Goal: Task Accomplishment & Management: Complete application form

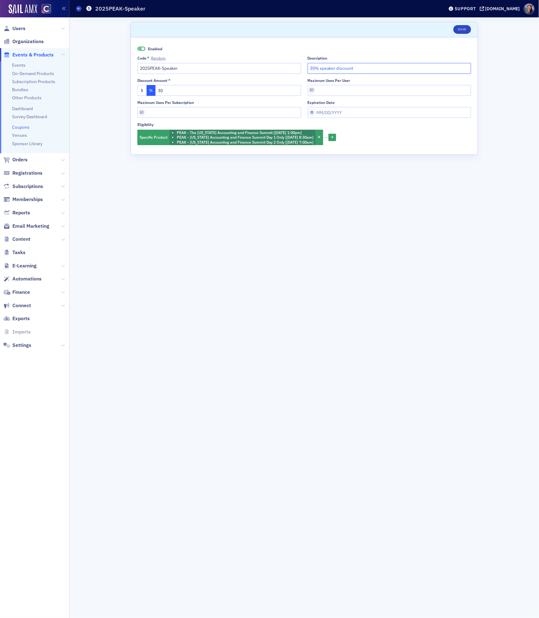
click at [396, 71] on input "30% speaker discount" at bounding box center [390, 68] width 164 height 11
click at [101, 512] on div "Scroll to Save Enabled Code * Random 2025PEAK-Speaker Description 30% speaker d…" at bounding box center [304, 317] width 461 height 600
click at [20, 65] on link "Events" at bounding box center [18, 65] width 13 height 6
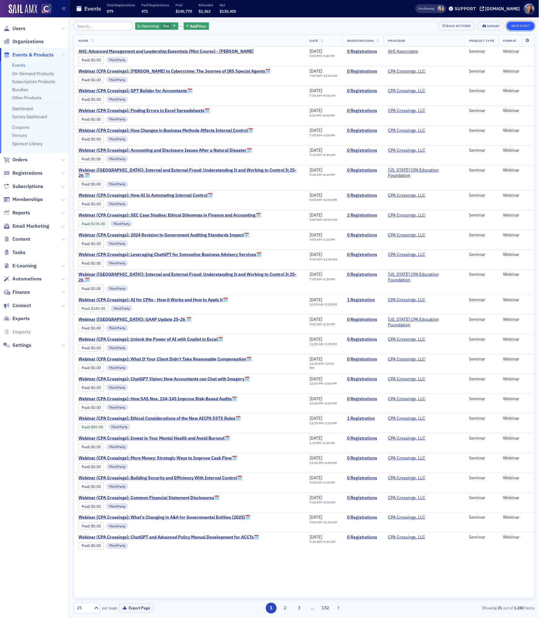
click at [522, 25] on button "New Event" at bounding box center [521, 26] width 28 height 9
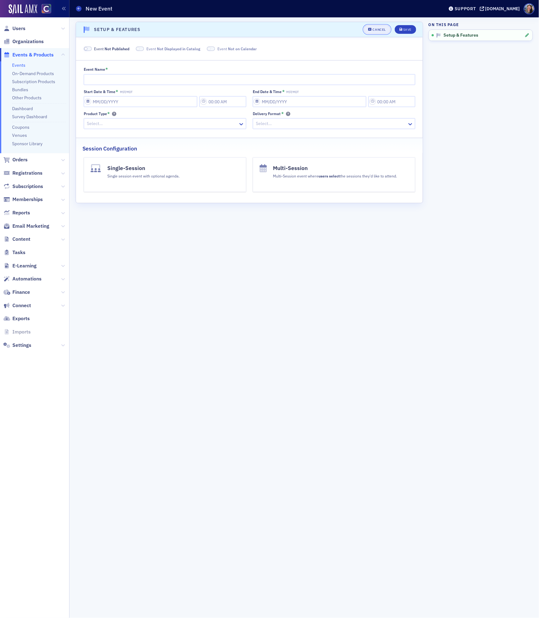
click at [370, 31] on button "Cancel" at bounding box center [377, 29] width 27 height 9
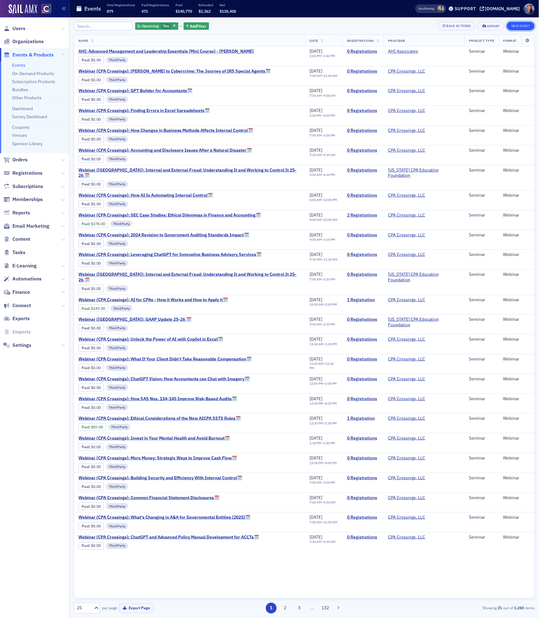
click at [516, 24] on button "New Event" at bounding box center [521, 26] width 28 height 9
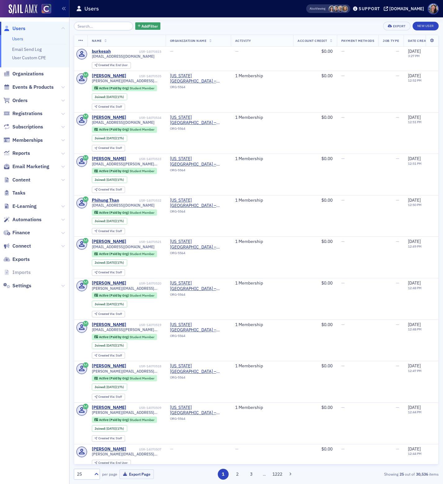
click at [58, 450] on nav "Users Users Email Send Log User Custom CPE Organizations Events & Products Orde…" at bounding box center [34, 250] width 69 height 466
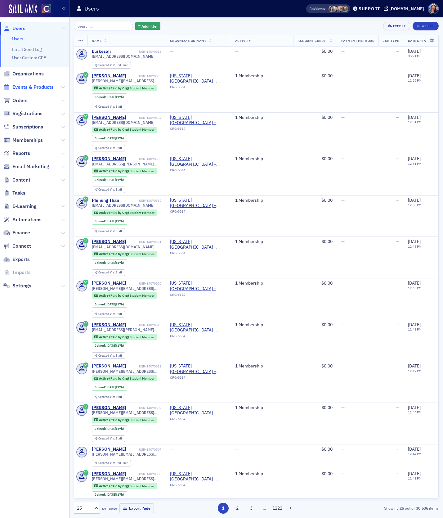
click at [23, 85] on span "Events & Products" at bounding box center [32, 87] width 41 height 7
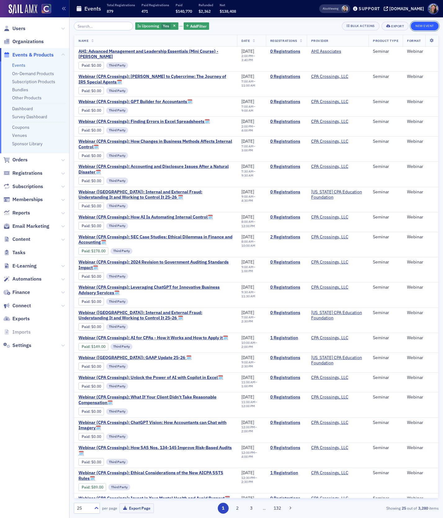
click at [424, 22] on button "New Event" at bounding box center [425, 26] width 28 height 9
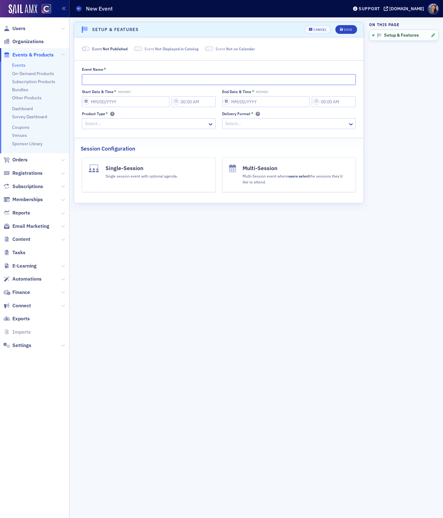
click at [115, 82] on input "Event Name *" at bounding box center [219, 79] width 274 height 11
paste input "Don Farmer's Section 199A: A Deeper Dive"
type input "Don Farmer's Section 199A: A Deeper Dive"
select select "9"
select select "2025"
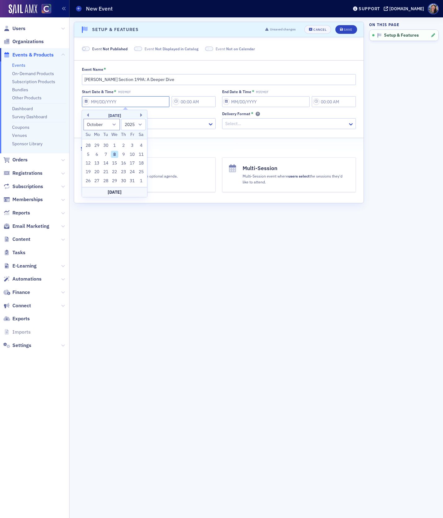
click at [105, 105] on input "Start Date & Time * MST/MDT" at bounding box center [126, 101] width 88 height 11
type input "1"
type input "5:00 PM"
type input "01/01/2025"
type input "6:00 PM"
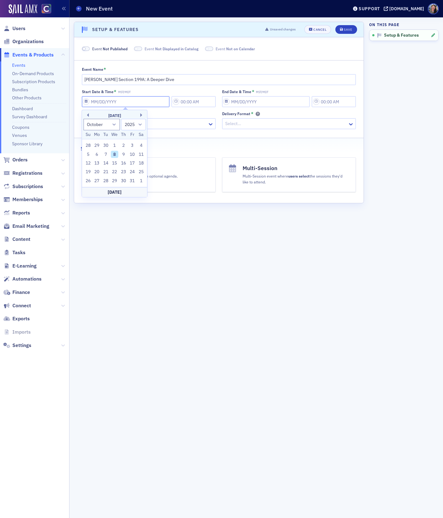
select select "0"
type input "10"
select select "9"
type input "10/22/2"
select select "2002"
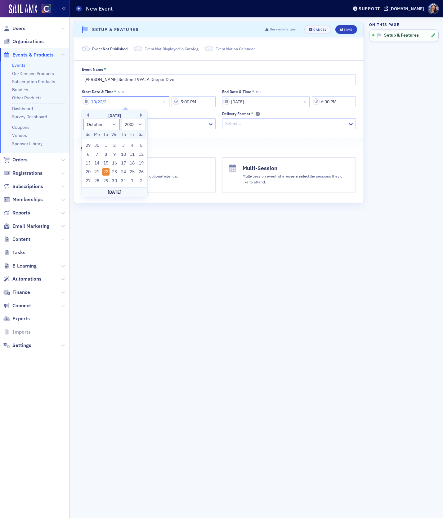
type input "10/22/20"
select select "2020"
type input "10/22/2025"
select select "2025"
type input "10/22/2025"
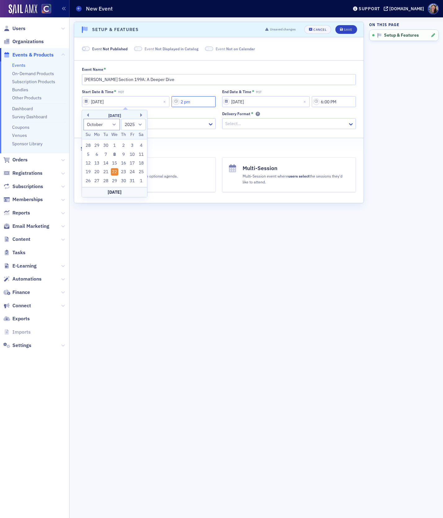
type input "2 pm"
select select "2025"
click at [187, 102] on input "2 pm" at bounding box center [194, 101] width 44 height 11
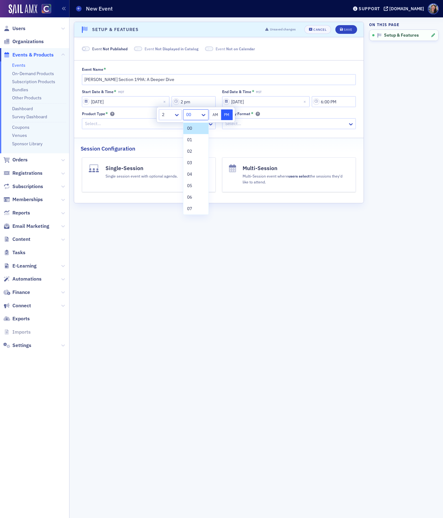
click at [195, 109] on div "00" at bounding box center [195, 114] width 25 height 11
click at [196, 115] on div at bounding box center [192, 115] width 14 height 8
click at [186, 102] on input "2 pm" at bounding box center [194, 101] width 44 height 11
type input "2:00 PM"
select select "2025"
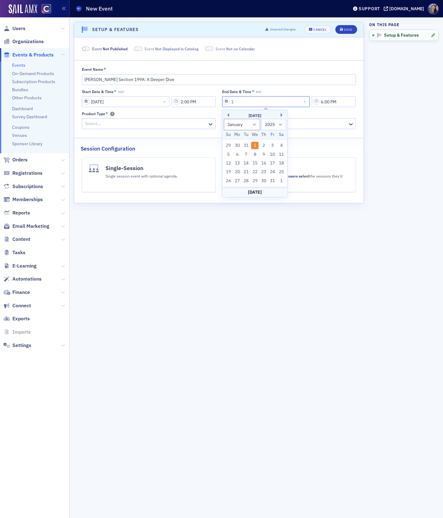
type input "10"
select select "9"
type input "10/22/2"
select select "2002"
type input "10/22/20"
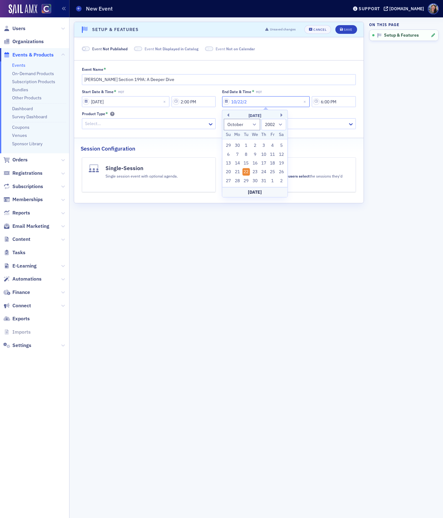
select select "2020"
type input "10/22/2025"
select select "2025"
type input "10/22/2025"
type input "3:40 PM"
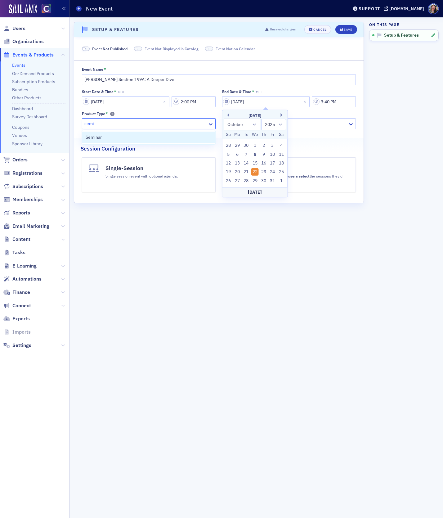
type input "semin"
click at [319, 117] on div "Delivery Format * option , selected. Select is focused ,type to refine list, pr…" at bounding box center [289, 120] width 134 height 18
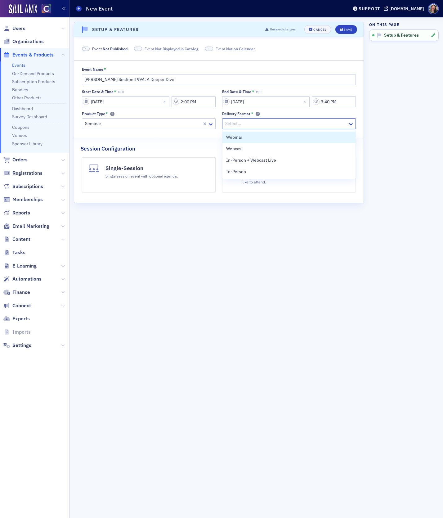
click at [310, 123] on div at bounding box center [286, 124] width 123 height 8
type input "webcas"
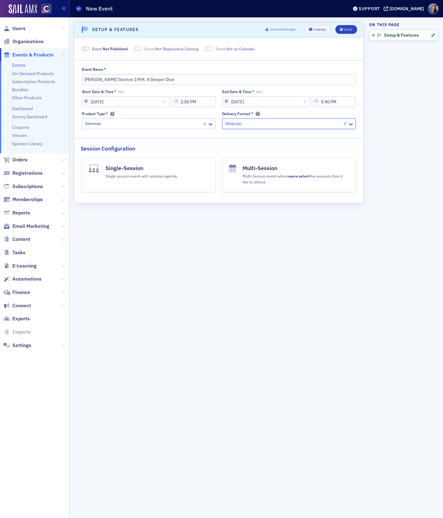
click at [155, 164] on h4 "Single-Session" at bounding box center [141, 168] width 72 height 8
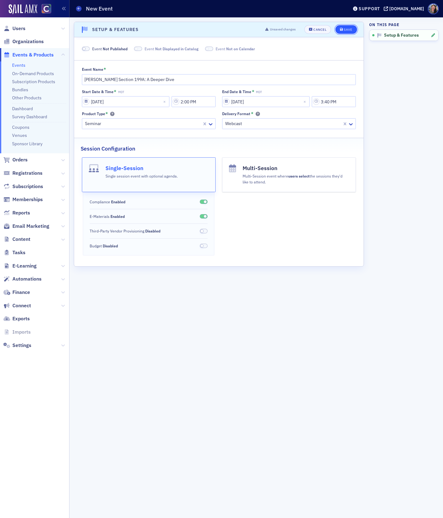
click at [340, 29] on icon "submit" at bounding box center [341, 29] width 3 height 3
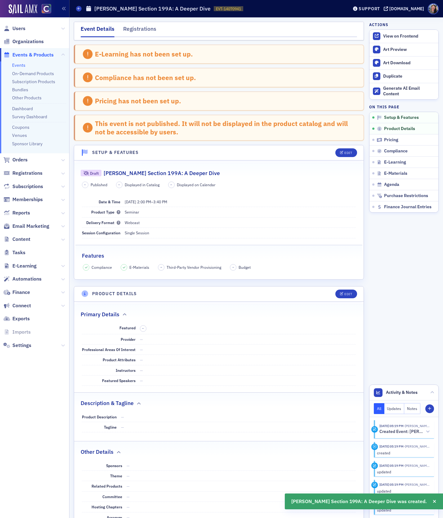
scroll to position [123, 0]
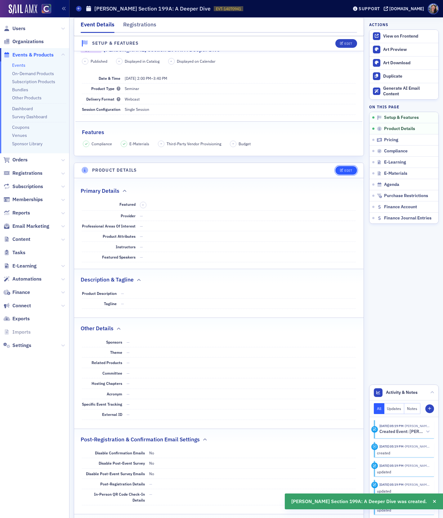
click at [345, 169] on div "Edit" at bounding box center [348, 170] width 8 height 3
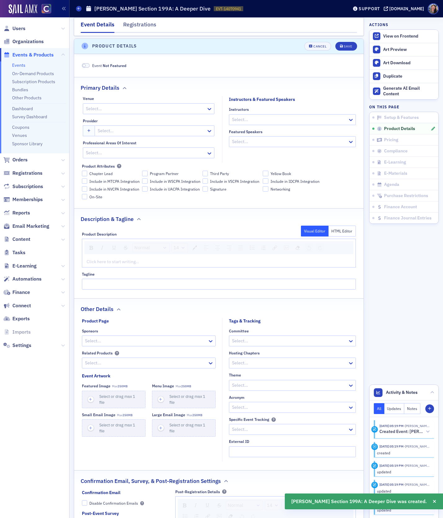
scroll to position [248, 0]
click at [146, 106] on div at bounding box center [139, 108] width 108 height 8
type input "web"
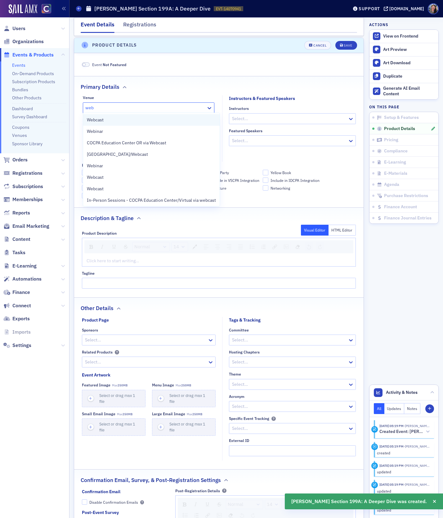
click at [144, 117] on div "Webcast" at bounding box center [151, 120] width 129 height 7
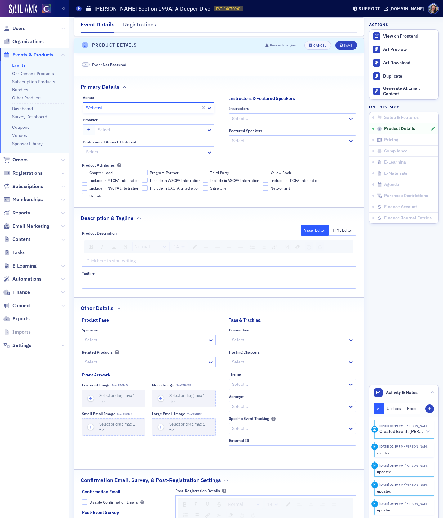
click at [236, 116] on div at bounding box center [289, 119] width 116 height 8
paste input "Nicholas Preusch"
type input "Nicholas Preusch"
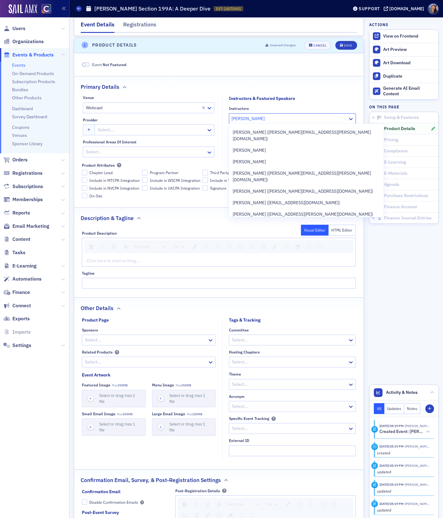
scroll to position [172, 0]
click at [254, 222] on span "Nick Preusch" at bounding box center [249, 225] width 33 height 7
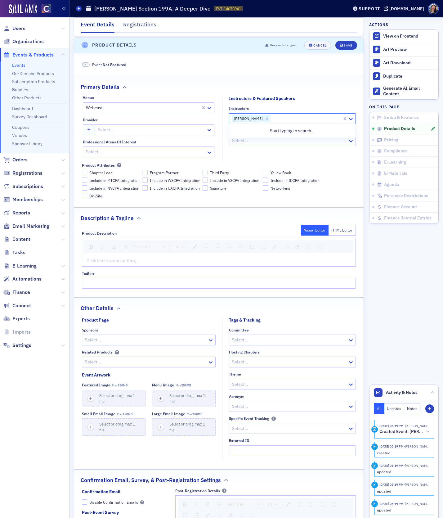
scroll to position [0, 0]
click at [133, 130] on div at bounding box center [151, 130] width 109 height 8
type input "don farmer"
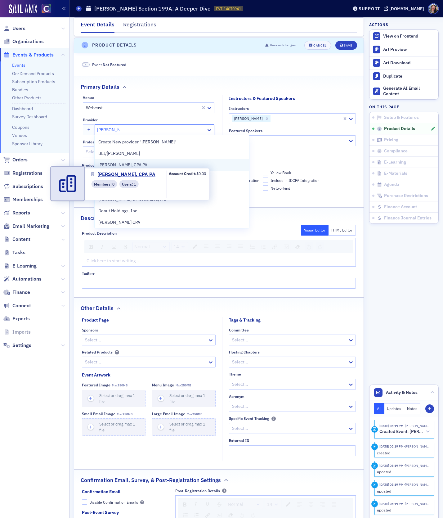
click at [144, 164] on span "Don Farmer, CPA PA" at bounding box center [126, 165] width 56 height 7
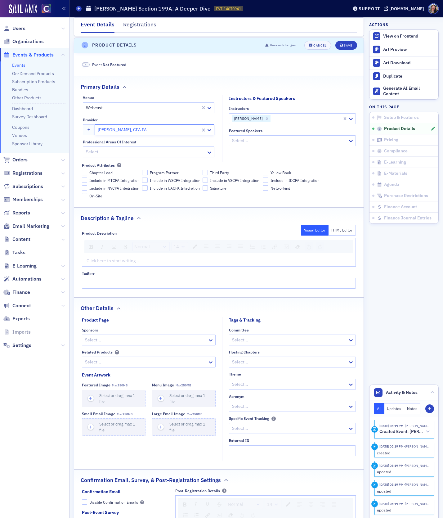
click at [142, 130] on div at bounding box center [148, 130] width 103 height 8
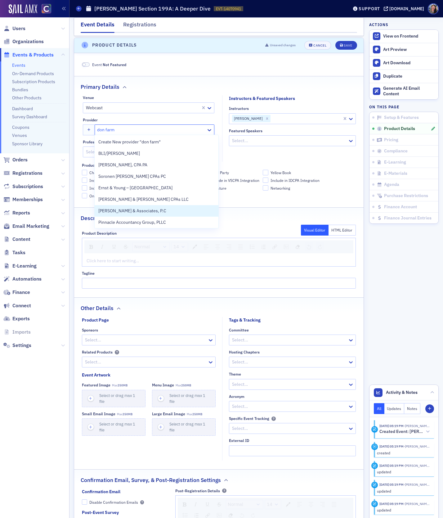
type input "don farm"
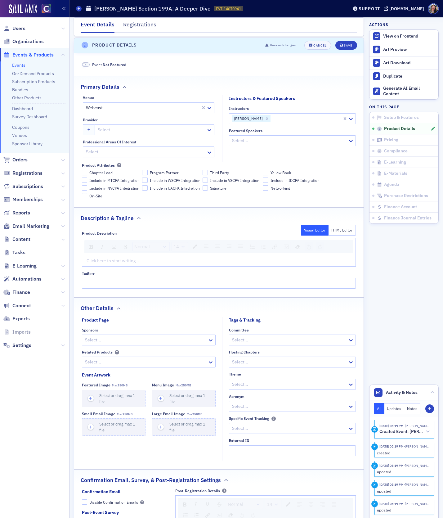
click at [244, 222] on fieldset "Description & Tagline Product Description Visual Editor HTML Editor Normal 14 C…" at bounding box center [218, 250] width 289 height 86
click at [116, 130] on div at bounding box center [151, 130] width 109 height 8
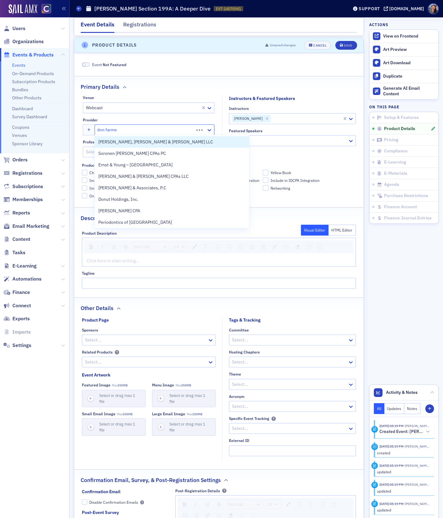
type input "don farmer"
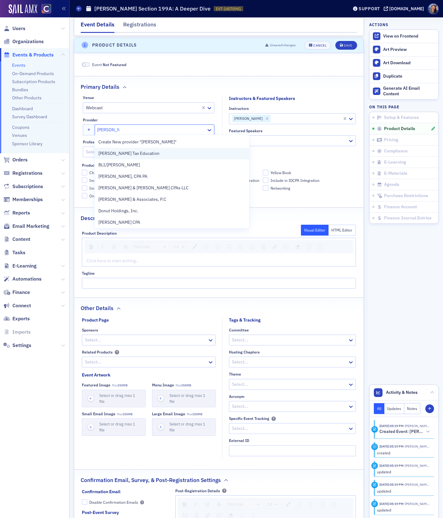
click at [118, 154] on span "[PERSON_NAME] Tax Education" at bounding box center [128, 153] width 61 height 7
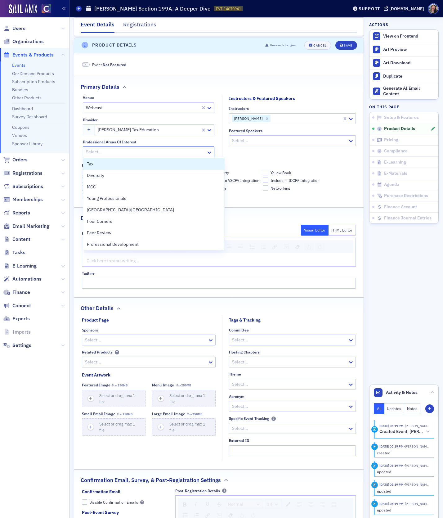
click at [149, 152] on div at bounding box center [145, 152] width 120 height 8
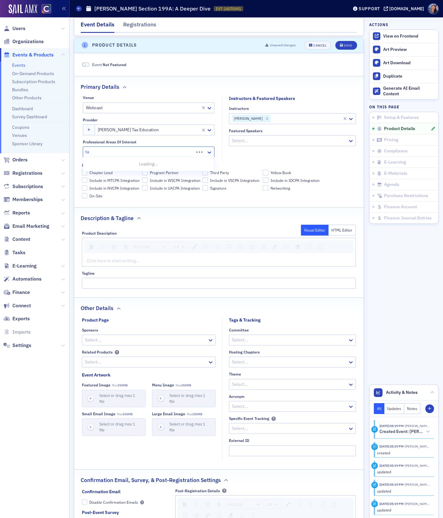
type input "tax"
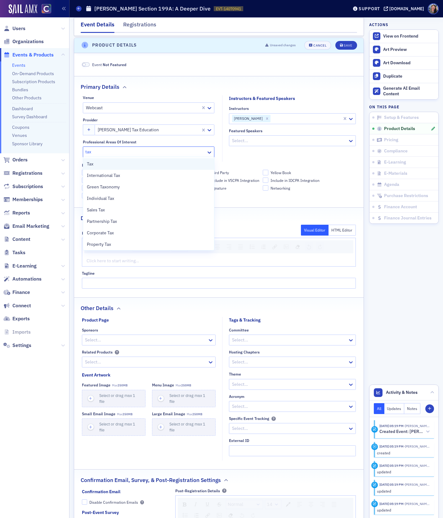
click at [147, 164] on div "Tax" at bounding box center [149, 164] width 124 height 7
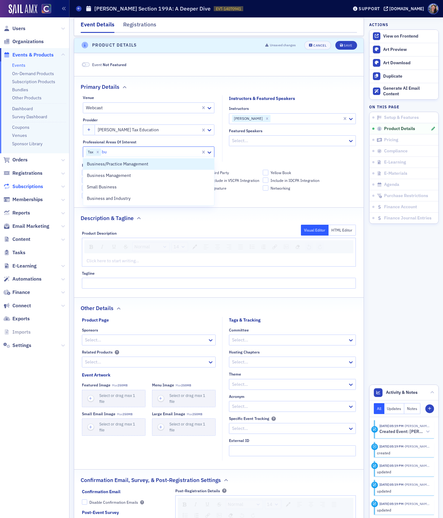
type input "b"
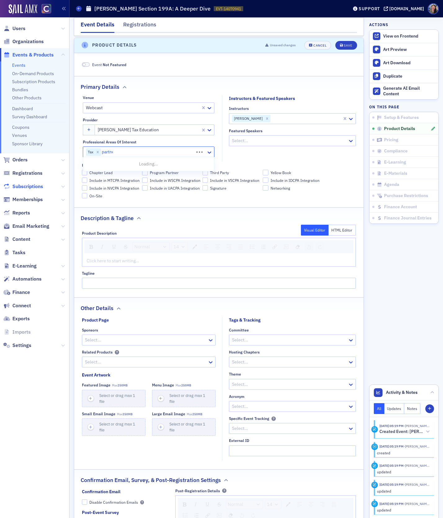
type input "partner"
click at [149, 167] on div "Partnership Tax" at bounding box center [149, 164] width 124 height 7
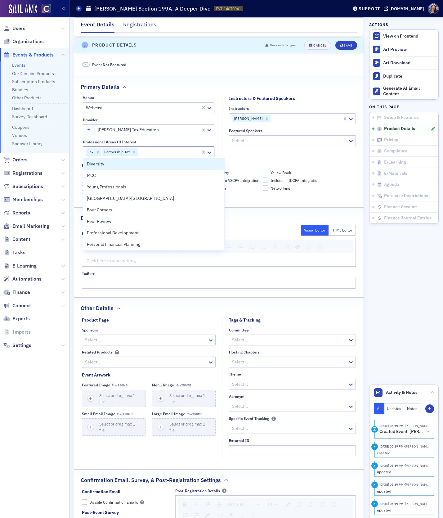
click at [261, 152] on fieldset "Instructors & Featured Speakers Instructors Nick Preusch Featured Speakers Sele…" at bounding box center [290, 128] width 137 height 66
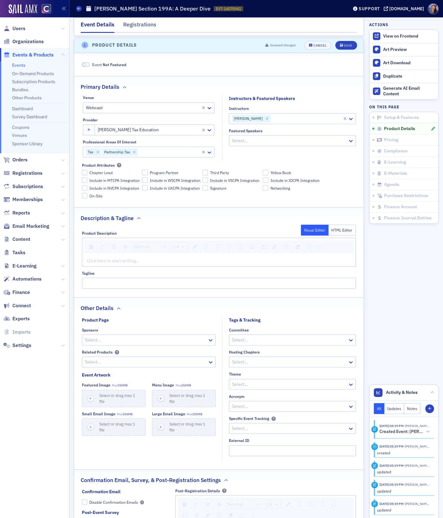
click at [107, 258] on div "rdw-editor" at bounding box center [219, 260] width 265 height 7
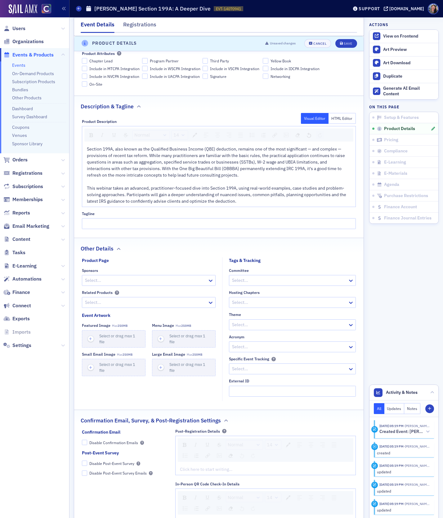
scroll to position [368, 0]
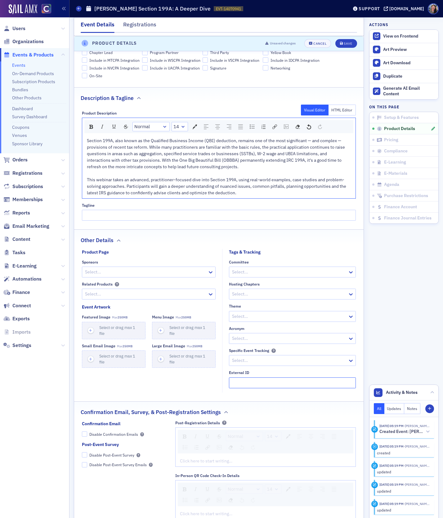
click at [239, 380] on input "External ID" at bounding box center [292, 382] width 127 height 11
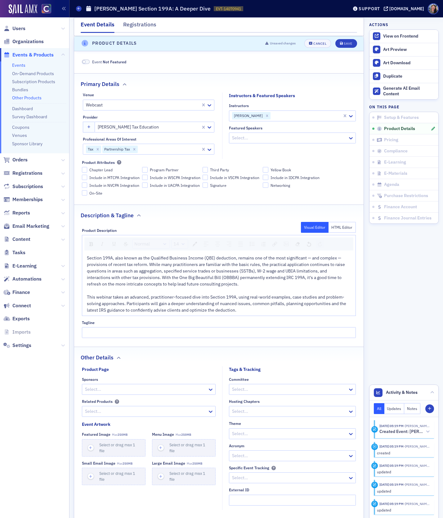
scroll to position [255, 0]
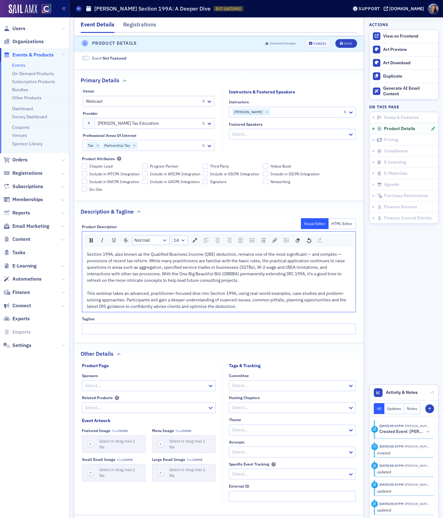
click at [168, 263] on span "Section 199A, also known as the Qualified Business Income (QBI) deduction, rema…" at bounding box center [217, 280] width 260 height 58
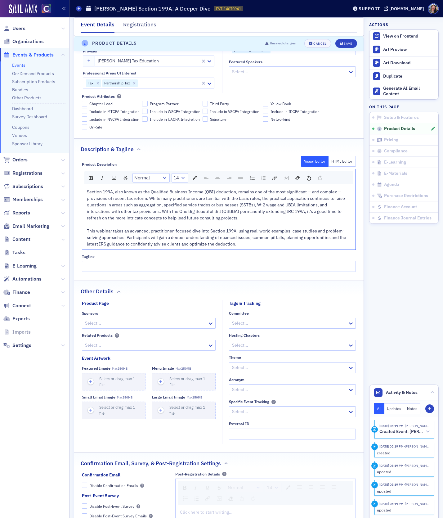
scroll to position [319, 0]
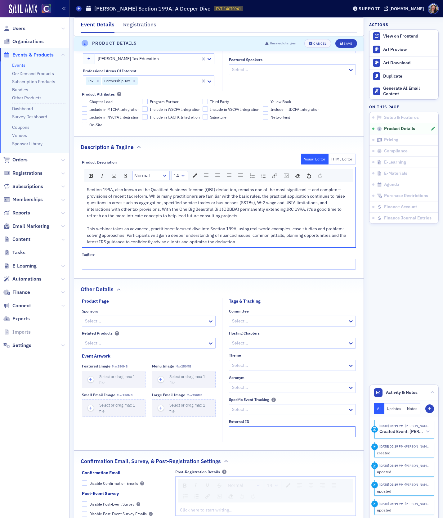
click at [241, 429] on input "External ID" at bounding box center [292, 431] width 127 height 11
click at [284, 429] on input "250620024" at bounding box center [292, 431] width 127 height 11
click at [247, 429] on input "250620024" at bounding box center [292, 431] width 127 height 11
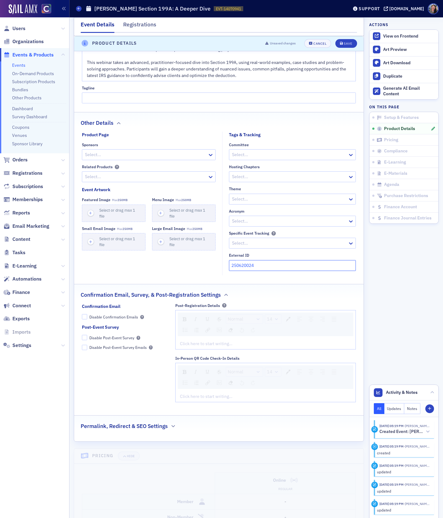
scroll to position [488, 0]
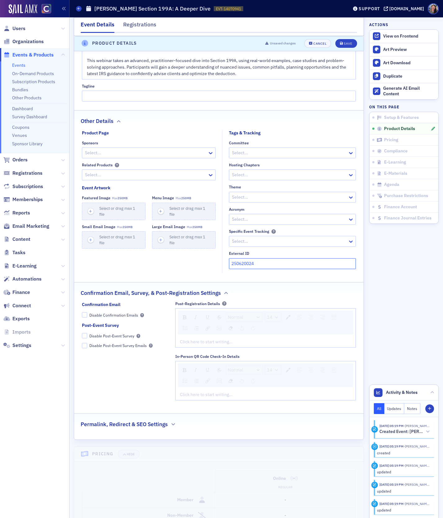
type input "250620024"
click at [203, 338] on div "rdw-editor" at bounding box center [265, 341] width 171 height 7
click at [194, 341] on div "rdw-editor" at bounding box center [265, 341] width 171 height 7
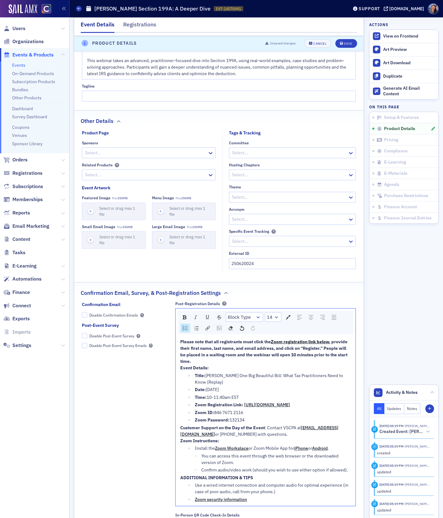
drag, startPoint x: 245, startPoint y: 396, endPoint x: 192, endPoint y: 369, distance: 59.4
click at [192, 369] on div "Please note that all registrants must click the Zoom registration link below , …" at bounding box center [265, 420] width 171 height 164
click at [244, 395] on div "Time: 10-11:40am EST" at bounding box center [273, 397] width 156 height 7
drag, startPoint x: 242, startPoint y: 396, endPoint x: 165, endPoint y: 366, distance: 82.1
click at [165, 366] on div "Confirmation Email Disable Confirmation Emails Post-Event Survey Disable Post-E…" at bounding box center [219, 432] width 274 height 262
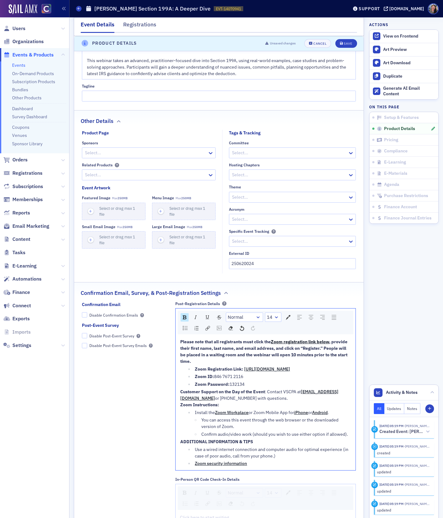
drag, startPoint x: 253, startPoint y: 387, endPoint x: 185, endPoint y: 382, distance: 67.5
click at [185, 382] on ul "Zoom Registration Link: https://us06web.zoom.us/webinar/register/WN_fX2LVaWKTG2…" at bounding box center [265, 377] width 171 height 22
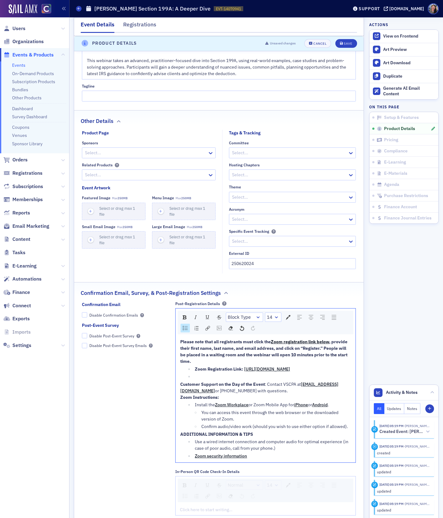
click at [277, 372] on span "[URL][DOMAIN_NAME]" at bounding box center [267, 369] width 46 height 6
drag, startPoint x: 350, startPoint y: 372, endPoint x: 190, endPoint y: 373, distance: 160.0
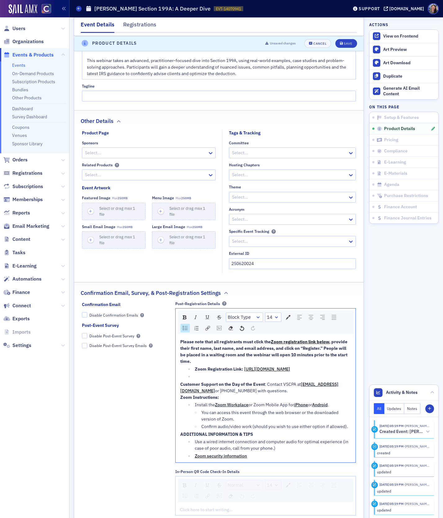
click at [190, 373] on ul "Zoom Registration Link: https://us06web.zoom.us/webinar/register/WN_fX2LVaWKTG2…" at bounding box center [265, 373] width 171 height 14
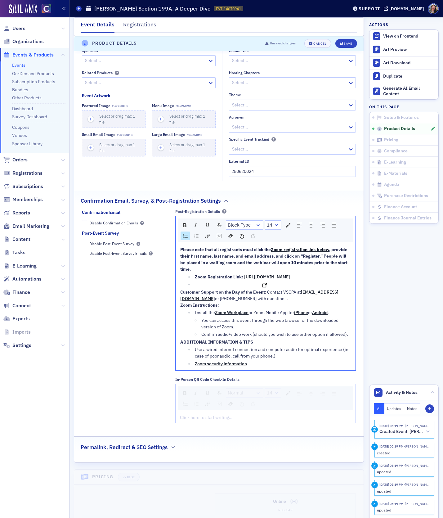
scroll to position [579, 0]
click at [195, 288] on div "rdw-editor" at bounding box center [273, 285] width 156 height 7
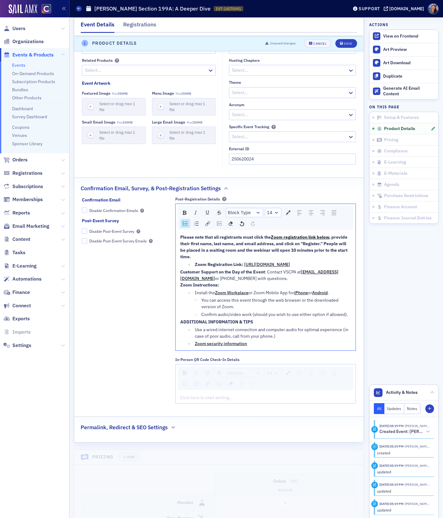
scroll to position [593, 0]
click at [347, 44] on div "Save" at bounding box center [348, 43] width 8 height 3
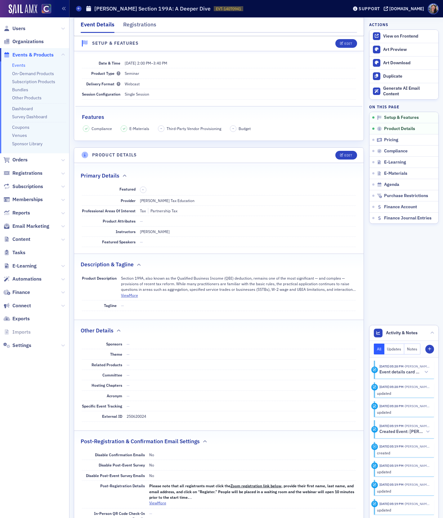
scroll to position [0, 0]
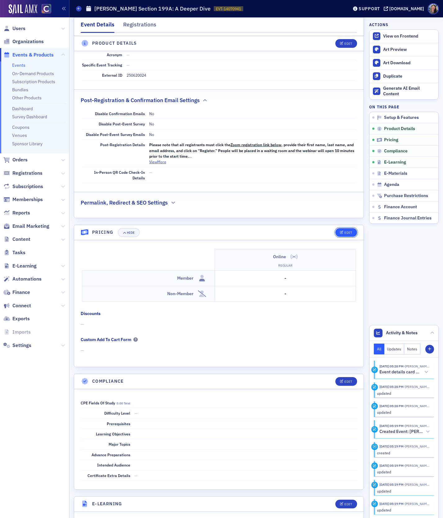
click at [353, 228] on button "Edit" at bounding box center [345, 232] width 21 height 9
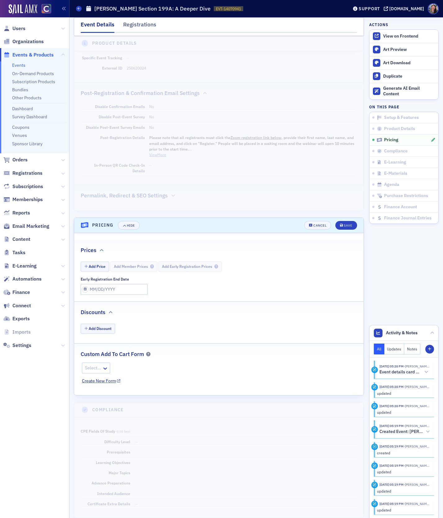
scroll to position [498, 0]
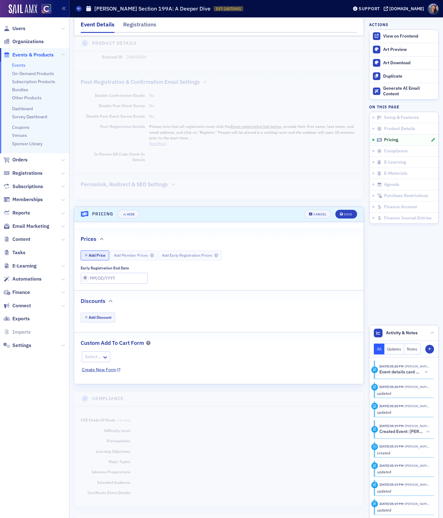
click at [98, 251] on button "Add Price" at bounding box center [95, 255] width 29 height 10
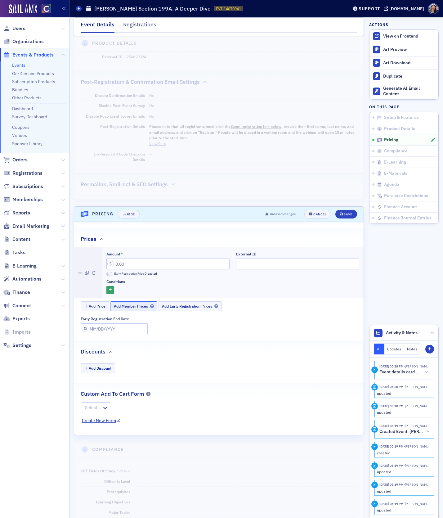
click at [117, 304] on span "Add Member Prices" at bounding box center [134, 306] width 40 height 5
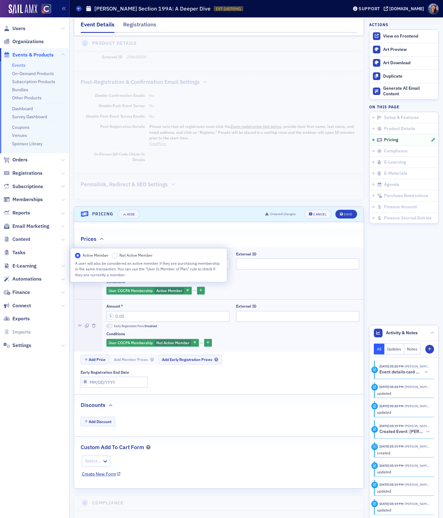
click at [157, 149] on dd "—" at bounding box center [252, 157] width 207 height 16
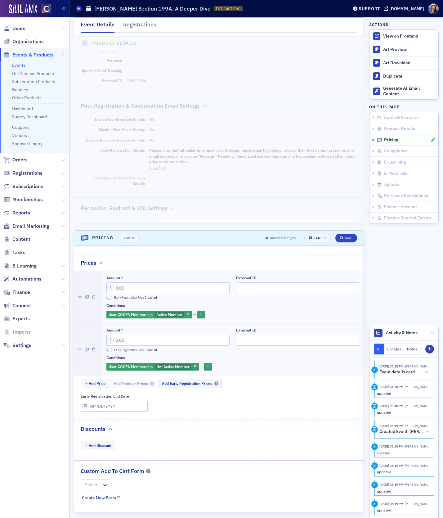
scroll to position [473, 0]
click at [139, 79] on dd "250620024" at bounding box center [241, 82] width 229 height 10
copy dd "250620024"
click at [252, 283] on input "External ID" at bounding box center [297, 288] width 123 height 11
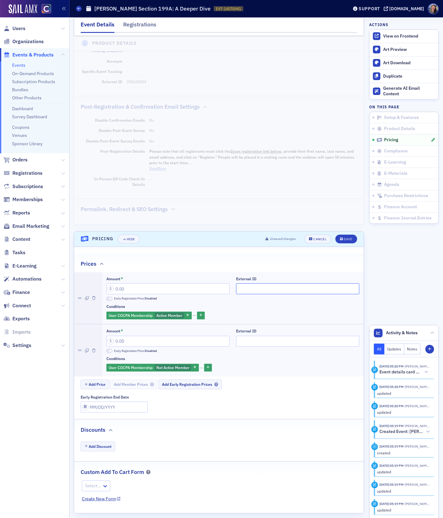
paste input "250620024"
type input "250620024"
click at [249, 336] on input "External ID" at bounding box center [297, 341] width 123 height 11
paste input "250620024"
type input "250620024"
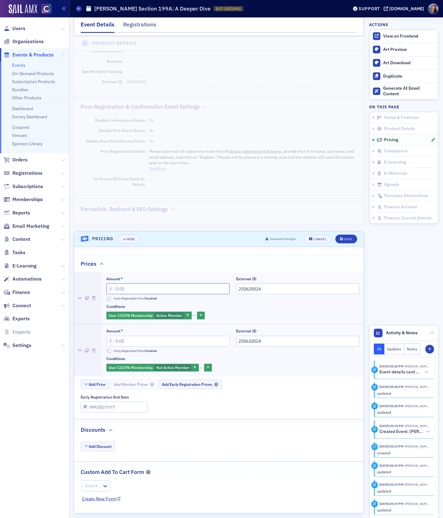
click at [158, 284] on input "Amount *" at bounding box center [167, 288] width 123 height 11
type input "79.00"
click at [153, 336] on input "Amount *" at bounding box center [167, 341] width 123 height 11
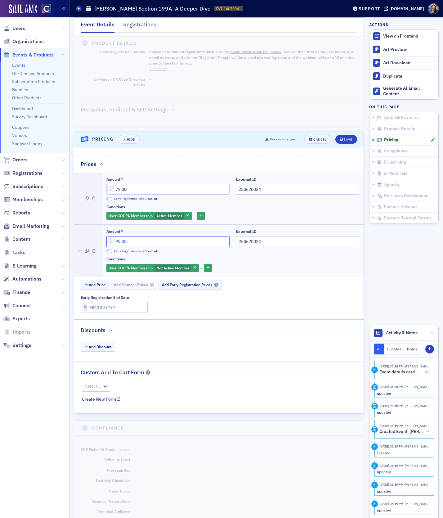
scroll to position [574, 0]
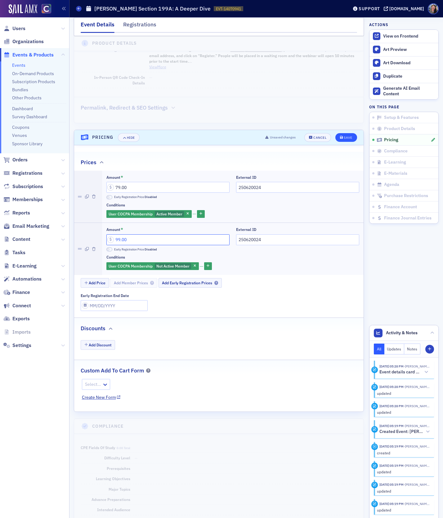
type input "99.00"
click at [344, 136] on button "Save" at bounding box center [345, 137] width 21 height 9
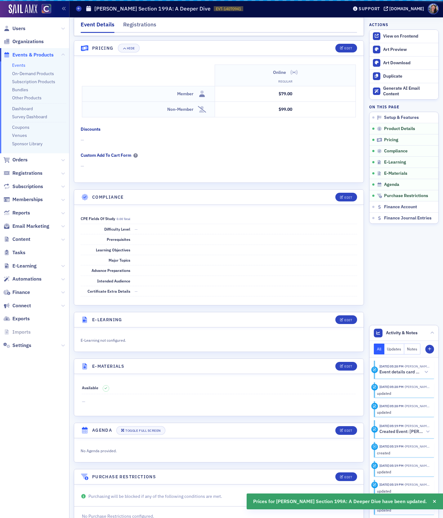
scroll to position [641, 0]
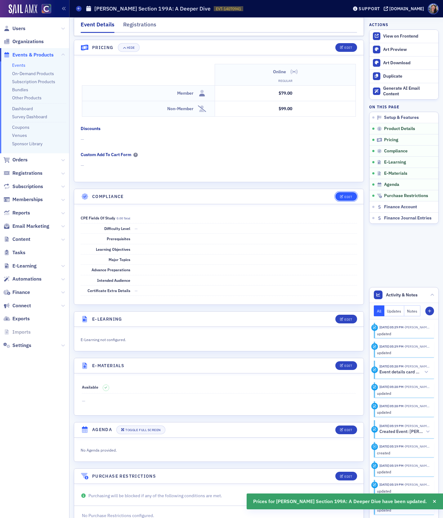
click at [346, 195] on div "Edit" at bounding box center [348, 196] width 8 height 3
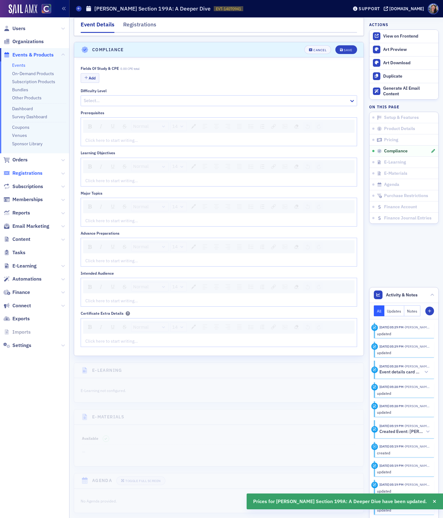
scroll to position [789, 0]
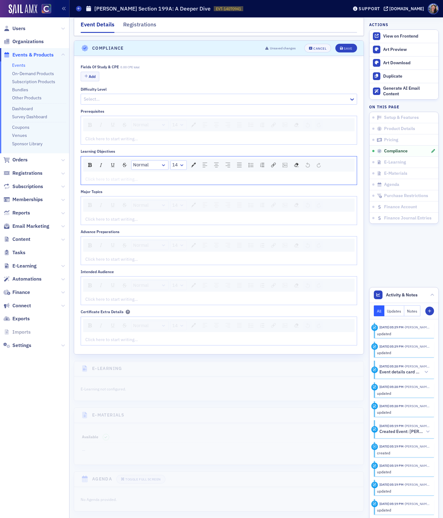
click at [94, 176] on div "rdw-editor" at bounding box center [219, 179] width 267 height 7
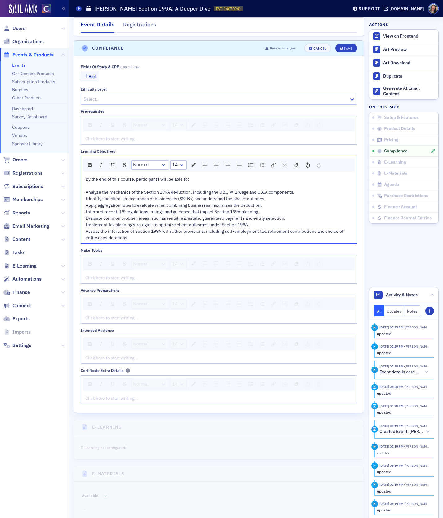
click at [90, 181] on div "By the end of this course, participants will be able to: Analyze the mechanics …" at bounding box center [219, 208] width 267 height 65
click at [117, 274] on div "rdw-editor" at bounding box center [219, 277] width 267 height 7
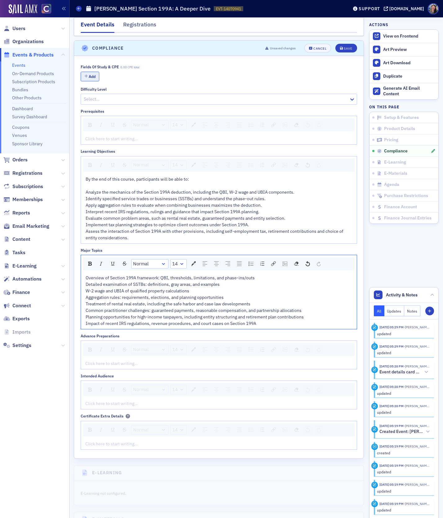
click at [90, 72] on button "Add" at bounding box center [90, 77] width 19 height 10
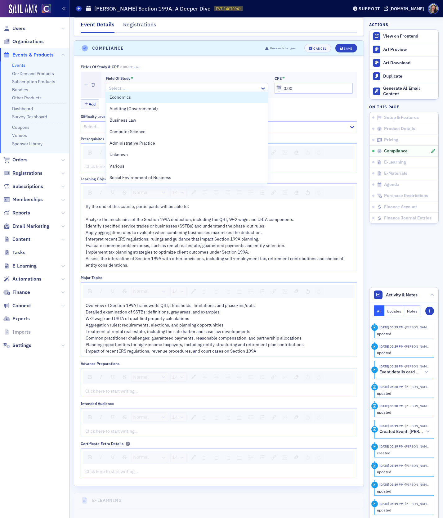
click at [115, 84] on div at bounding box center [183, 88] width 151 height 8
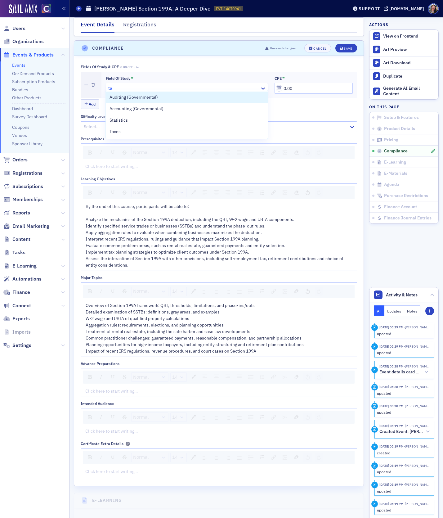
type input "tax"
click at [120, 93] on div "Taxes" at bounding box center [187, 96] width 162 height 11
drag, startPoint x: 305, startPoint y: 89, endPoint x: 245, endPoint y: 76, distance: 61.6
click at [246, 76] on div "Field of Study * Taxes CPE * 0.00" at bounding box center [229, 85] width 247 height 18
type input "2.00"
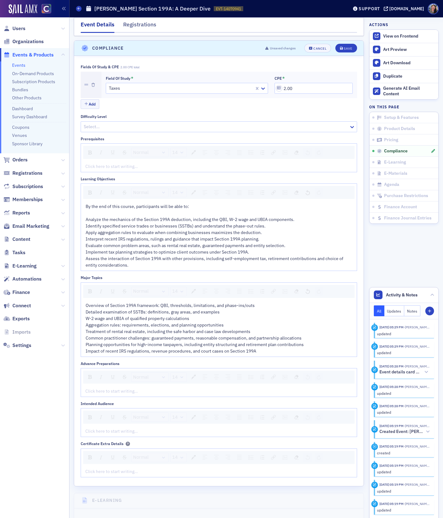
click at [98, 123] on div at bounding box center [215, 127] width 265 height 8
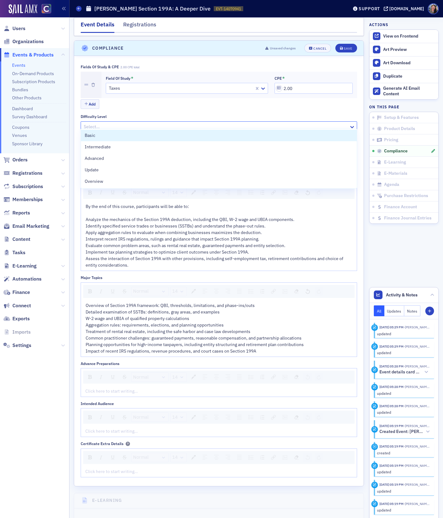
type input "u"
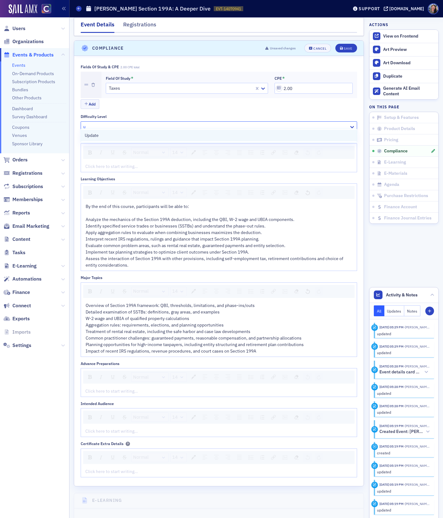
click at [95, 136] on span "Update" at bounding box center [92, 135] width 14 height 7
click at [94, 428] on div "rdw-editor" at bounding box center [219, 431] width 267 height 7
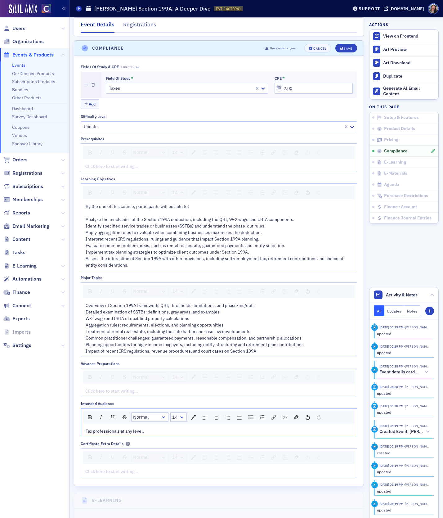
click at [112, 388] on div "rdw-editor" at bounding box center [219, 391] width 267 height 7
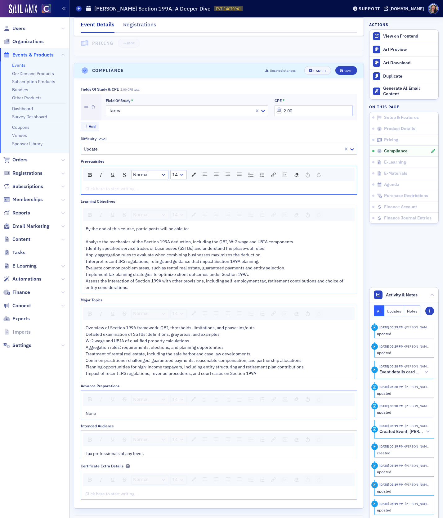
click at [96, 185] on div "rdw-editor" at bounding box center [219, 188] width 267 height 7
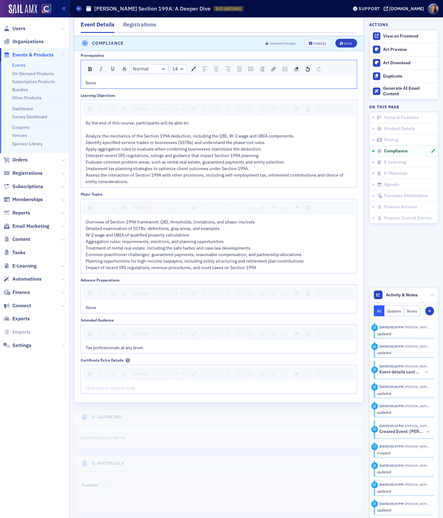
scroll to position [866, 0]
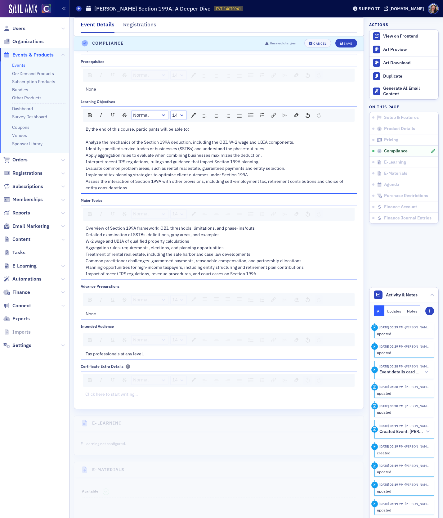
click at [177, 163] on span "By the end of this course, participants will be able to: Analyze the mechanics …" at bounding box center [215, 158] width 259 height 64
click at [114, 147] on div "By the end of this course, participants will be able to: Analyze the mechanics …" at bounding box center [219, 158] width 267 height 65
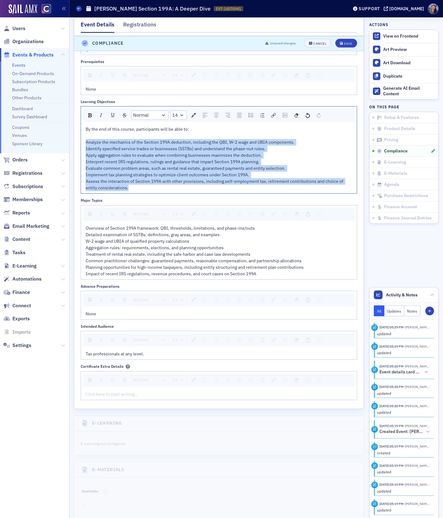
drag, startPoint x: 138, startPoint y: 184, endPoint x: 81, endPoint y: 139, distance: 72.6
click at [81, 139] on div "By the end of this course, participants will be able to: Analyze the mechanics …" at bounding box center [219, 158] width 276 height 69
click at [251, 113] on img "rdw-list-control" at bounding box center [250, 115] width 5 height 4
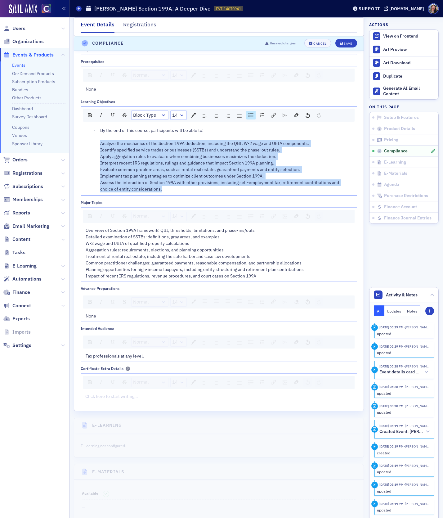
scroll to position [867, 0]
click at [307, 112] on img "rdw-history-control" at bounding box center [307, 114] width 4 height 5
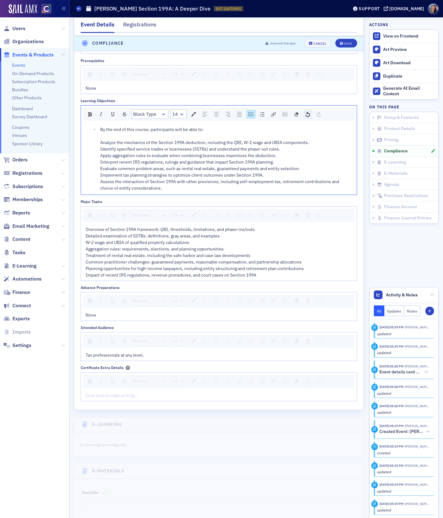
scroll to position [866, 0]
click at [172, 130] on div "By the end of this course, participants will be able to: Analyze the mechanics …" at bounding box center [219, 158] width 267 height 65
click at [138, 227] on span "Overview of Section 199A framework: QBI, thresholds, limitations, and phase-ins…" at bounding box center [195, 250] width 218 height 51
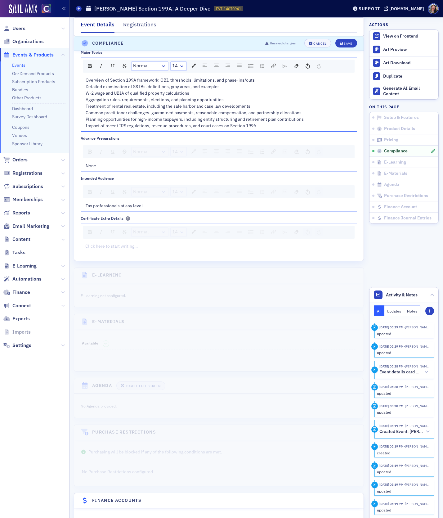
scroll to position [1015, 0]
click at [348, 42] on div "Save" at bounding box center [348, 43] width 8 height 3
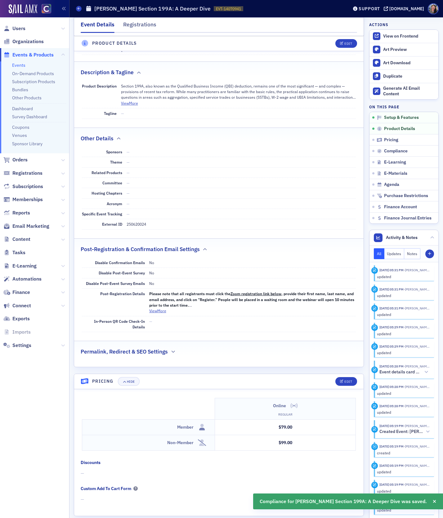
scroll to position [0, 0]
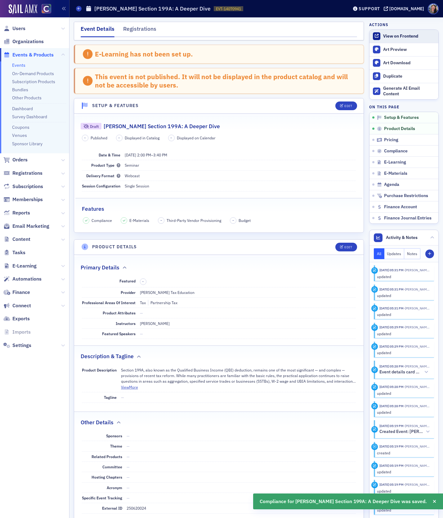
click at [388, 36] on div "View on Frontend" at bounding box center [409, 36] width 52 height 6
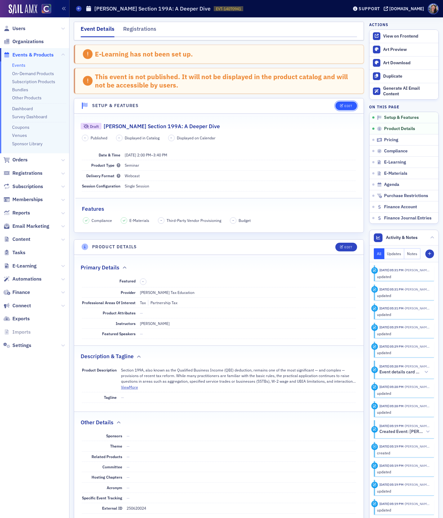
click at [344, 102] on button "Edit" at bounding box center [345, 105] width 21 height 9
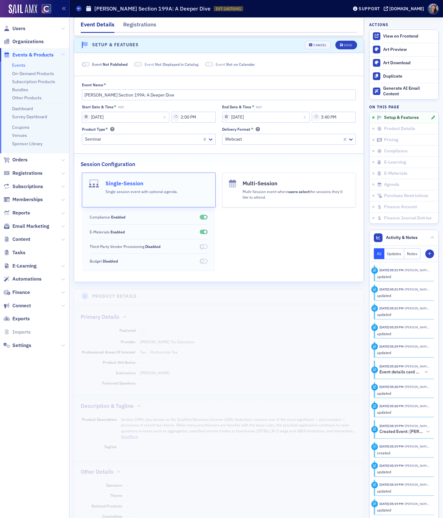
scroll to position [61, 0]
click at [98, 64] on span "Event Not Published" at bounding box center [109, 64] width 35 height 6
click at [346, 43] on div "Save" at bounding box center [348, 44] width 8 height 3
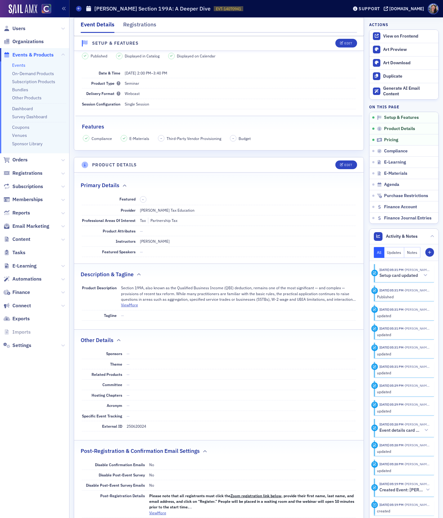
scroll to position [0, 0]
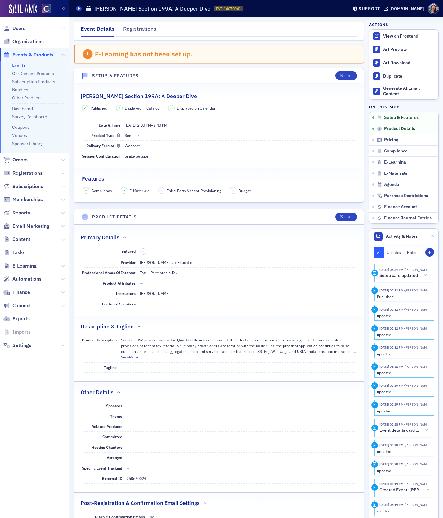
click at [197, 55] on div "E-Learning has not been set up." at bounding box center [219, 54] width 290 height 19
click at [80, 10] on icon at bounding box center [79, 8] width 2 height 3
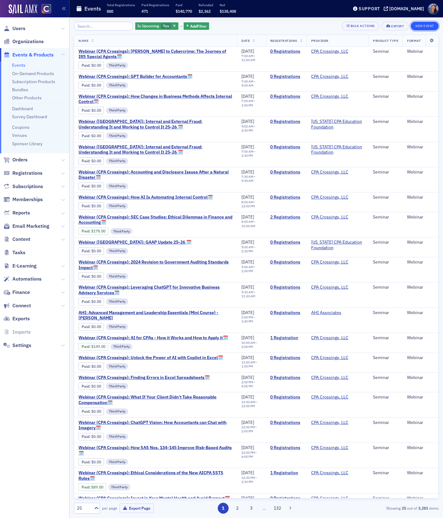
click at [424, 26] on button "New Event" at bounding box center [425, 26] width 28 height 9
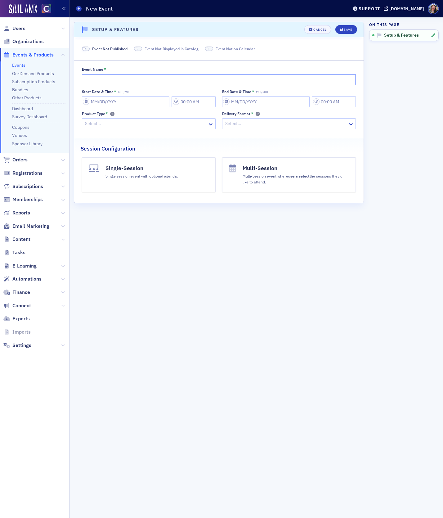
click at [97, 77] on input "Event Name *" at bounding box center [219, 79] width 274 height 11
paste input "Don Farmer's New Individual Items for 2025: Overtime, Tips, Cars & Seniors"
type input "Don Farmer's New Individual Items for 2025: Overtime, Tips, Cars & Seniors"
click at [96, 100] on input "Start Date & Time * MST/MDT" at bounding box center [126, 101] width 88 height 11
select select "9"
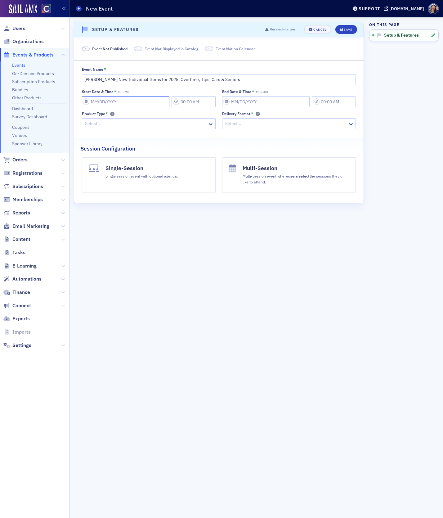
select select "2025"
click at [123, 171] on div "23" at bounding box center [123, 171] width 7 height 7
type input "10/23/2025"
type input "5:00 PM"
type input "10/23/2025"
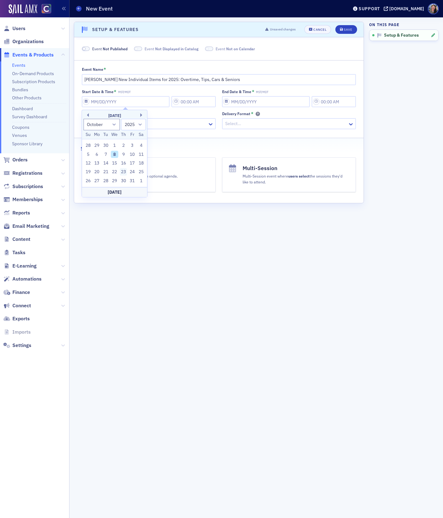
type input "6:00 PM"
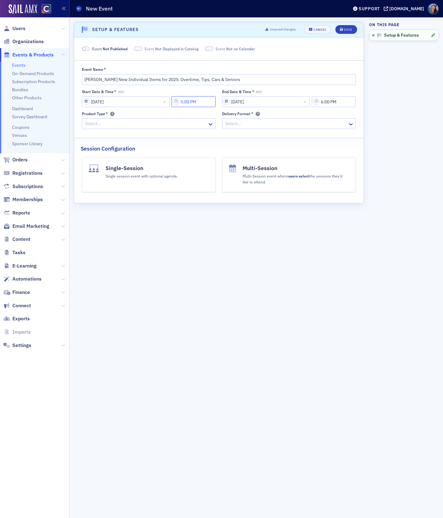
drag, startPoint x: 207, startPoint y: 102, endPoint x: 166, endPoint y: 92, distance: 41.8
click at [166, 92] on div "Start Date & Time * MDT 10/23/2025 5:00 PM" at bounding box center [149, 98] width 134 height 18
type input "2:00 PM"
select select "9"
select select "2025"
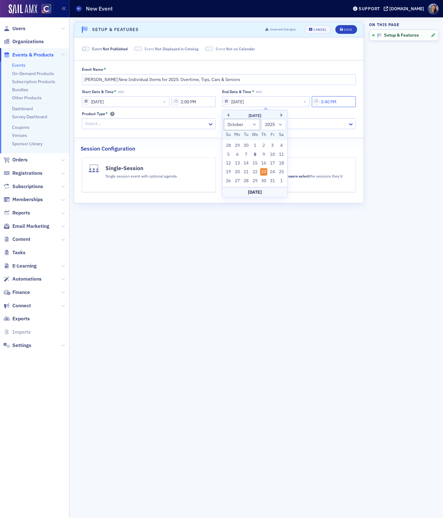
type input "3:40 PM"
click at [115, 123] on div at bounding box center [145, 124] width 123 height 8
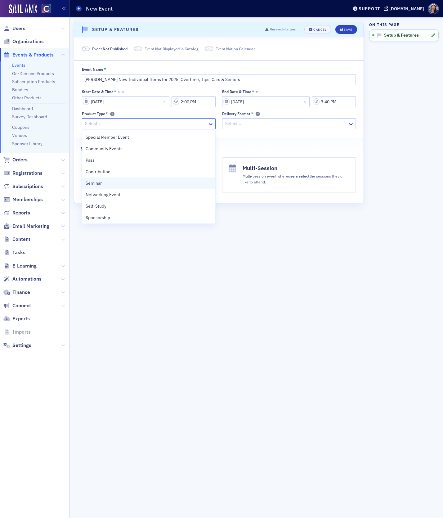
click at [99, 185] on span "Seminar" at bounding box center [94, 183] width 16 height 7
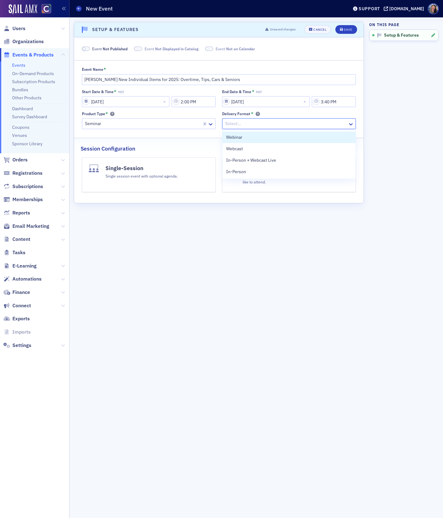
click at [228, 127] on div at bounding box center [286, 124] width 123 height 8
click at [233, 147] on span "Webcast" at bounding box center [234, 148] width 17 height 7
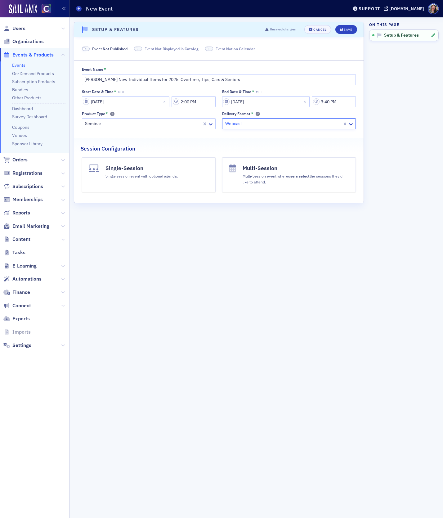
click at [194, 214] on div "Scroll to Setup & Features Setup & Features Unsaved changes Cancel Save Event N…" at bounding box center [219, 268] width 290 height 492
click at [188, 176] on button "Single-Session Single session event with optional agenda." at bounding box center [149, 174] width 134 height 35
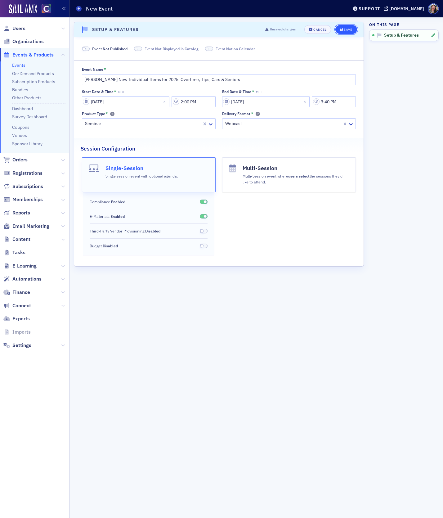
click at [346, 30] on div "Save" at bounding box center [348, 29] width 8 height 3
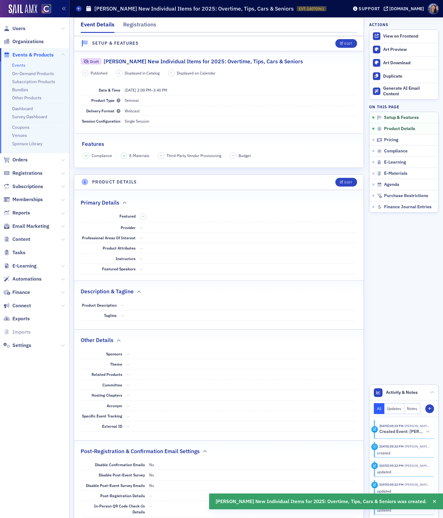
scroll to position [123, 0]
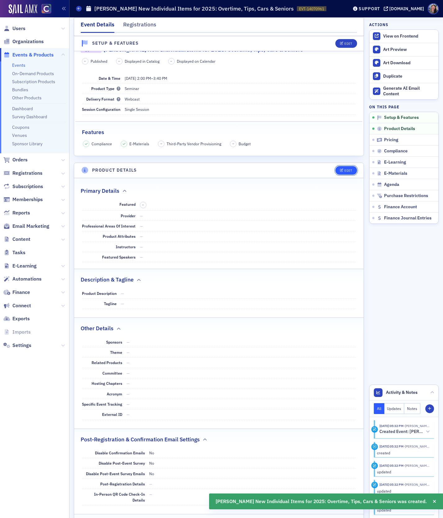
click at [345, 169] on div "Edit" at bounding box center [348, 170] width 8 height 3
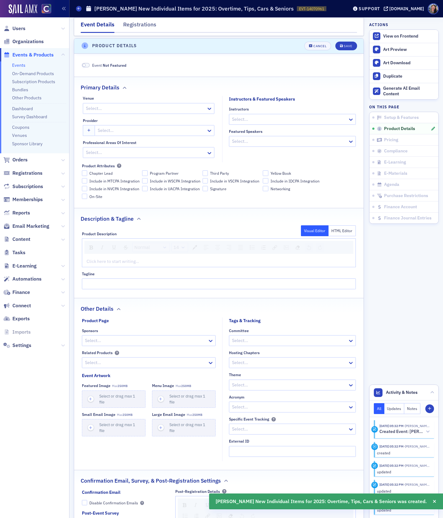
scroll to position [248, 0]
click at [112, 130] on div at bounding box center [151, 130] width 109 height 8
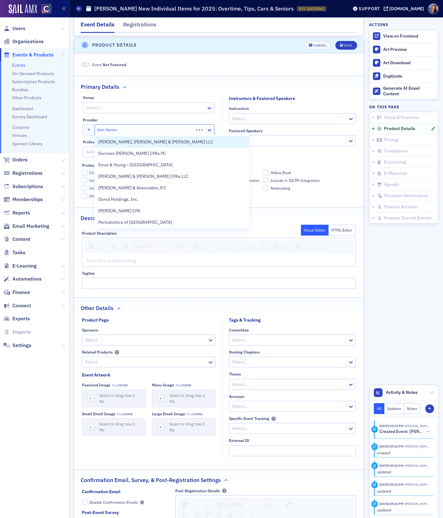
type input "[PERSON_NAME]"
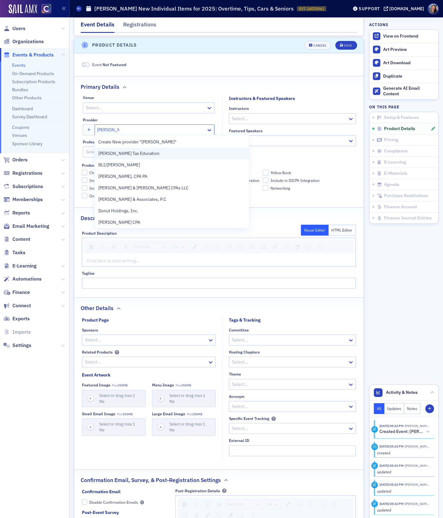
click at [109, 154] on span "[PERSON_NAME] Tax Education" at bounding box center [128, 153] width 61 height 7
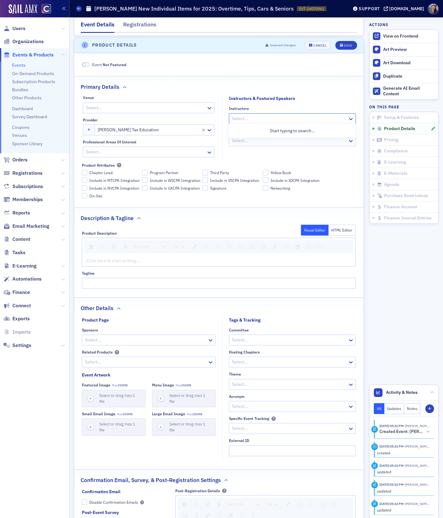
click at [256, 116] on div at bounding box center [289, 119] width 116 height 8
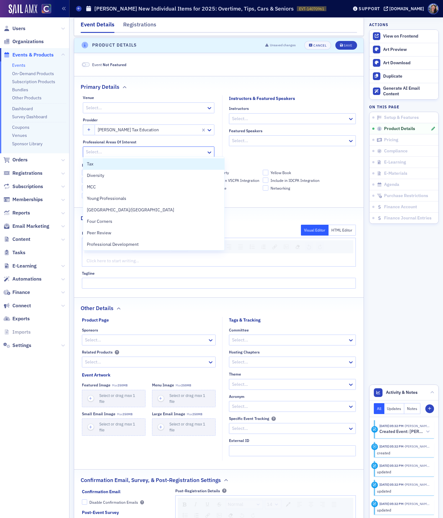
click at [132, 150] on div at bounding box center [145, 152] width 120 height 8
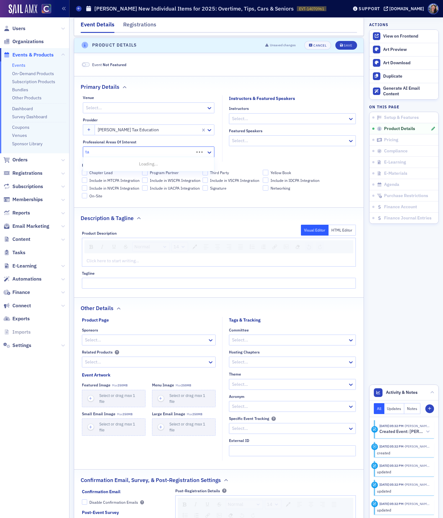
type input "tax"
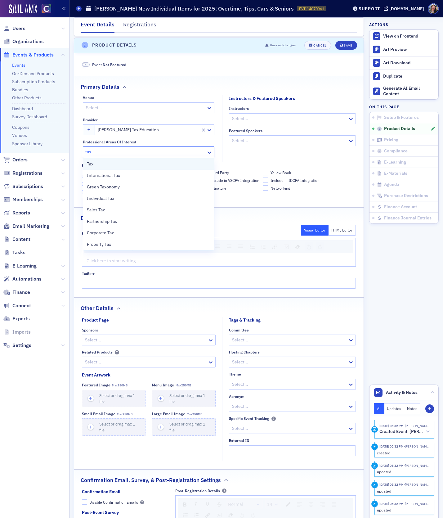
click at [131, 161] on div "Tax" at bounding box center [149, 164] width 124 height 7
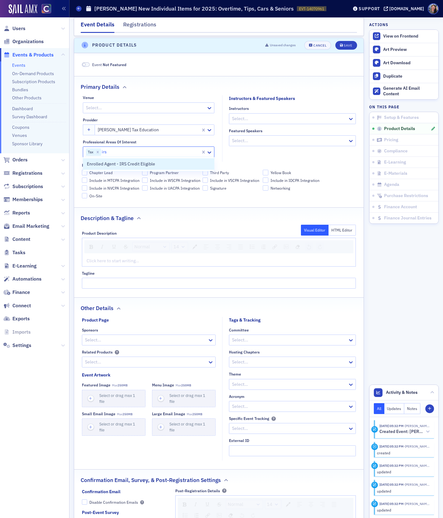
type input "irs"
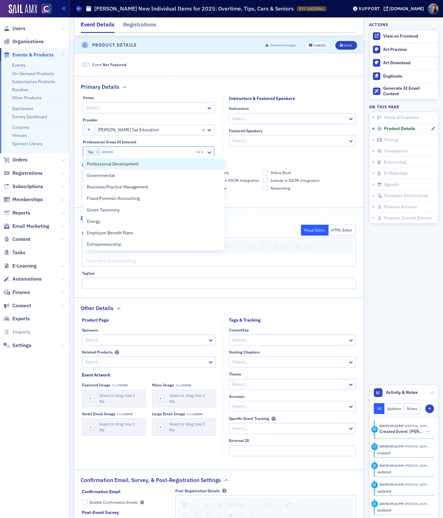
type input "enrolle"
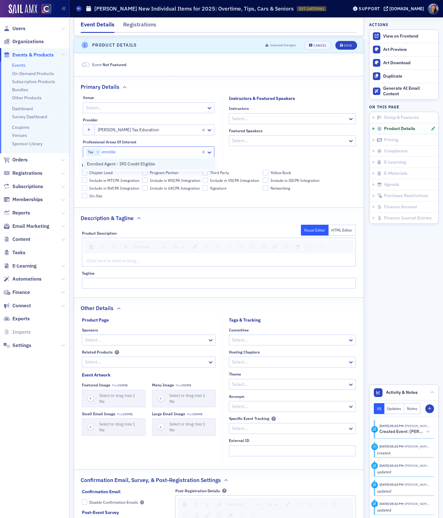
click at [146, 160] on div "Enrolled Agent - IRS Credit Eligible" at bounding box center [148, 163] width 131 height 11
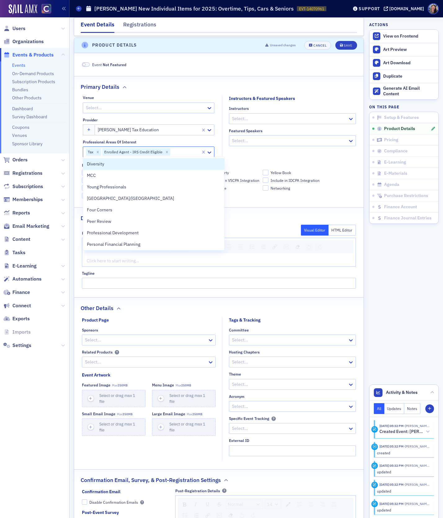
click at [144, 88] on div "Primary Details" at bounding box center [219, 83] width 276 height 15
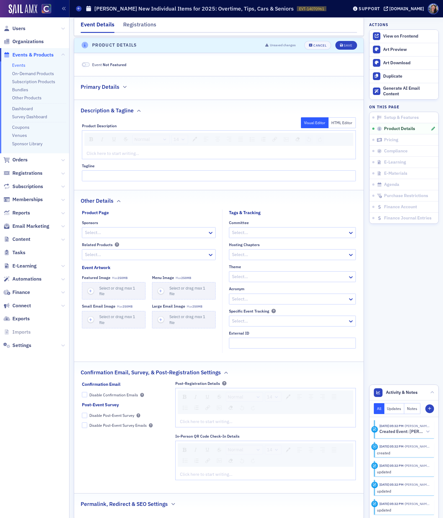
click at [145, 85] on div "Primary Details" at bounding box center [219, 83] width 276 height 15
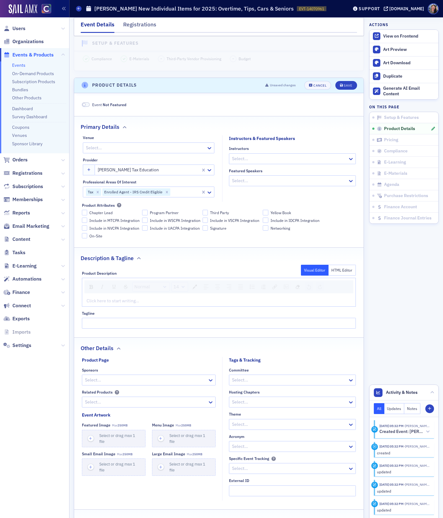
scroll to position [198, 0]
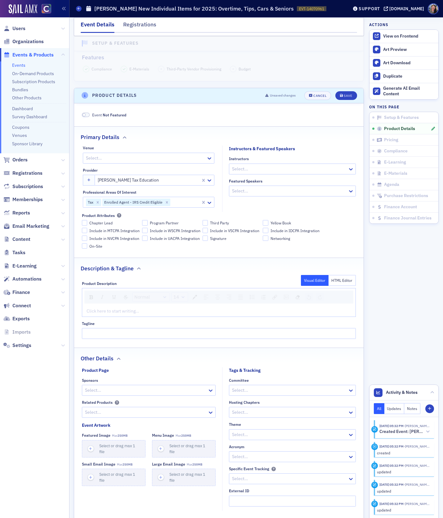
click at [133, 158] on div at bounding box center [145, 158] width 120 height 8
type input "web"
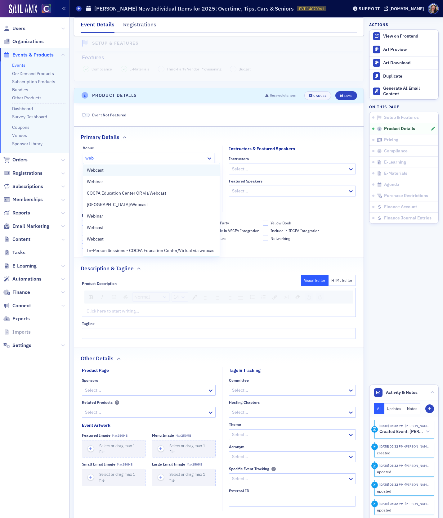
click at [124, 170] on div "Webcast" at bounding box center [151, 170] width 129 height 7
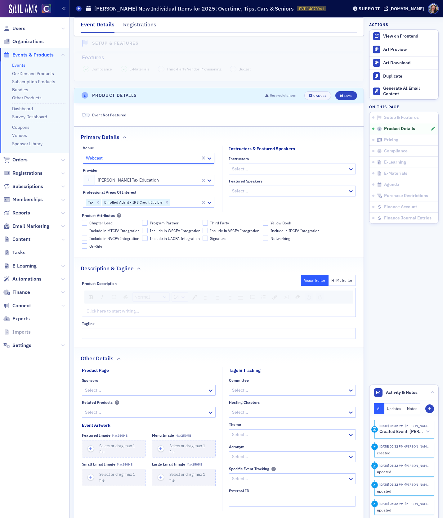
click at [160, 96] on header "Product Details Unsaved changes Cancel Save" at bounding box center [218, 95] width 289 height 15
click at [247, 166] on div at bounding box center [289, 169] width 116 height 8
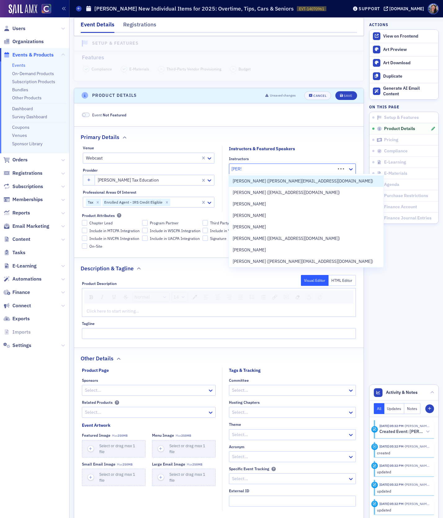
type input "nick p"
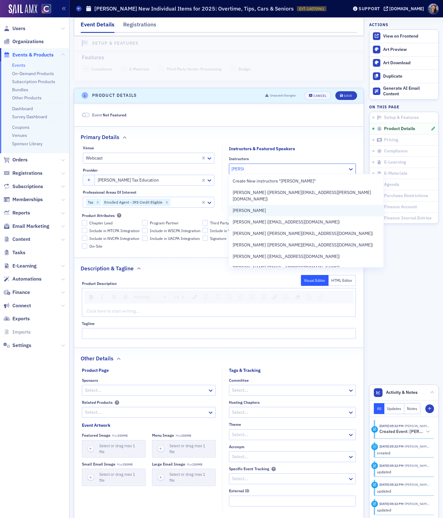
click at [254, 207] on div "Nick Preusch" at bounding box center [306, 210] width 154 height 11
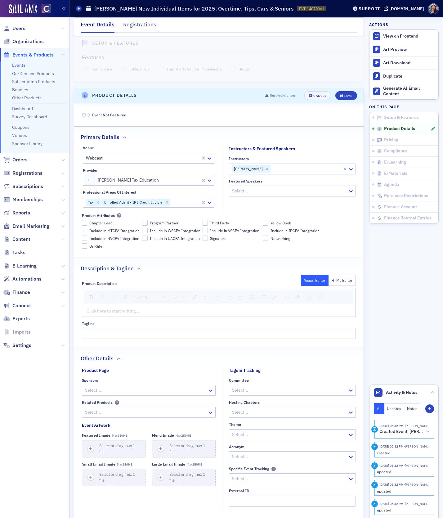
click at [234, 95] on header "Product Details Unsaved changes Cancel Save" at bounding box center [218, 95] width 289 height 15
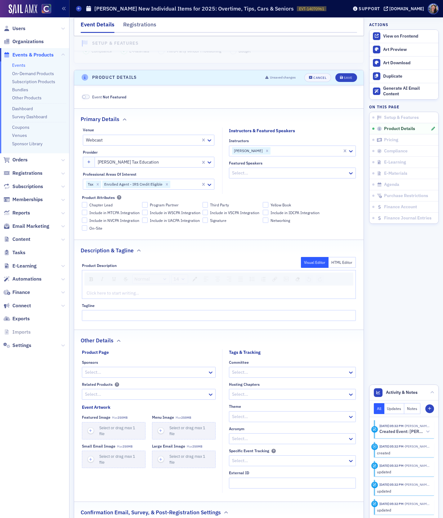
scroll to position [224, 0]
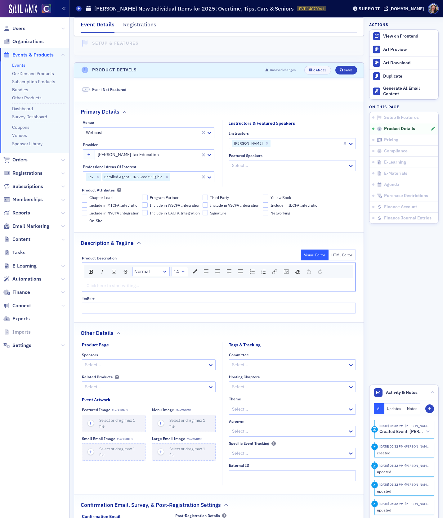
click at [118, 285] on div "rdw-editor" at bounding box center [219, 285] width 265 height 7
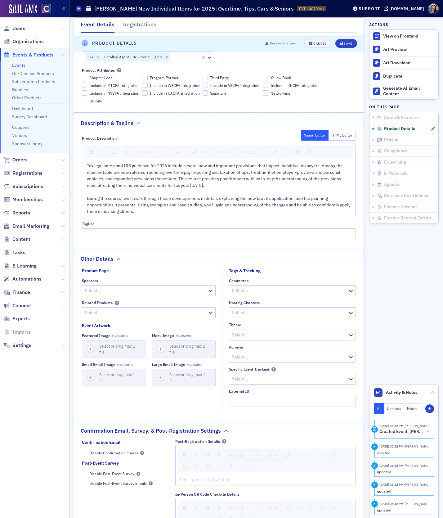
scroll to position [345, 0]
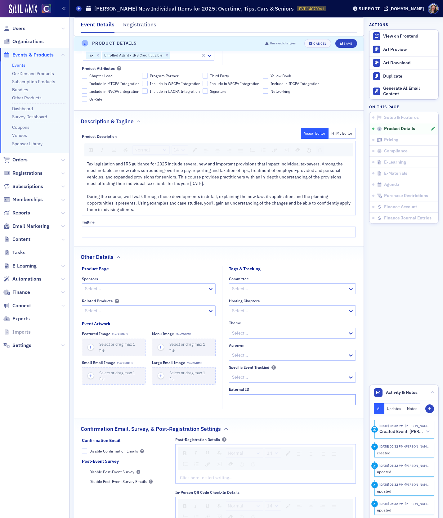
click at [239, 395] on input "External ID" at bounding box center [292, 399] width 127 height 11
click at [247, 397] on input "2506210024" at bounding box center [292, 399] width 127 height 11
click at [284, 398] on input "250621024" at bounding box center [292, 399] width 127 height 11
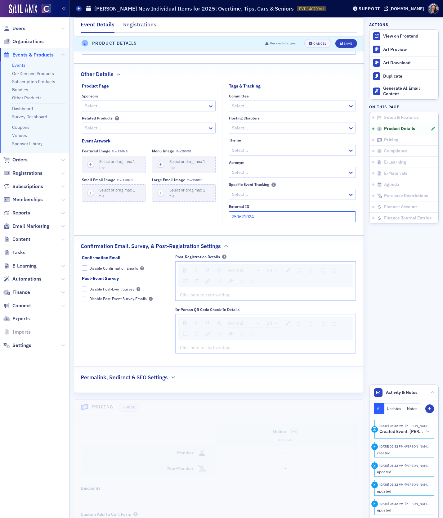
scroll to position [529, 0]
type input "250621024"
click at [198, 294] on div "Click here to start writing…" at bounding box center [266, 293] width 180 height 11
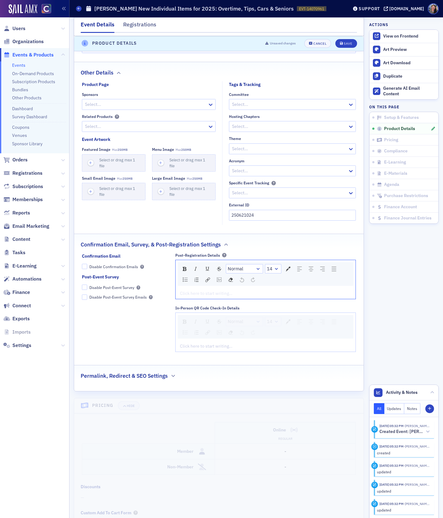
click at [224, 291] on div "rdw-editor" at bounding box center [265, 293] width 171 height 7
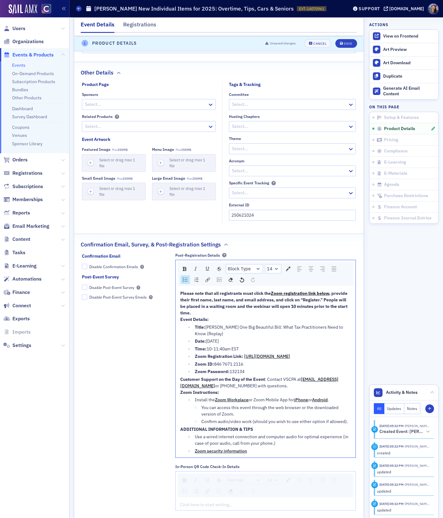
drag, startPoint x: 254, startPoint y: 373, endPoint x: 246, endPoint y: 368, distance: 9.8
click at [246, 368] on ul "Title: [PERSON_NAME] One Big Beautiful Bill: What Tax Practitioners Need to Kno…" at bounding box center [265, 349] width 171 height 51
click at [229, 311] on div "Please note that all registrants must click the Zoom registration link below , …" at bounding box center [265, 303] width 171 height 26
drag, startPoint x: 218, startPoint y: 316, endPoint x: 173, endPoint y: 319, distance: 45.4
click at [173, 318] on div "Confirmation Email Disable Confirmation Emails Post-Event Survey Disable Post-E…" at bounding box center [219, 384] width 274 height 262
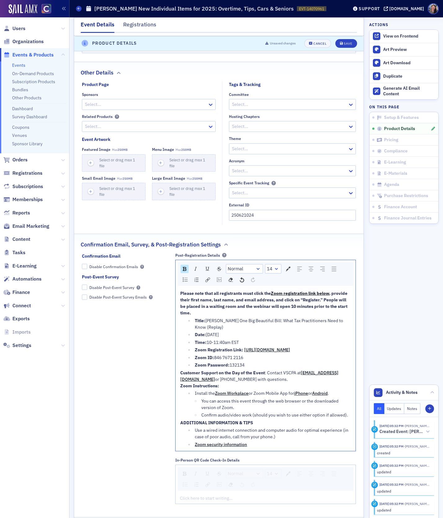
drag, startPoint x: 250, startPoint y: 342, endPoint x: 180, endPoint y: 316, distance: 75.1
click at [180, 317] on ul "Title: [PERSON_NAME] One Big Beautiful Bill: What Tax Practitioners Need to Kno…" at bounding box center [265, 342] width 171 height 51
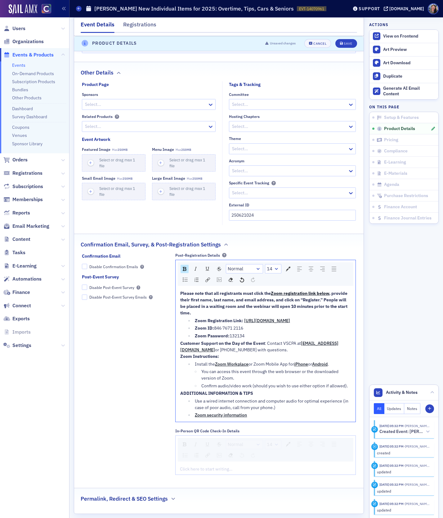
drag, startPoint x: 254, startPoint y: 339, endPoint x: 175, endPoint y: 332, distance: 79.7
click at [175, 332] on div "Confirmation Email Disable Confirmation Emails Post-Event Survey Disable Post-E…" at bounding box center [219, 366] width 274 height 226
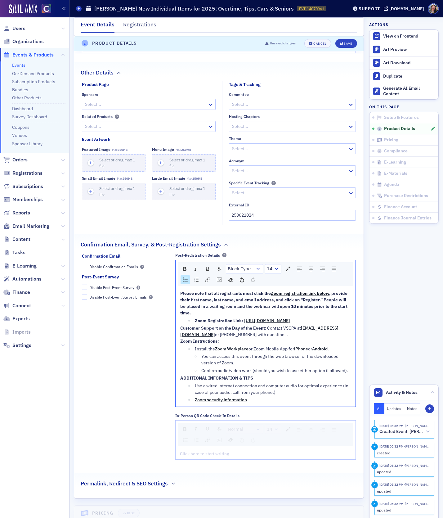
drag, startPoint x: 348, startPoint y: 324, endPoint x: 194, endPoint y: 327, distance: 154.5
click at [194, 324] on li "Zoom Registration Link: https://us06web.zoom.us/webinar/register/WN_fX2LVaWKTG2…" at bounding box center [272, 320] width 158 height 7
click at [220, 351] on span "Zoom Workplace" at bounding box center [231, 349] width 33 height 6
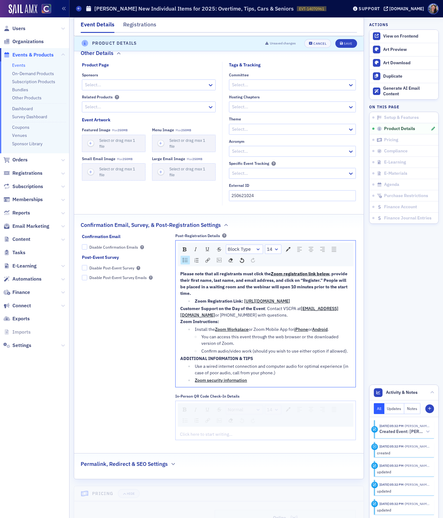
scroll to position [552, 0]
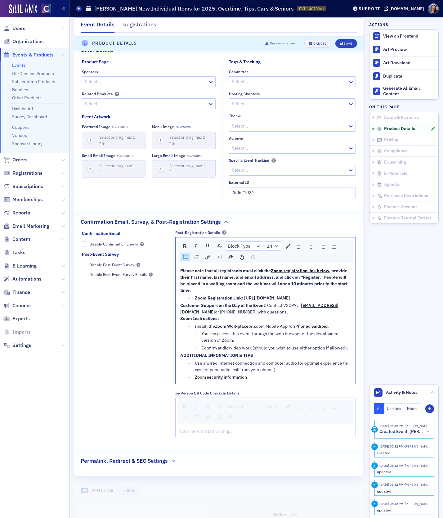
click at [265, 380] on div "Zoom security information" at bounding box center [273, 377] width 156 height 7
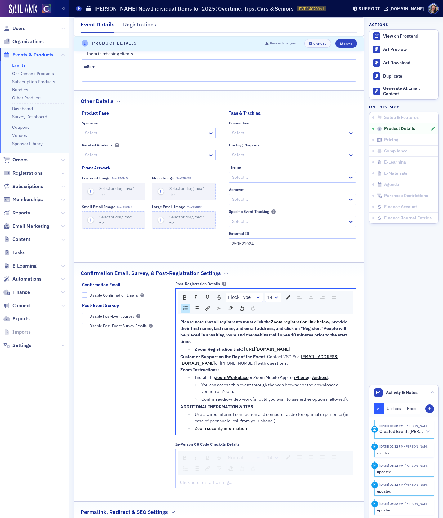
scroll to position [498, 0]
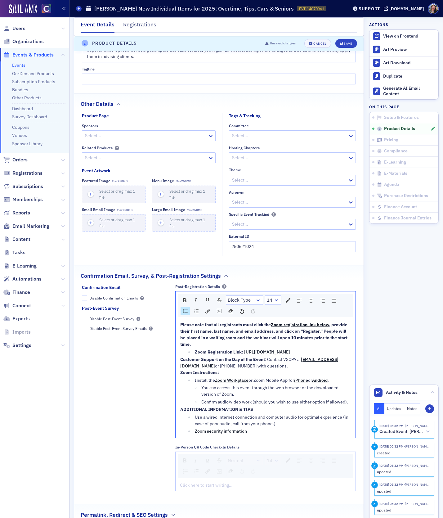
click at [195, 350] on span "Zoom Registration Link:" at bounding box center [219, 352] width 48 height 6
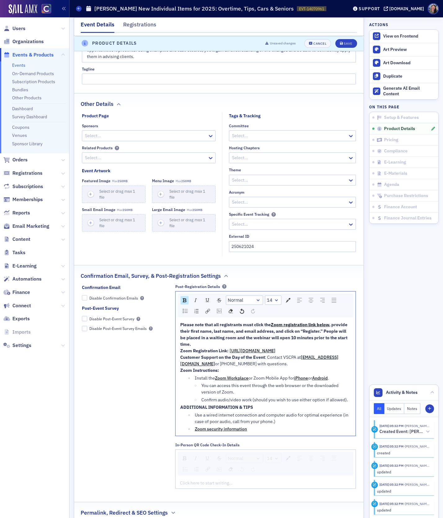
click at [343, 354] on div "Zoom Registration Link: https://us06web.zoom.us/webinar/register/WN_urE9RBDKSuW…" at bounding box center [265, 350] width 171 height 7
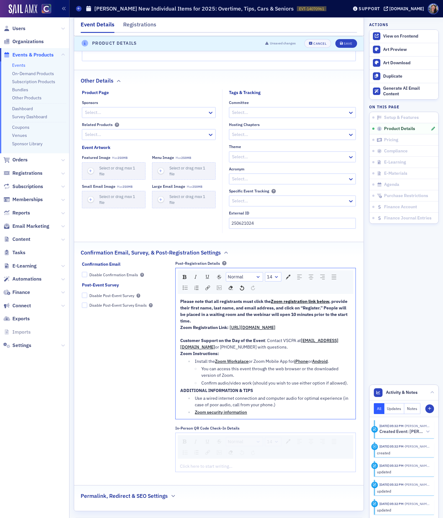
scroll to position [524, 0]
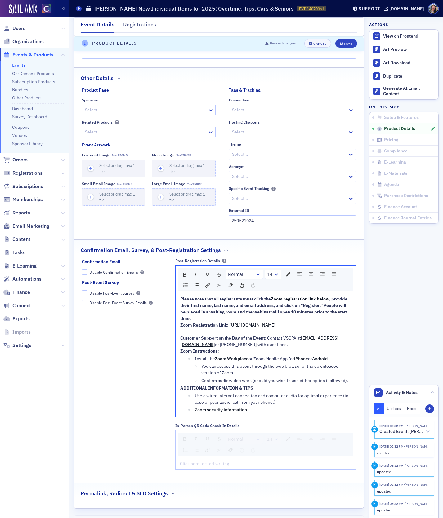
click at [220, 318] on div "Please note that all registrants must click the Zoom registration link below , …" at bounding box center [265, 309] width 171 height 26
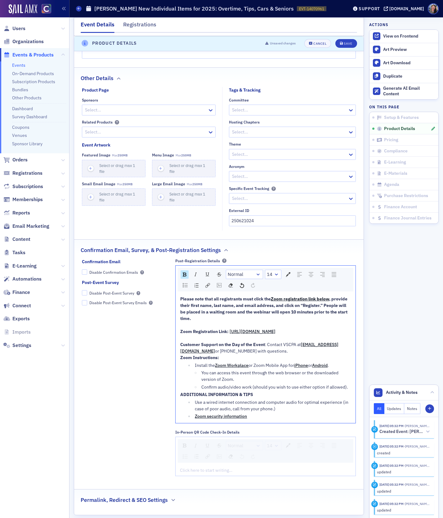
click at [252, 354] on div "Customer Support on the Day of the Event : Contact VSCPA at cpe@vscpa.com or (8…" at bounding box center [265, 347] width 171 height 13
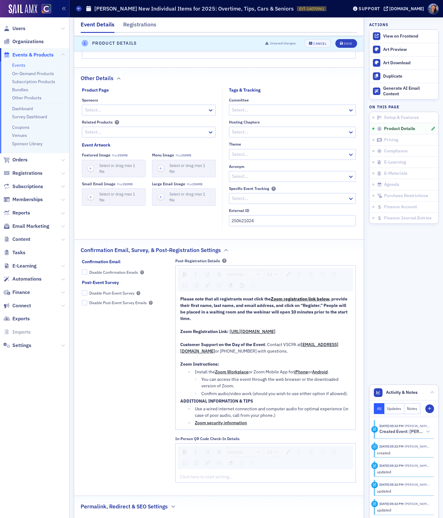
click at [179, 403] on div "Please note that all registrants must click the Zoom registration link below , …" at bounding box center [266, 361] width 180 height 136
click at [180, 403] on span "ADDITIONAL INFORMATION & TIPS" at bounding box center [216, 401] width 73 height 6
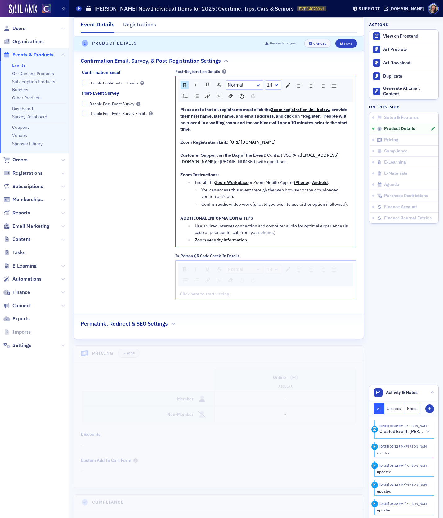
scroll to position [709, 0]
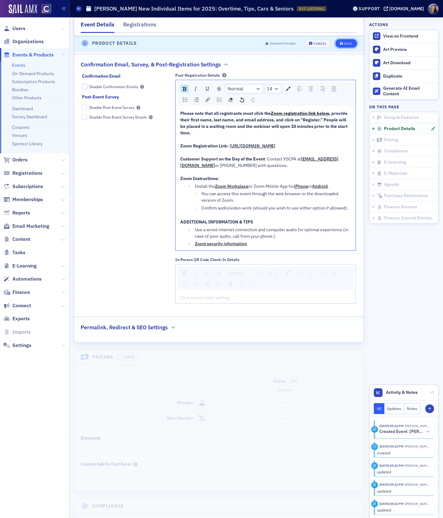
click at [344, 44] on div "Save" at bounding box center [348, 43] width 8 height 3
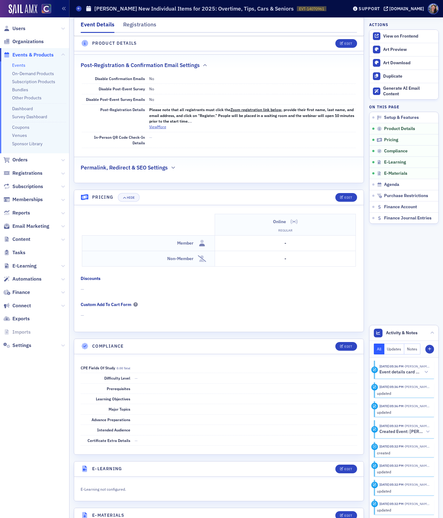
scroll to position [518, 0]
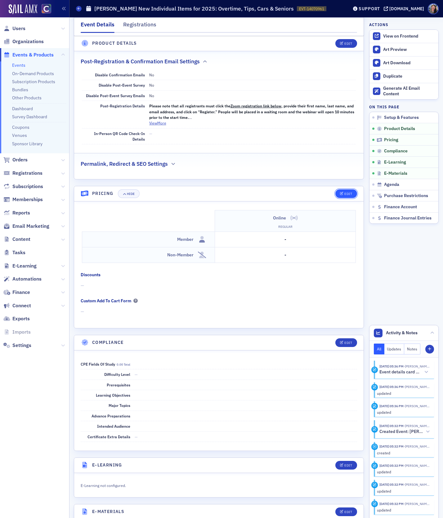
click at [345, 192] on div "Edit" at bounding box center [348, 193] width 8 height 3
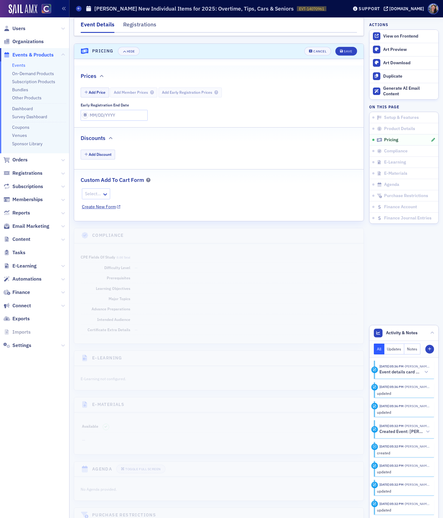
scroll to position [664, 0]
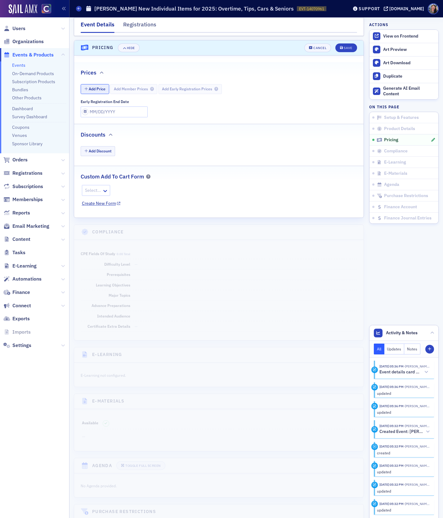
click at [100, 88] on button "Add Price" at bounding box center [95, 89] width 29 height 10
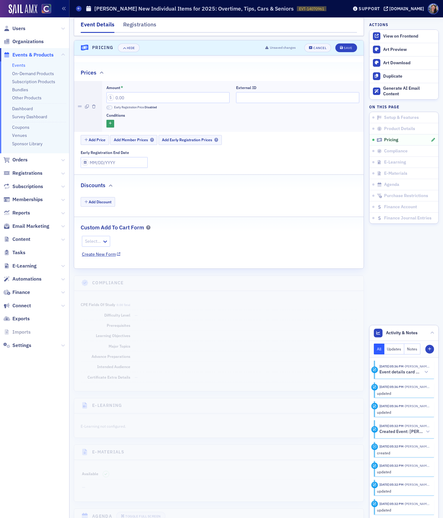
click at [119, 143] on div "Amount * Early Registration Price Disabled External ID Conditions Add Price Add…" at bounding box center [218, 124] width 289 height 87
click at [120, 139] on button "Add Member Prices" at bounding box center [133, 140] width 47 height 10
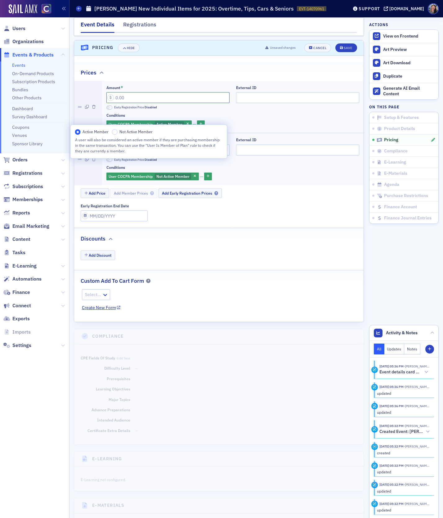
click at [131, 92] on input "Amount *" at bounding box center [167, 97] width 123 height 11
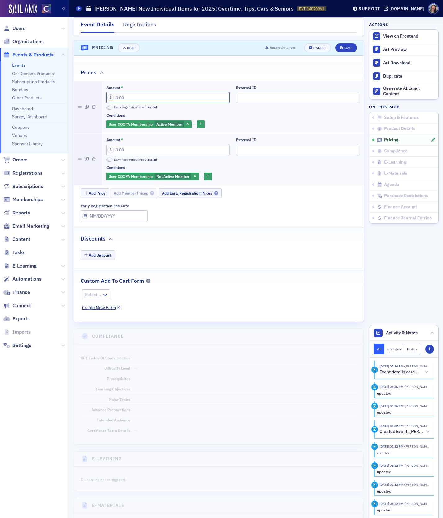
click at [131, 92] on input "Amount *" at bounding box center [167, 97] width 123 height 11
type input "79.00"
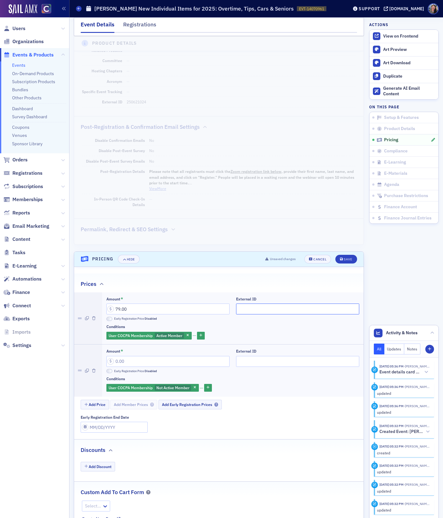
scroll to position [443, 0]
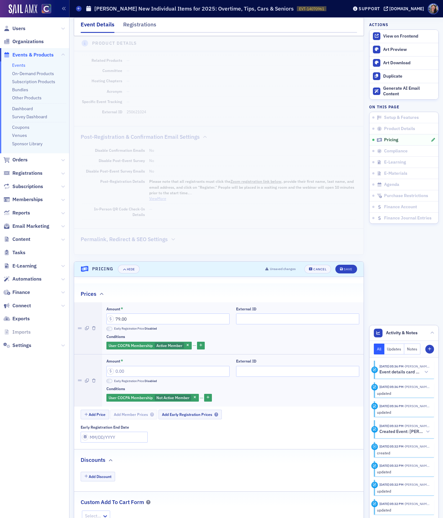
click at [140, 110] on dd "250621024" at bounding box center [241, 112] width 229 height 10
copy dd "250621024"
click at [251, 320] on div "External ID" at bounding box center [297, 318] width 123 height 24
click at [247, 313] on input "External ID" at bounding box center [297, 318] width 123 height 11
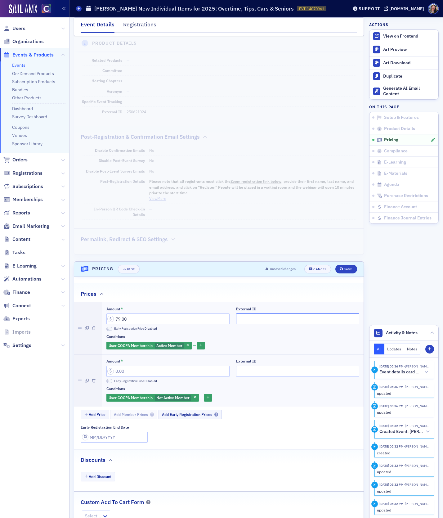
paste input "250621024"
type input "250621024"
click at [249, 367] on input "External ID" at bounding box center [297, 371] width 123 height 11
paste input "250621024"
type input "250621024"
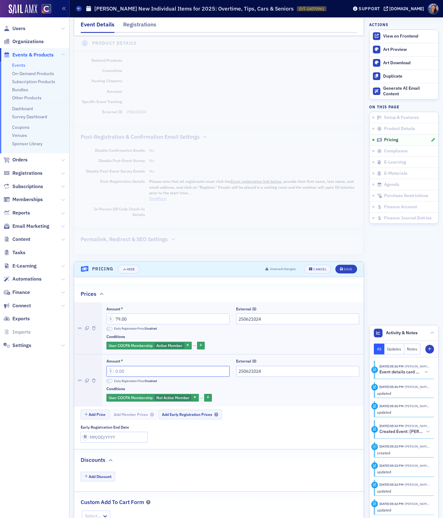
drag, startPoint x: 142, startPoint y: 369, endPoint x: 44, endPoint y: 357, distance: 99.3
click at [45, 357] on div "Users Organizations Events & Products Events On-Demand Products Subscription Pr…" at bounding box center [221, 259] width 443 height 518
type input "99.00"
click at [270, 393] on div "User COCPA Membership Not Active Member" at bounding box center [232, 397] width 253 height 9
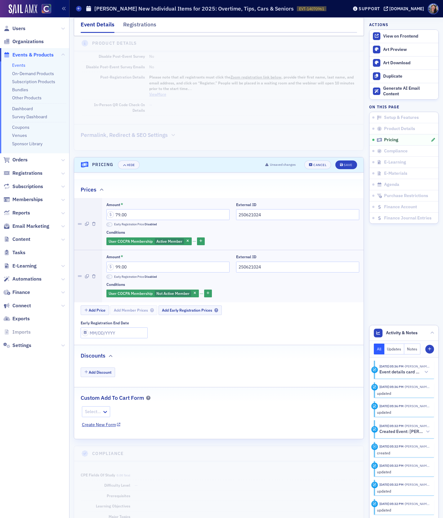
scroll to position [548, 0]
click at [351, 163] on div "Save" at bounding box center [348, 164] width 8 height 3
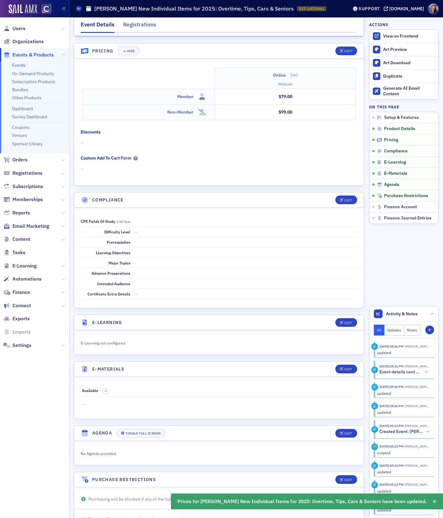
scroll to position [641, 0]
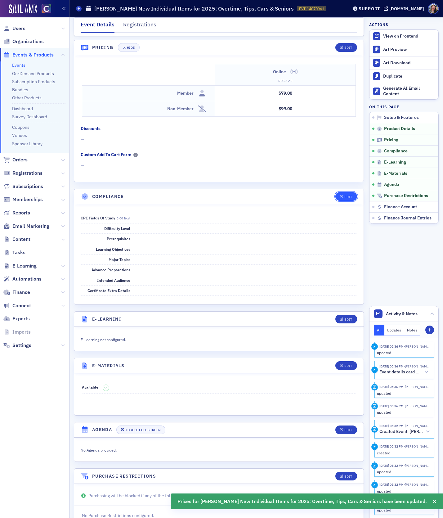
click at [348, 195] on div "Edit" at bounding box center [348, 196] width 8 height 3
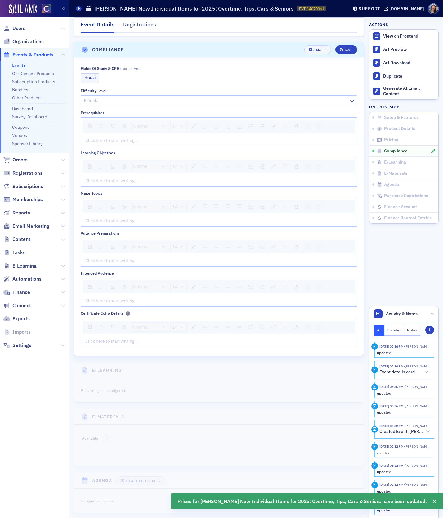
scroll to position [789, 0]
click at [94, 72] on button "Add" at bounding box center [90, 77] width 19 height 10
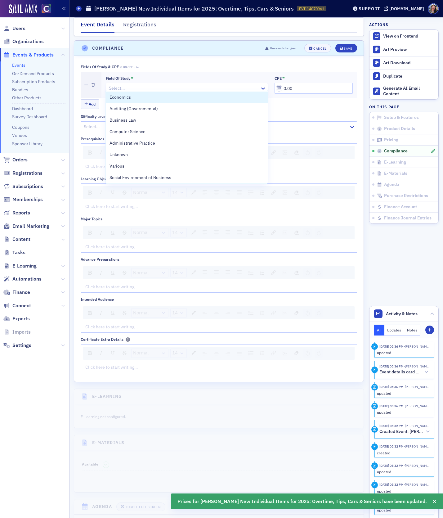
click at [118, 88] on div "Select…" at bounding box center [183, 88] width 154 height 9
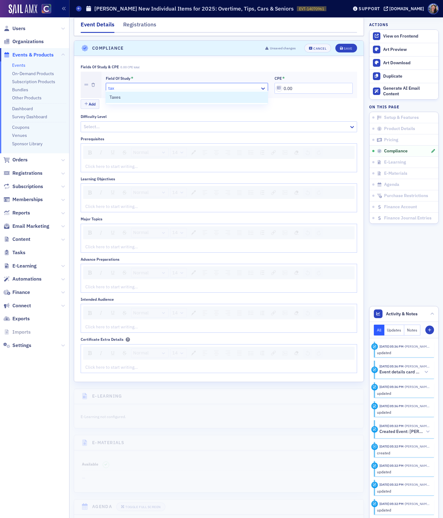
type input "tax"
click at [151, 97] on div "Taxes" at bounding box center [186, 97] width 154 height 7
drag, startPoint x: 297, startPoint y: 87, endPoint x: 259, endPoint y: 76, distance: 39.8
click at [259, 76] on div "Field of Study * Taxes CPE * 0.00" at bounding box center [229, 85] width 247 height 18
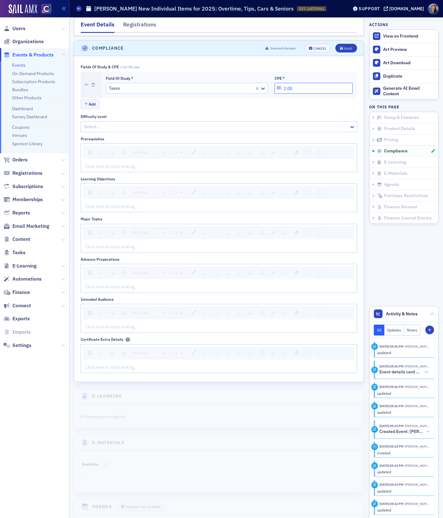
type input "2.00"
click at [229, 107] on div "Fields of Study & CPE 2.00 CPE total Field of Study * Taxes CPE * 2.00 Add Diff…" at bounding box center [219, 219] width 276 height 308
click at [124, 123] on div at bounding box center [215, 127] width 265 height 8
type input "up"
click at [121, 136] on div "Update" at bounding box center [219, 135] width 268 height 7
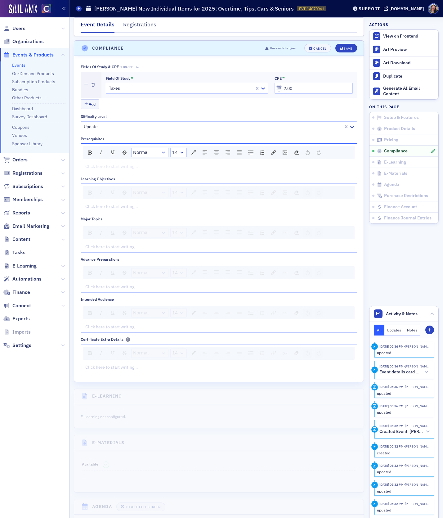
click at [111, 163] on div "rdw-editor" at bounding box center [219, 166] width 267 height 7
click at [92, 203] on div "rdw-editor" at bounding box center [219, 206] width 267 height 7
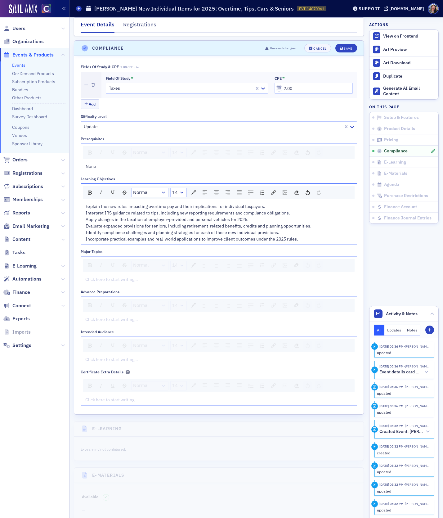
click at [102, 276] on div "rdw-editor" at bounding box center [219, 279] width 267 height 7
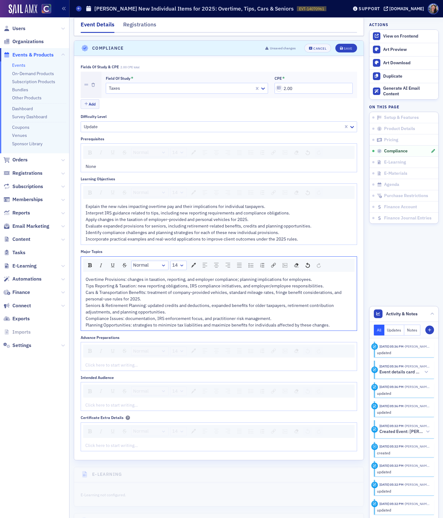
click at [100, 354] on div "Normal 14 Click here to start writing…" at bounding box center [219, 356] width 276 height 29
click at [100, 362] on div "rdw-editor" at bounding box center [219, 365] width 267 height 7
click at [96, 402] on div "rdw-editor" at bounding box center [219, 405] width 267 height 7
click at [103, 402] on div "rdw-editor" at bounding box center [219, 405] width 267 height 7
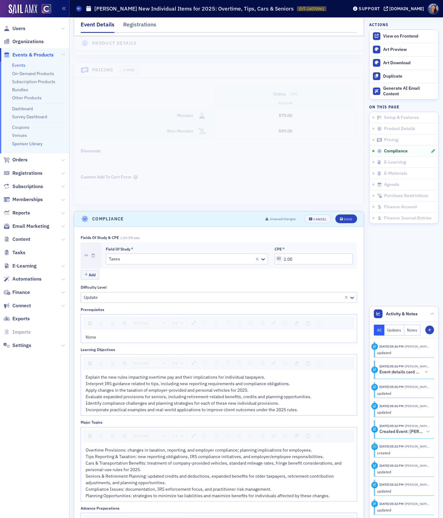
scroll to position [585, 0]
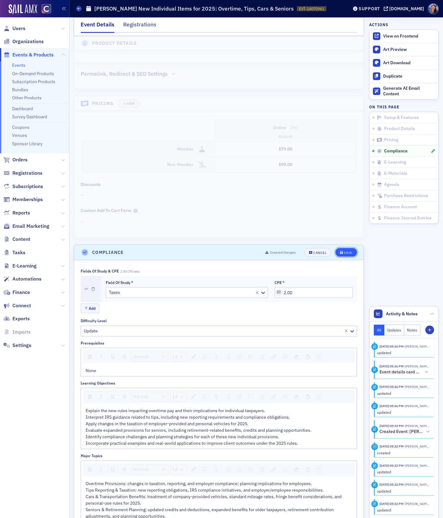
click at [344, 251] on div "Save" at bounding box center [348, 252] width 8 height 3
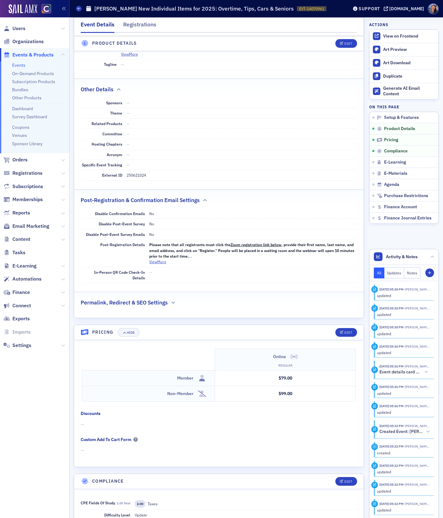
scroll to position [329, 0]
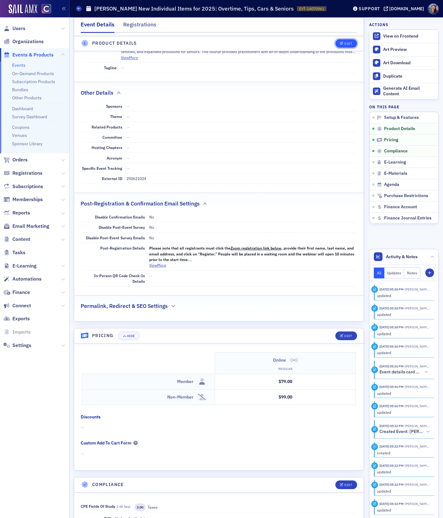
click at [344, 43] on div "Edit" at bounding box center [348, 43] width 8 height 3
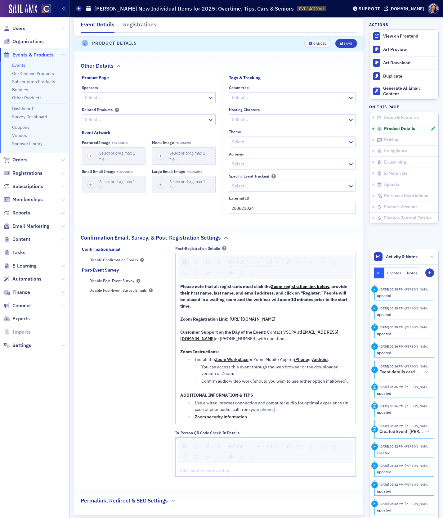
scroll to position [502, 0]
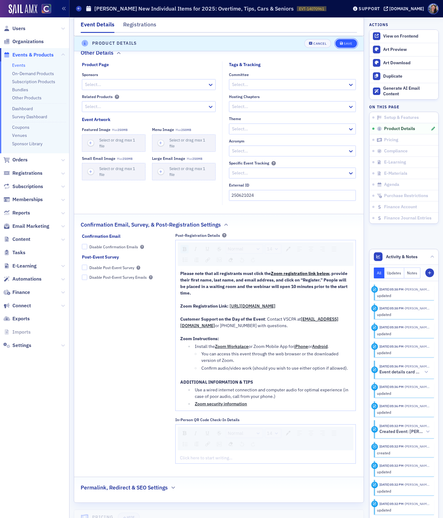
click at [348, 42] on div "Save" at bounding box center [348, 43] width 8 height 3
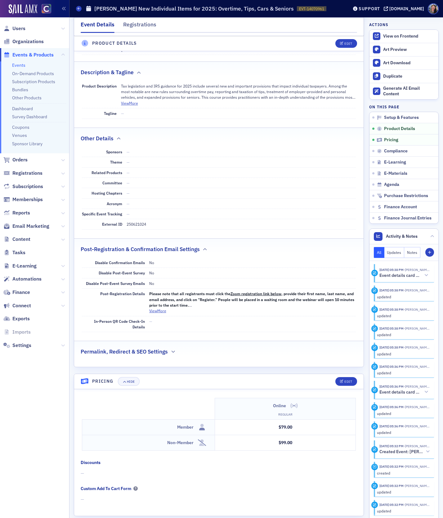
scroll to position [0, 0]
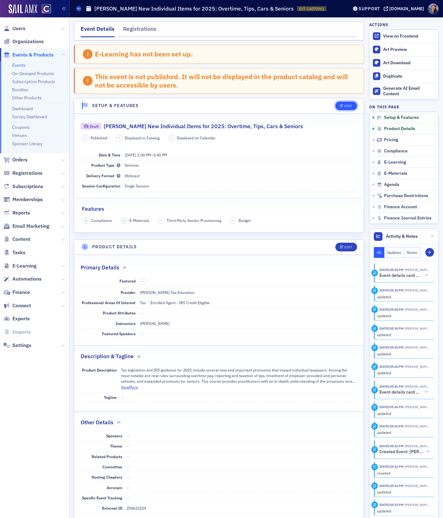
click at [345, 104] on div "Edit" at bounding box center [348, 105] width 8 height 3
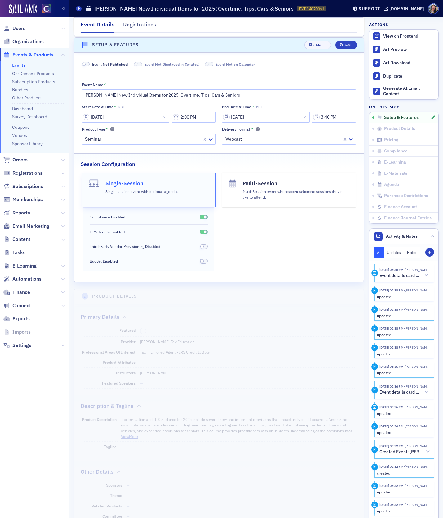
scroll to position [61, 0]
click at [114, 61] on span "Not Published" at bounding box center [115, 63] width 25 height 5
click at [351, 47] on button "Save" at bounding box center [345, 44] width 21 height 9
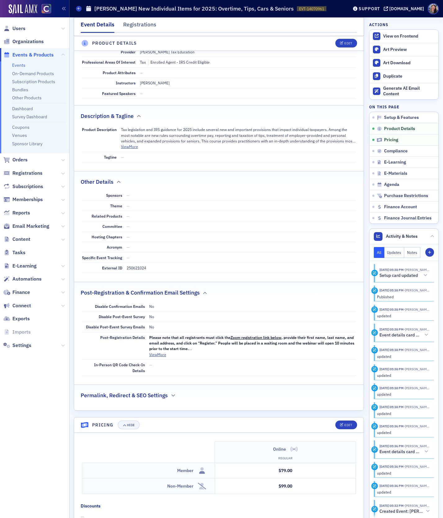
scroll to position [0, 0]
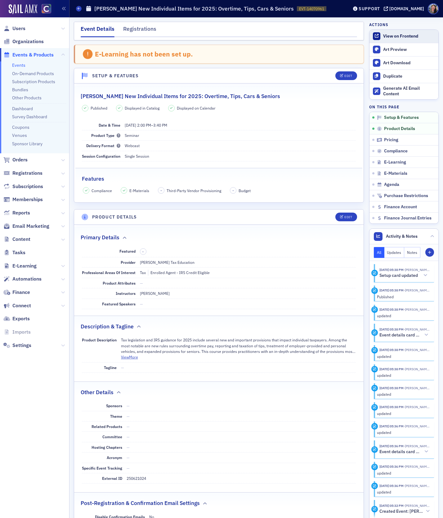
click at [391, 30] on link "View on Frontend" at bounding box center [403, 36] width 69 height 13
click at [18, 65] on link "Events" at bounding box center [18, 65] width 13 height 6
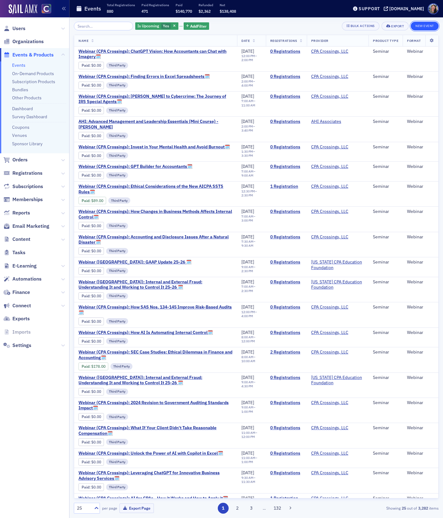
click at [422, 23] on button "New Event" at bounding box center [425, 26] width 28 height 9
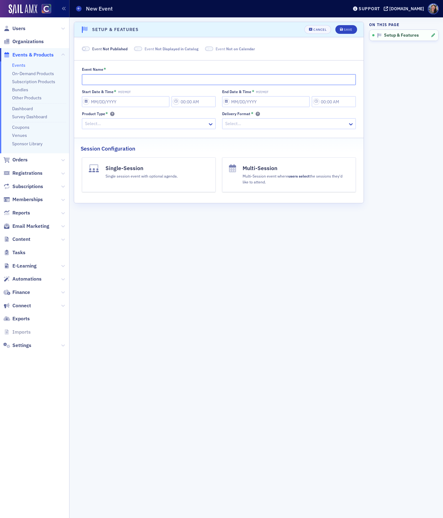
click at [91, 80] on input "Event Name *" at bounding box center [219, 79] width 274 height 11
paste input "Don Farmer's Tax Planning for Purchases & Sales of Property: Maximizing Deducti…"
type input "Don Farmer's Tax Planning for Purchases & Sales of Property: Maximizing Deducti…"
select select "9"
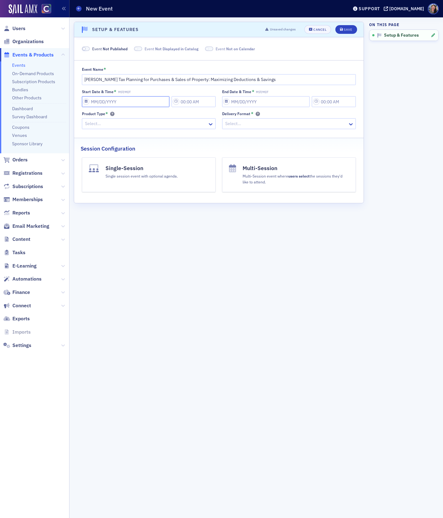
select select "2025"
click at [97, 100] on input "Start Date & Time * MST/MDT" at bounding box center [126, 101] width 88 height 11
click at [96, 180] on div "27" at bounding box center [96, 180] width 7 height 7
type input "10/27/2025"
type input "5:00 PM"
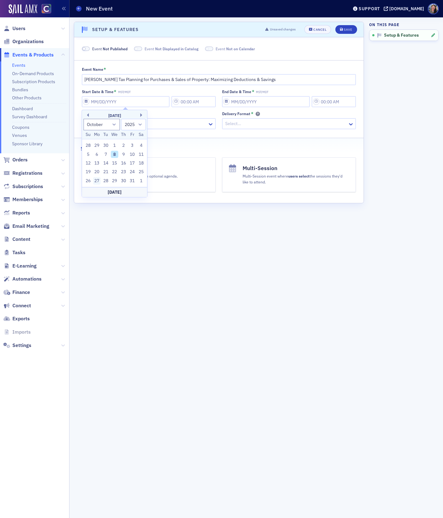
type input "10/27/2025"
type input "6:00 PM"
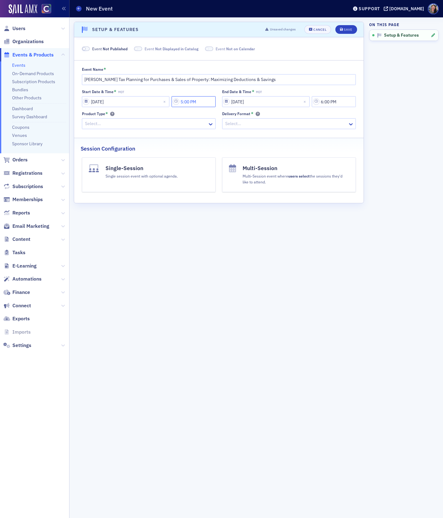
drag, startPoint x: 203, startPoint y: 102, endPoint x: 123, endPoint y: 90, distance: 81.5
click at [123, 90] on div "Start Date & Time * MDT 10/27/2025 5:00 PM" at bounding box center [149, 98] width 134 height 18
drag, startPoint x: 204, startPoint y: 100, endPoint x: 141, endPoint y: 104, distance: 63.0
click at [143, 103] on div "10/27/2025 1:00 AM" at bounding box center [149, 101] width 134 height 11
type input "11:00 AM"
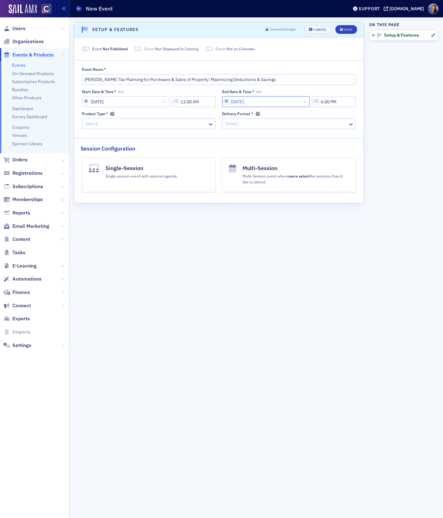
select select "9"
select select "2025"
type input "12:40 PM"
click at [130, 126] on div at bounding box center [145, 124] width 123 height 8
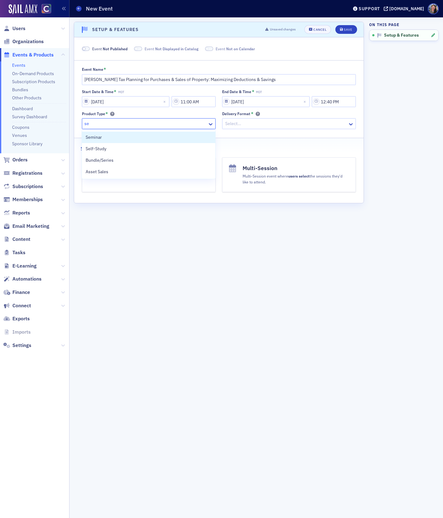
type input "sem"
click at [132, 140] on div "Seminar" at bounding box center [148, 136] width 133 height 11
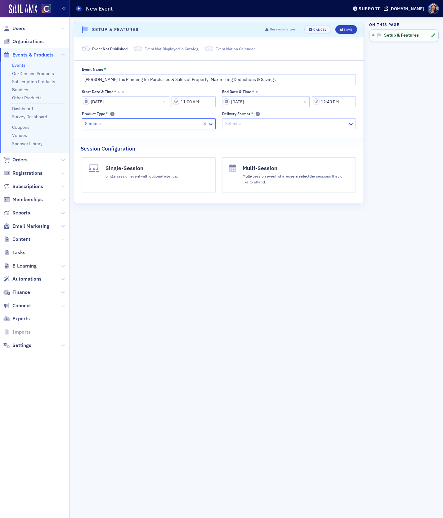
click at [235, 121] on div at bounding box center [286, 124] width 123 height 8
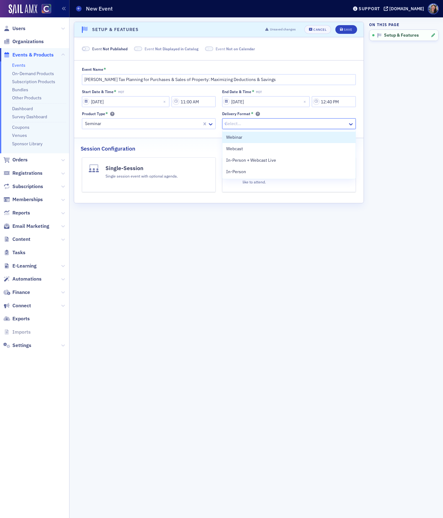
type input "we"
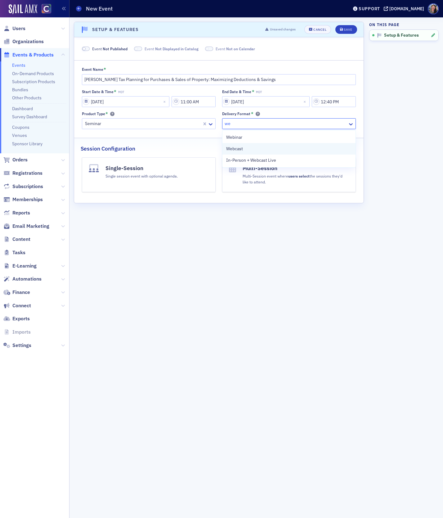
click at [229, 148] on span "Webcast" at bounding box center [234, 148] width 17 height 7
click at [171, 181] on button "Single-Session Single session event with optional agenda." at bounding box center [149, 174] width 134 height 35
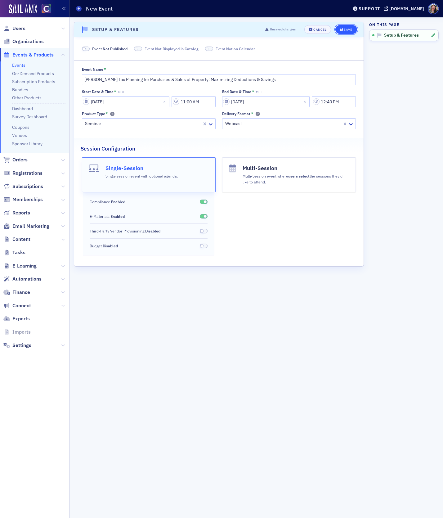
click at [346, 29] on div "Save" at bounding box center [348, 29] width 8 height 3
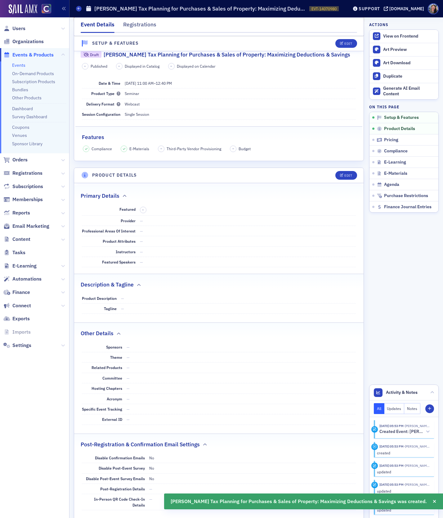
scroll to position [123, 0]
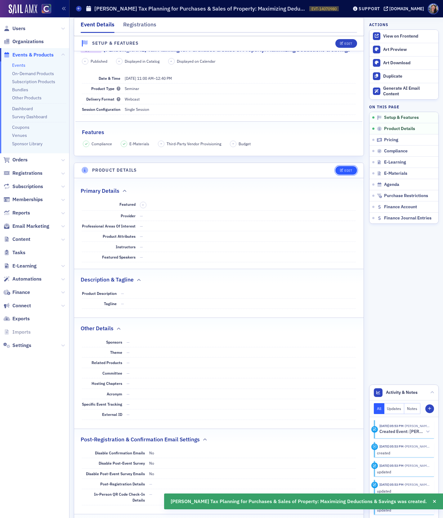
click at [344, 169] on span "Edit" at bounding box center [346, 170] width 12 height 3
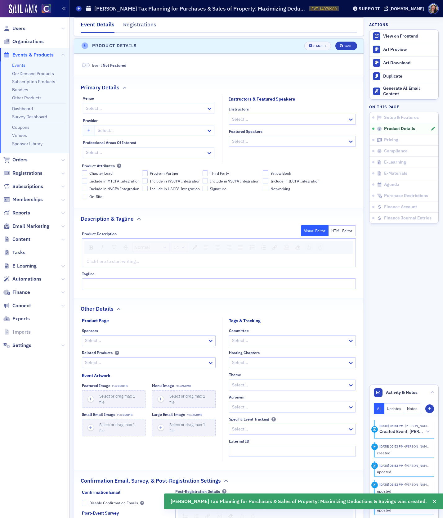
scroll to position [248, 0]
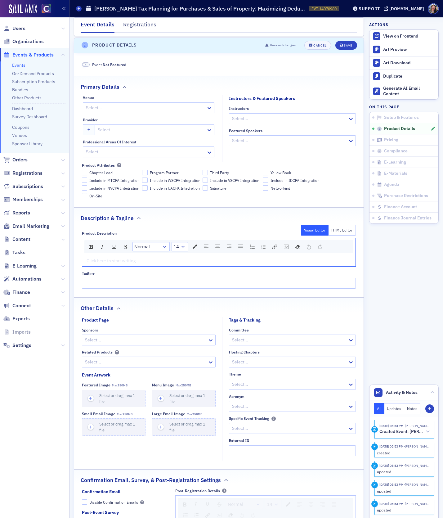
click at [100, 259] on div "rdw-editor" at bounding box center [219, 260] width 265 height 7
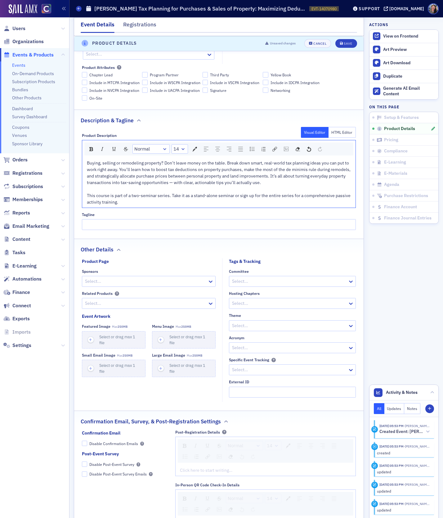
scroll to position [345, 0]
click at [349, 42] on div "Save" at bounding box center [348, 43] width 8 height 3
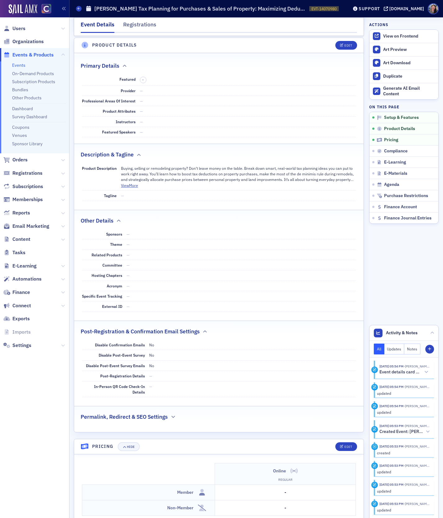
scroll to position [248, 0]
click at [16, 65] on link "Events" at bounding box center [18, 65] width 13 height 6
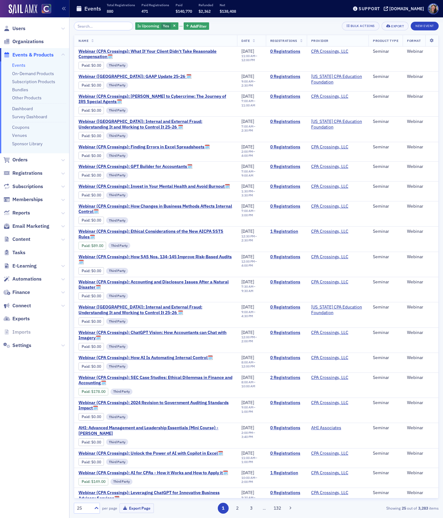
click at [108, 28] on input "search" at bounding box center [103, 26] width 59 height 9
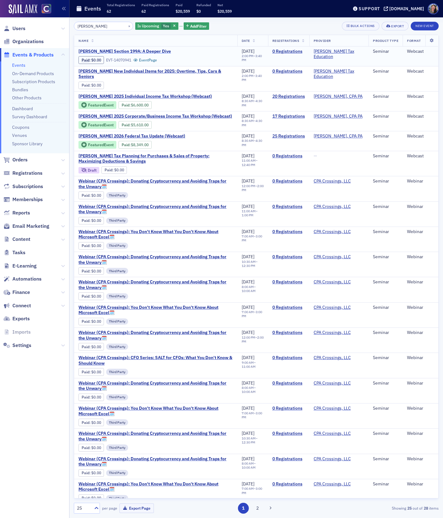
type input "[PERSON_NAME]"
click at [126, 52] on span "Don Farmer's Section 199A: A Deeper Dive" at bounding box center [130, 52] width 104 height 6
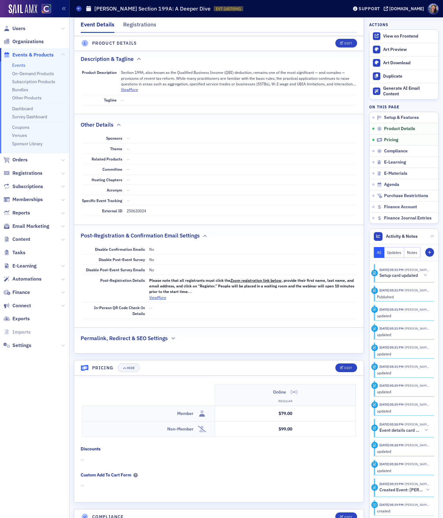
scroll to position [275, 0]
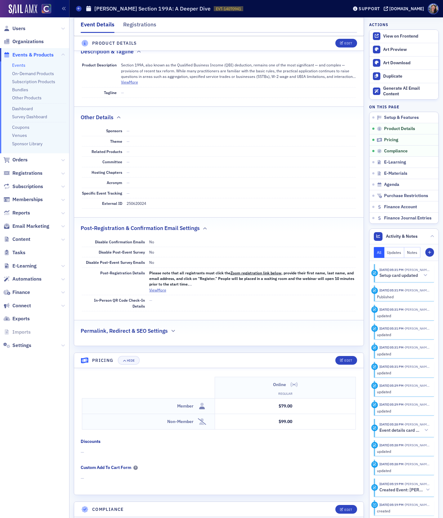
click at [139, 200] on dd "250620024" at bounding box center [241, 203] width 229 height 10
copy dd "250620024"
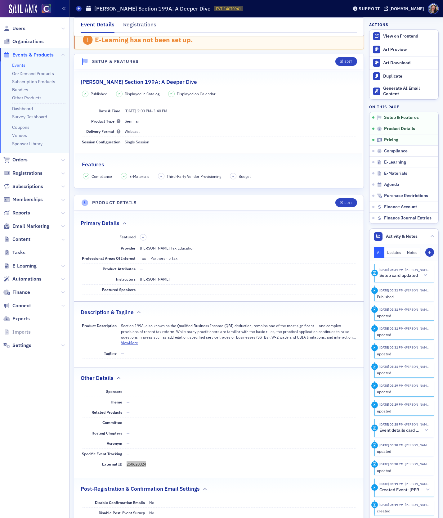
scroll to position [0, 0]
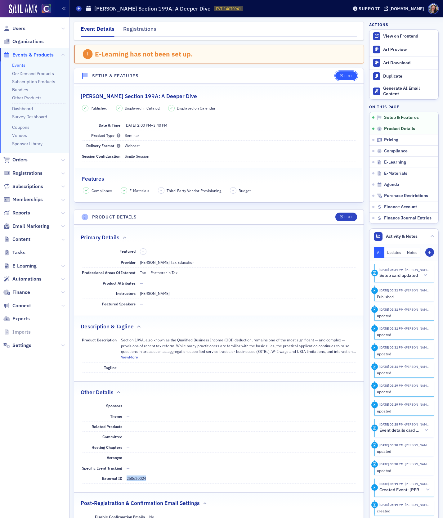
click at [345, 76] on div "Edit" at bounding box center [348, 75] width 8 height 3
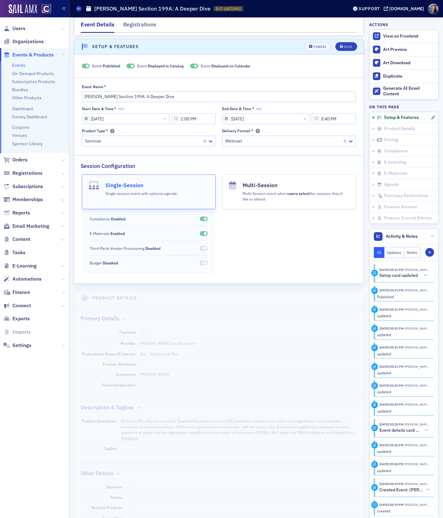
scroll to position [32, 0]
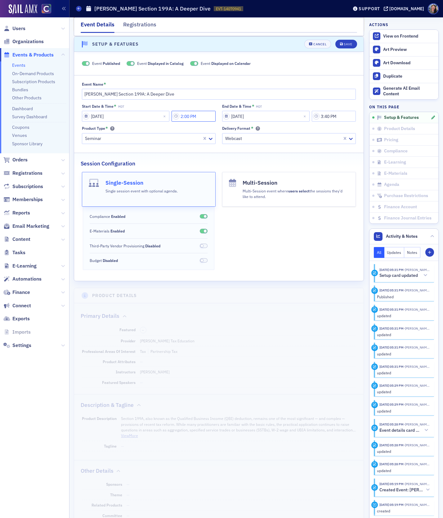
click at [185, 116] on input "2:00 PM" at bounding box center [194, 116] width 44 height 11
type input "12:00 PM"
click at [326, 116] on input "3:40 PM" at bounding box center [334, 116] width 44 height 11
type input "1:40 PM"
click at [344, 44] on div "Save" at bounding box center [348, 43] width 8 height 3
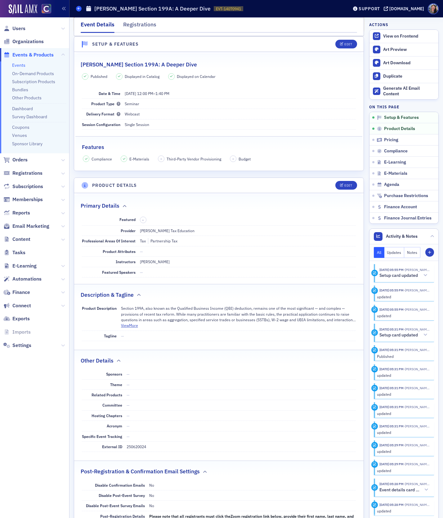
click at [78, 10] on icon at bounding box center [79, 8] width 2 height 3
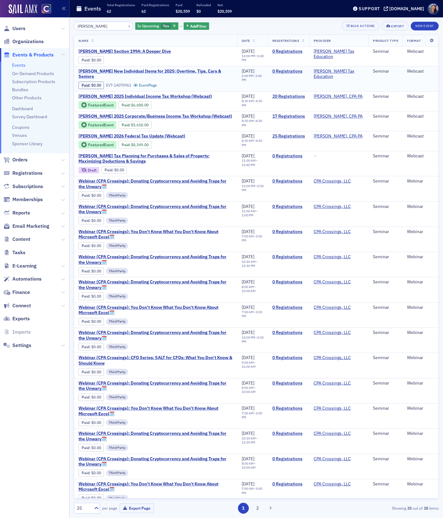
click at [120, 72] on span "Don Farmer's New Individual Items for 2025: Overtime, Tips, Cars & Seniors" at bounding box center [155, 74] width 154 height 11
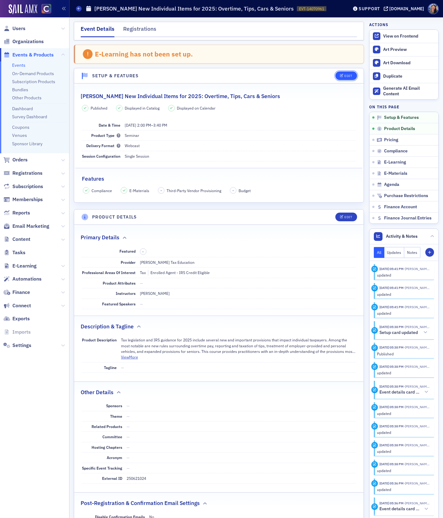
click at [351, 76] on div "Edit" at bounding box center [348, 75] width 8 height 3
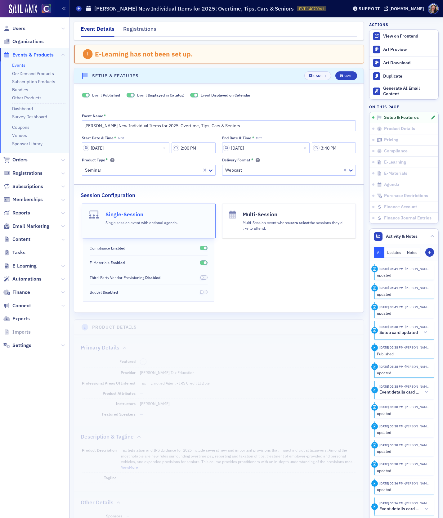
scroll to position [32, 0]
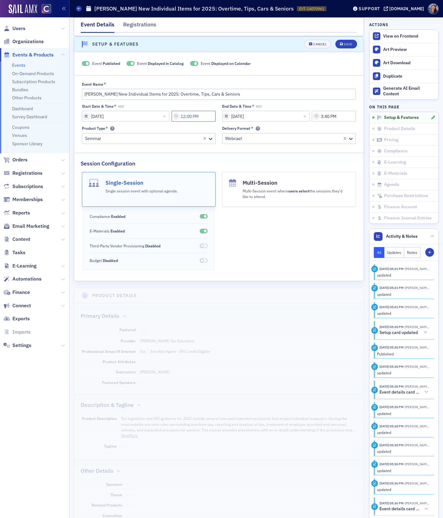
click at [185, 115] on input "12:00 PM" at bounding box center [194, 116] width 44 height 11
type input "12:00 PM"
click at [326, 115] on input "3:40 PM" at bounding box center [334, 116] width 44 height 11
type input "1:40 PM"
click at [350, 44] on div "Save" at bounding box center [348, 43] width 8 height 3
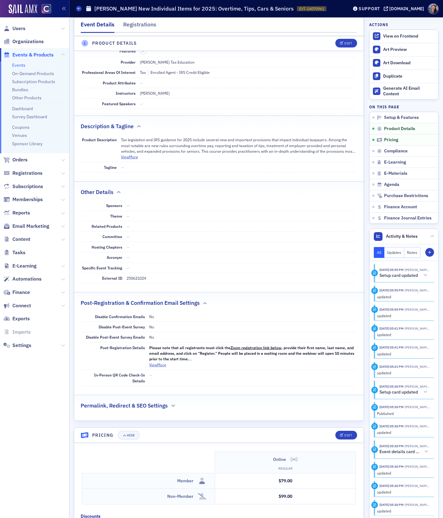
scroll to position [0, 0]
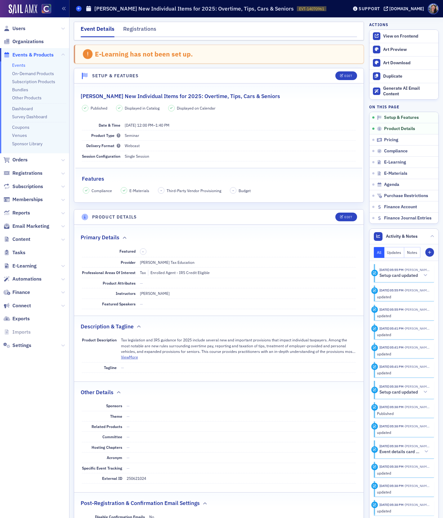
click at [79, 8] on icon at bounding box center [79, 8] width 2 height 3
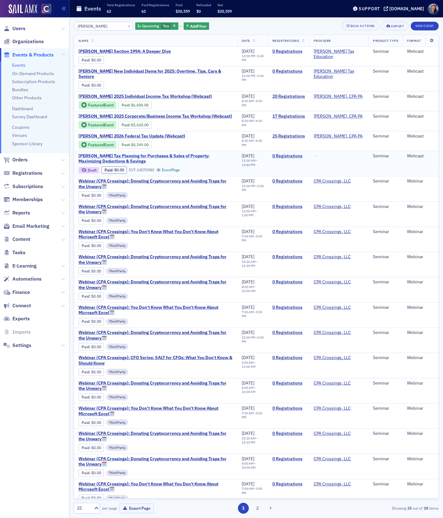
click at [112, 155] on span "Don Farmer's Tax Planning for Purchases & Sales of Property: Maximizing Deducti…" at bounding box center [155, 158] width 154 height 11
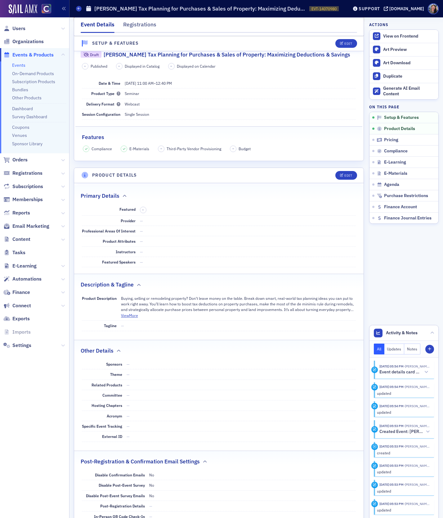
scroll to position [122, 0]
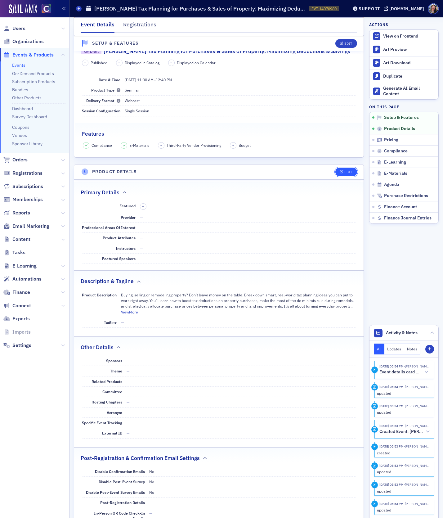
click at [347, 170] on div "Edit" at bounding box center [348, 171] width 8 height 3
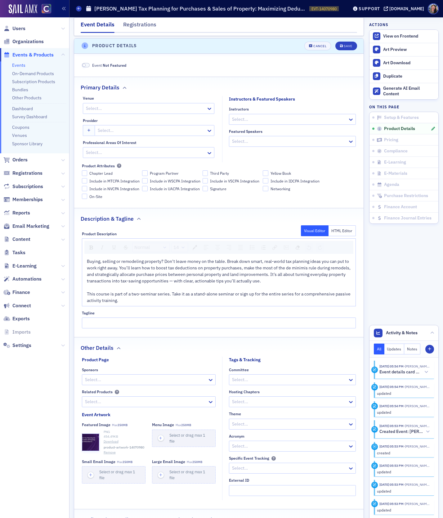
scroll to position [248, 0]
click at [123, 104] on div at bounding box center [145, 108] width 120 height 8
type input "web"
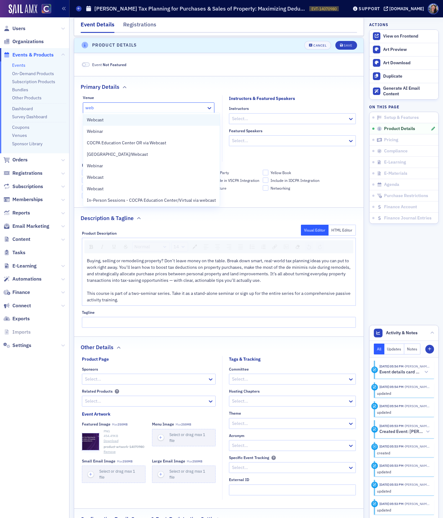
click at [102, 118] on span "Webcast" at bounding box center [95, 120] width 17 height 7
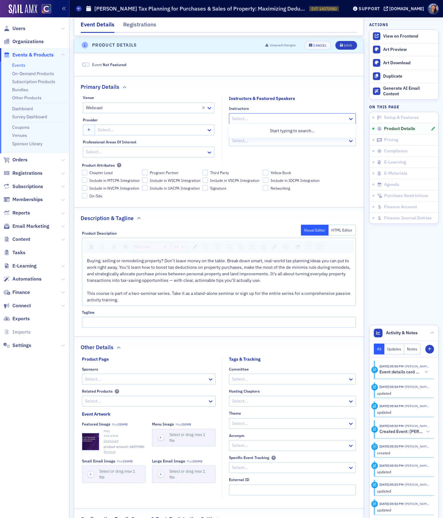
click at [236, 117] on div at bounding box center [289, 119] width 116 height 8
paste input "[PERSON_NAME]"
type input "[PERSON_NAME]"
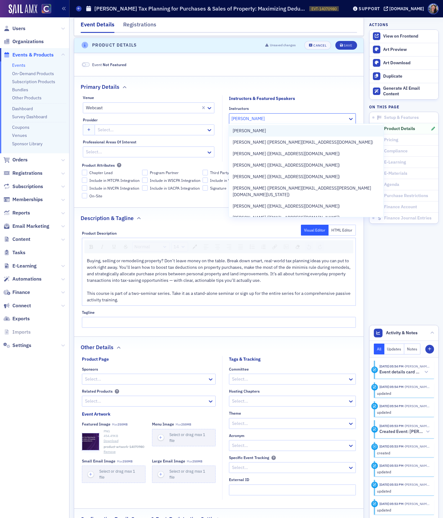
click at [243, 128] on span "[PERSON_NAME]" at bounding box center [249, 130] width 33 height 7
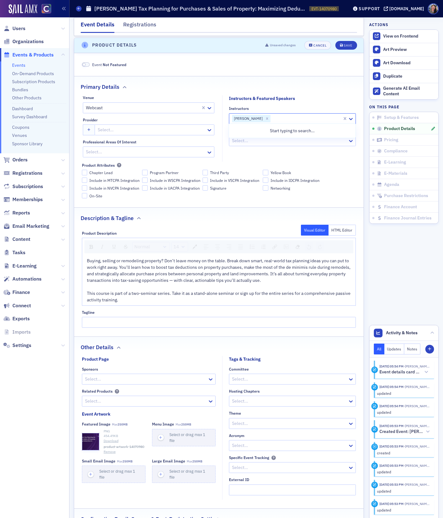
click at [140, 132] on div at bounding box center [151, 130] width 109 height 8
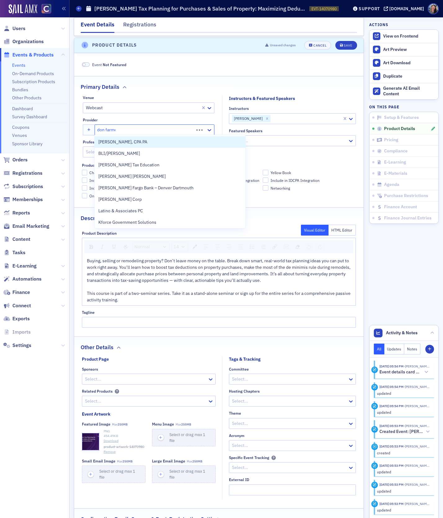
type input "[PERSON_NAME]"
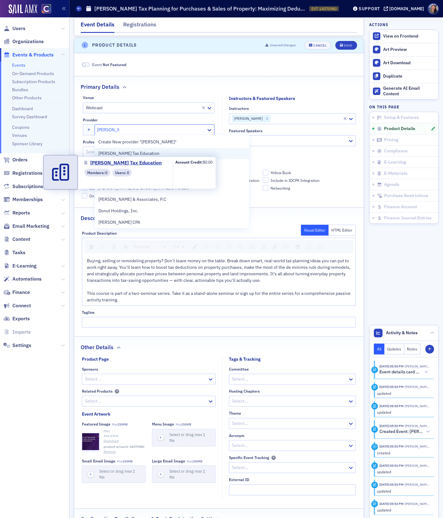
click at [144, 156] on span "[PERSON_NAME] Tax Education" at bounding box center [128, 153] width 61 height 7
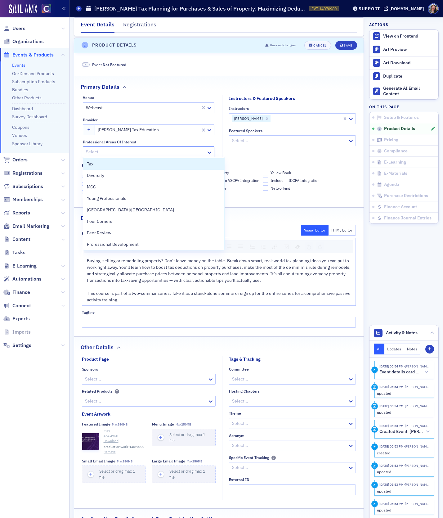
click at [158, 153] on div at bounding box center [145, 152] width 120 height 8
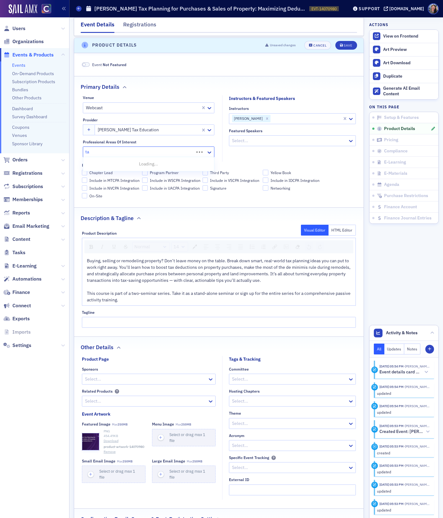
type input "tax"
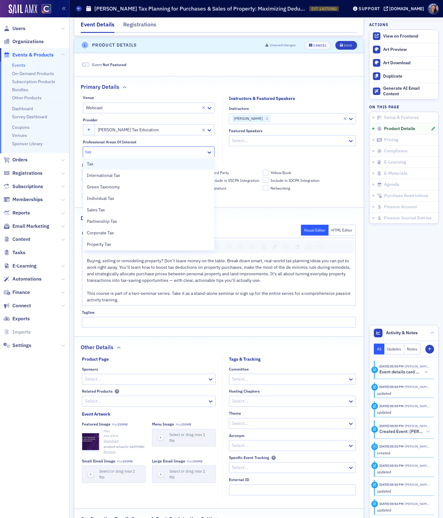
click at [153, 163] on div "Tax" at bounding box center [149, 164] width 124 height 7
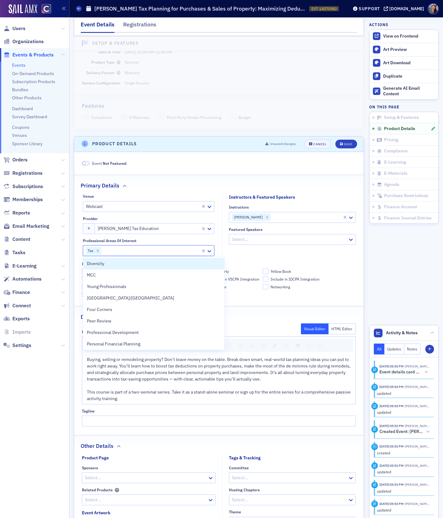
scroll to position [152, 0]
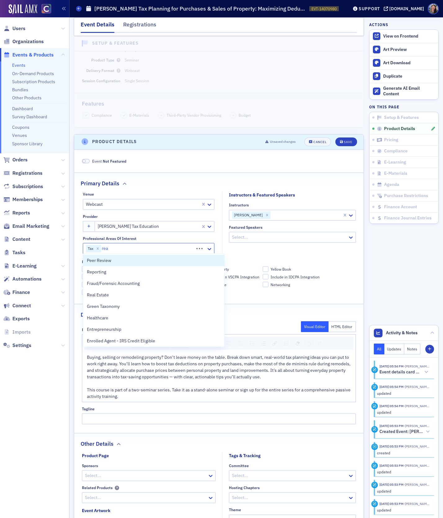
type input "real"
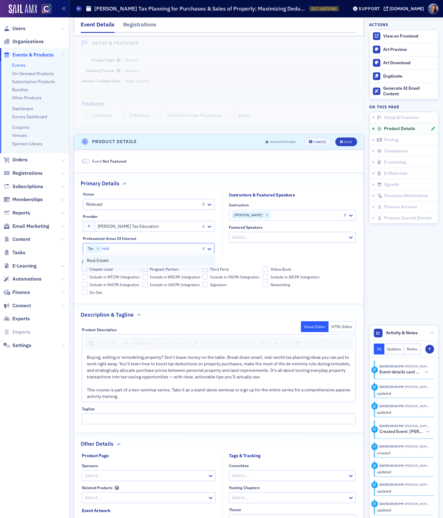
click at [116, 257] on div "Real Estate" at bounding box center [149, 260] width 124 height 7
click at [268, 250] on fieldset "Instructors & Featured Speakers Instructors George Koutelieris Featured Speaker…" at bounding box center [290, 225] width 137 height 66
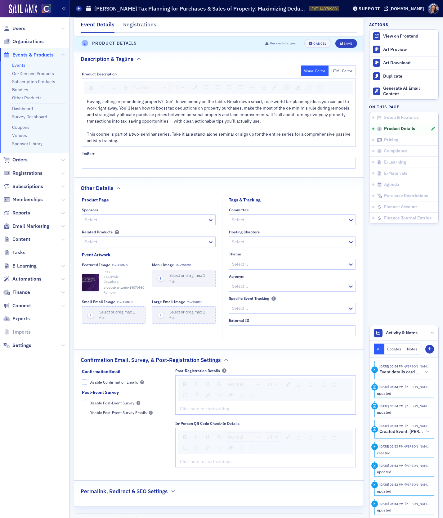
scroll to position [409, 0]
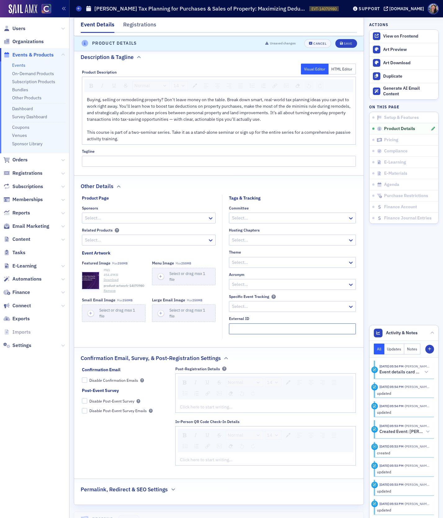
click at [247, 324] on input "External ID" at bounding box center [292, 328] width 127 height 11
paste input "250622024"
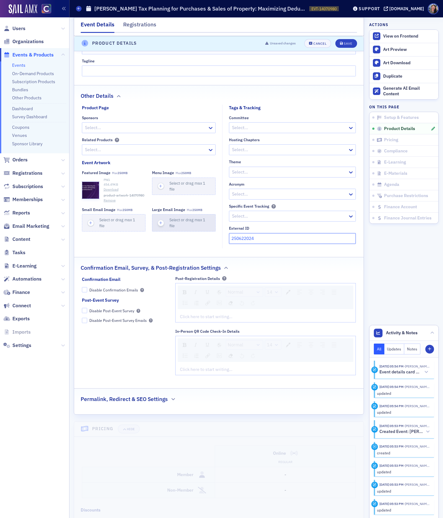
scroll to position [502, 0]
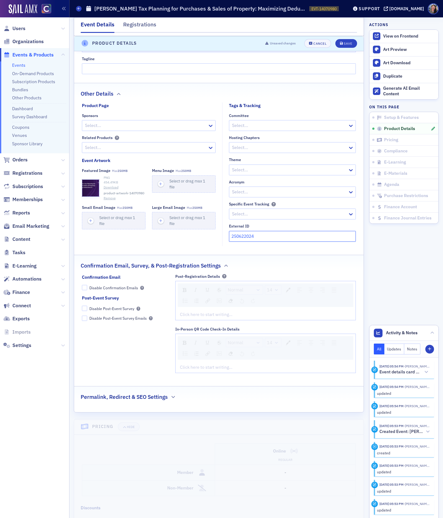
type input "250622024"
click at [200, 367] on div "rdw-editor" at bounding box center [265, 367] width 171 height 7
click at [211, 311] on div "rdw-editor" at bounding box center [265, 314] width 171 height 7
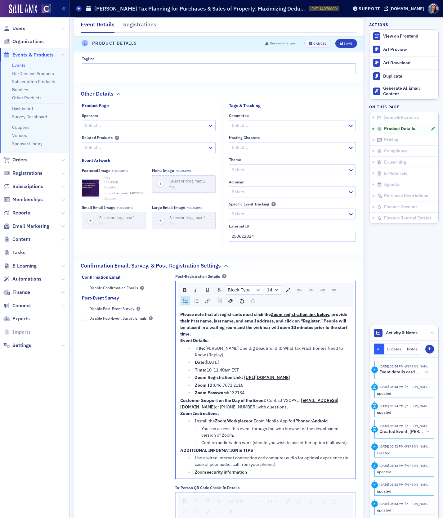
drag, startPoint x: 250, startPoint y: 394, endPoint x: 175, endPoint y: 341, distance: 92.5
click at [175, 341] on div "Confirmation Email Disable Confirmation Emails Post-Event Survey Disable Post-E…" at bounding box center [219, 405] width 274 height 262
click at [176, 341] on div "Please note that all registrants must click the Zoom registration link below , …" at bounding box center [266, 393] width 180 height 169
click at [242, 368] on div "Time: 10-11:40am EST" at bounding box center [273, 370] width 156 height 7
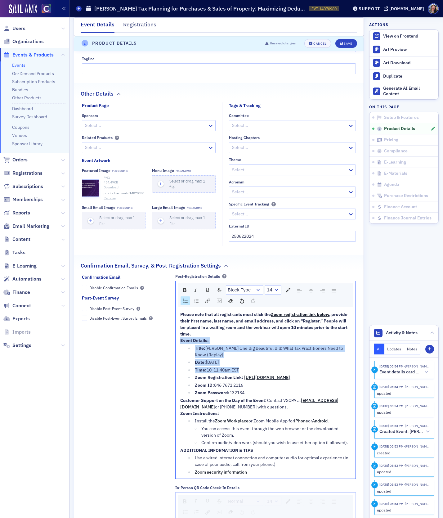
drag, startPoint x: 241, startPoint y: 368, endPoint x: 176, endPoint y: 340, distance: 71.3
click at [176, 340] on div "Please note that all registrants must click the Zoom registration link below , …" at bounding box center [266, 393] width 180 height 169
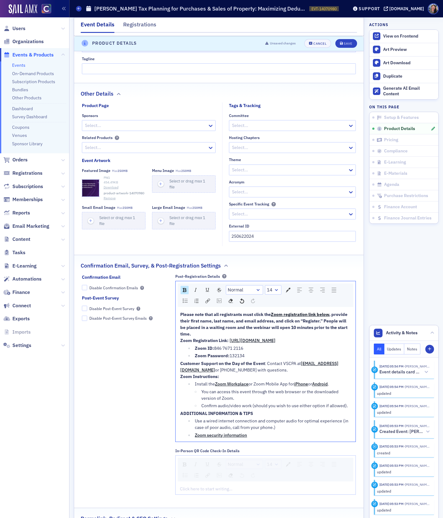
drag, startPoint x: 341, startPoint y: 342, endPoint x: 174, endPoint y: 345, distance: 167.2
click at [174, 345] on div "Confirmation Email Disable Confirmation Emails Post-Event Survey Disable Post-E…" at bounding box center [219, 386] width 274 height 225
drag, startPoint x: 244, startPoint y: 359, endPoint x: 167, endPoint y: 353, distance: 78.1
click at [167, 353] on div "Confirmation Email Disable Confirmation Emails Post-Event Survey Disable Post-E…" at bounding box center [219, 386] width 274 height 225
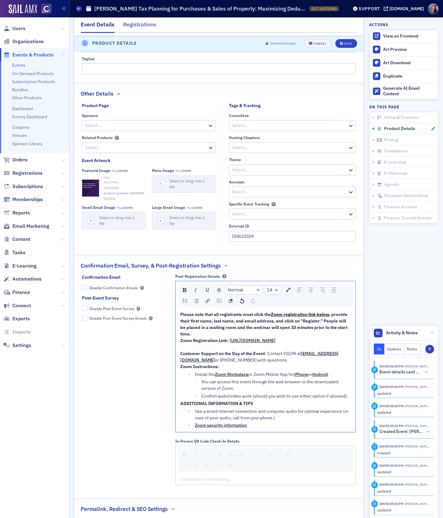
click at [193, 332] on div "Please note that all registrants must click the Zoom registration link below , …" at bounding box center [265, 324] width 171 height 26
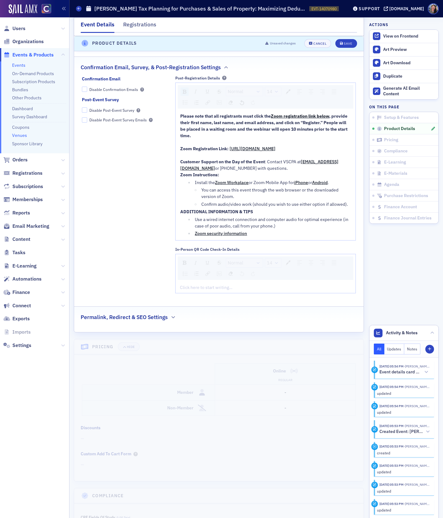
scroll to position [702, 0]
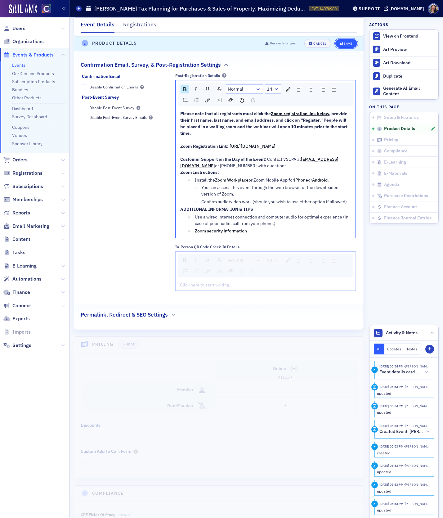
click at [344, 45] on div "Save" at bounding box center [348, 43] width 8 height 3
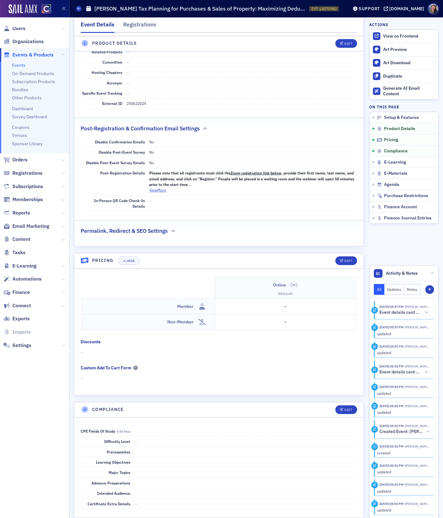
scroll to position [454, 0]
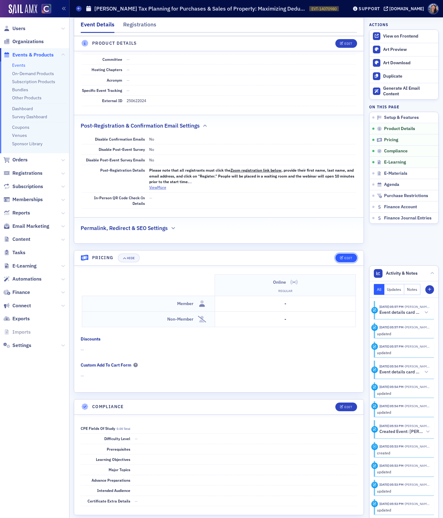
click at [348, 256] on div "Edit" at bounding box center [348, 257] width 8 height 3
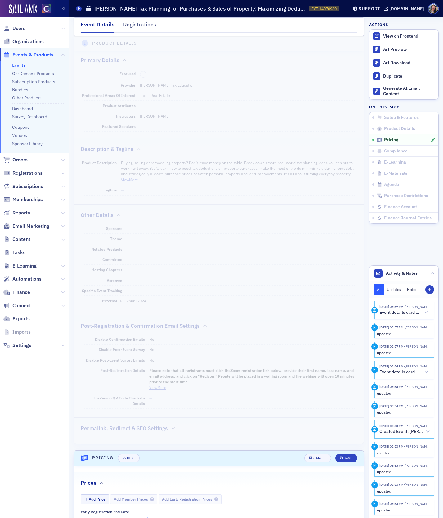
scroll to position [215, 0]
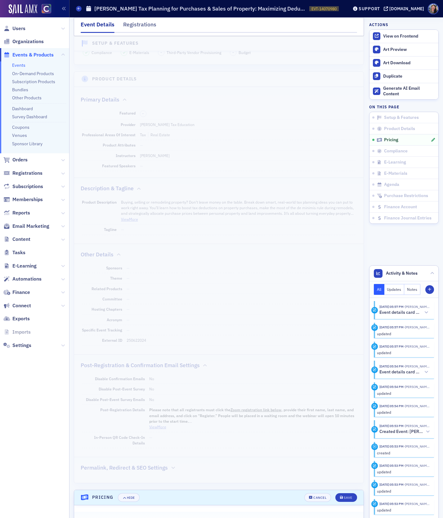
click at [137, 336] on dd "250622024" at bounding box center [241, 340] width 229 height 10
copy dd "250622024"
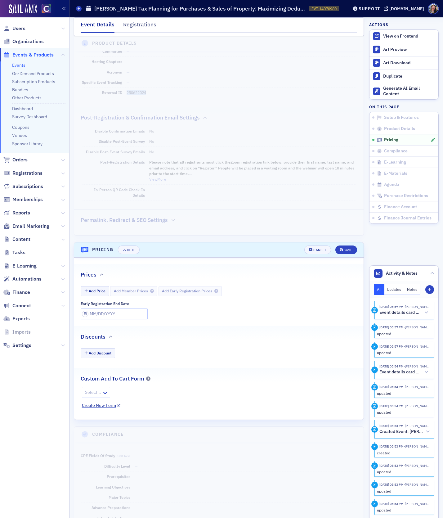
scroll to position [471, 0]
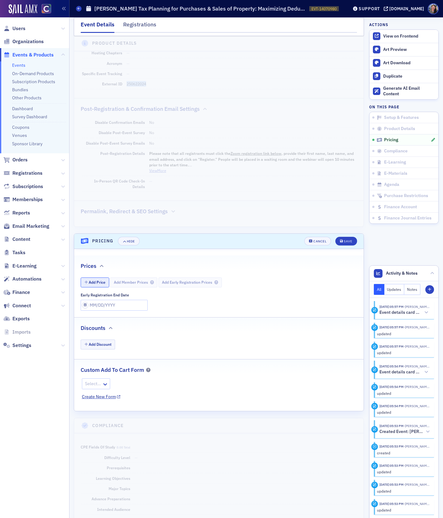
click at [99, 282] on button "Add Price" at bounding box center [95, 282] width 29 height 10
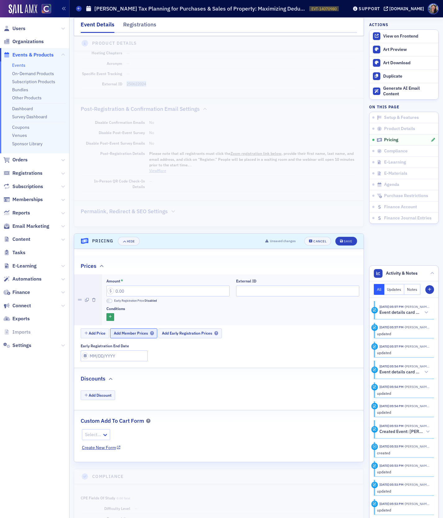
click at [129, 331] on span "Add Member Prices" at bounding box center [134, 333] width 40 height 5
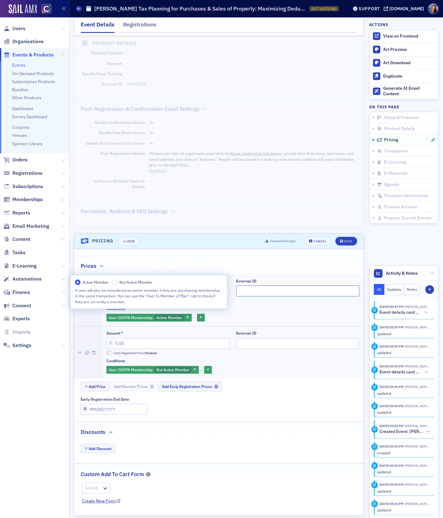
click at [254, 289] on input "External ID" at bounding box center [297, 290] width 123 height 11
paste input "250622024"
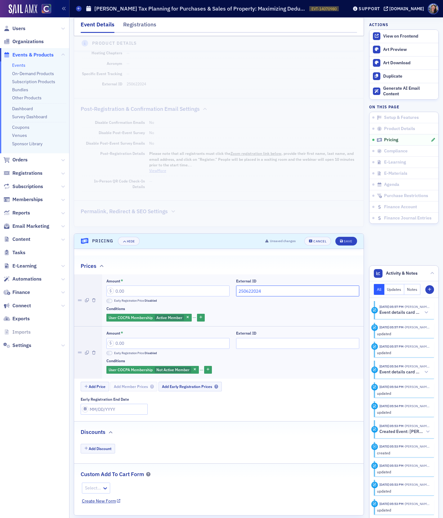
type input "250622024"
click at [251, 338] on input "External ID" at bounding box center [297, 343] width 123 height 11
paste input "250622024"
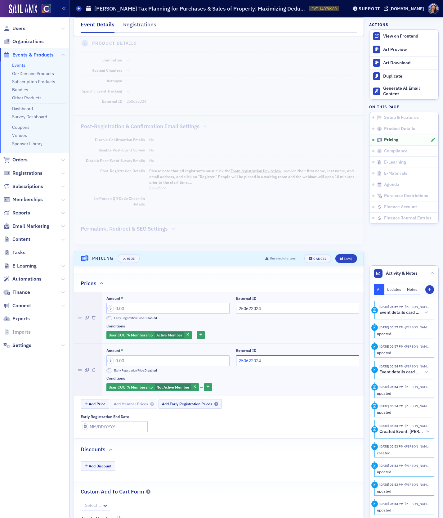
scroll to position [456, 0]
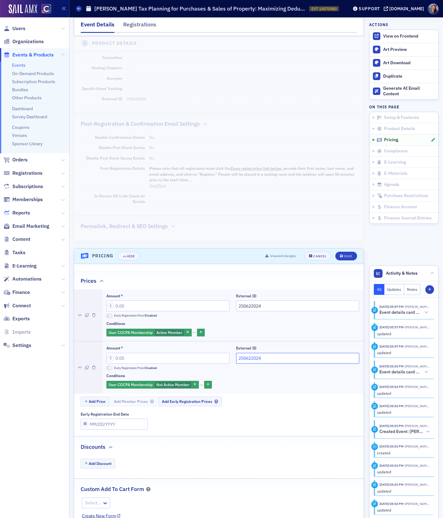
type input "250622024"
click at [127, 301] on input "Amount *" at bounding box center [167, 305] width 123 height 11
type input "79.00"
click at [125, 357] on input "Amount *" at bounding box center [167, 358] width 123 height 11
type input "99.00"
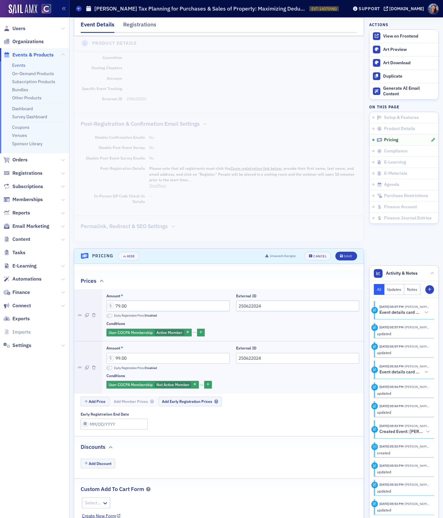
click at [259, 420] on div "Early Registration End Date" at bounding box center [222, 421] width 283 height 18
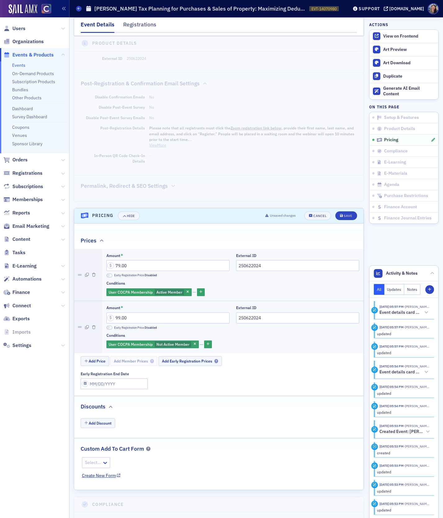
scroll to position [499, 0]
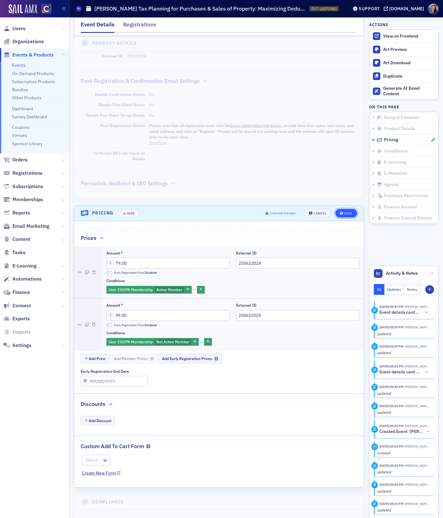
click at [344, 212] on div "Save" at bounding box center [348, 213] width 8 height 3
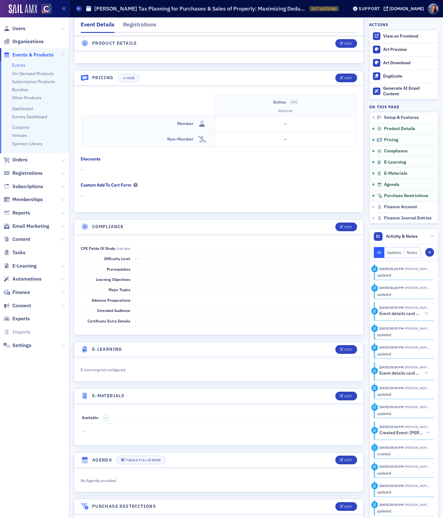
scroll to position [664, 0]
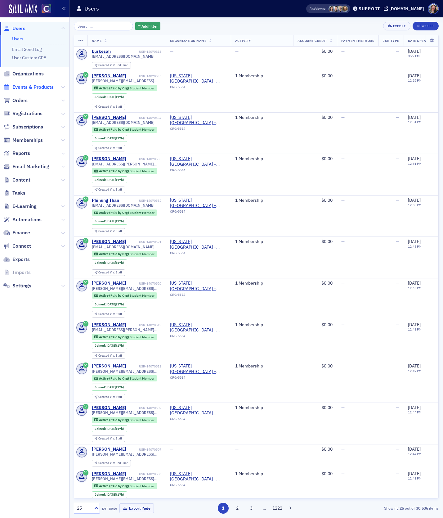
click at [45, 87] on span "Events & Products" at bounding box center [32, 87] width 41 height 7
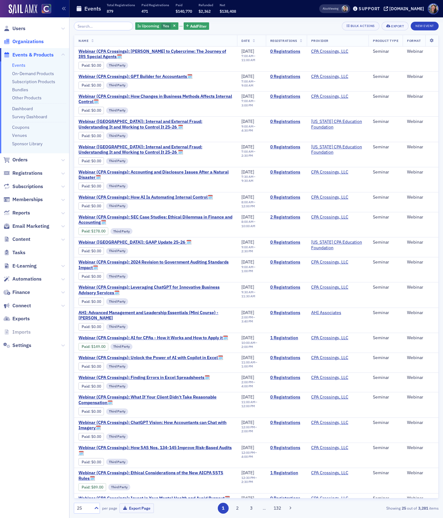
click at [23, 41] on span "Organizations" at bounding box center [27, 41] width 31 height 7
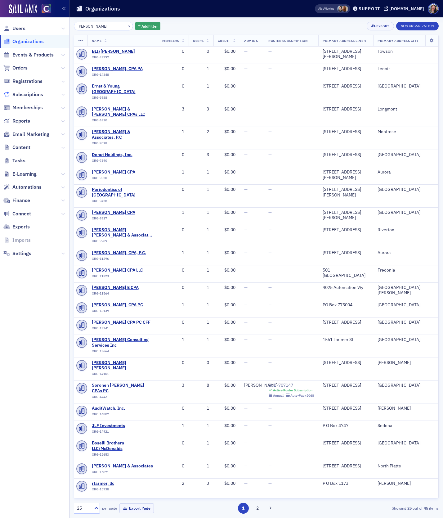
type input "don farmer"
click at [408, 25] on button "New Organization" at bounding box center [417, 26] width 42 height 9
select select "US"
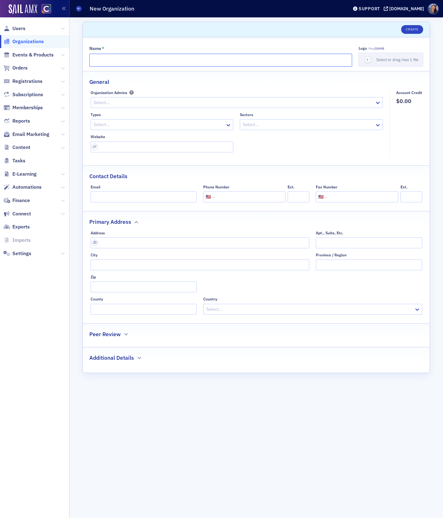
click at [116, 62] on input "Name *" at bounding box center [220, 60] width 263 height 13
paste input "[PERSON_NAME] Tax Education"
type input "[PERSON_NAME] Tax Education"
click at [412, 30] on button "Create" at bounding box center [412, 29] width 22 height 9
select select "US"
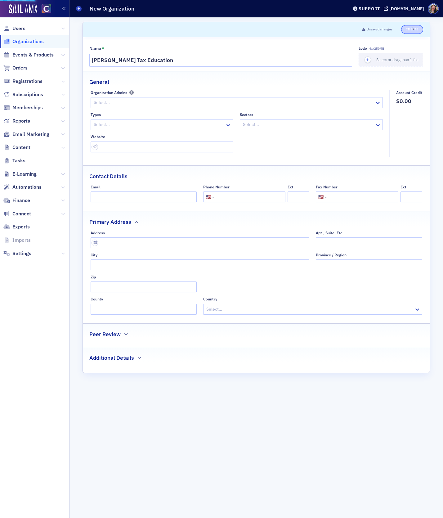
select select "US"
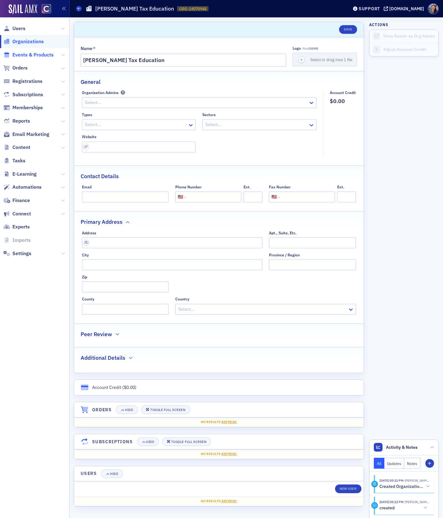
click at [21, 55] on span "Events & Products" at bounding box center [32, 54] width 41 height 7
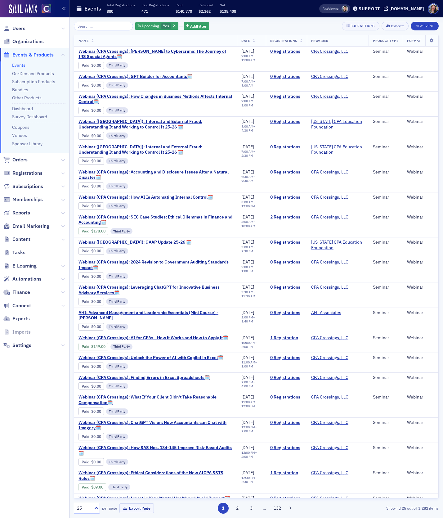
click at [100, 26] on input "search" at bounding box center [103, 26] width 59 height 9
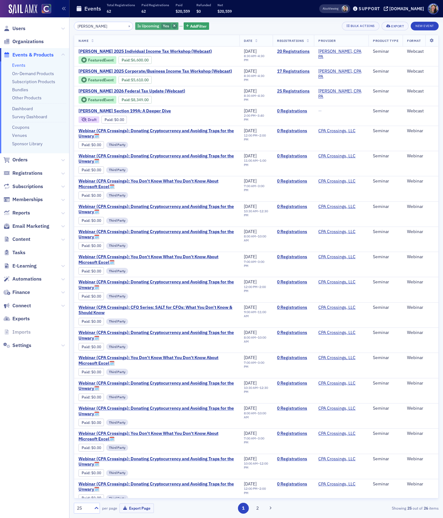
type input "[PERSON_NAME]"
click at [173, 26] on icon "button" at bounding box center [174, 26] width 2 height 3
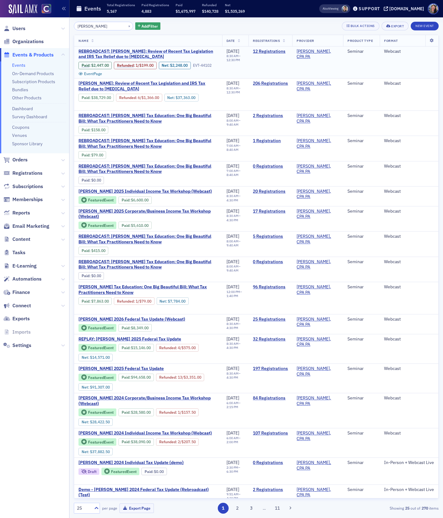
click at [129, 52] on span "REBROADCAST: Don Farmer: Review of Recent Tax Legislation and IRS Tax Relief du…" at bounding box center [147, 54] width 139 height 11
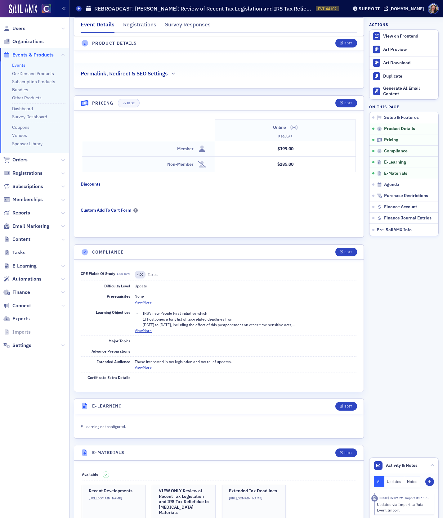
scroll to position [522, 0]
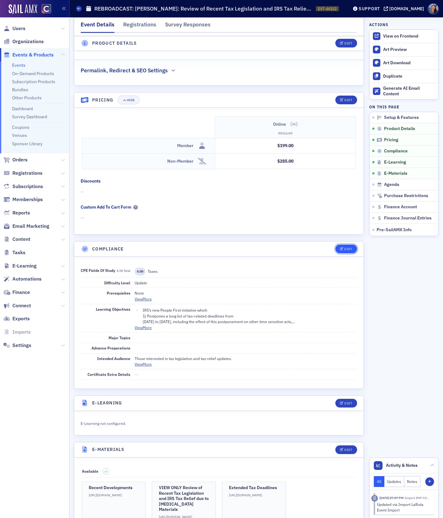
click at [348, 247] on div "Edit" at bounding box center [348, 248] width 8 height 3
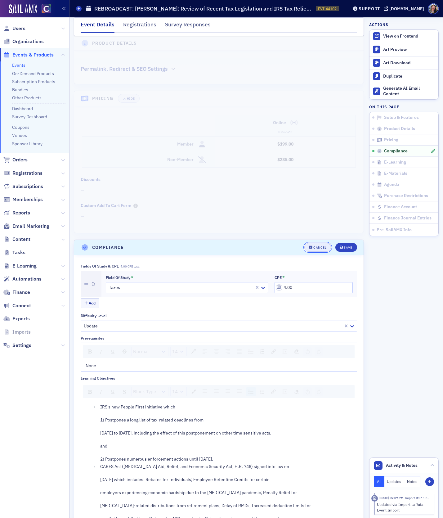
click at [316, 246] on div "Cancel" at bounding box center [319, 247] width 13 height 3
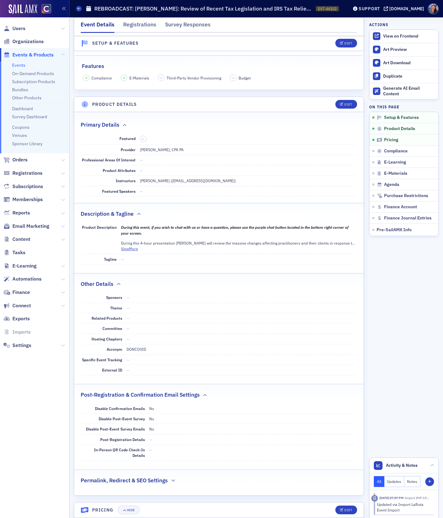
scroll to position [105, 0]
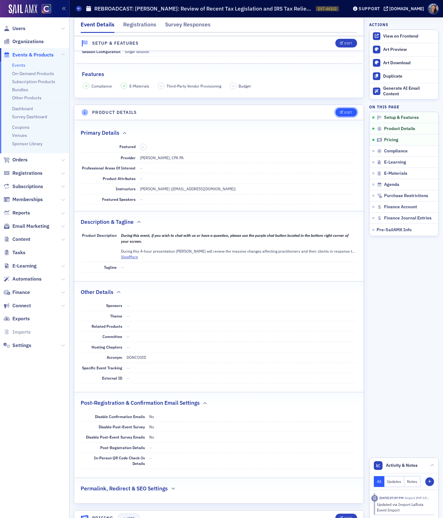
click at [347, 108] on button "Edit" at bounding box center [345, 112] width 21 height 9
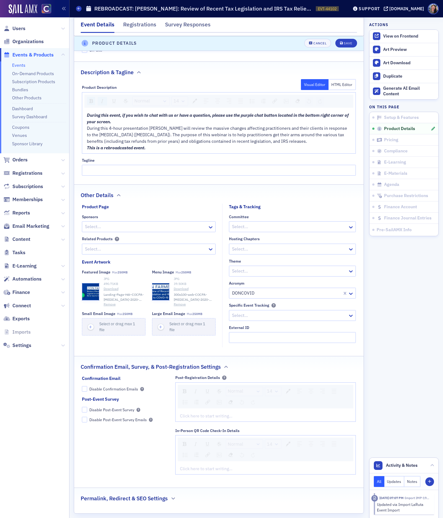
scroll to position [309, 0]
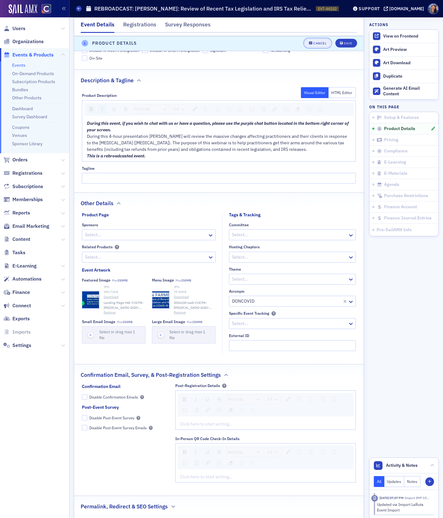
click at [314, 46] on button "Cancel" at bounding box center [317, 43] width 27 height 9
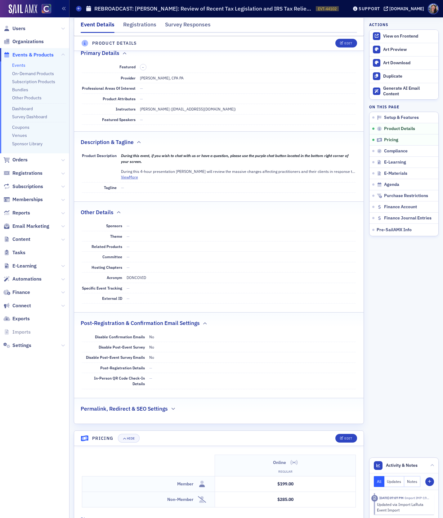
scroll to position [172, 0]
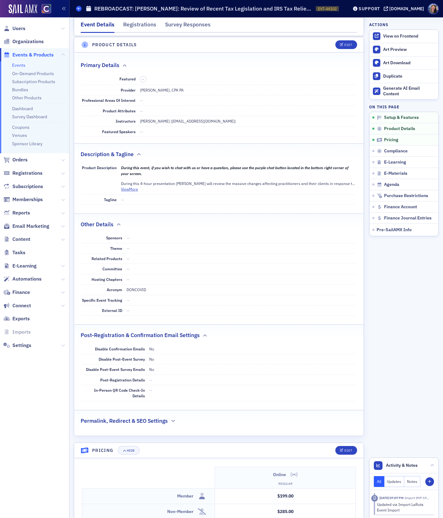
click at [78, 8] on icon at bounding box center [79, 8] width 2 height 3
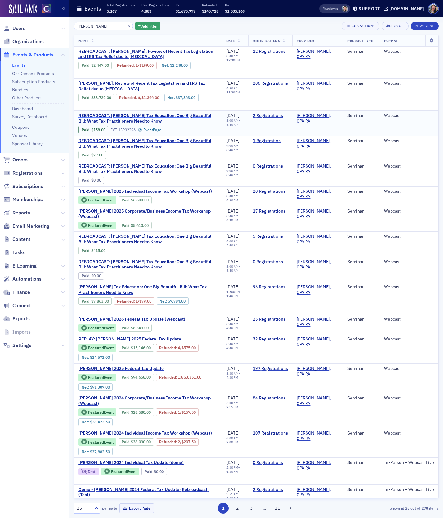
click at [114, 118] on span "REBROADCAST: Don Farmer Tax Education: One Big Beautiful Bill: What Tax Practit…" at bounding box center [147, 118] width 139 height 11
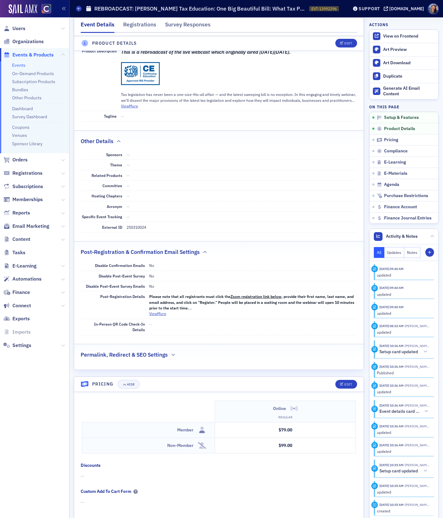
scroll to position [346, 0]
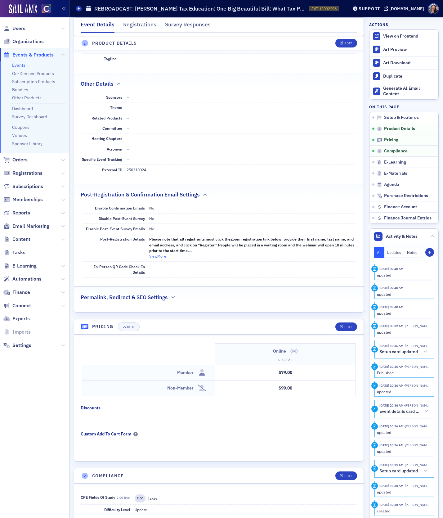
click at [163, 253] on button "View More" at bounding box center [157, 256] width 17 height 6
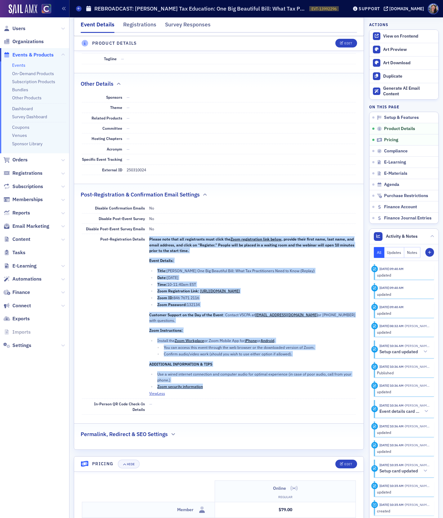
drag, startPoint x: 209, startPoint y: 376, endPoint x: 149, endPoint y: 238, distance: 151.7
click at [149, 238] on div "Post-Registration Details Please note that all registrants must click the Zoom …" at bounding box center [219, 316] width 274 height 164
copy div "Please note that all registrants must click the Zoom registration link below , …"
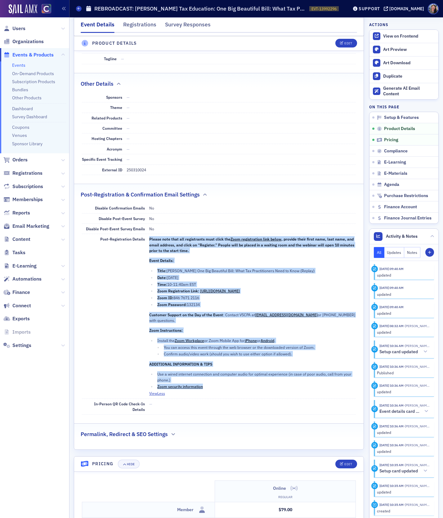
copy div "Please note that all registrants must click the Zoom registration link below , …"
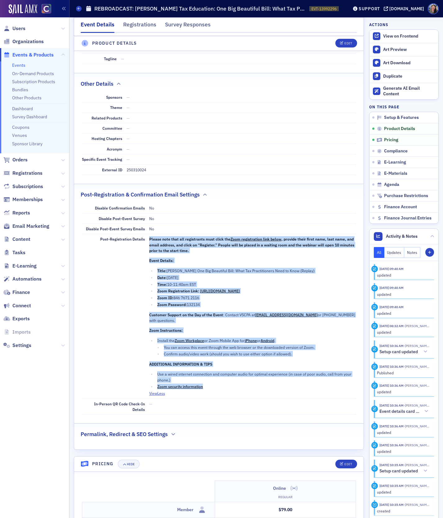
copy div "Please note that all registrants must click the Zoom registration link below , …"
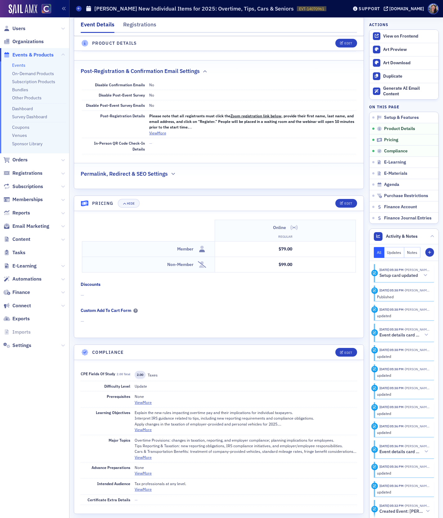
scroll to position [446, 0]
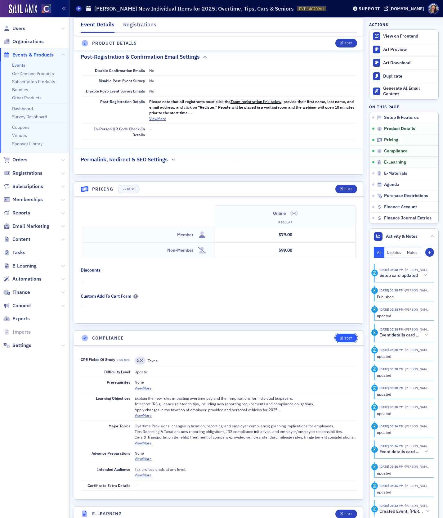
click at [347, 336] on div "Edit" at bounding box center [348, 337] width 8 height 3
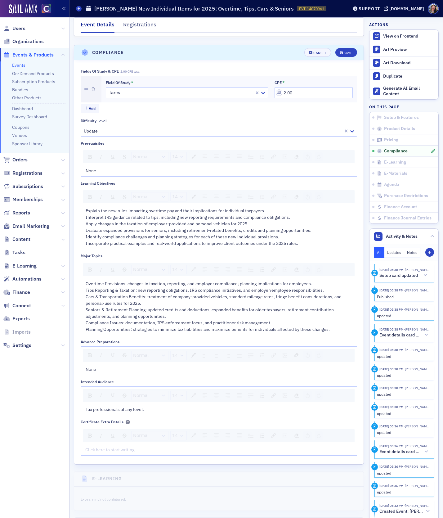
scroll to position [736, 0]
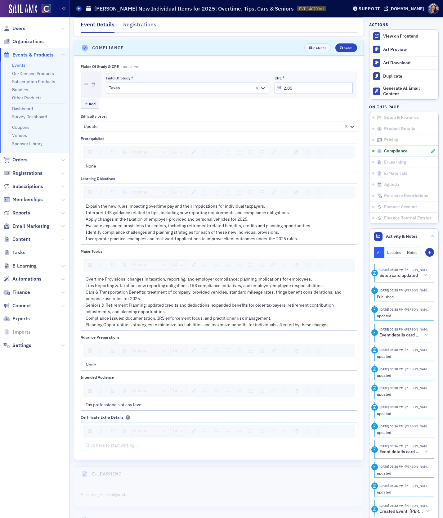
click at [106, 203] on span "Explain the new rules impacting overtime pay and their implications for individ…" at bounding box center [199, 222] width 227 height 38
click at [90, 203] on span "Explain the new rules impacting overtime pay and their implications for individ…" at bounding box center [199, 222] width 227 height 38
click at [168, 235] on span "Analyze the new rules impacting overtime pay and their implications for individ…" at bounding box center [199, 222] width 227 height 38
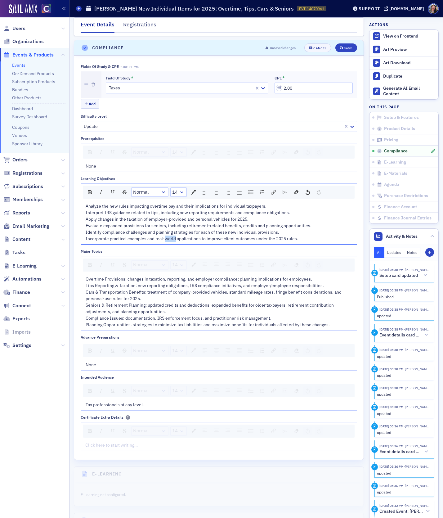
click at [168, 235] on span "Analyze the new rules impacting overtime pay and their implications for individ…" at bounding box center [199, 222] width 227 height 38
click at [115, 230] on div "Analyze the new rules impacting overtime pay and their implications for individ…" at bounding box center [219, 222] width 267 height 39
drag, startPoint x: 109, startPoint y: 234, endPoint x: 59, endPoint y: 234, distance: 49.9
click at [59, 234] on div "Users Organizations Events & Products Events On-Demand Products Subscription Pr…" at bounding box center [221, 259] width 443 height 518
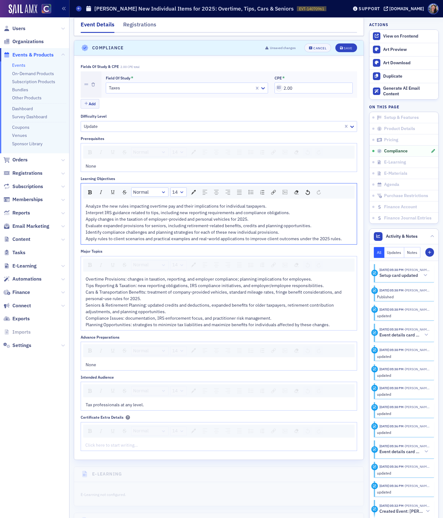
click at [252, 233] on span "Analyze the new rules impacting overtime pay and their implications for individ…" at bounding box center [214, 222] width 256 height 38
click at [349, 47] on div "Save" at bounding box center [348, 48] width 8 height 3
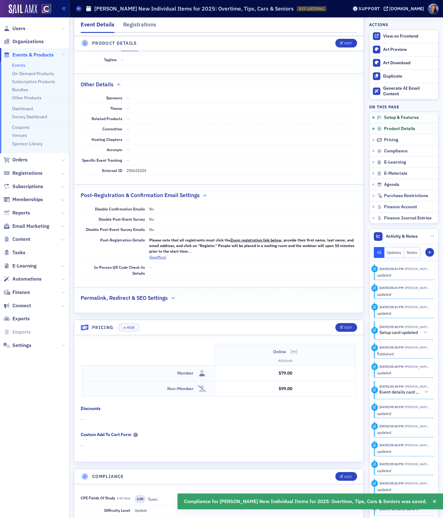
scroll to position [0, 0]
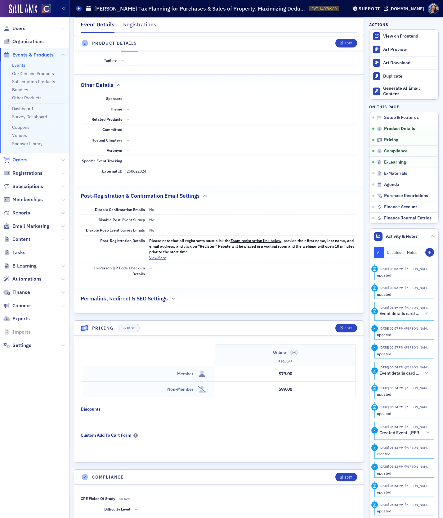
scroll to position [463, 0]
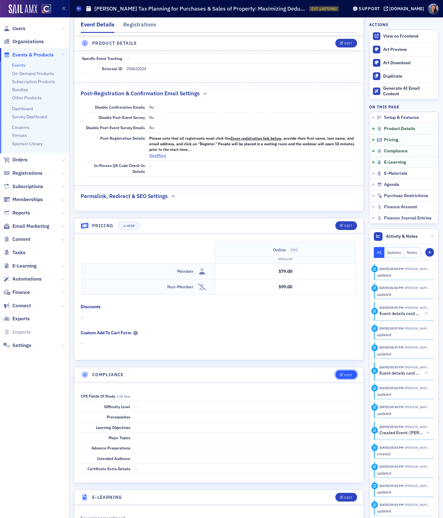
click at [347, 373] on div "Edit" at bounding box center [348, 374] width 8 height 3
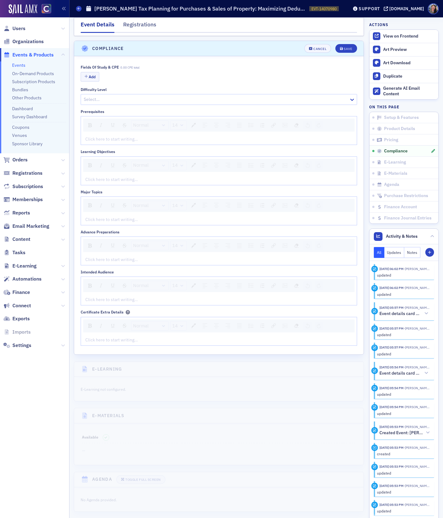
scroll to position [789, 0]
click at [117, 176] on div "rdw-editor" at bounding box center [219, 179] width 267 height 7
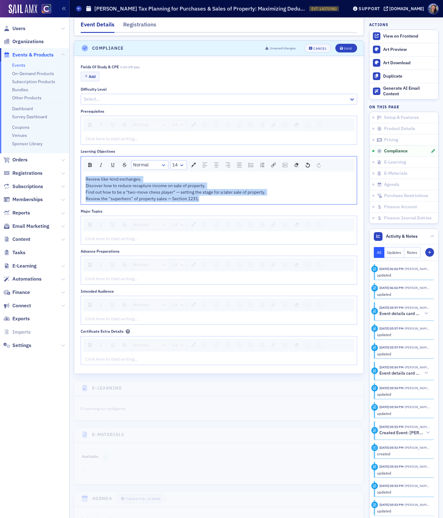
drag, startPoint x: 207, startPoint y: 195, endPoint x: 54, endPoint y: 171, distance: 155.0
click at [54, 171] on div "Users Organizations Events & Products Events On-Demand Products Subscription Pr…" at bounding box center [221, 259] width 443 height 518
copy span "Review like-kind exchanges. Discover how to reduce recapture income on sale of …"
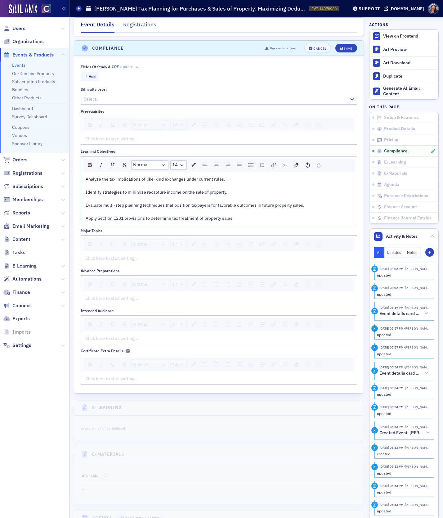
click at [169, 182] on div "rdw-editor" at bounding box center [219, 185] width 267 height 7
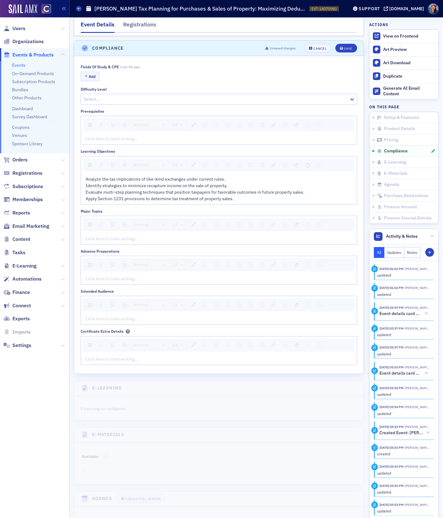
click at [127, 233] on div "Click here to start writing…" at bounding box center [219, 238] width 276 height 11
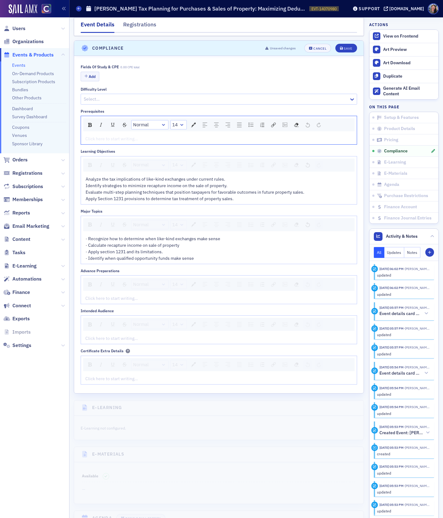
click at [118, 136] on div "rdw-editor" at bounding box center [219, 139] width 267 height 7
click at [105, 295] on div "rdw-editor" at bounding box center [219, 298] width 267 height 7
click at [112, 335] on div "rdw-editor" at bounding box center [219, 338] width 267 height 7
click at [94, 72] on button "Add" at bounding box center [90, 77] width 19 height 10
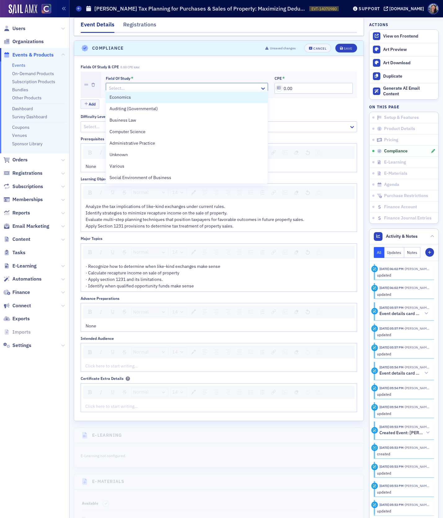
click at [116, 85] on div at bounding box center [183, 88] width 151 height 8
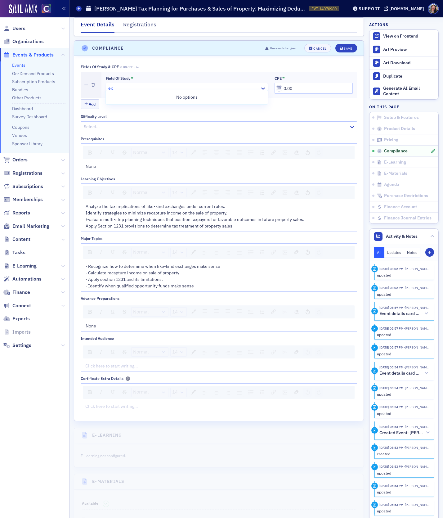
type input "e"
type input "tax"
click at [128, 98] on div "Taxes" at bounding box center [186, 97] width 154 height 7
drag, startPoint x: 308, startPoint y: 87, endPoint x: 252, endPoint y: 64, distance: 60.9
click at [252, 65] on div "Fields of Study & CPE 0.00 CPE total Field of Study * Taxes CPE * 0.00 Add" at bounding box center [219, 87] width 276 height 45
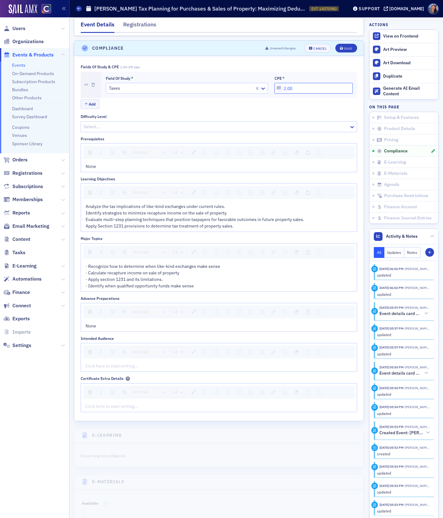
type input "2.00"
click at [254, 65] on div "Fields of Study & CPE 2.00 CPE total" at bounding box center [219, 67] width 276 height 5
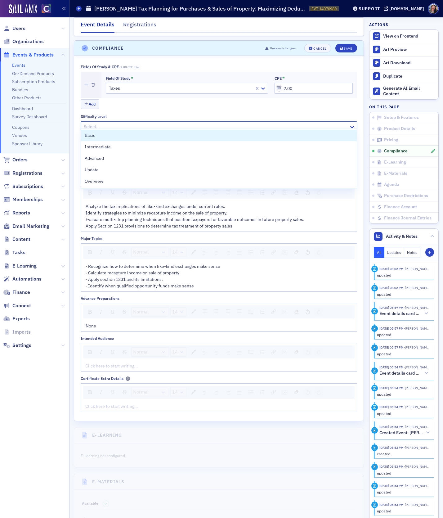
click at [134, 123] on div at bounding box center [215, 127] width 265 height 8
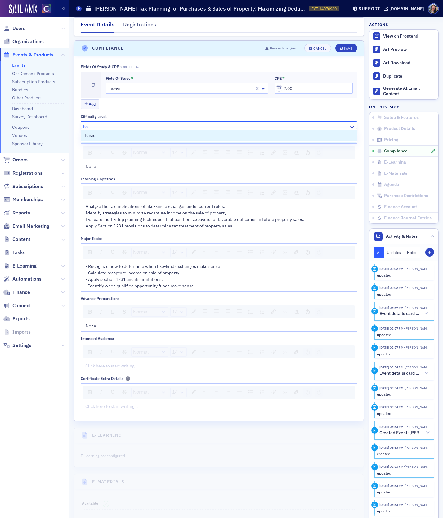
type input "bas"
click at [109, 135] on div "Basic" at bounding box center [219, 135] width 268 height 7
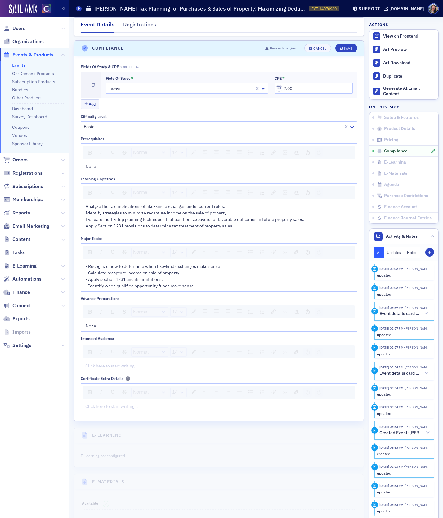
scroll to position [791, 0]
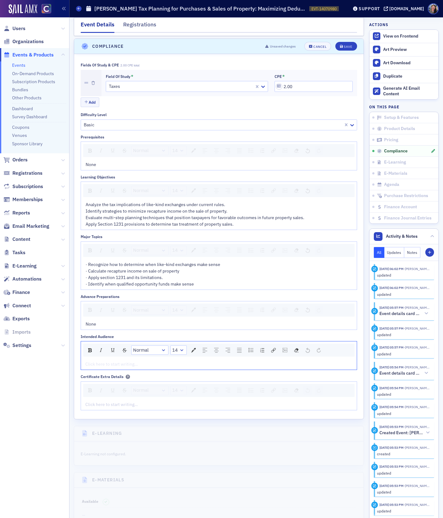
click at [105, 361] on div "rdw-editor" at bounding box center [219, 364] width 267 height 7
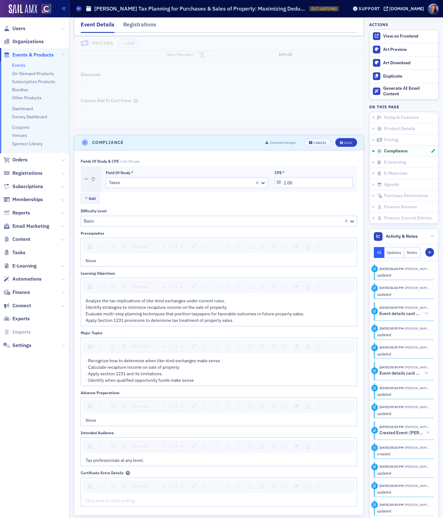
scroll to position [695, 0]
click at [88, 357] on span "· Recognize how to determine when like-kind exchanges make sense · Calculate re…" at bounding box center [153, 369] width 135 height 25
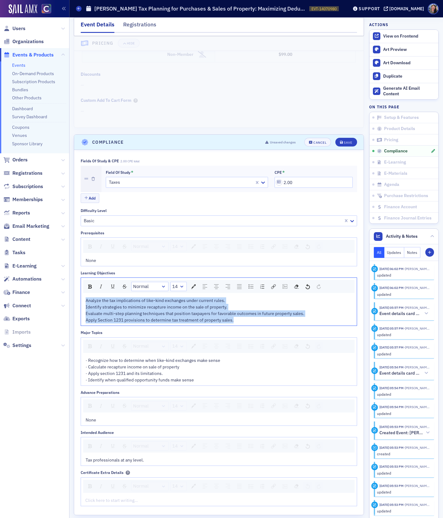
drag, startPoint x: 235, startPoint y: 314, endPoint x: 77, endPoint y: 294, distance: 159.8
click at [77, 294] on div "Fields of Study & CPE 2.00 CPE total Field of Study * Taxes CPE * 2.00 Add Diff…" at bounding box center [218, 332] width 289 height 364
click at [249, 284] on img "rdw-list-control" at bounding box center [250, 286] width 5 height 4
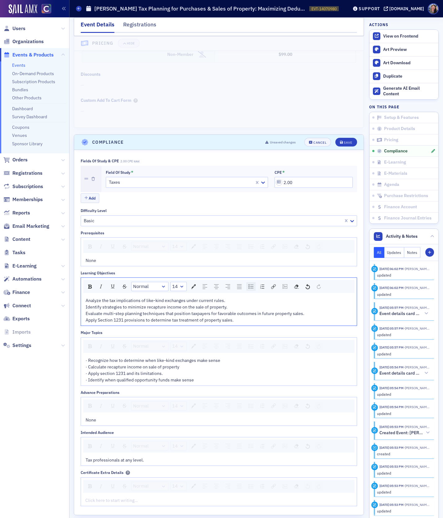
scroll to position [696, 0]
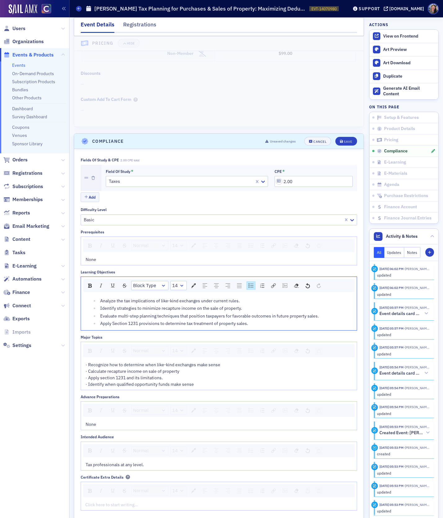
click at [201, 378] on div "· Recognize how to determine when like-kind exchanges make sense · Calculate re…" at bounding box center [219, 374] width 267 height 26
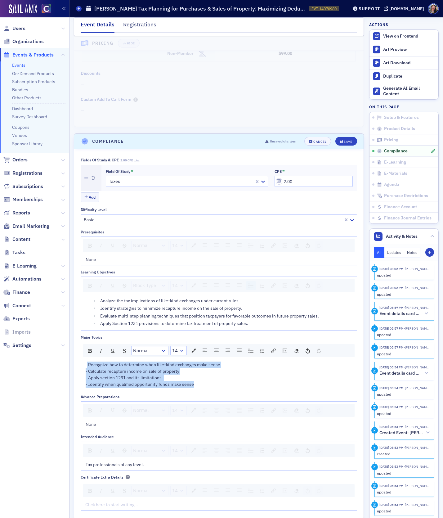
drag, startPoint x: 201, startPoint y: 378, endPoint x: 86, endPoint y: 357, distance: 116.3
click at [86, 361] on div "· Recognize how to determine when like-kind exchanges make sense · Calculate re…" at bounding box center [219, 374] width 267 height 26
click at [251, 348] on img "rdw-list-control" at bounding box center [250, 350] width 5 height 4
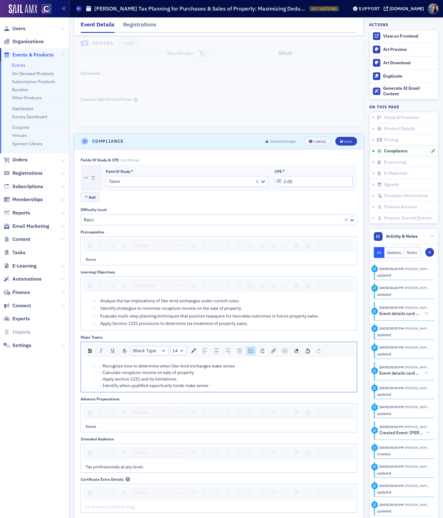
scroll to position [697, 0]
click at [103, 362] on span "· Recognize how to determine when like-kind exchanges make sense · Calculate re…" at bounding box center [167, 374] width 135 height 25
click at [345, 139] on div "Save" at bounding box center [348, 140] width 8 height 3
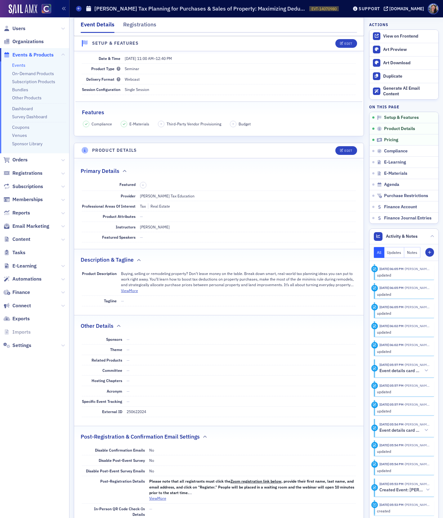
scroll to position [0, 0]
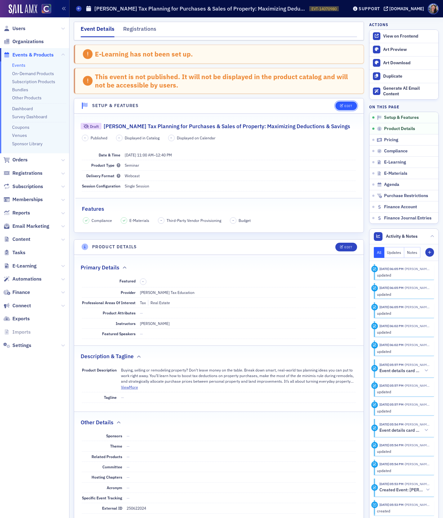
click at [343, 105] on icon "button" at bounding box center [342, 105] width 4 height 3
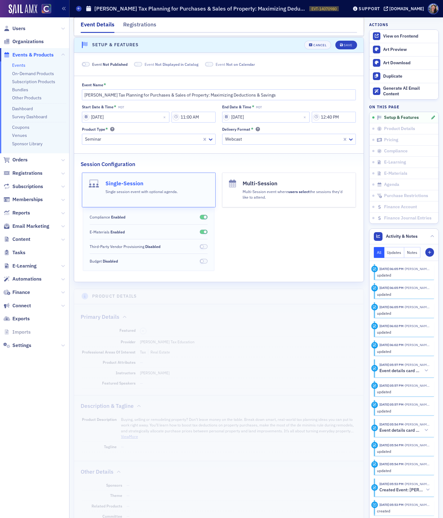
scroll to position [61, 0]
click at [117, 62] on span "Not Published" at bounding box center [115, 63] width 25 height 5
click at [342, 43] on icon "submit" at bounding box center [341, 44] width 3 height 3
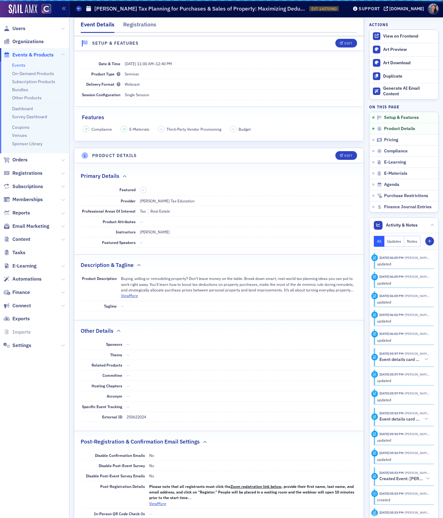
scroll to position [32, 0]
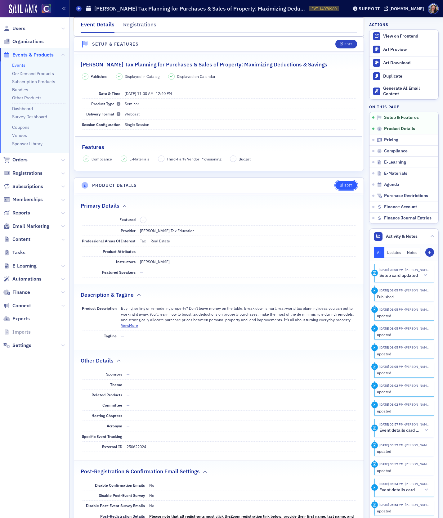
click at [343, 185] on icon "button" at bounding box center [342, 185] width 4 height 3
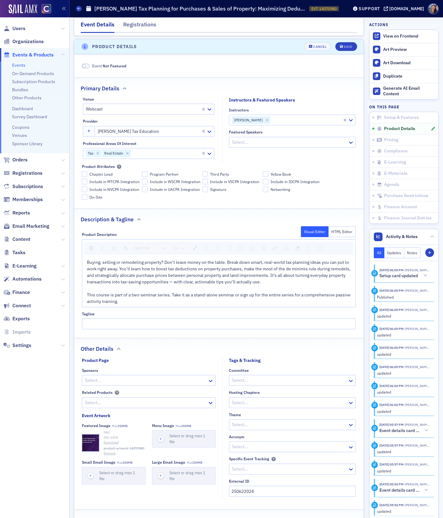
scroll to position [172, 0]
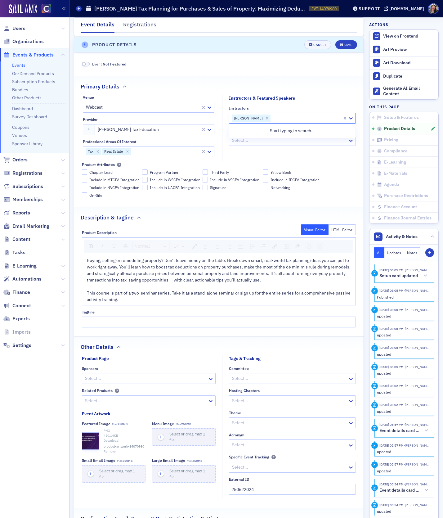
click at [291, 119] on div at bounding box center [306, 118] width 70 height 8
paste input "[PERSON_NAME]"
type input "[PERSON_NAME]"
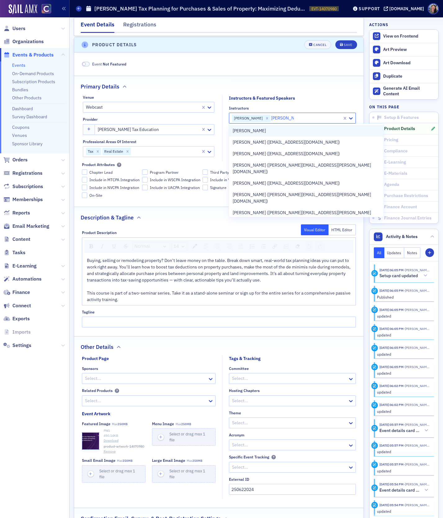
click at [277, 130] on div "[PERSON_NAME]" at bounding box center [306, 130] width 147 height 7
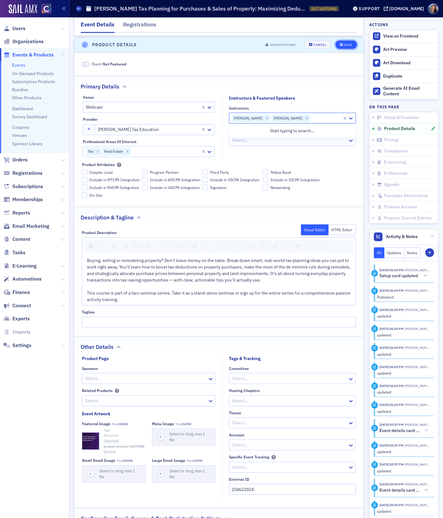
click at [348, 43] on div "Save" at bounding box center [348, 44] width 8 height 3
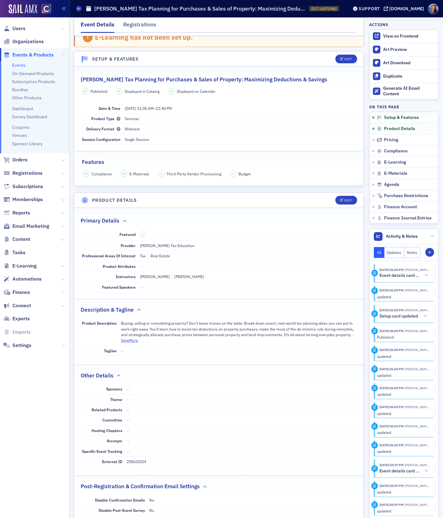
scroll to position [0, 0]
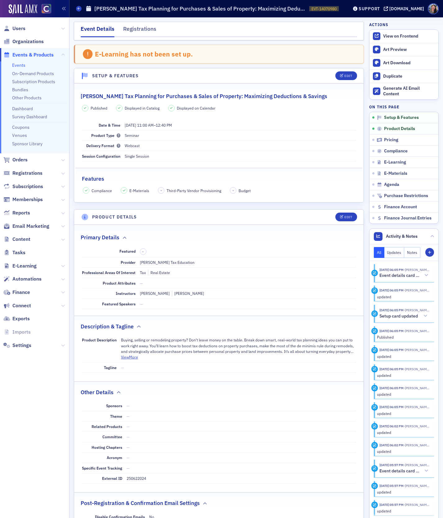
click at [17, 64] on link "Events" at bounding box center [18, 65] width 13 height 6
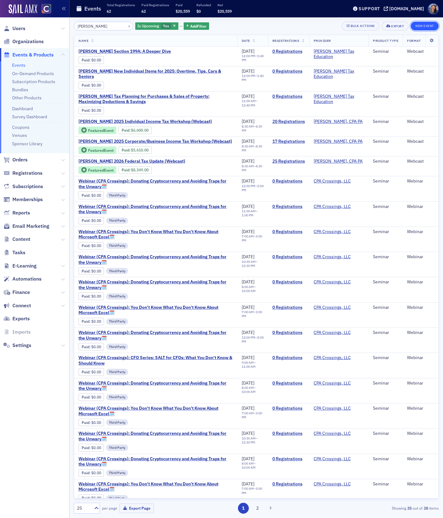
click at [420, 24] on button "New Event" at bounding box center [425, 26] width 28 height 9
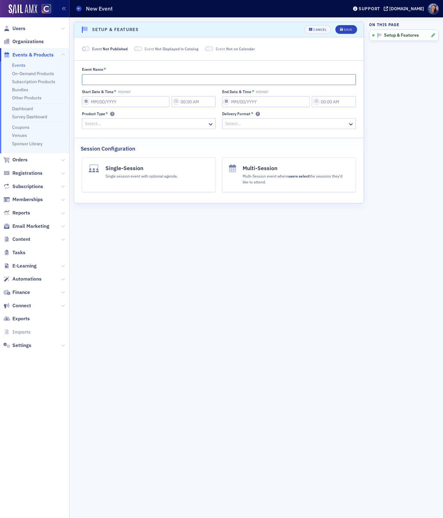
click at [152, 81] on input "Event Name *" at bounding box center [219, 79] width 274 height 11
paste input "Don Farmer's Tax Planning for Purchases & Sales of Property: Reducing Taxes on …"
type input "Don Farmer's Tax Planning for Purchases & Sales of Property: Reducing Taxes on …"
select select "9"
select select "2025"
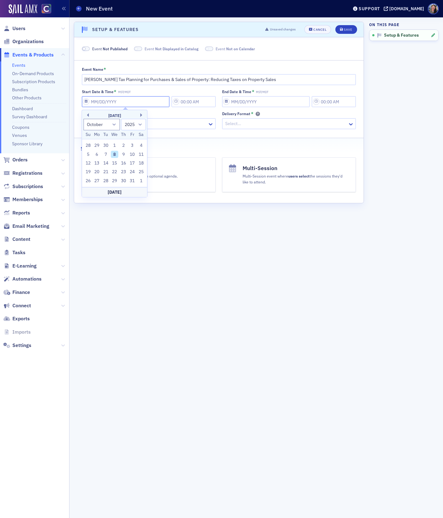
click at [127, 105] on input "Start Date & Time * MST/MDT" at bounding box center [126, 101] width 88 height 11
click at [97, 177] on div "27" at bounding box center [96, 180] width 7 height 7
type input "10/27/2025"
type input "6:00 PM"
type input "10/27/2025"
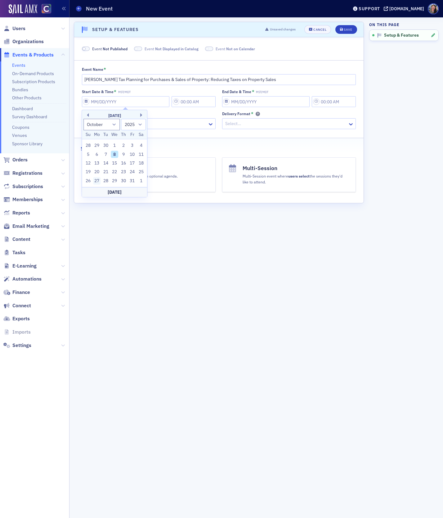
type input "7:00 PM"
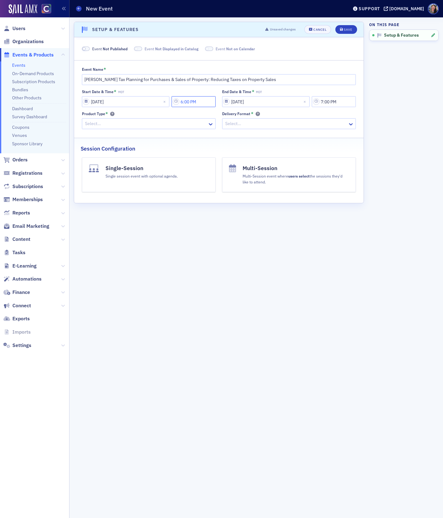
click at [212, 103] on input "6:00 PM" at bounding box center [194, 101] width 44 height 11
type input "1"
select select "9"
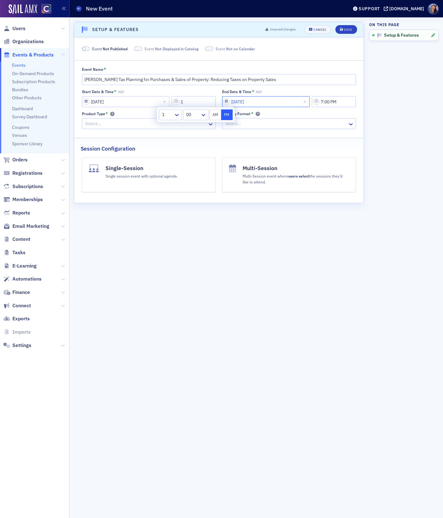
select select "2025"
click at [276, 100] on input "10/27/2025" at bounding box center [266, 101] width 88 height 11
click at [348, 105] on input "7:00 PM" at bounding box center [334, 101] width 44 height 11
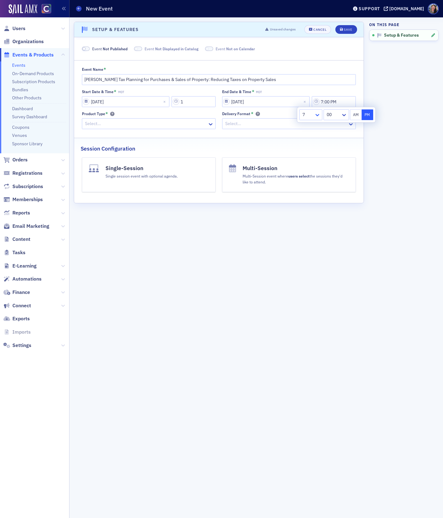
click at [317, 115] on icon at bounding box center [317, 115] width 4 height 2
click at [310, 143] on div "2" at bounding box center [311, 139] width 23 height 11
click at [336, 116] on div at bounding box center [333, 115] width 14 height 8
click at [331, 125] on div "40" at bounding box center [336, 130] width 25 height 11
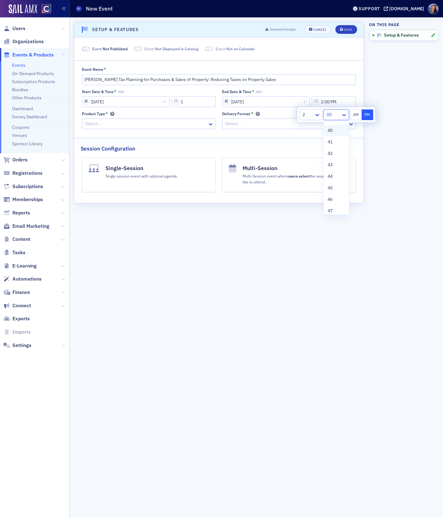
type input "2:40 PM"
click at [339, 283] on div "Scroll to Setup & Features Setup & Features Unsaved changes Cancel Save Event N…" at bounding box center [219, 268] width 290 height 492
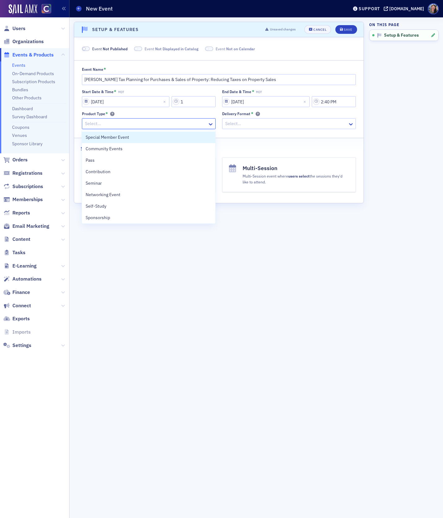
click at [161, 123] on div at bounding box center [145, 124] width 123 height 8
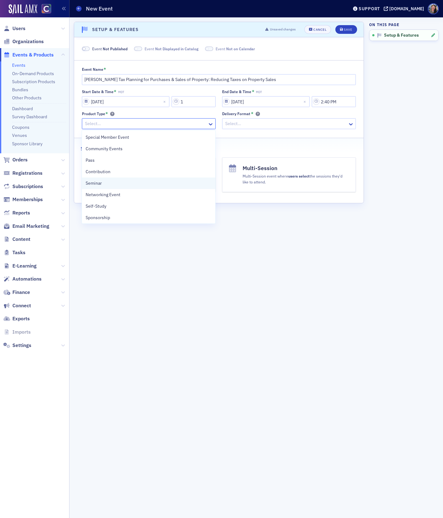
click at [128, 183] on div "Seminar" at bounding box center [149, 183] width 126 height 7
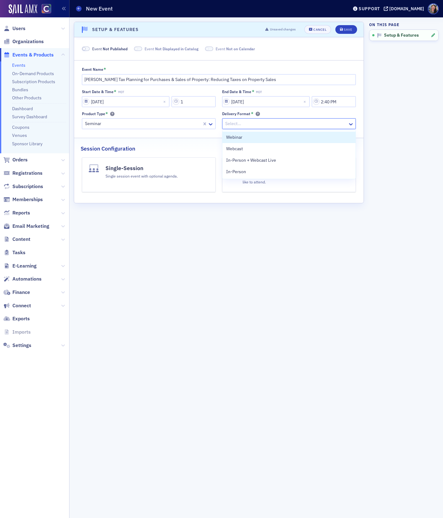
click at [245, 123] on div at bounding box center [286, 124] width 123 height 8
click at [240, 149] on span "Webcast" at bounding box center [234, 148] width 17 height 7
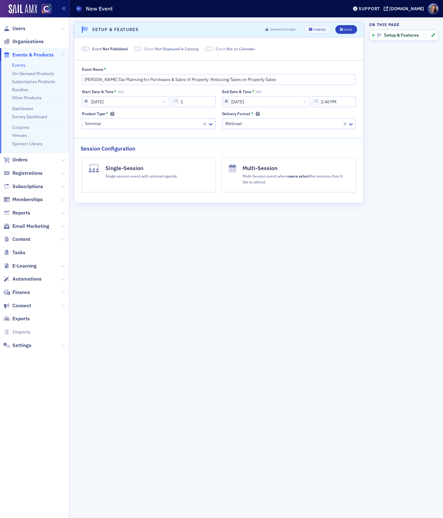
click at [155, 173] on div "Single session event with optional agenda." at bounding box center [141, 175] width 72 height 7
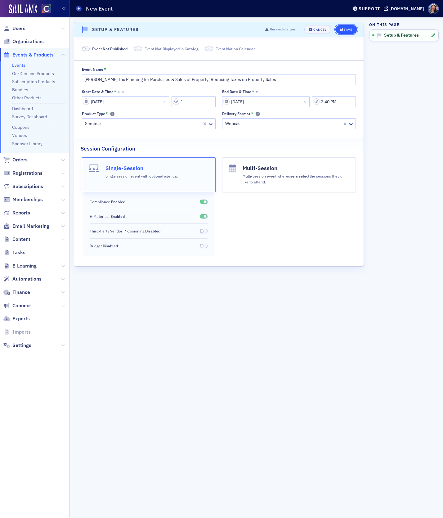
click at [347, 31] on div "Save" at bounding box center [348, 29] width 8 height 3
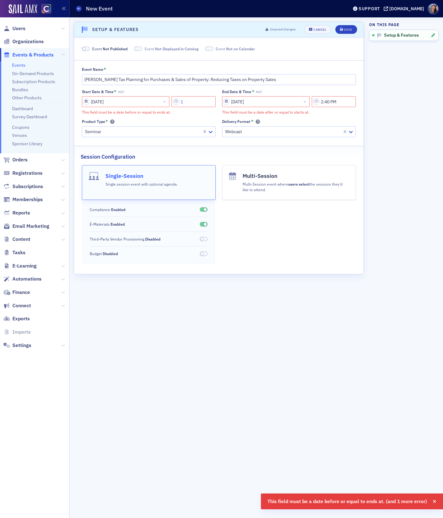
click at [208, 100] on input "1" at bounding box center [194, 101] width 44 height 11
click at [198, 116] on div at bounding box center [192, 115] width 14 height 8
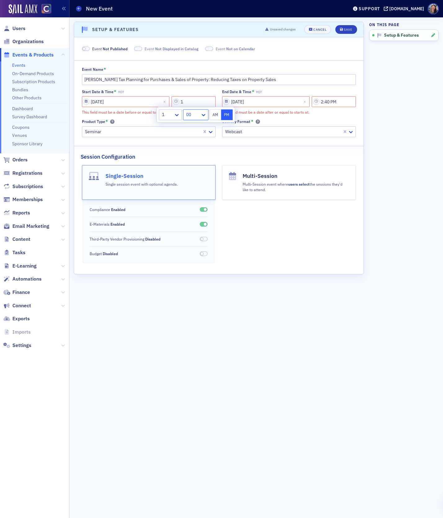
click at [198, 116] on div at bounding box center [192, 115] width 14 height 8
click at [198, 105] on input "1" at bounding box center [194, 101] width 44 height 11
type input "1:00 PM"
select select "9"
select select "2025"
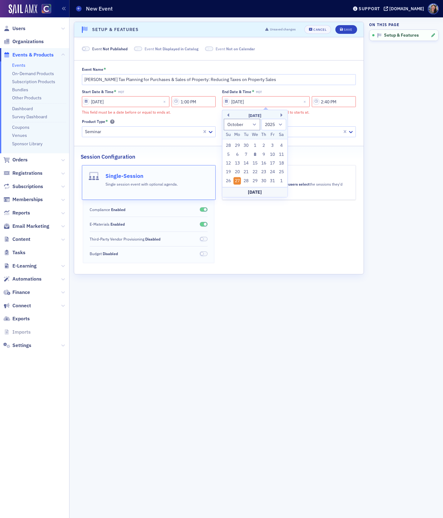
click at [158, 154] on div "Session Configuration" at bounding box center [219, 153] width 276 height 15
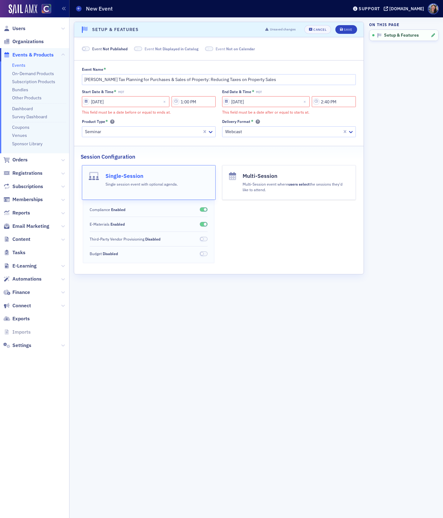
click at [347, 24] on header "Setup & Features Unsaved changes Cancel Save" at bounding box center [218, 29] width 289 height 15
click at [346, 29] on div "Save" at bounding box center [348, 29] width 8 height 3
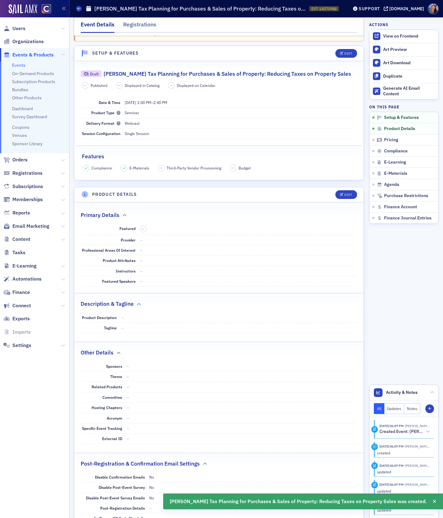
scroll to position [118, 0]
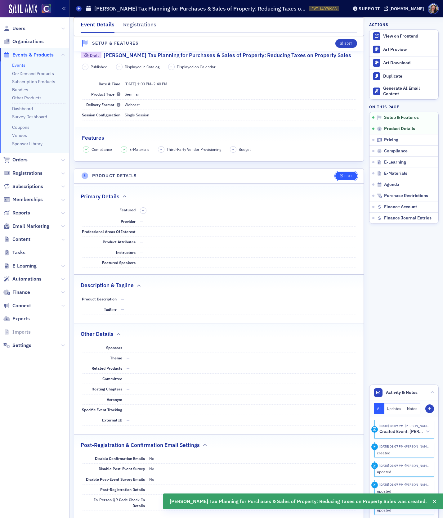
click at [347, 175] on div "Edit" at bounding box center [348, 175] width 8 height 3
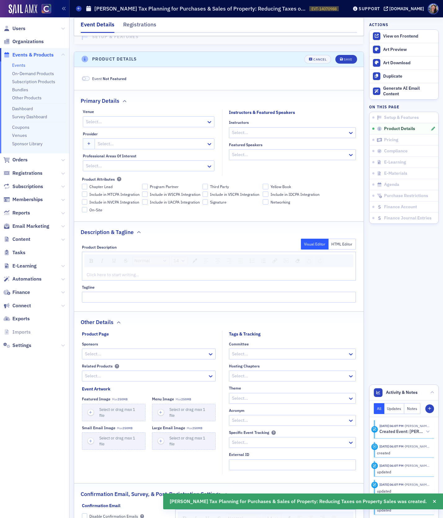
scroll to position [248, 0]
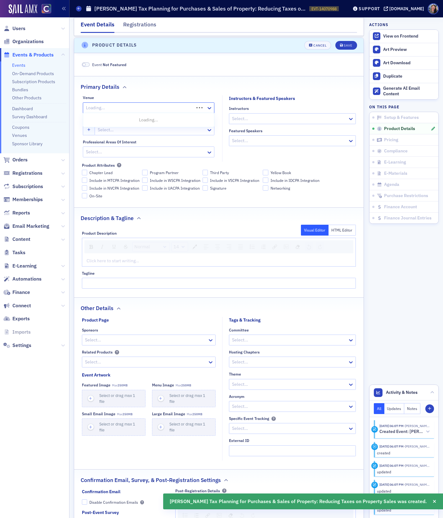
click at [160, 106] on div at bounding box center [139, 108] width 108 height 8
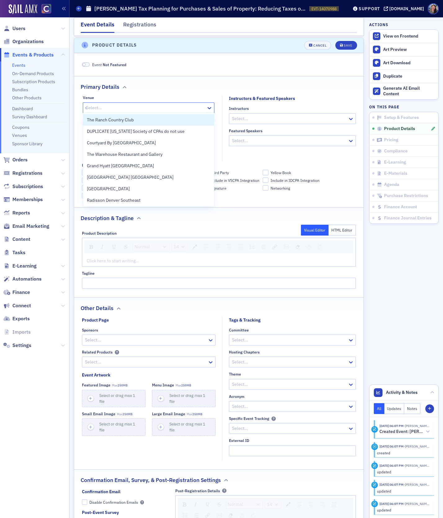
type input "web"
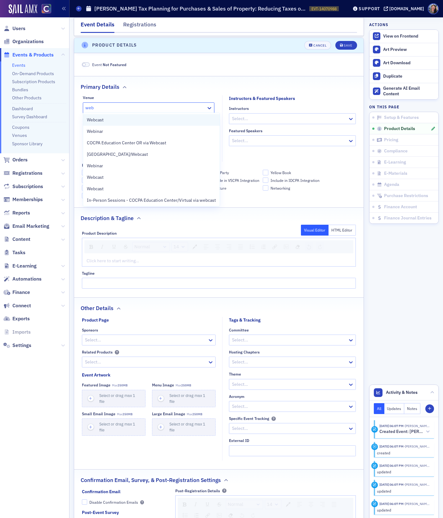
click at [145, 118] on div "Webcast" at bounding box center [151, 120] width 129 height 7
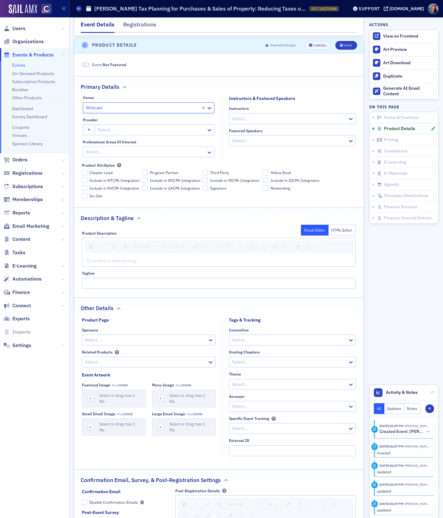
click at [141, 130] on div at bounding box center [151, 130] width 109 height 8
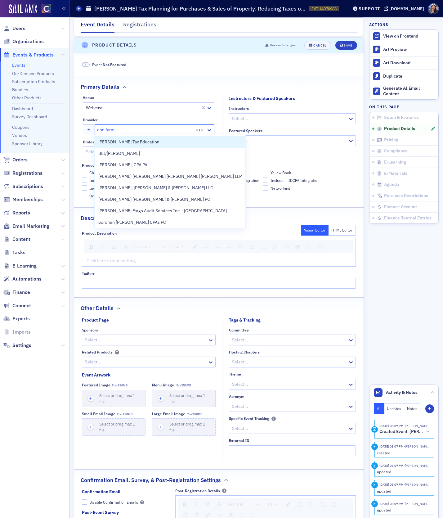
type input "[PERSON_NAME]"
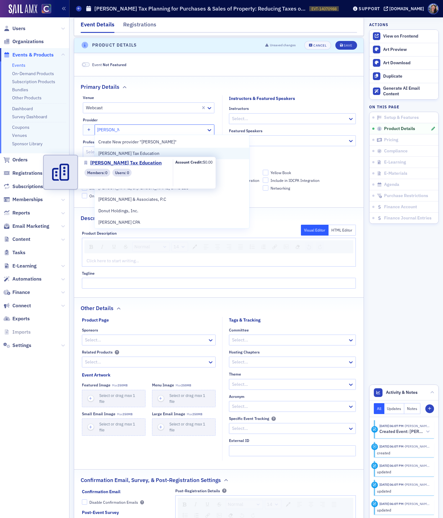
click at [141, 154] on span "[PERSON_NAME] Tax Education" at bounding box center [128, 153] width 61 height 7
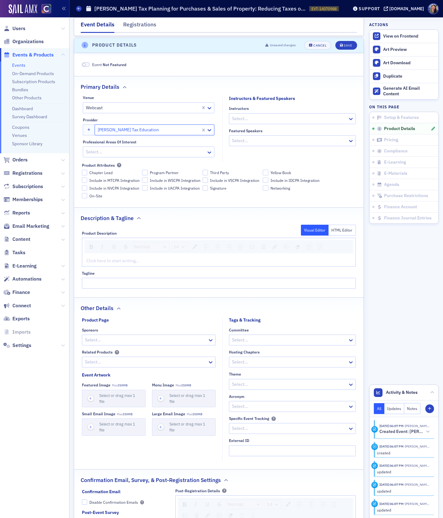
click at [259, 117] on div at bounding box center [289, 119] width 116 height 8
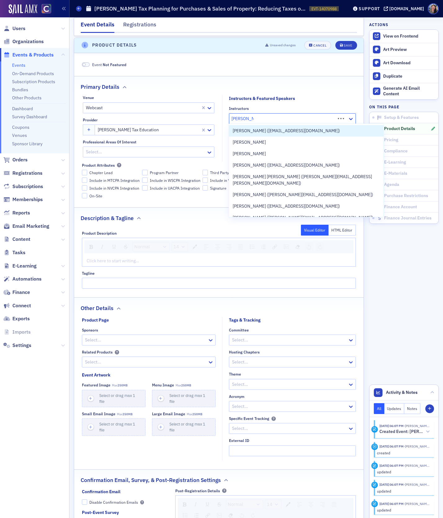
type input "george kout"
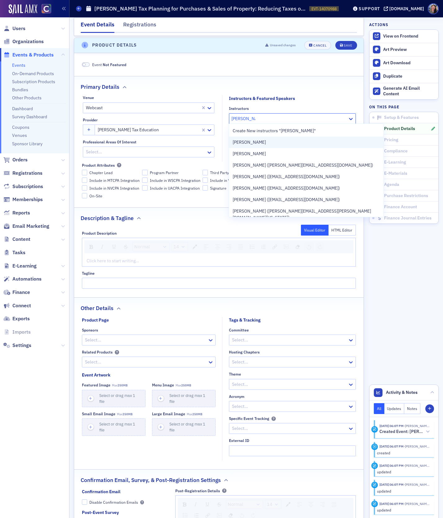
click at [265, 140] on span "[PERSON_NAME]" at bounding box center [249, 142] width 33 height 7
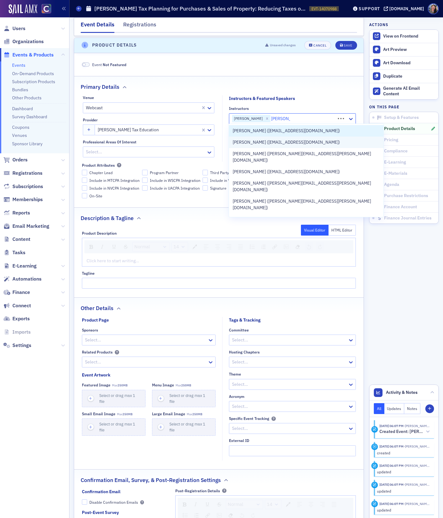
type input "[PERSON_NAME]"
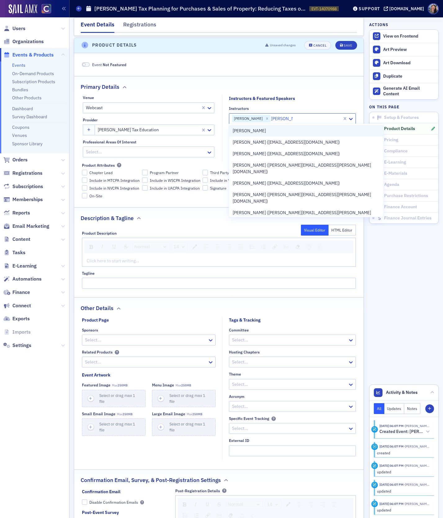
click at [261, 134] on div "[PERSON_NAME]" at bounding box center [306, 130] width 154 height 11
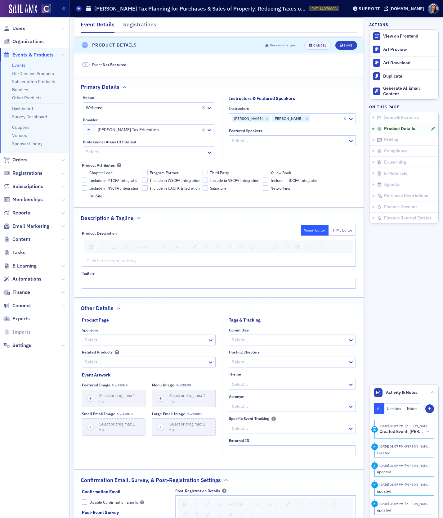
click at [274, 83] on div "Primary Details" at bounding box center [219, 83] width 276 height 15
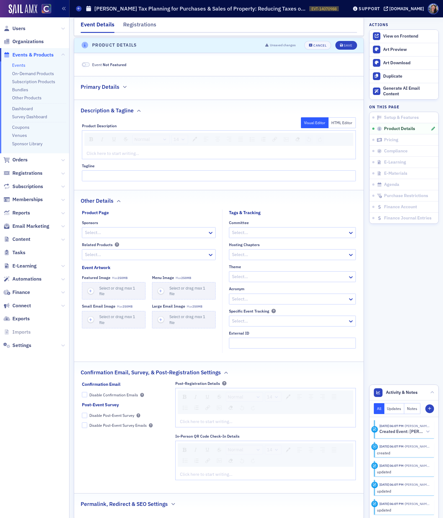
click at [259, 90] on fieldset "Primary Details" at bounding box center [218, 85] width 289 height 19
click at [223, 100] on div "Description & Tagline" at bounding box center [219, 107] width 276 height 15
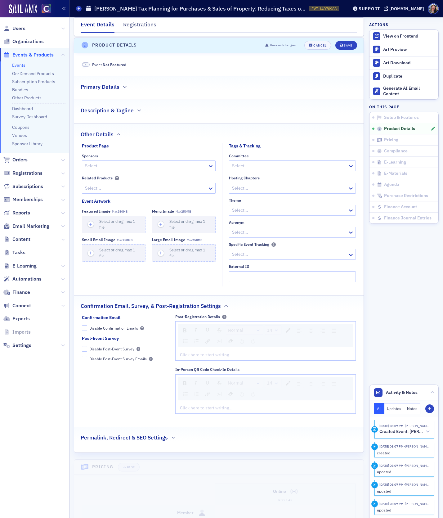
click at [224, 92] on fieldset "Primary Details" at bounding box center [218, 85] width 289 height 19
click at [123, 85] on icon "button" at bounding box center [125, 87] width 4 height 4
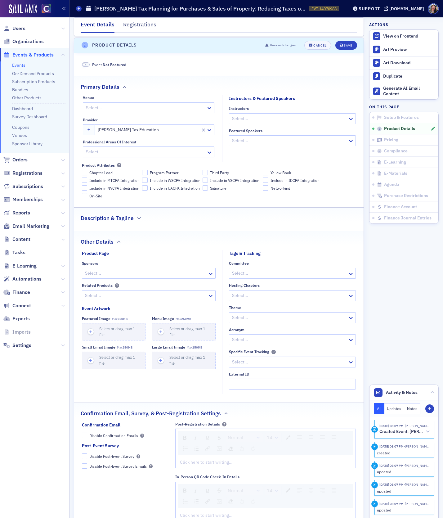
click at [255, 117] on div at bounding box center [289, 119] width 116 height 8
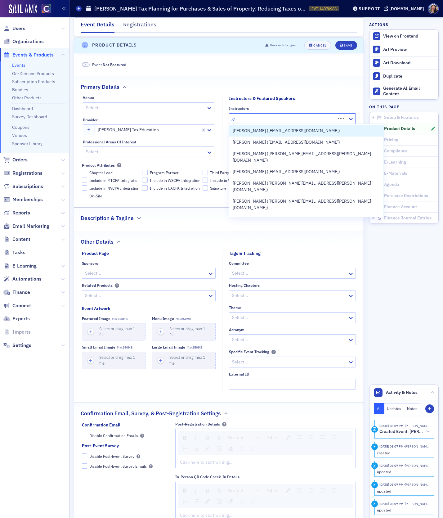
type input "g"
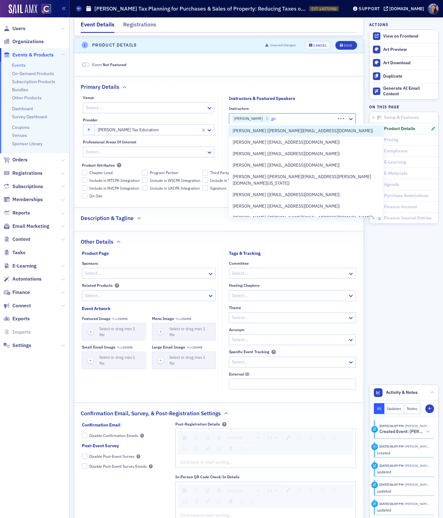
type input "g"
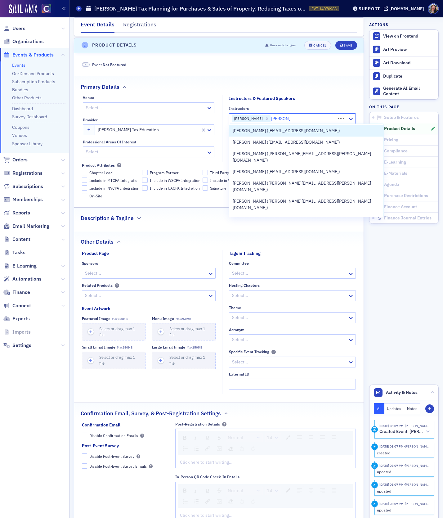
type input "[PERSON_NAME]"
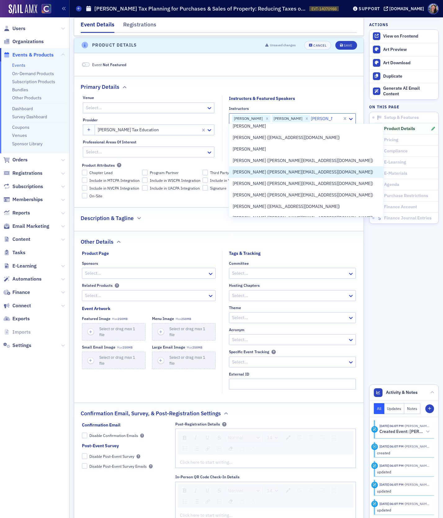
scroll to position [0, 0]
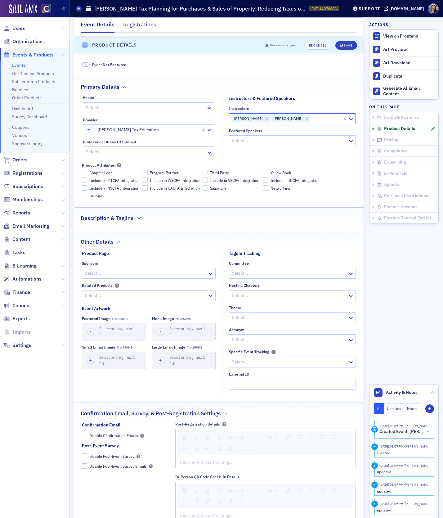
drag, startPoint x: 327, startPoint y: 118, endPoint x: 316, endPoint y: 118, distance: 10.2
click at [316, 118] on div at bounding box center [326, 119] width 31 height 8
click at [305, 87] on div "Primary Details" at bounding box center [219, 83] width 276 height 15
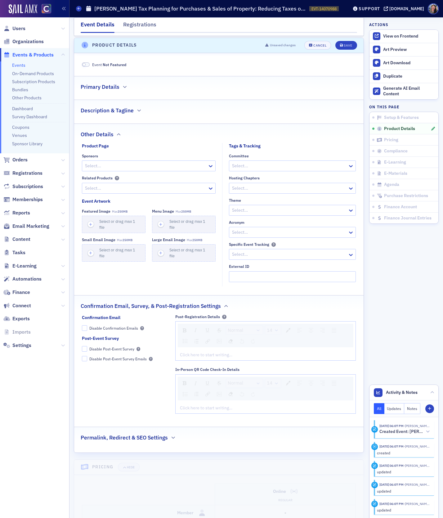
click at [272, 83] on div "Primary Details" at bounding box center [219, 83] width 276 height 15
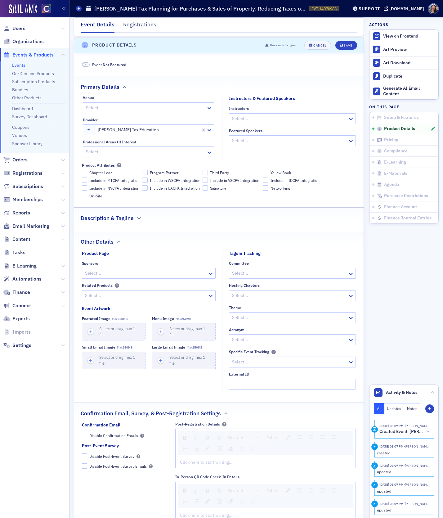
click at [268, 116] on div at bounding box center [289, 119] width 116 height 8
type input "[PERSON_NAME]"
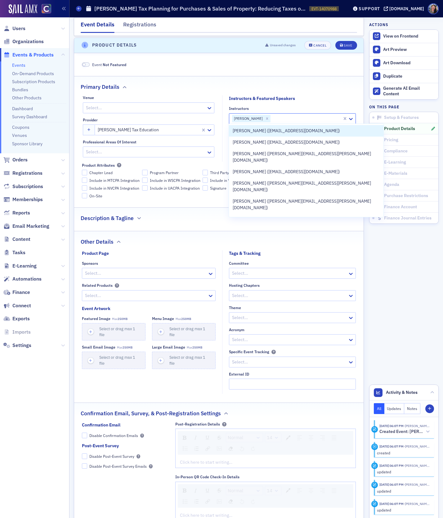
click at [290, 115] on div at bounding box center [306, 119] width 70 height 8
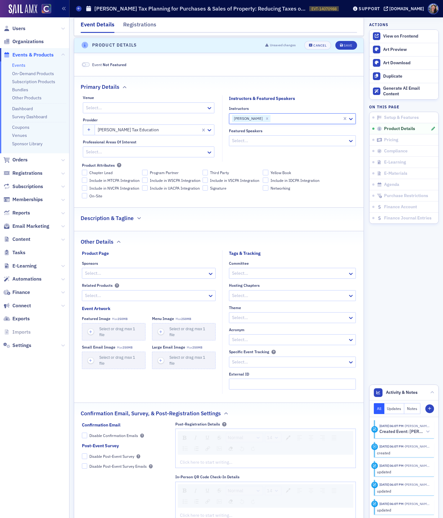
click at [319, 95] on fieldset "Instructors & Featured Speakers Instructors Greg White Featured Speakers Select…" at bounding box center [290, 128] width 137 height 66
click at [345, 45] on div "Save" at bounding box center [348, 45] width 8 height 3
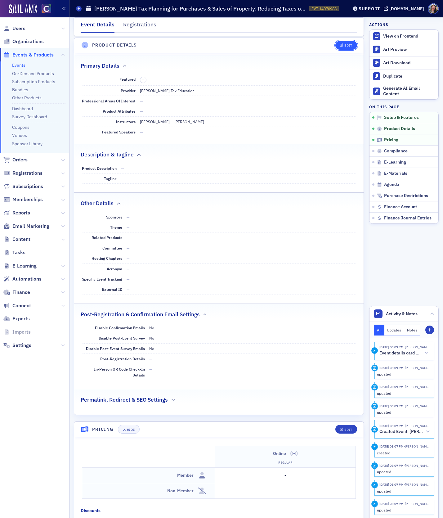
click at [346, 45] on div "Edit" at bounding box center [348, 45] width 8 height 3
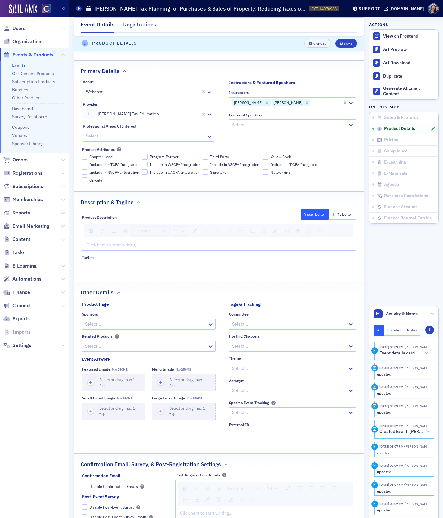
scroll to position [265, 0]
click at [93, 243] on div "rdw-editor" at bounding box center [219, 244] width 265 height 7
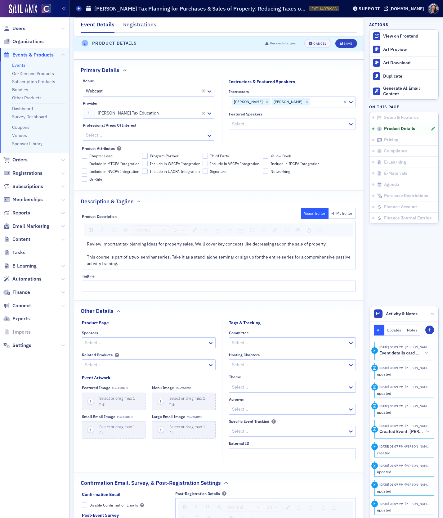
scroll to position [293, 0]
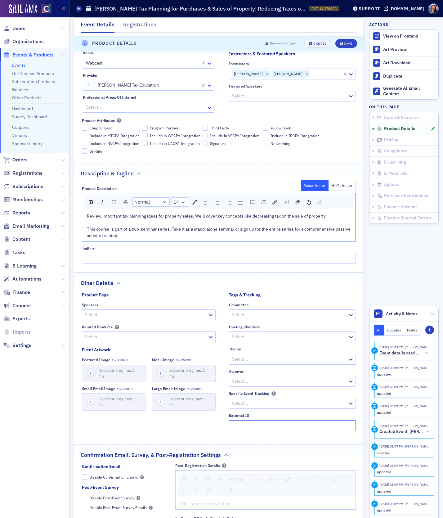
click at [235, 423] on input "External ID" at bounding box center [292, 425] width 127 height 11
paste input "250623024"
type input "250623024"
click at [109, 105] on div at bounding box center [145, 107] width 120 height 8
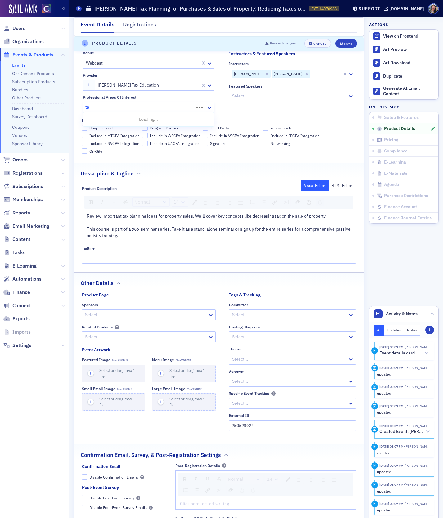
type input "tax"
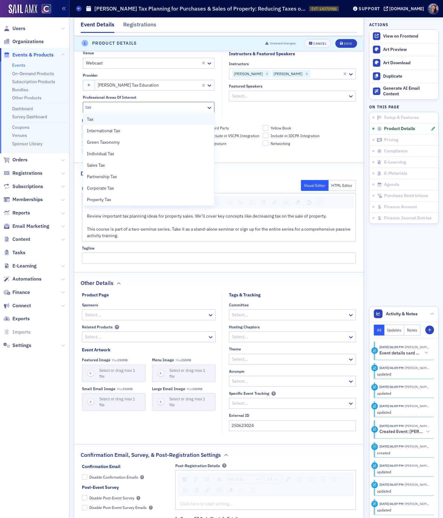
click at [107, 116] on div "Tax" at bounding box center [149, 119] width 124 height 7
type input "e"
type input "enr"
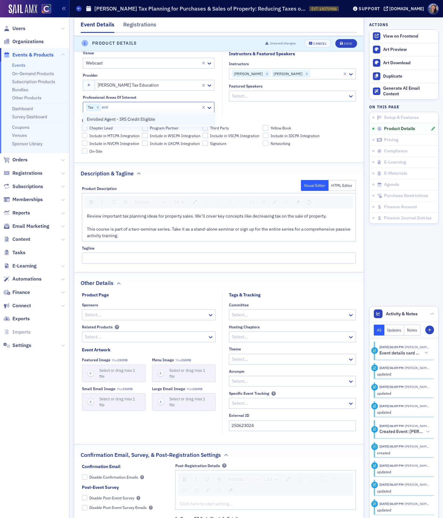
click at [126, 118] on span "Enrolled Agent - IRS Credit Eligible" at bounding box center [121, 119] width 68 height 7
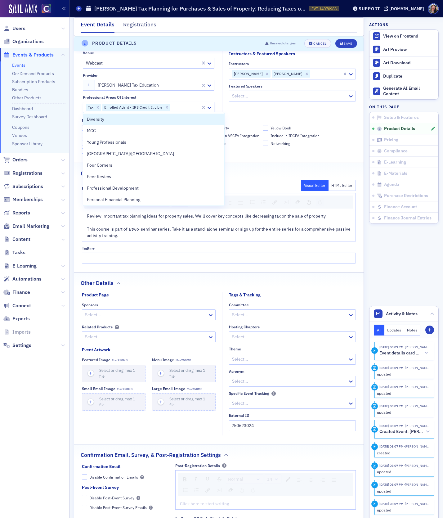
click at [252, 115] on div "Venue Webcast Provider Don Farmer Tax Education Professional Areas of Interest …" at bounding box center [218, 102] width 289 height 103
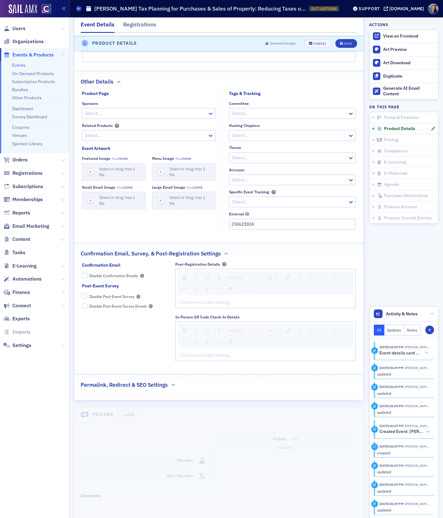
scroll to position [496, 0]
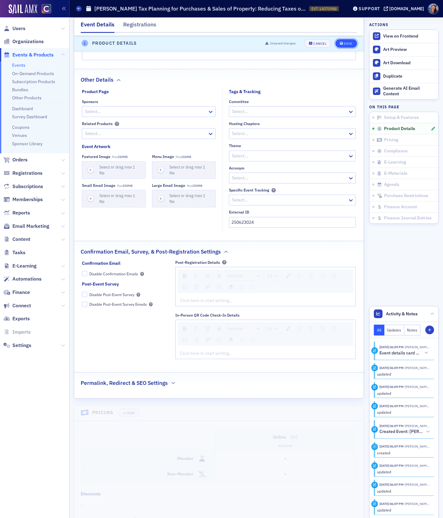
click at [350, 42] on div "Save" at bounding box center [348, 43] width 8 height 3
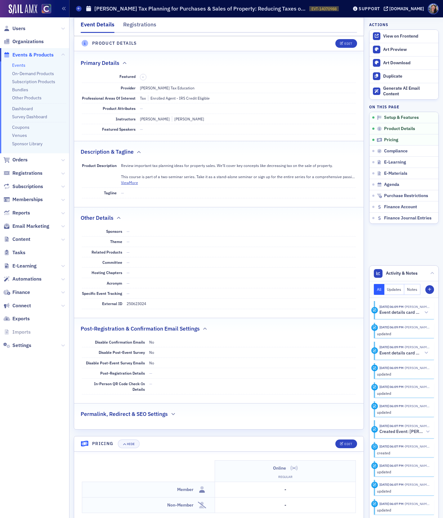
scroll to position [248, 0]
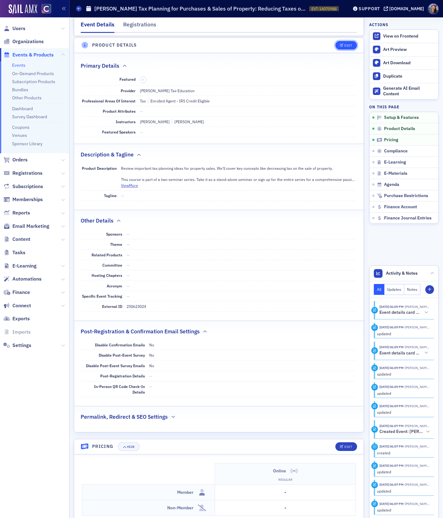
click at [344, 44] on span "Edit" at bounding box center [346, 45] width 12 height 3
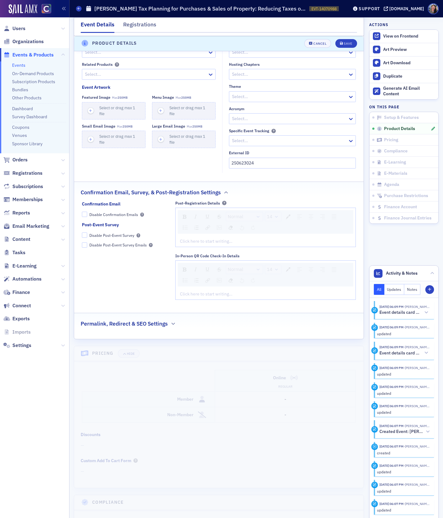
scroll to position [572, 0]
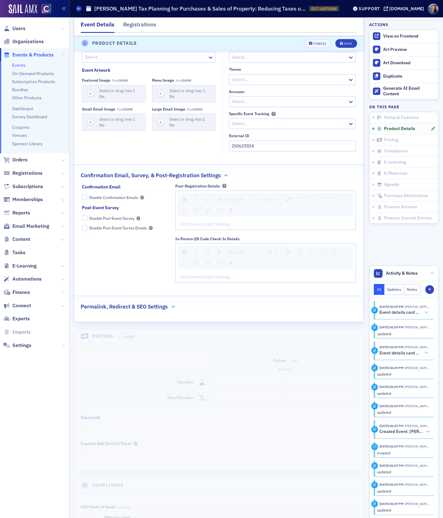
click at [204, 227] on div "Click here to start writing…" at bounding box center [266, 224] width 180 height 11
click at [202, 221] on div "rdw-editor" at bounding box center [265, 224] width 171 height 7
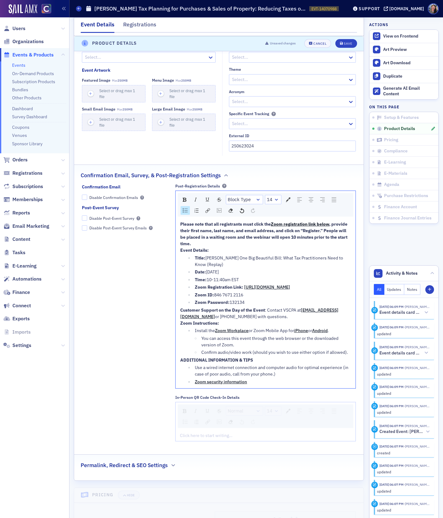
drag, startPoint x: 250, startPoint y: 305, endPoint x: 191, endPoint y: 257, distance: 76.4
click at [191, 257] on ul "Title: [PERSON_NAME] One Big Beautiful Bill: What Tax Practitioners Need to Kno…" at bounding box center [265, 280] width 171 height 51
click at [218, 277] on span "10-11:40am EST" at bounding box center [223, 280] width 32 height 6
drag, startPoint x: 253, startPoint y: 277, endPoint x: 183, endPoint y: 256, distance: 73.1
click at [183, 256] on ul "Title: [PERSON_NAME] One Big Beautiful Bill: What Tax Practitioners Need to Kno…" at bounding box center [265, 280] width 171 height 51
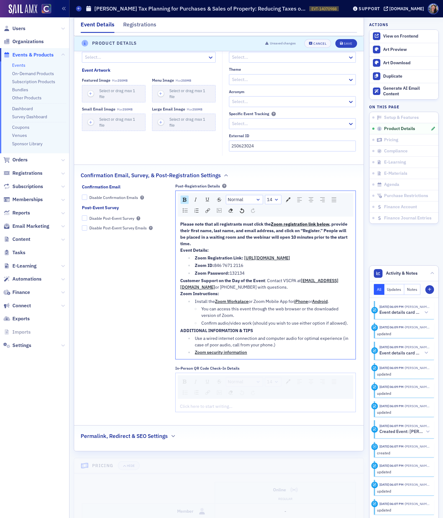
drag, startPoint x: 253, startPoint y: 276, endPoint x: 188, endPoint y: 268, distance: 65.6
click at [188, 268] on ul "Zoom Registration Link: https://us06web.zoom.us/webinar/register/WN_fX2LVaWKTG2…" at bounding box center [265, 266] width 171 height 22
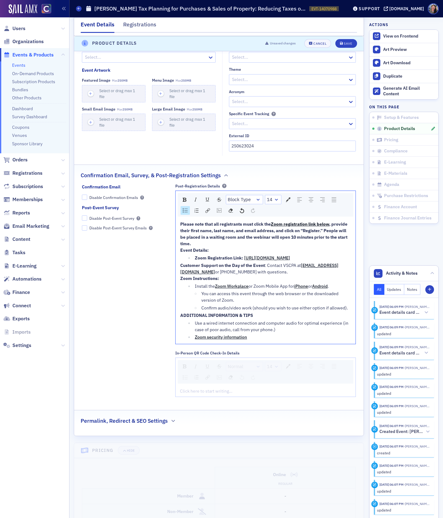
click at [287, 261] on span "[URL][DOMAIN_NAME]" at bounding box center [267, 258] width 46 height 6
drag, startPoint x: 348, startPoint y: 260, endPoint x: 184, endPoint y: 262, distance: 163.5
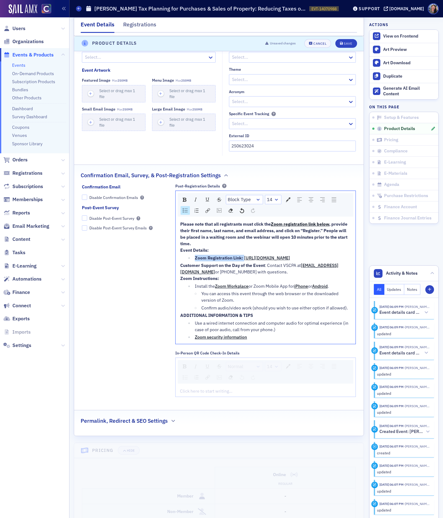
click at [185, 261] on ul "Zoom Registration Link: https://us06web.zoom.us/webinar/register/WN_fX2LVaWKTG2…" at bounding box center [265, 258] width 171 height 7
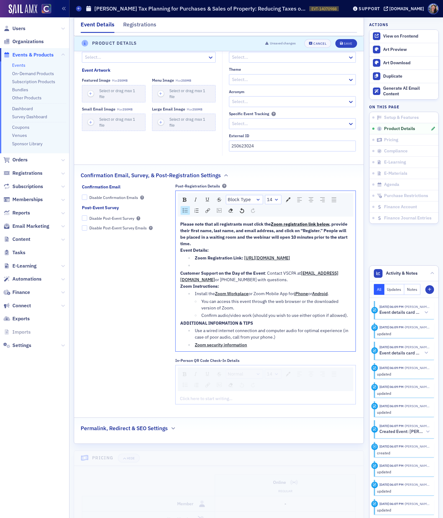
click at [218, 243] on div "Please note that all registrants must click the Zoom registration link below , …" at bounding box center [265, 234] width 171 height 26
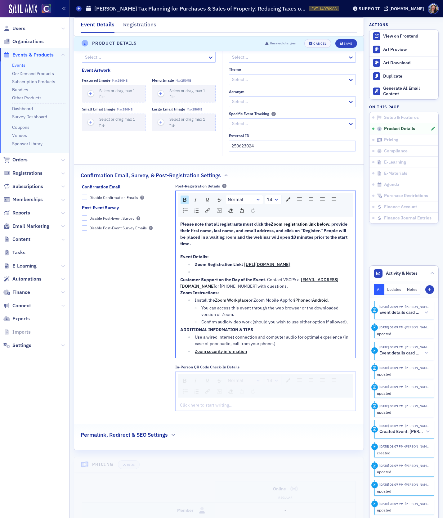
click at [220, 317] on span "You can access this event through the web browser or the downloaded version of …" at bounding box center [270, 311] width 138 height 12
click at [250, 288] on div "Customer Support on the Day of the Event : Contact VSCPA at cpe@vscpa.com or (8…" at bounding box center [265, 282] width 171 height 13
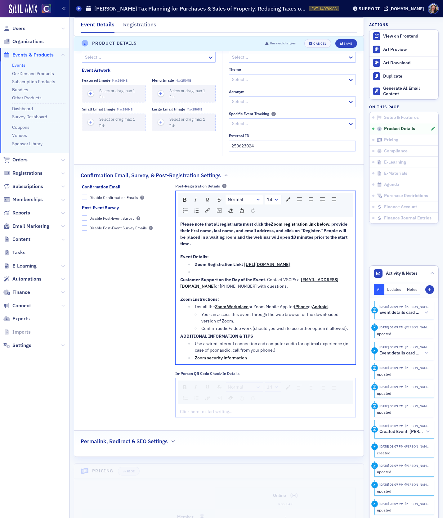
click at [350, 332] on div "Confirm audio/video work (should you wish to use either option if allowed)." at bounding box center [276, 328] width 150 height 7
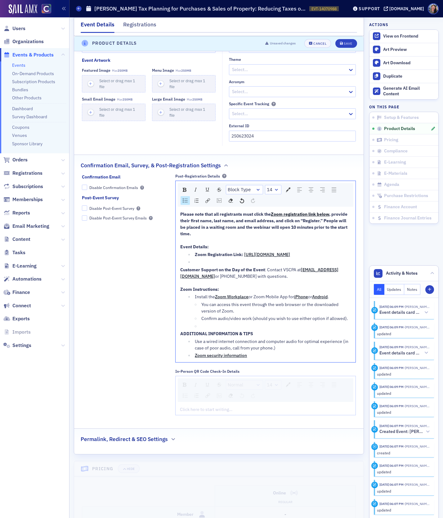
scroll to position [611, 0]
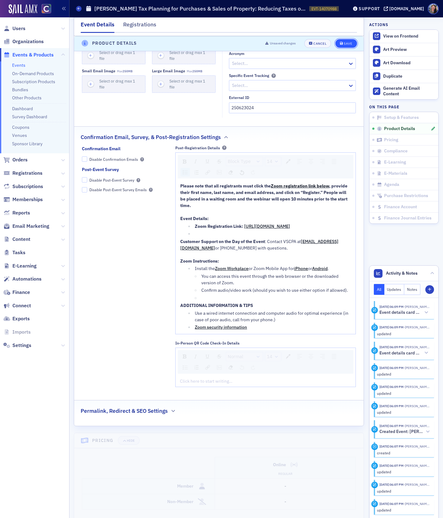
click at [346, 45] on div "Save" at bounding box center [348, 43] width 8 height 3
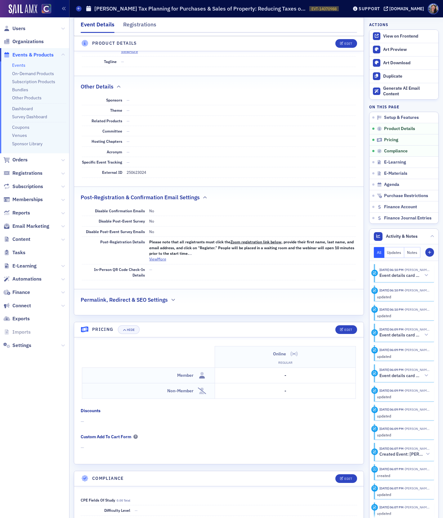
scroll to position [441, 0]
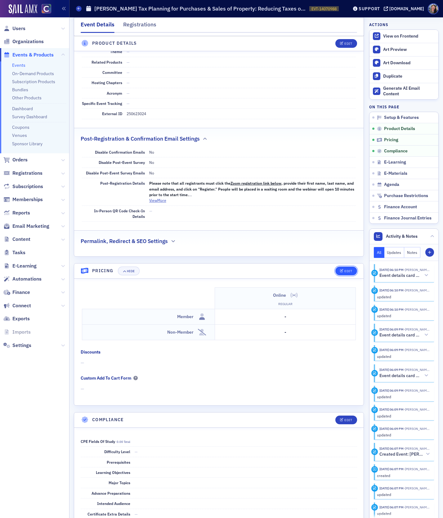
click at [346, 269] on div "Edit" at bounding box center [348, 270] width 8 height 3
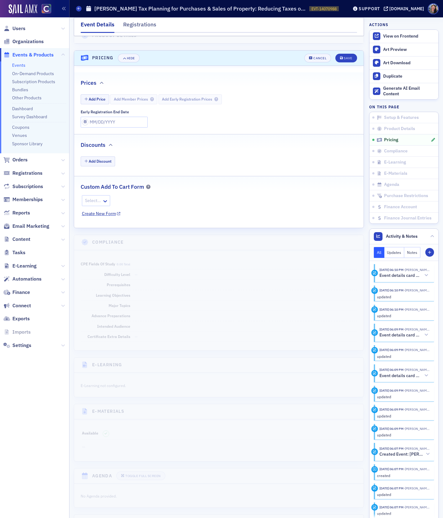
scroll to position [664, 0]
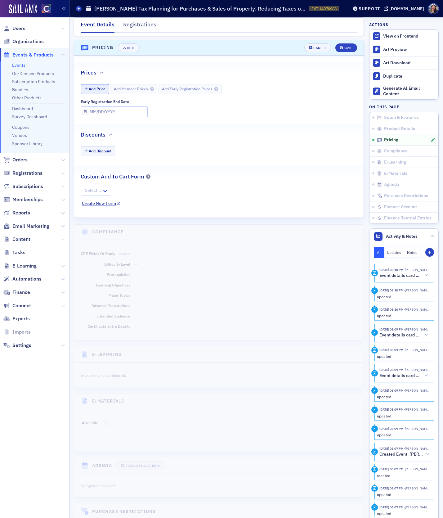
click at [99, 85] on button "Add Price" at bounding box center [95, 89] width 29 height 10
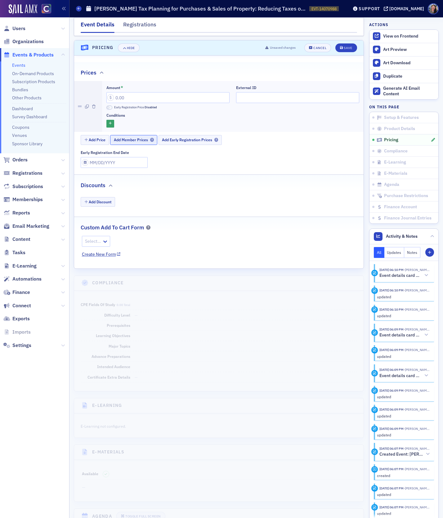
click at [132, 137] on span "Add Member Prices" at bounding box center [134, 139] width 40 height 5
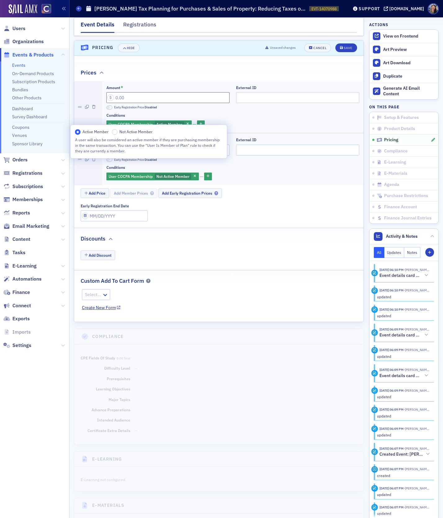
click at [118, 92] on input "Amount *" at bounding box center [167, 97] width 123 height 11
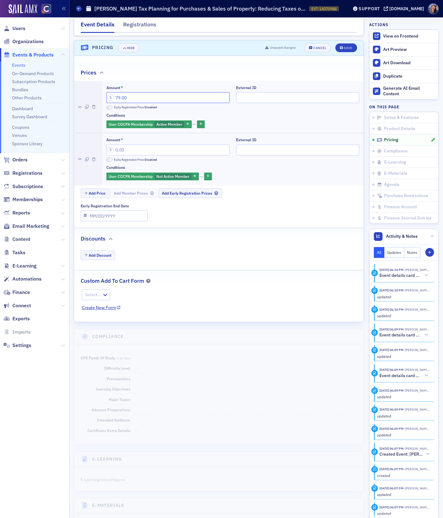
type input "79.00"
click at [122, 145] on input "Amount *" at bounding box center [167, 150] width 123 height 11
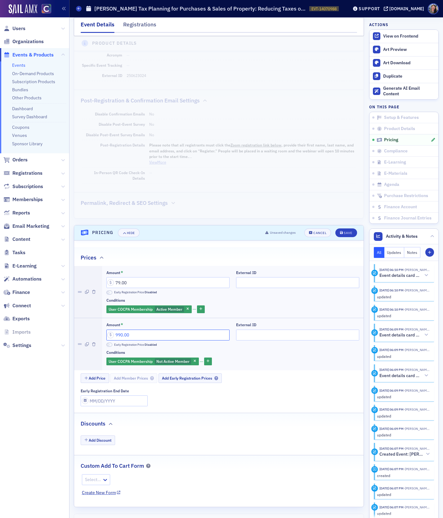
scroll to position [477, 0]
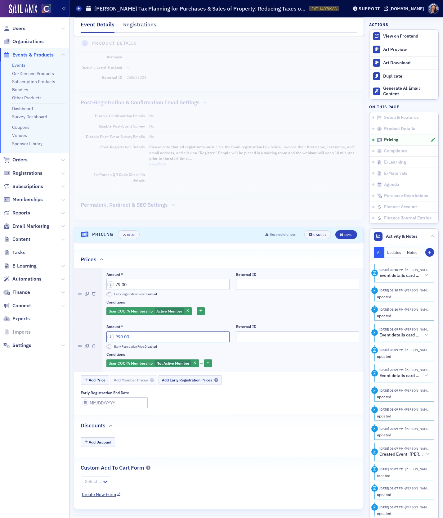
type input "990.00"
click at [137, 72] on dd "250623024" at bounding box center [241, 77] width 229 height 10
copy dd "250623024"
click at [252, 282] on input "External ID" at bounding box center [297, 284] width 123 height 11
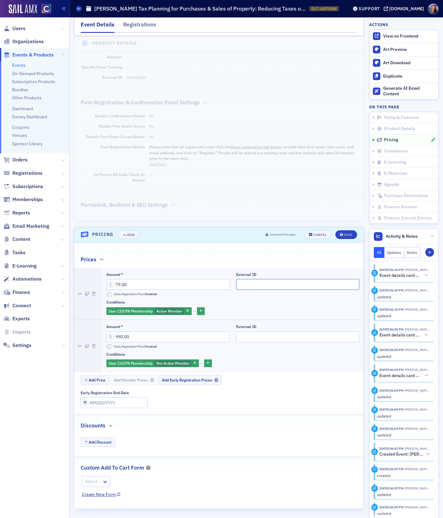
paste input "250623024"
type input "250623024"
click at [254, 332] on input "External ID" at bounding box center [297, 336] width 123 height 11
paste input "250623024"
type input "250623024"
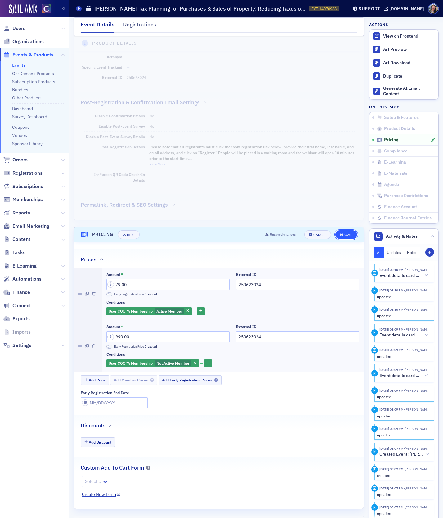
click at [348, 233] on div "Save" at bounding box center [348, 234] width 8 height 3
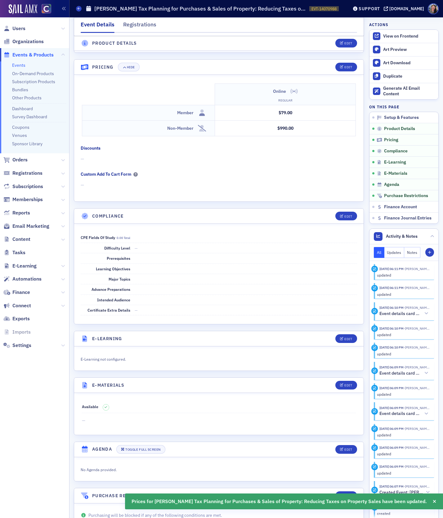
scroll to position [641, 0]
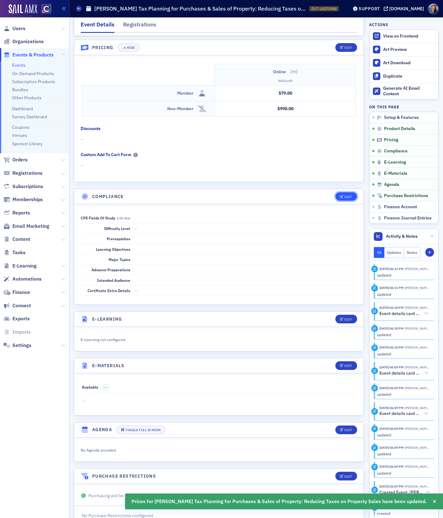
click at [347, 195] on div "Edit" at bounding box center [348, 196] width 8 height 3
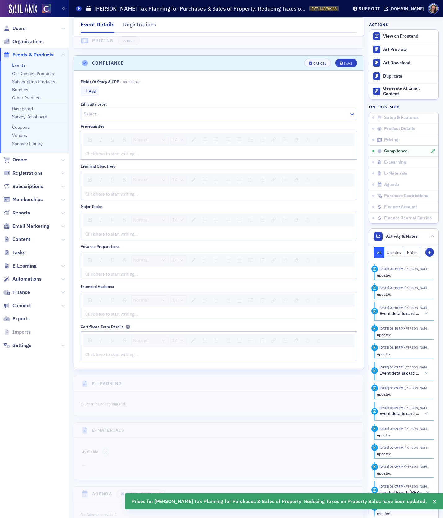
scroll to position [789, 0]
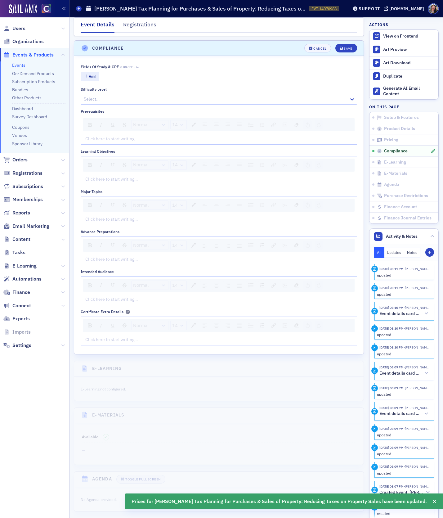
click at [93, 73] on button "Add" at bounding box center [90, 77] width 19 height 10
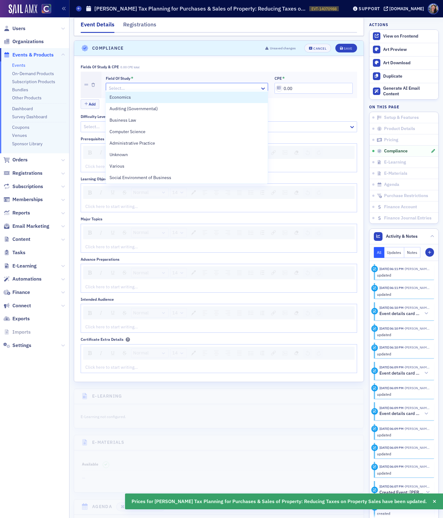
click at [118, 85] on div at bounding box center [183, 88] width 151 height 8
type input "ta"
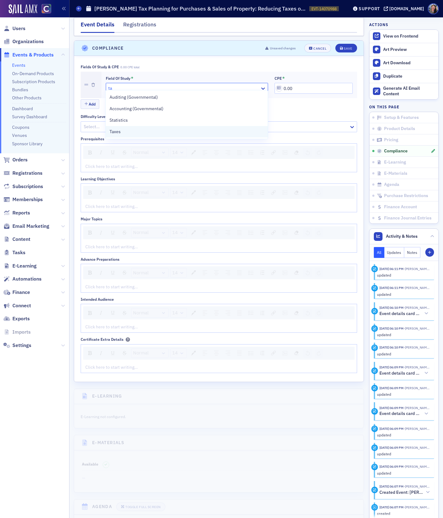
click at [118, 130] on span "Taxes" at bounding box center [114, 131] width 11 height 7
drag, startPoint x: 298, startPoint y: 85, endPoint x: 247, endPoint y: 67, distance: 53.7
click at [248, 72] on div "Field of Study * Taxes CPE * 0.00" at bounding box center [229, 85] width 256 height 26
type input "2.00"
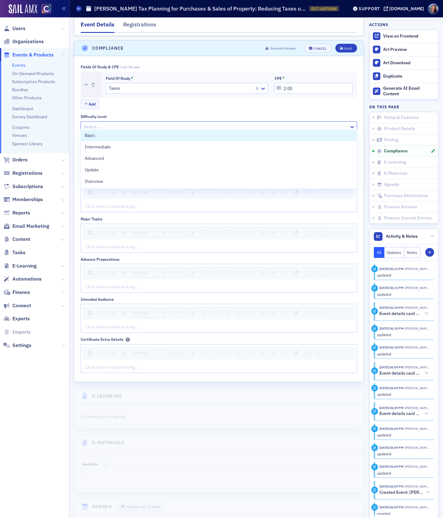
click at [134, 123] on div at bounding box center [215, 127] width 265 height 8
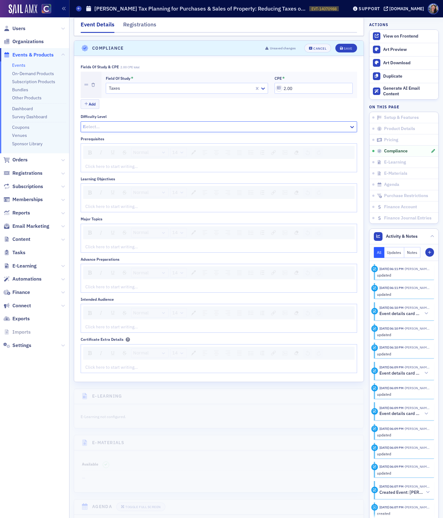
type input "bas"
click at [96, 134] on div "Basic" at bounding box center [219, 135] width 268 height 7
click at [110, 203] on div "rdw-editor" at bounding box center [219, 206] width 267 height 7
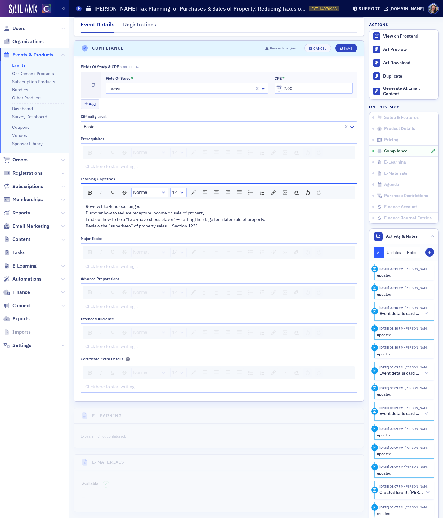
click at [107, 263] on div "rdw-editor" at bounding box center [219, 266] width 267 height 7
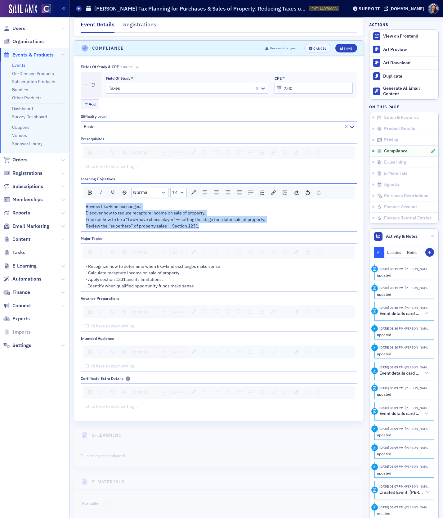
drag, startPoint x: 211, startPoint y: 223, endPoint x: 68, endPoint y: 203, distance: 143.7
click at [68, 203] on div "Users Organizations Events & Products Events On-Demand Products Subscription Pr…" at bounding box center [221, 259] width 443 height 518
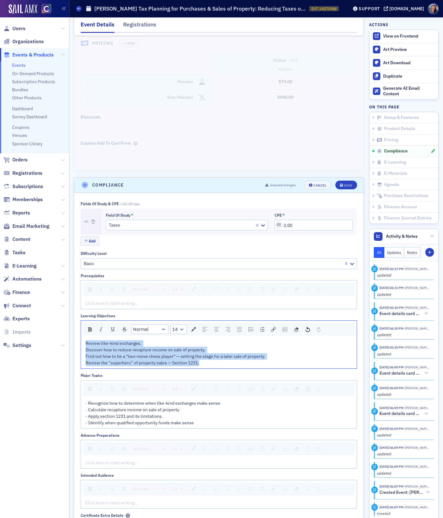
scroll to position [700, 0]
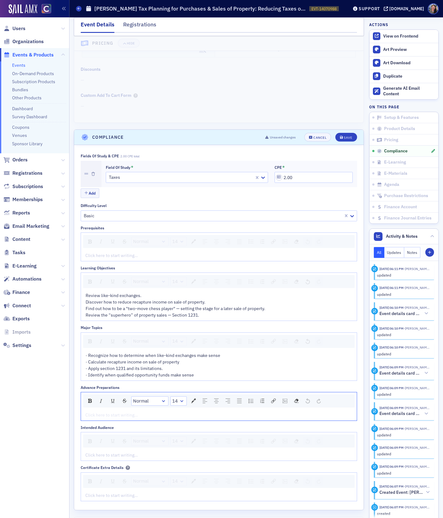
click at [153, 412] on div "rdw-editor" at bounding box center [219, 415] width 267 height 7
click at [129, 452] on div "rdw-editor" at bounding box center [219, 455] width 267 height 7
click at [347, 136] on div "Save" at bounding box center [348, 137] width 8 height 3
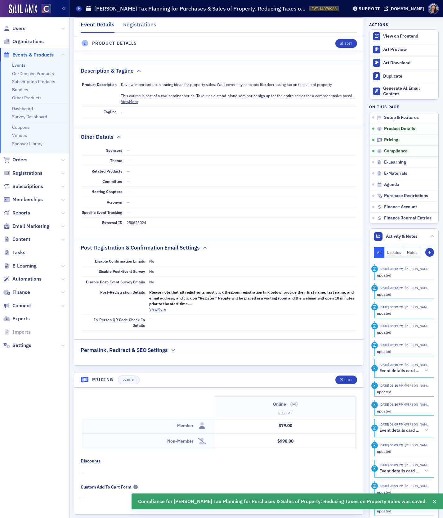
scroll to position [0, 0]
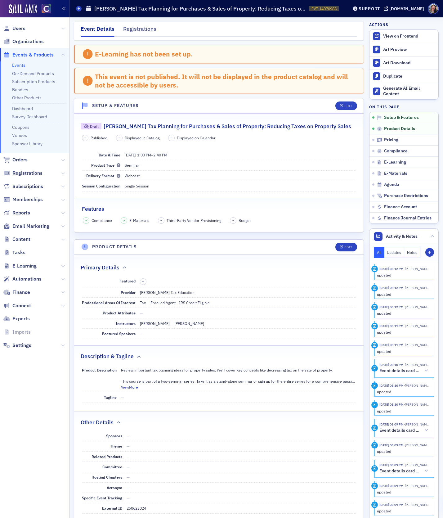
click at [20, 65] on link "Events" at bounding box center [18, 65] width 13 height 6
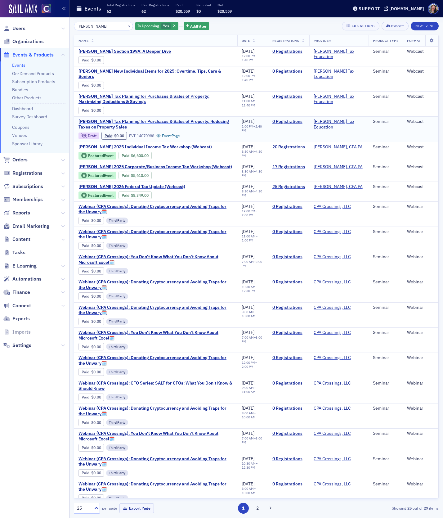
click at [157, 121] on span "Don Farmer's Tax Planning for Purchases & Sales of Property: Reducing Taxes on …" at bounding box center [155, 124] width 154 height 11
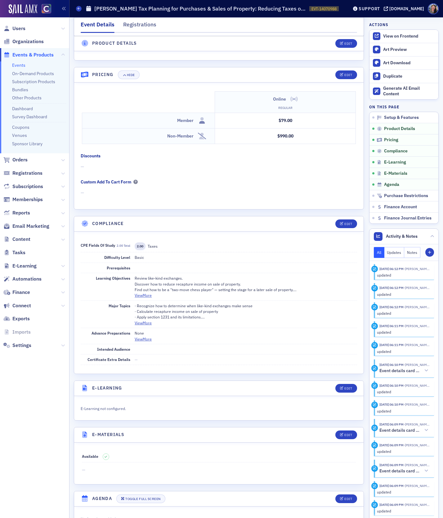
scroll to position [591, 0]
click at [344, 219] on button "Edit" at bounding box center [345, 223] width 21 height 9
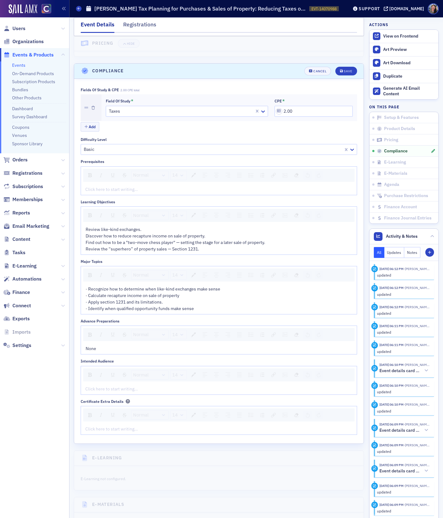
scroll to position [766, 0]
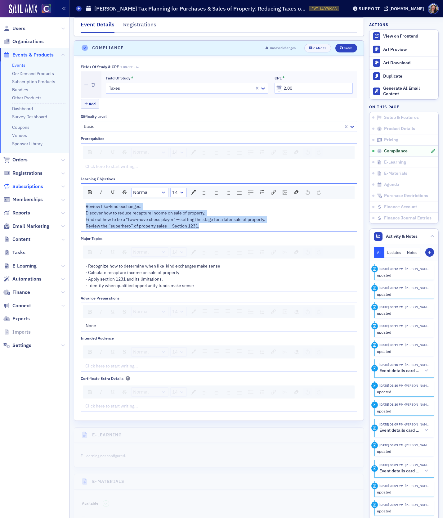
drag, startPoint x: 204, startPoint y: 221, endPoint x: 37, endPoint y: 187, distance: 171.3
click at [37, 187] on div "Users Organizations Events & Products Events On-Demand Products Subscription Pr…" at bounding box center [221, 259] width 443 height 518
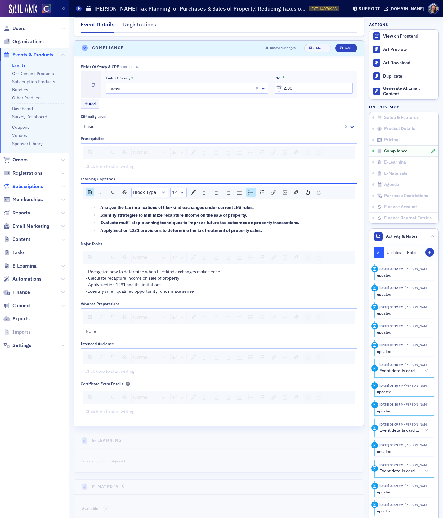
scroll to position [767, 0]
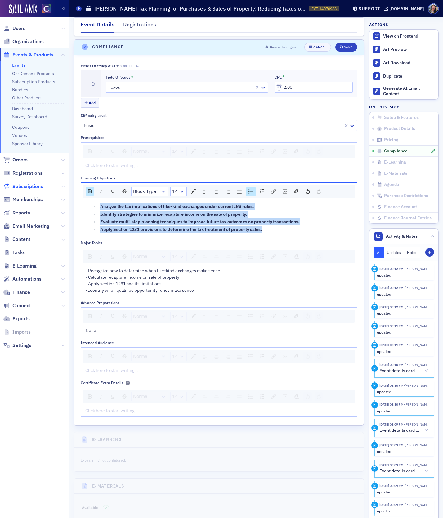
drag, startPoint x: 266, startPoint y: 225, endPoint x: 31, endPoint y: 186, distance: 237.9
click at [32, 187] on div "Users Organizations Events & Products Events On-Demand Products Subscription Pr…" at bounding box center [221, 259] width 443 height 518
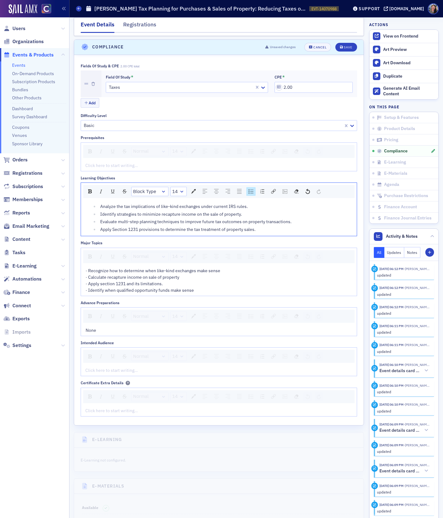
click at [204, 283] on div "· Recognize how to determine when like-kind exchanges make sense · Calculate re…" at bounding box center [219, 280] width 267 height 26
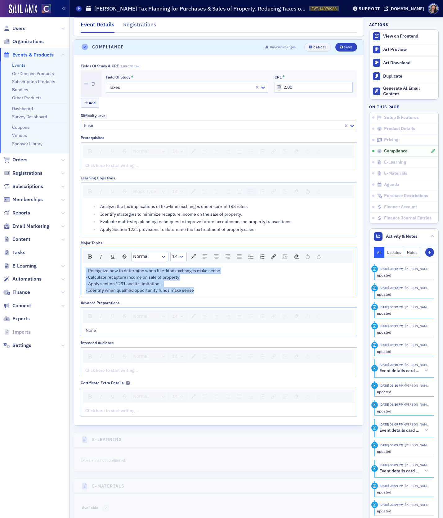
drag, startPoint x: 205, startPoint y: 284, endPoint x: 32, endPoint y: 260, distance: 174.7
click at [32, 260] on div "Users Organizations Events & Products Events On-Demand Products Subscription Pr…" at bounding box center [221, 259] width 443 height 518
click at [251, 254] on img "rdw-list-control" at bounding box center [250, 256] width 5 height 4
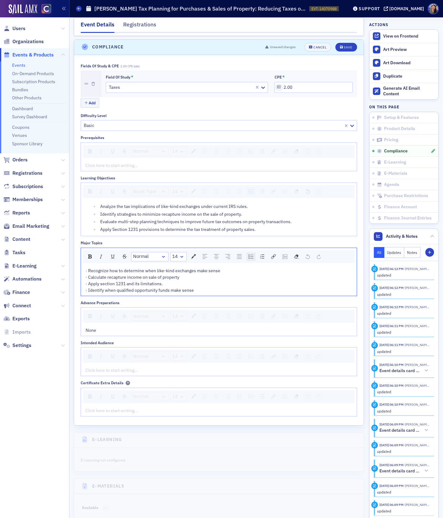
scroll to position [768, 0]
click at [102, 268] on span "· Recognize how to determine when like-kind exchanges make sense · Calculate re…" at bounding box center [167, 280] width 135 height 25
click at [97, 270] on ul "Recognize how to determine when like-kind exchanges make sense Calculate recapt…" at bounding box center [219, 280] width 267 height 26
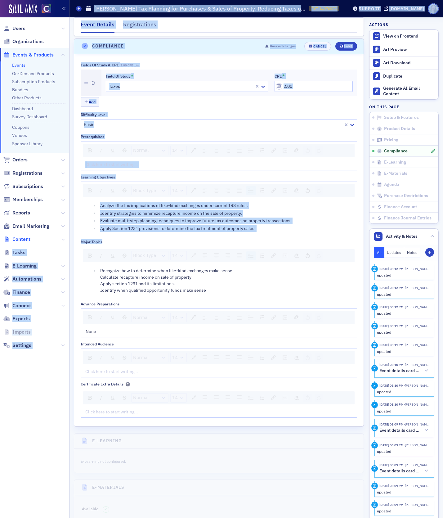
drag, startPoint x: 212, startPoint y: 289, endPoint x: 29, endPoint y: 235, distance: 190.5
click at [29, 235] on div "Users Organizations Events & Products Events On-Demand Products Subscription Pr…" at bounding box center [221, 259] width 443 height 518
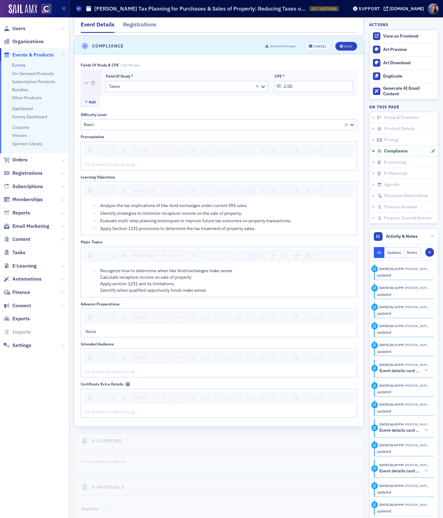
click at [147, 268] on span "Recognize how to determine when like-kind exchanges make sense Calculate recapt…" at bounding box center [166, 280] width 132 height 25
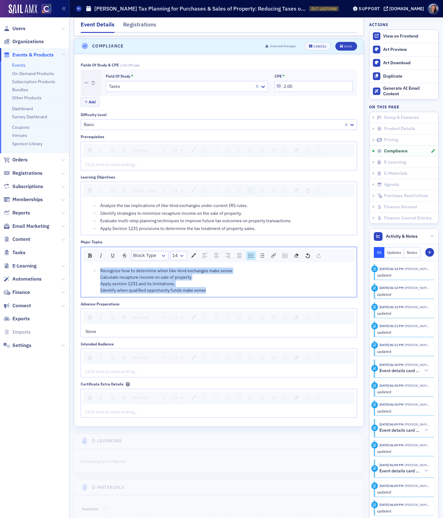
drag, startPoint x: 212, startPoint y: 287, endPoint x: 88, endPoint y: 264, distance: 125.5
click at [88, 267] on ul "Recognize how to determine when like-kind exchanges make sense Calculate recapt…" at bounding box center [219, 280] width 267 height 26
click at [249, 253] on img "rdw-list-control" at bounding box center [250, 255] width 5 height 4
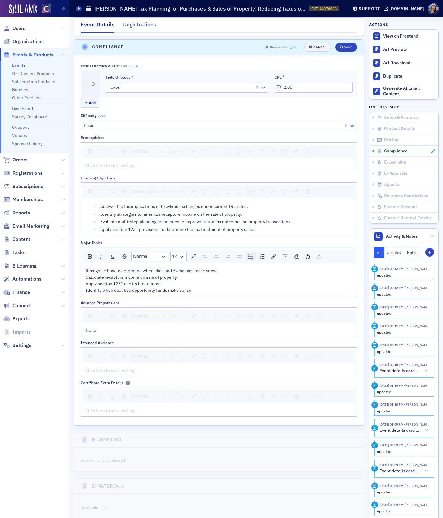
click at [249, 254] on img "rdw-list-control" at bounding box center [250, 256] width 5 height 4
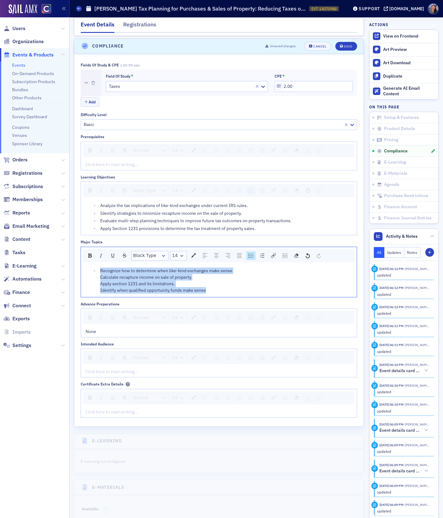
click at [97, 273] on ul "Recognize how to determine when like-kind exchanges make sense Calculate recapt…" at bounding box center [219, 280] width 267 height 26
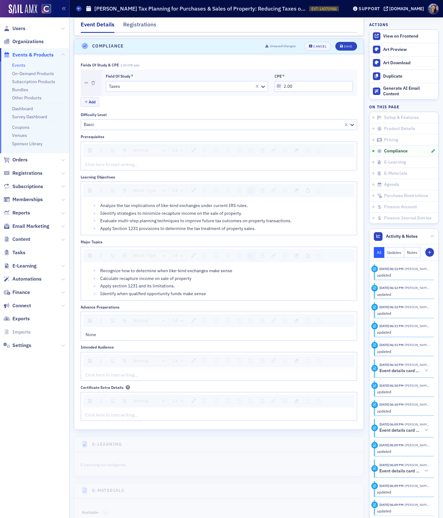
click at [111, 372] on div "Click here to start writing…" at bounding box center [219, 374] width 276 height 11
click at [93, 412] on div "rdw-editor" at bounding box center [219, 415] width 267 height 7
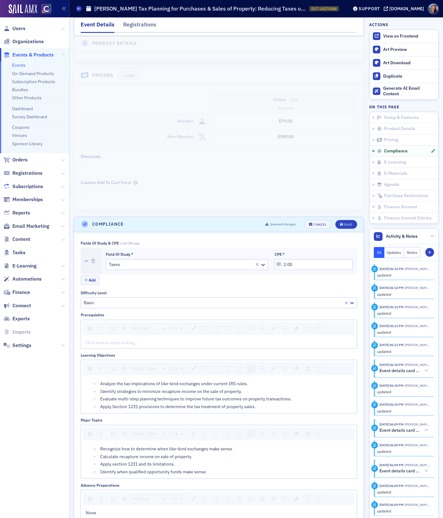
scroll to position [574, 0]
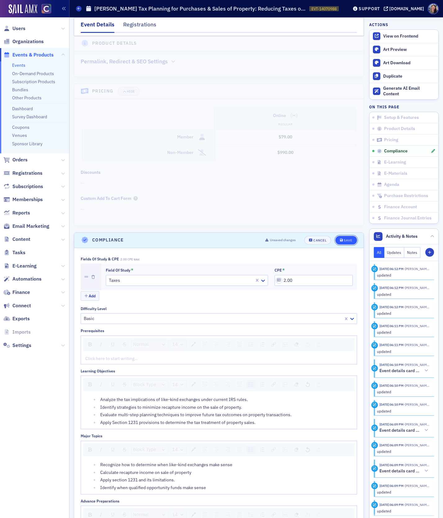
click at [349, 238] on div "Save" at bounding box center [348, 239] width 8 height 3
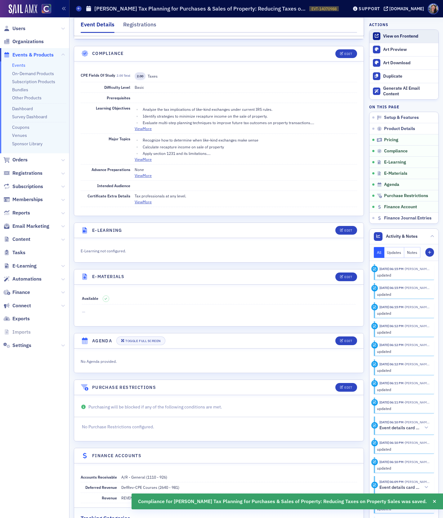
scroll to position [766, 0]
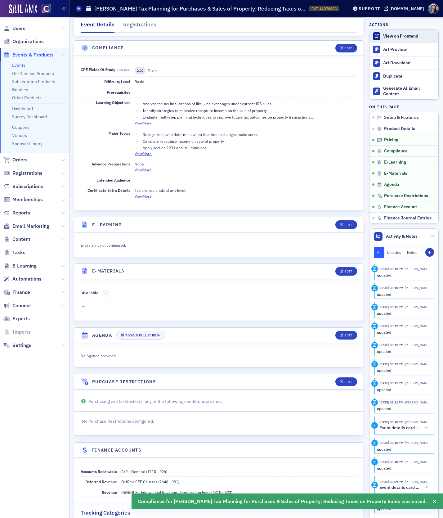
click at [391, 34] on div "View on Frontend" at bounding box center [409, 36] width 52 height 6
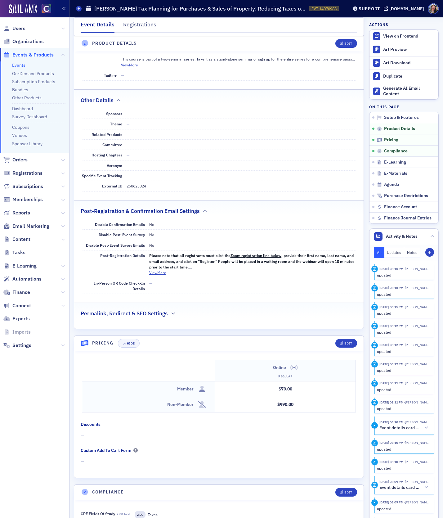
scroll to position [335, 0]
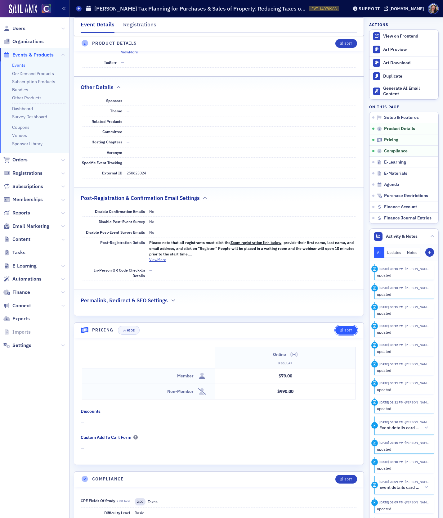
click at [345, 326] on button "Edit" at bounding box center [345, 330] width 21 height 9
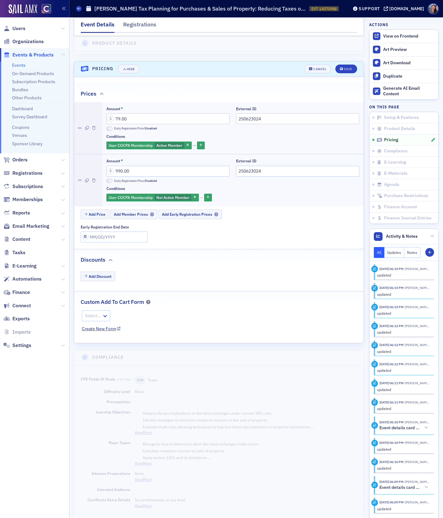
scroll to position [617, 0]
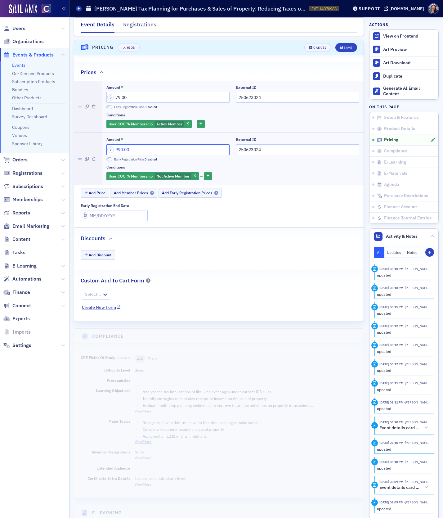
click at [121, 147] on input "990.00" at bounding box center [167, 149] width 123 height 11
type input "99.00"
click at [349, 46] on div "Save" at bounding box center [348, 47] width 8 height 3
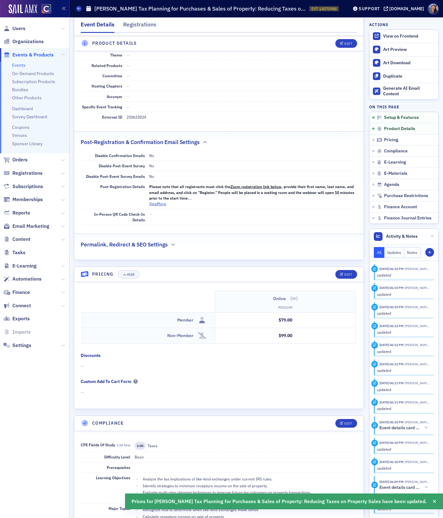
scroll to position [0, 0]
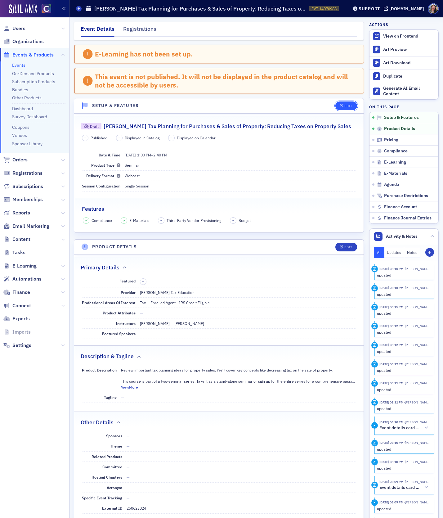
click at [349, 105] on div "Edit" at bounding box center [348, 105] width 8 height 3
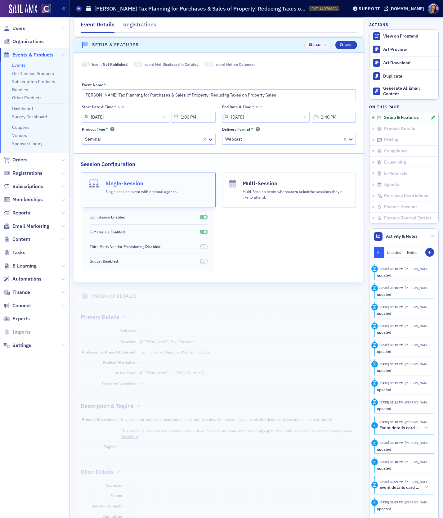
scroll to position [61, 0]
click at [117, 64] on span "Not Published" at bounding box center [115, 63] width 25 height 5
click at [343, 46] on button "Save" at bounding box center [345, 44] width 21 height 9
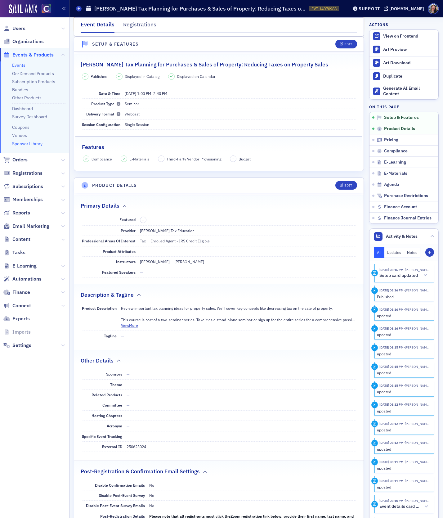
scroll to position [0, 0]
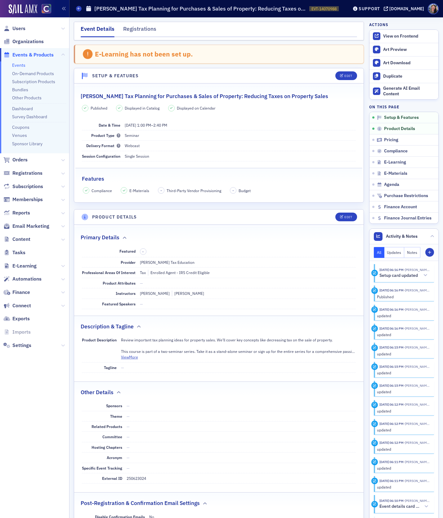
click at [20, 64] on link "Events" at bounding box center [18, 65] width 13 height 6
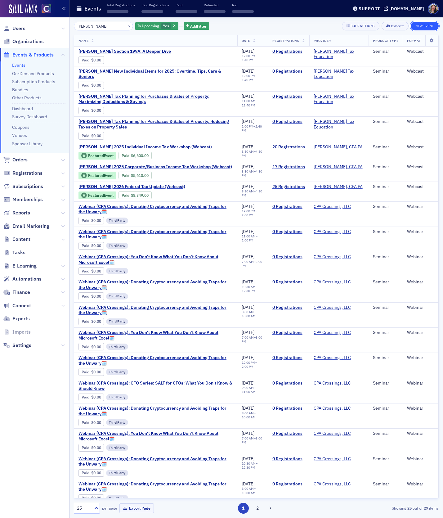
click at [421, 25] on button "New Event" at bounding box center [425, 26] width 28 height 9
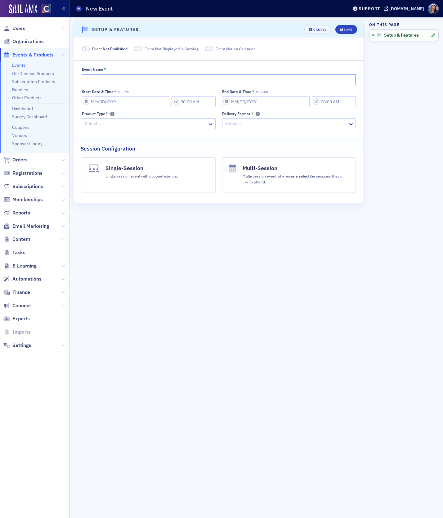
click at [175, 82] on input "Event Name *" at bounding box center [219, 79] width 274 height 11
paste input "Don Farmer's Annual Required IRS Ethics Class for Enrolled Agents"
type input "Don Farmer's Annual Required IRS Ethics Class for Enrolled Agents"
select select "9"
select select "2025"
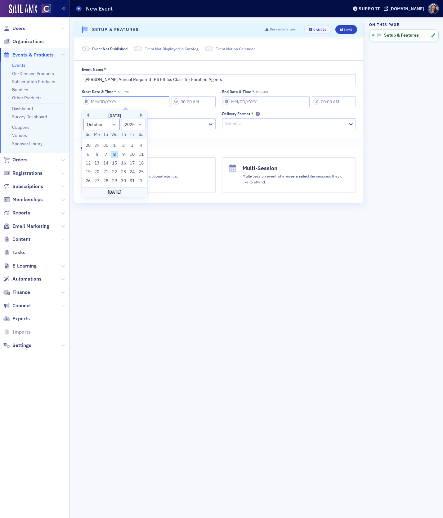
click at [114, 102] on input "Start Date & Time * MST/MDT" at bounding box center [126, 101] width 88 height 11
click at [112, 126] on select "January February March April May June July August September October November De…" at bounding box center [101, 124] width 37 height 11
select select "10"
click at [83, 119] on select "January February March April May June July August September October November De…" at bounding box center [101, 124] width 37 height 11
click at [105, 162] on div "11" at bounding box center [105, 162] width 7 height 7
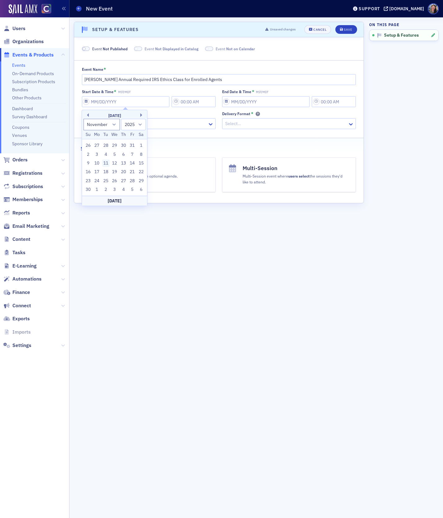
type input "11/11/2025"
type input "6:00 PM"
type input "11/11/2025"
type input "7:00 PM"
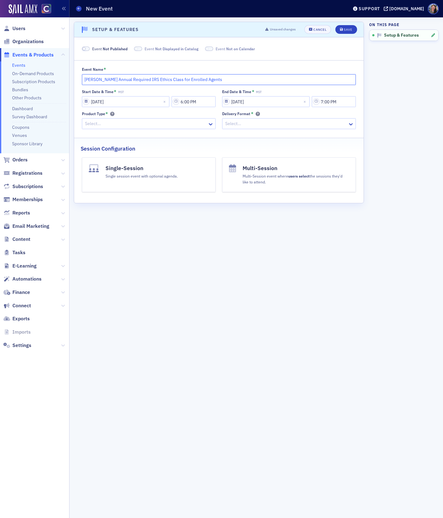
click at [129, 82] on input "Don Farmer's Annual Required IRS Ethics Class for Enrolled Agents" at bounding box center [219, 79] width 274 height 11
paste input "Demystifying Sales Tax"
type input "Don Farmer's Demystifying Sales Tax"
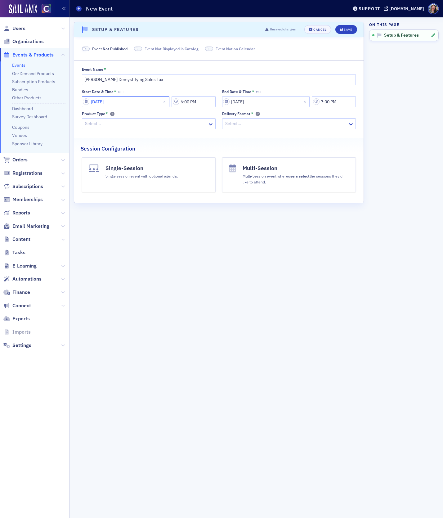
select select "10"
select select "2025"
click at [117, 100] on input "11/11/2025" at bounding box center [126, 101] width 88 height 11
click at [88, 116] on button "Previous Month" at bounding box center [87, 115] width 4 height 4
select select "9"
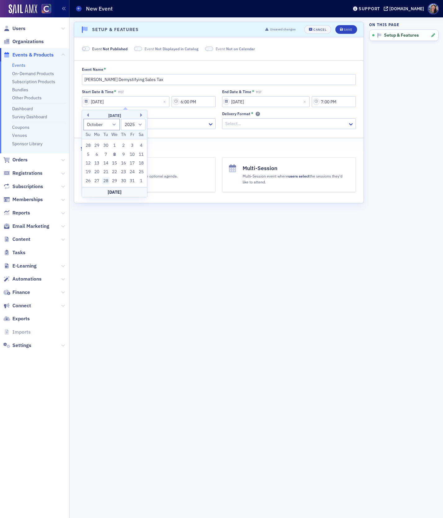
click at [106, 180] on div "28" at bounding box center [105, 180] width 7 height 7
type input "10/28/2025"
drag, startPoint x: 205, startPoint y: 101, endPoint x: 168, endPoint y: 90, distance: 38.7
click at [168, 91] on div "Start Date & Time * MDT 10/28/2025 6:00 PM" at bounding box center [149, 98] width 134 height 18
type input "9:00 AM"
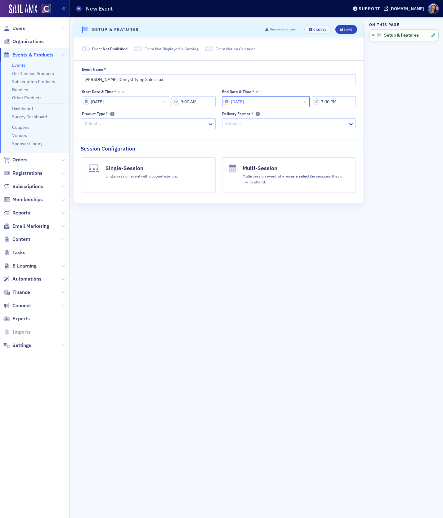
select select "10"
select select "2025"
type input "1"
select select "0"
type input "10"
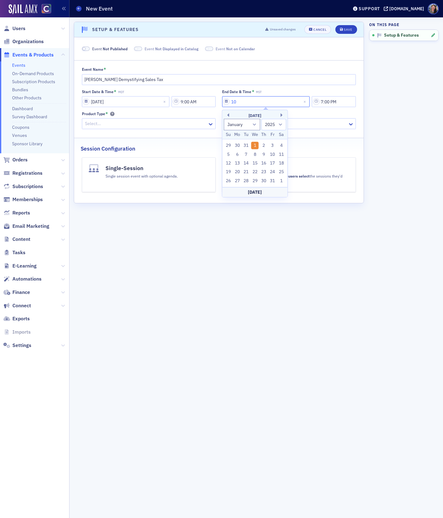
select select "9"
type input "10/28/2"
select select "2002"
type input "10/28/20"
select select "2020"
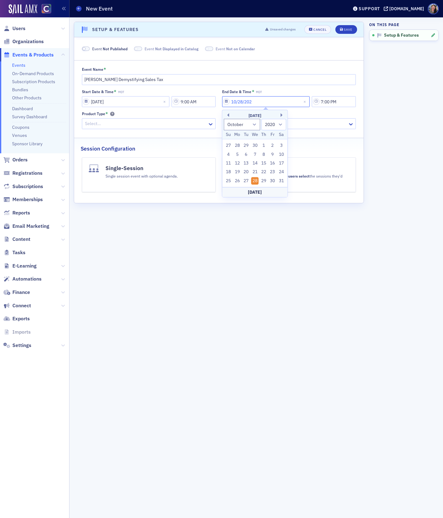
type input "10/28/2025"
select select "2025"
type input "10/28/2025"
click at [336, 100] on input "7:00 PM" at bounding box center [334, 101] width 44 height 11
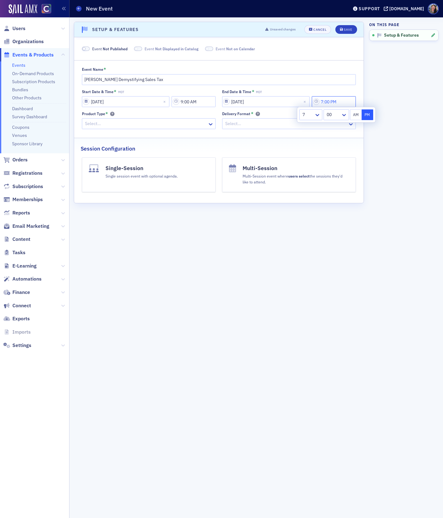
drag, startPoint x: 347, startPoint y: 101, endPoint x: 258, endPoint y: 96, distance: 89.2
click at [258, 96] on div "10/28/2025 7:00 PM" at bounding box center [289, 101] width 134 height 11
type input "10:00 AM"
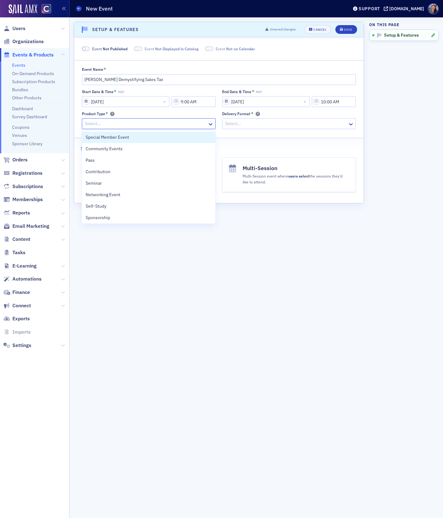
click at [201, 121] on div at bounding box center [145, 124] width 123 height 8
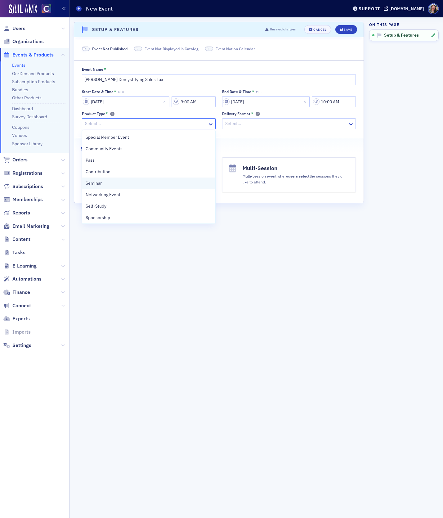
click at [108, 183] on div "Seminar" at bounding box center [149, 183] width 126 height 7
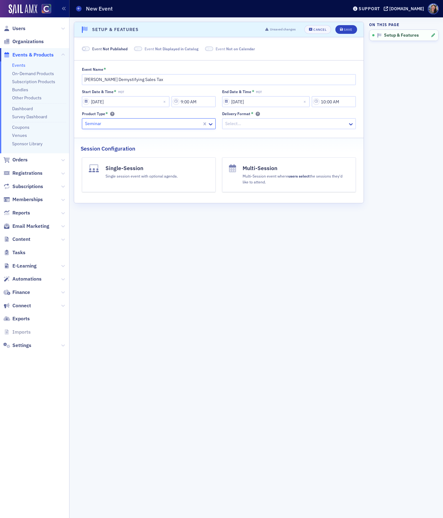
click at [244, 126] on div at bounding box center [286, 124] width 123 height 8
click at [245, 150] on div "Webcast" at bounding box center [289, 148] width 126 height 7
click at [157, 185] on button "Single-Session Single session event with optional agenda." at bounding box center [149, 174] width 134 height 35
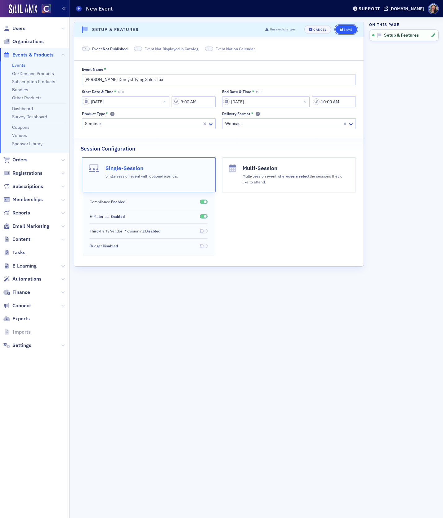
click at [341, 26] on button "Save" at bounding box center [345, 29] width 21 height 9
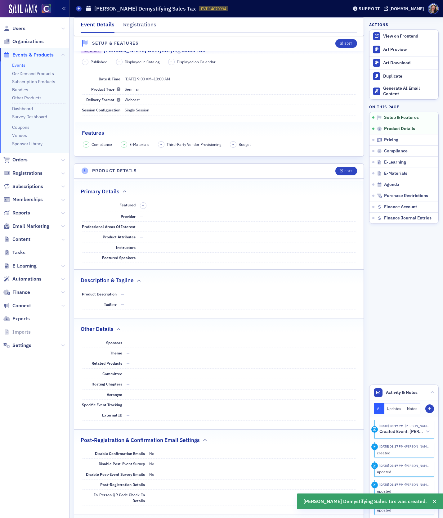
scroll to position [123, 0]
click at [342, 169] on icon "button" at bounding box center [342, 170] width 4 height 3
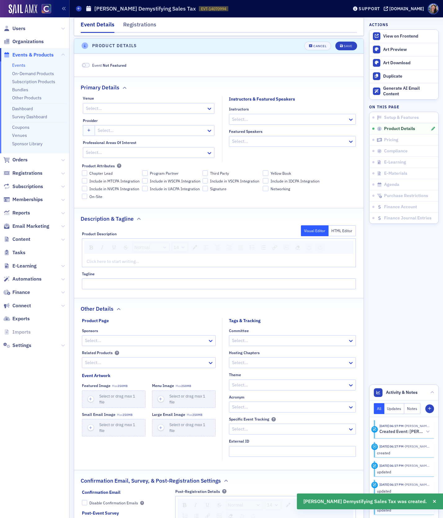
scroll to position [248, 0]
click at [104, 130] on div at bounding box center [151, 130] width 109 height 8
click at [104, 108] on div at bounding box center [139, 108] width 108 height 8
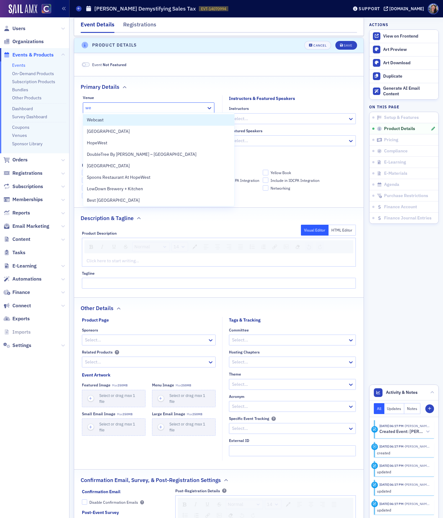
type input "web"
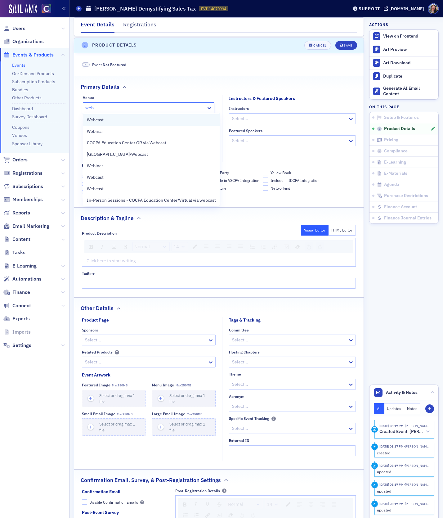
click at [110, 121] on div "Webcast" at bounding box center [151, 120] width 129 height 7
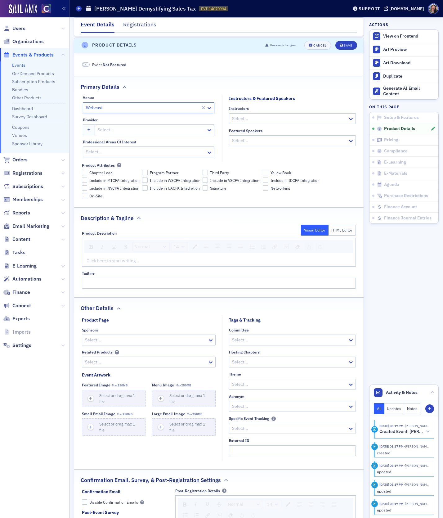
click at [109, 128] on div at bounding box center [151, 130] width 109 height 8
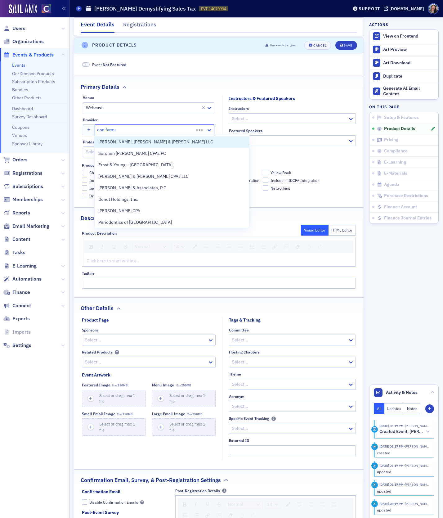
type input "[PERSON_NAME]"
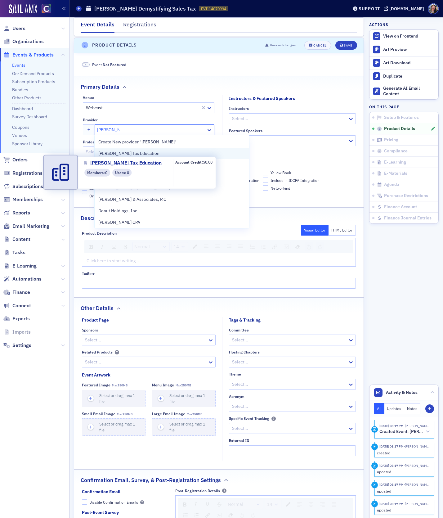
click at [119, 153] on span "[PERSON_NAME] Tax Education" at bounding box center [128, 153] width 61 height 7
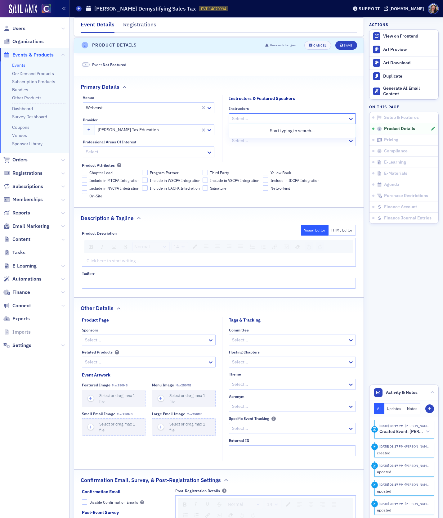
click at [247, 117] on div at bounding box center [289, 119] width 116 height 8
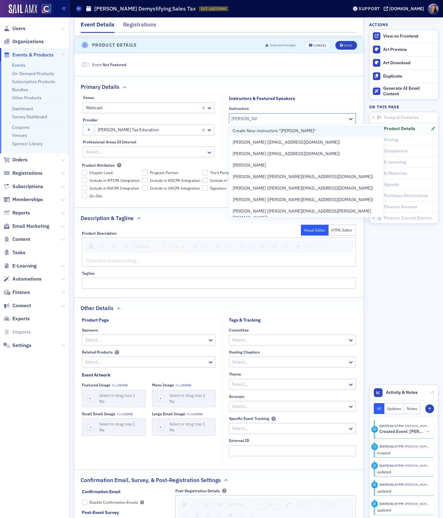
click at [267, 130] on span "Create New instructors "charli harrell"" at bounding box center [274, 130] width 83 height 7
type input "charli harrell"
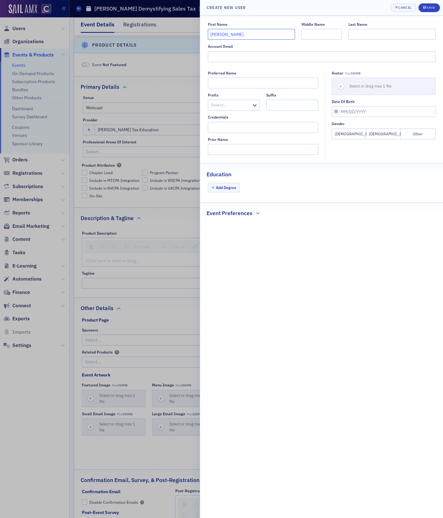
click at [211, 36] on input "charli harrell" at bounding box center [251, 34] width 87 height 11
type input "Charli"
click at [367, 37] on input "Last Name" at bounding box center [391, 34] width 87 height 11
paste input "harrell"
type input "Harrell"
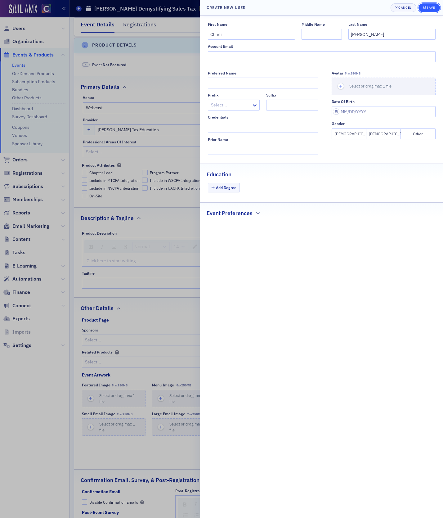
click at [427, 7] on div "Save" at bounding box center [430, 7] width 8 height 3
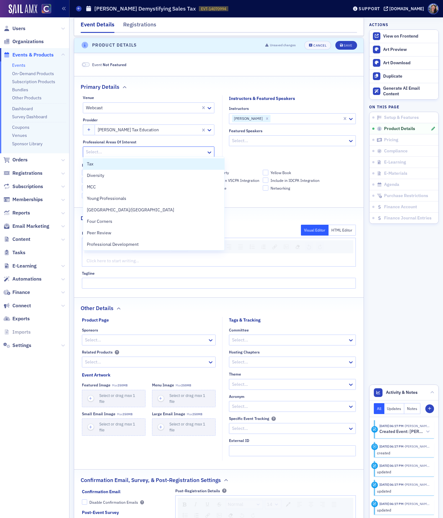
click at [97, 148] on div at bounding box center [145, 152] width 120 height 8
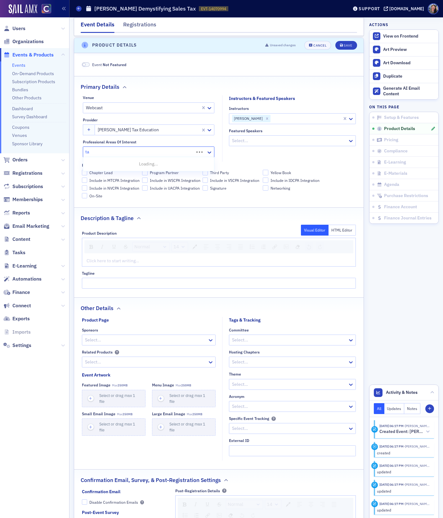
type input "tax"
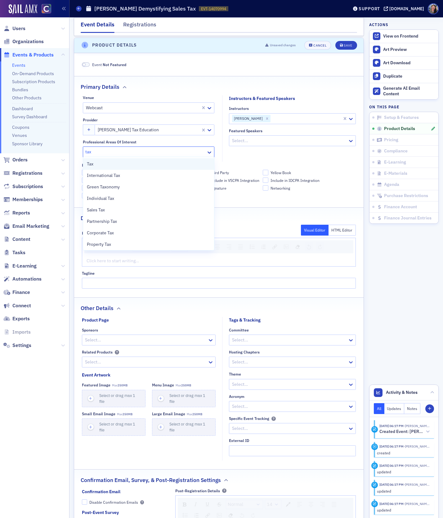
click at [96, 164] on div "Tax" at bounding box center [149, 164] width 124 height 7
type input "e"
type input "enr"
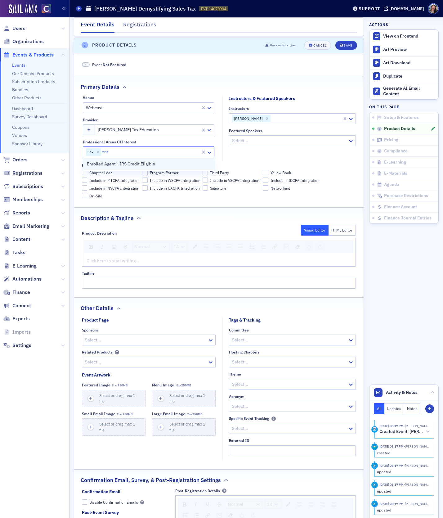
click at [123, 163] on span "Enrolled Agent - IRS Credit Eligible" at bounding box center [121, 164] width 68 height 7
click at [250, 150] on fieldset "Instructors & Featured Speakers Instructors Charli Harrell Featured Speakers Se…" at bounding box center [290, 128] width 137 height 66
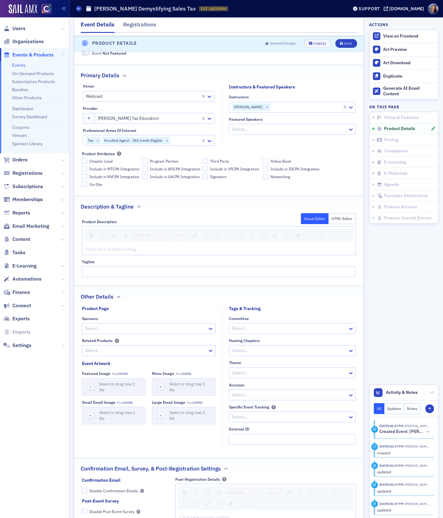
scroll to position [260, 0]
click at [94, 247] on div "rdw-editor" at bounding box center [219, 249] width 265 height 7
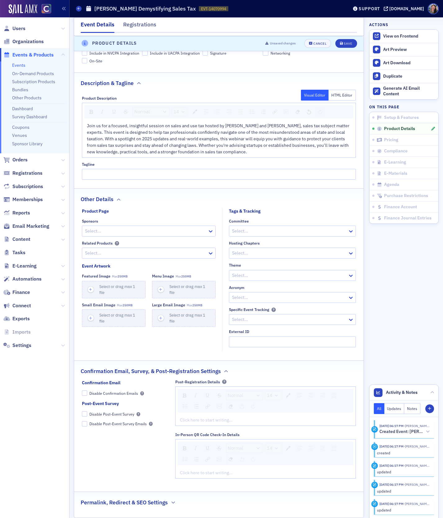
scroll to position [387, 0]
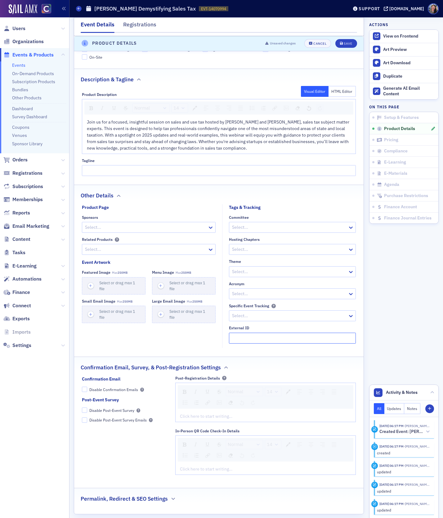
click at [248, 335] on input "External ID" at bounding box center [292, 337] width 127 height 11
paste input "250624024"
type input "250624024"
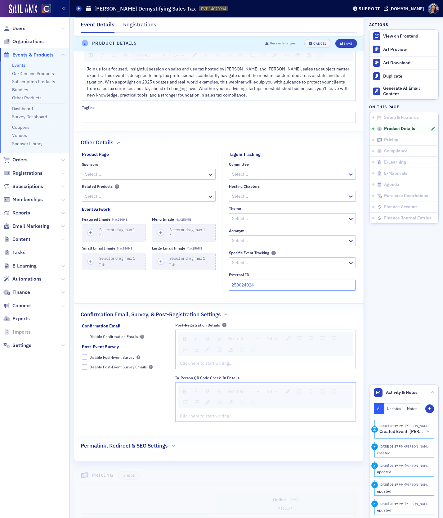
scroll to position [441, 0]
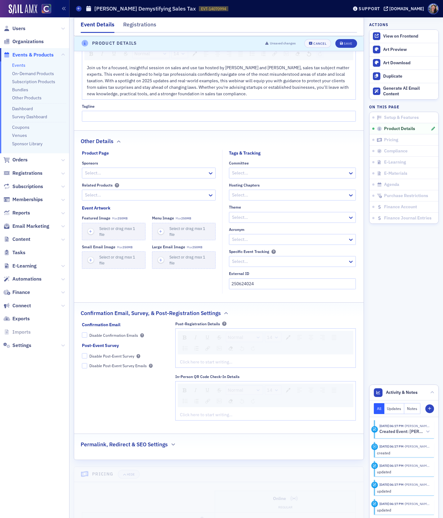
click at [182, 359] on div "rdw-editor" at bounding box center [265, 362] width 171 height 7
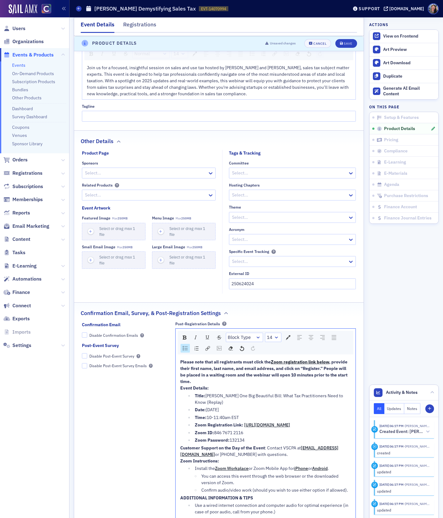
drag, startPoint x: 247, startPoint y: 417, endPoint x: 181, endPoint y: 396, distance: 68.9
click at [181, 396] on ul "Title: [PERSON_NAME] One Big Beautiful Bill: What Tax Practitioners Need to Kno…" at bounding box center [265, 417] width 171 height 51
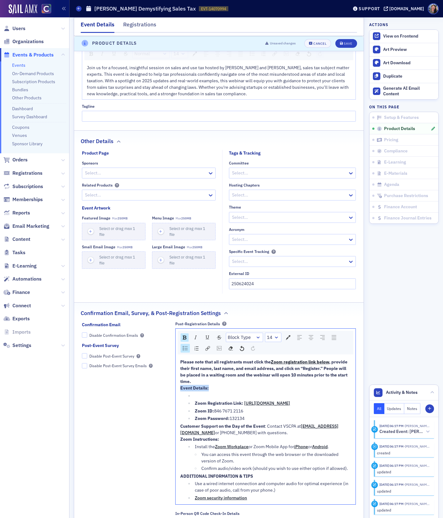
drag, startPoint x: 230, startPoint y: 388, endPoint x: 154, endPoint y: 385, distance: 76.4
click at [154, 385] on div "Confirmation Email Disable Confirmation Emails Post-Event Survey Disable Post-E…" at bounding box center [219, 441] width 274 height 240
drag, startPoint x: 198, startPoint y: 391, endPoint x: 146, endPoint y: 382, distance: 52.1
click at [146, 382] on div "Confirmation Email Disable Confirmation Emails Post-Event Survey Disable Post-E…" at bounding box center [219, 441] width 274 height 240
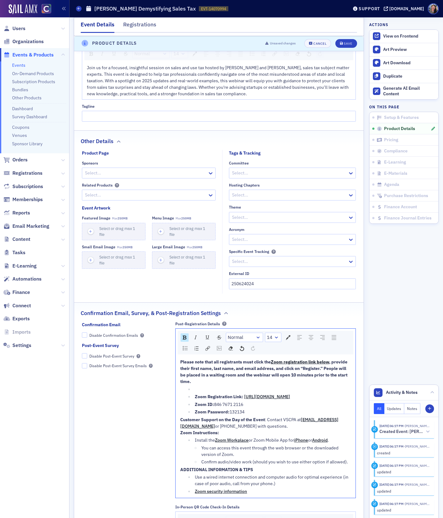
click at [216, 386] on div "rdw-editor" at bounding box center [273, 389] width 156 height 7
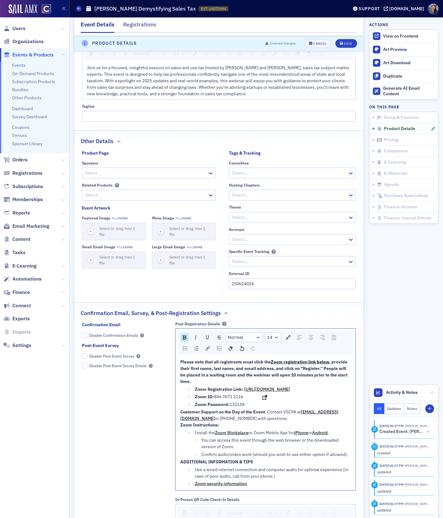
click at [244, 392] on span "[URL][DOMAIN_NAME]" at bounding box center [267, 389] width 46 height 6
drag, startPoint x: 192, startPoint y: 395, endPoint x: 360, endPoint y: 395, distance: 168.4
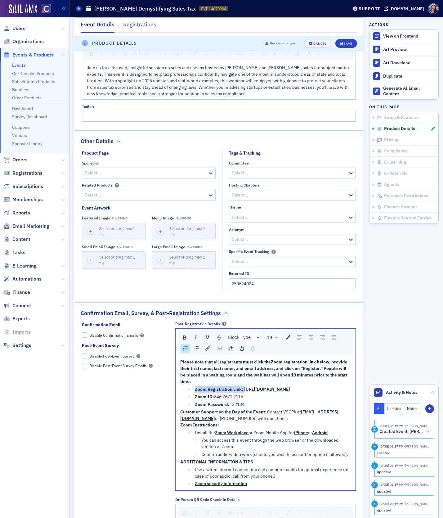
click at [360, 395] on div "Confirmation Email Disable Confirmation Emails Post-Event Survey Disable Post-E…" at bounding box center [218, 434] width 289 height 226
drag, startPoint x: 190, startPoint y: 399, endPoint x: 249, endPoint y: 408, distance: 59.7
click at [249, 408] on ul "Zoom Registration Link: https://us06web.zoom.us/webinar/register/WN_HdoGb7MOSeG…" at bounding box center [265, 397] width 171 height 22
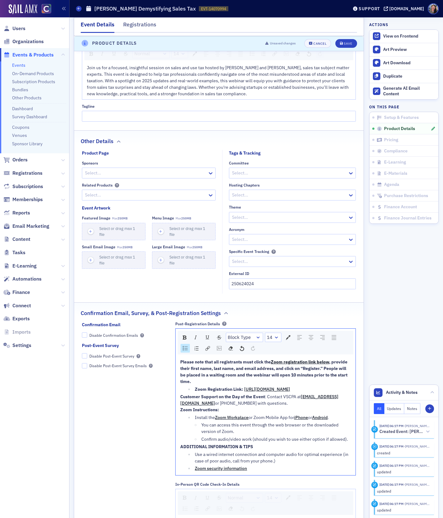
click at [181, 399] on span "Customer Support on the Day of the Event" at bounding box center [222, 397] width 85 height 6
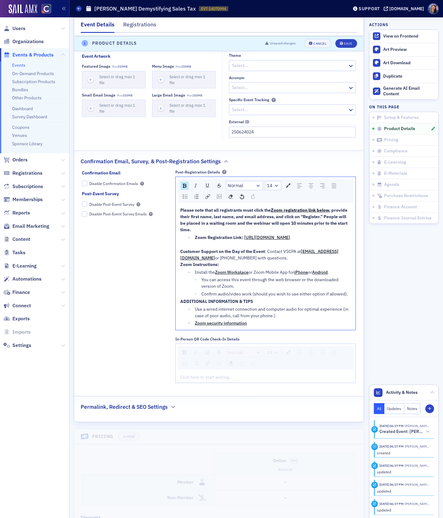
scroll to position [585, 0]
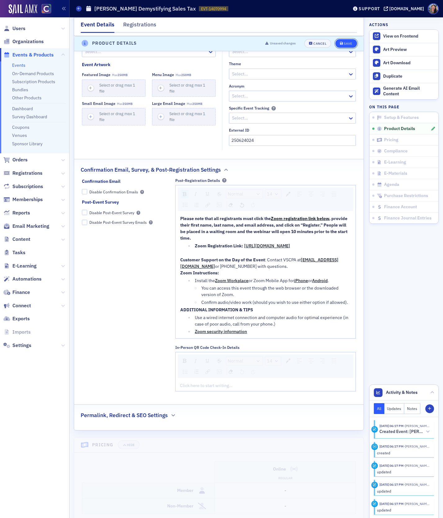
click at [346, 43] on div "Save" at bounding box center [348, 43] width 8 height 3
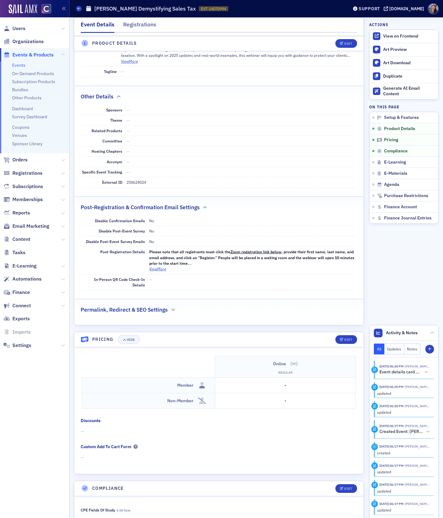
scroll to position [389, 0]
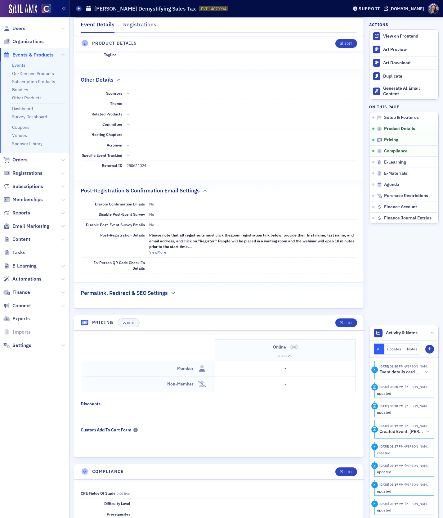
click at [135, 162] on dd "250624024" at bounding box center [241, 165] width 229 height 10
copy dd "250624024"
click at [340, 318] on button "Edit" at bounding box center [345, 322] width 21 height 9
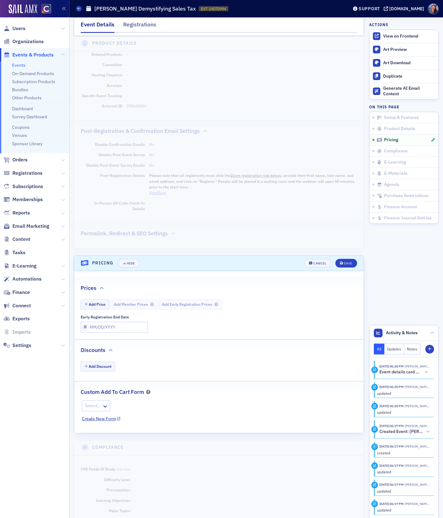
click at [345, 317] on div "E-Learning has not been set up. Compliance has not been set up. Pricing has not…" at bounding box center [219, 259] width 290 height 1327
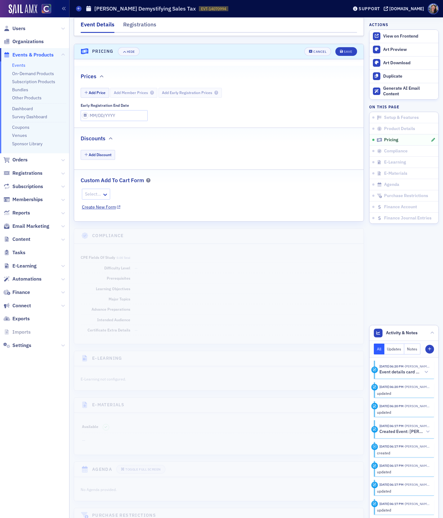
scroll to position [664, 0]
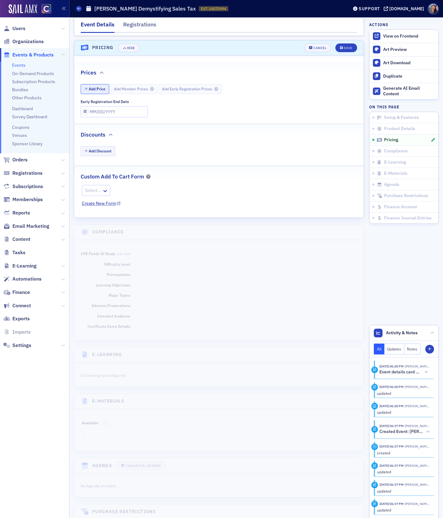
click at [99, 84] on button "Add Price" at bounding box center [95, 89] width 29 height 10
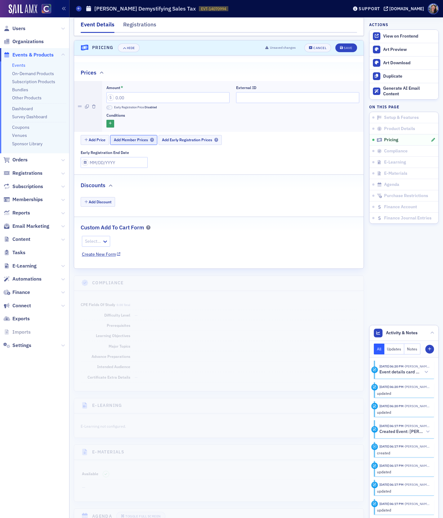
click at [136, 137] on span "Add Member Prices" at bounding box center [134, 139] width 40 height 5
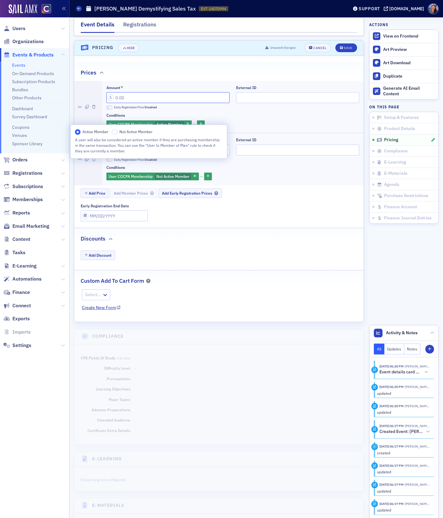
click at [136, 95] on input "Amount *" at bounding box center [167, 97] width 123 height 11
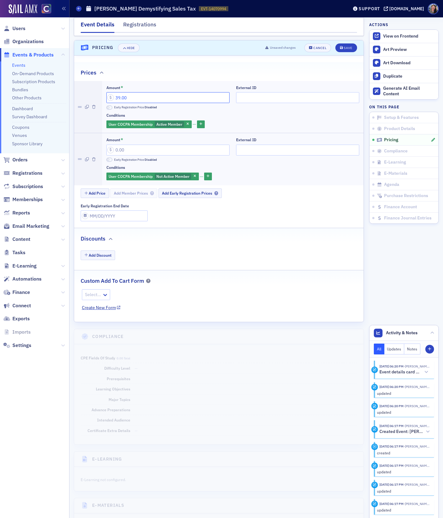
type input "39.00"
click at [136, 145] on input "Amount *" at bounding box center [167, 150] width 123 height 11
type input "49.00"
click at [265, 92] on input "External ID" at bounding box center [297, 97] width 123 height 11
paste input "250624024"
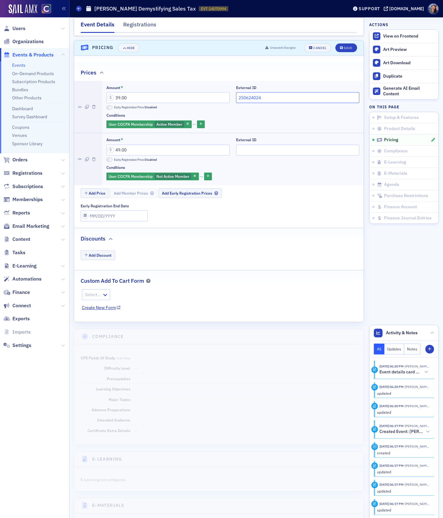
type input "250624024"
click at [261, 145] on input "External ID" at bounding box center [297, 150] width 123 height 11
paste input "250624024"
type input "250624024"
click at [350, 46] on div "Save" at bounding box center [348, 47] width 8 height 3
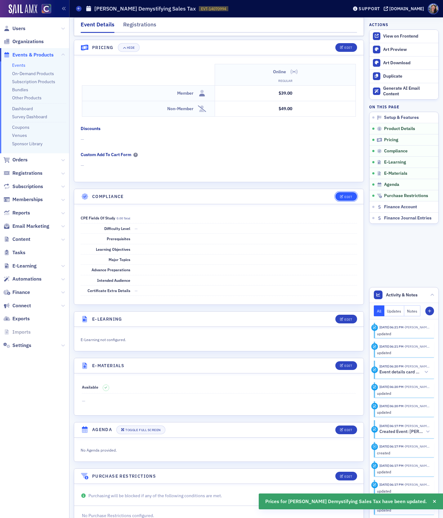
click at [348, 195] on div "Edit" at bounding box center [348, 196] width 8 height 3
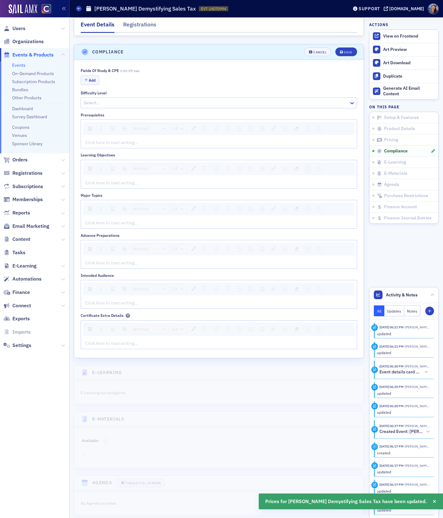
scroll to position [789, 0]
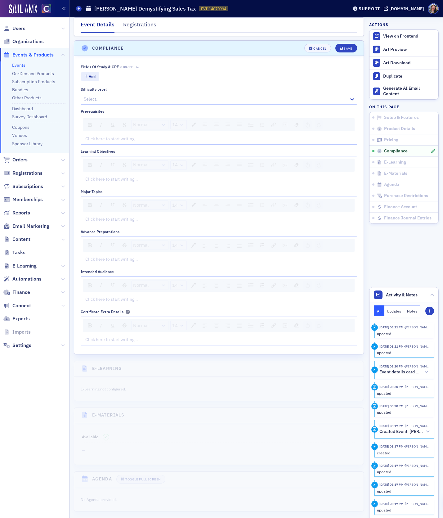
click at [91, 72] on button "Add" at bounding box center [90, 77] width 19 height 10
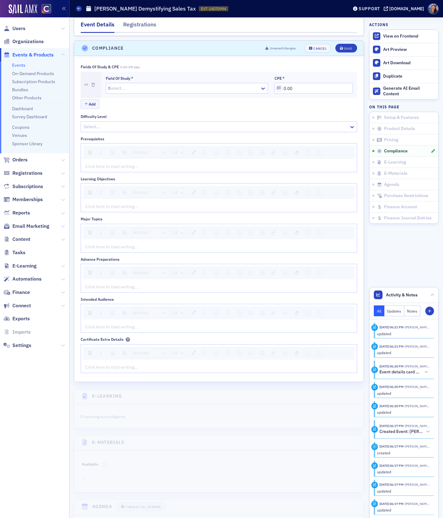
click at [116, 87] on div "t" at bounding box center [183, 88] width 151 height 8
type input "tax"
click at [120, 99] on span "Taxes" at bounding box center [114, 97] width 11 height 7
click at [304, 83] on input "0.00" at bounding box center [313, 88] width 78 height 11
drag, startPoint x: 304, startPoint y: 82, endPoint x: 243, endPoint y: 73, distance: 62.2
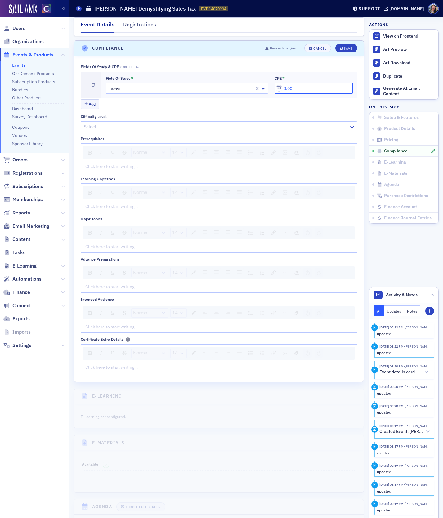
click at [243, 76] on div "Field of Study * Taxes CPE * 0.00" at bounding box center [229, 85] width 247 height 18
type input "1.00"
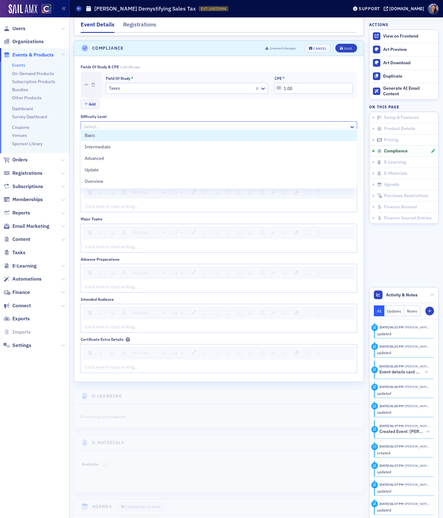
click at [125, 123] on div at bounding box center [215, 127] width 265 height 8
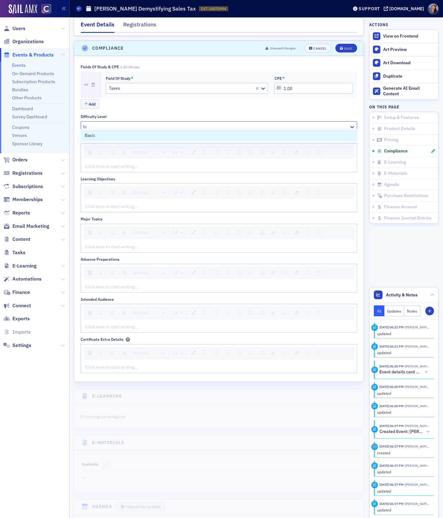
type input "bas"
click at [99, 135] on div "Basic" at bounding box center [219, 135] width 268 height 7
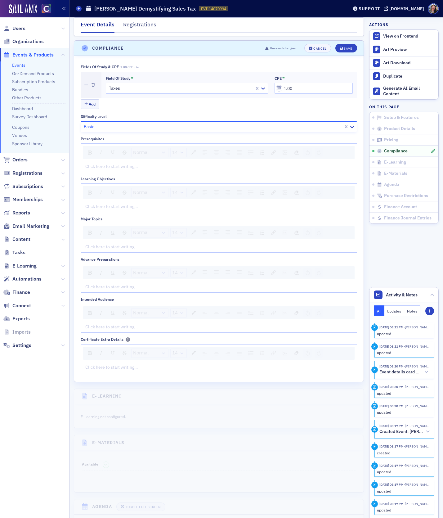
click at [97, 163] on div "rdw-editor" at bounding box center [219, 166] width 267 height 7
click at [123, 203] on div "rdw-editor" at bounding box center [219, 206] width 267 height 7
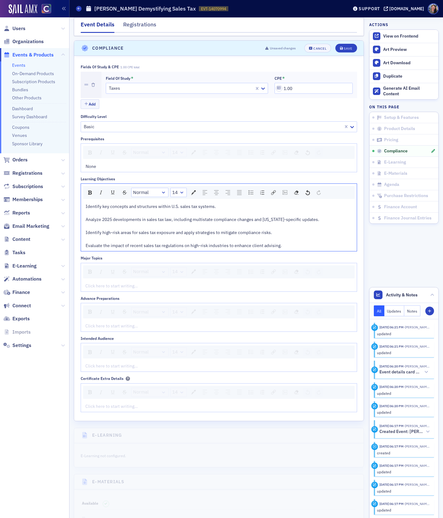
click at [118, 210] on div "rdw-editor" at bounding box center [219, 213] width 267 height 7
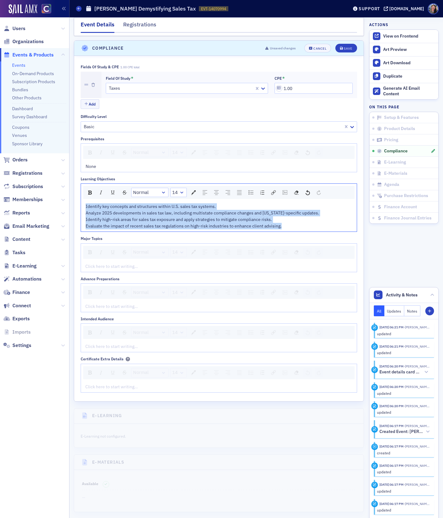
drag, startPoint x: 290, startPoint y: 219, endPoint x: -11, endPoint y: 189, distance: 303.0
click at [0, 189] on html "Users Organizations Events & Products Events On-Demand Products Subscription Pr…" at bounding box center [221, 259] width 443 height 518
click at [249, 190] on img "rdw-list-control" at bounding box center [250, 192] width 5 height 4
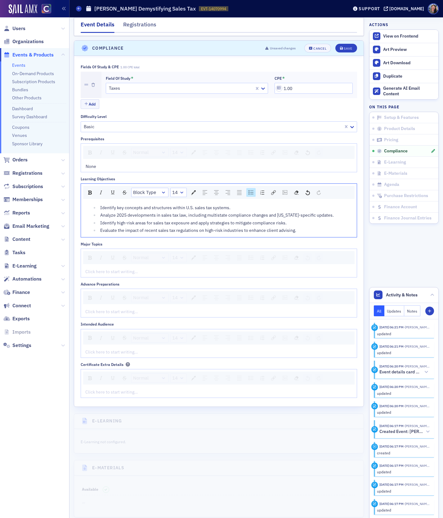
scroll to position [790, 0]
click at [122, 267] on div "rdw-editor" at bounding box center [219, 270] width 267 height 7
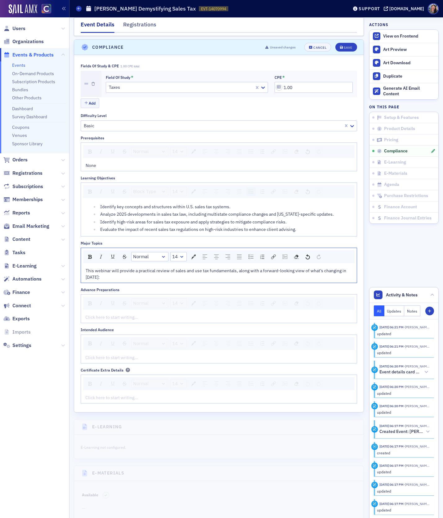
click at [120, 271] on div "This webinar will provide a practical review of sales and use tax fundamentals,…" at bounding box center [219, 273] width 267 height 13
click at [120, 314] on div "rdw-editor" at bounding box center [219, 317] width 267 height 7
click at [98, 271] on div "This webinar will provide a practical review of sales and use tax fundamentals,…" at bounding box center [219, 273] width 267 height 13
click at [100, 314] on div "rdw-editor" at bounding box center [219, 317] width 267 height 7
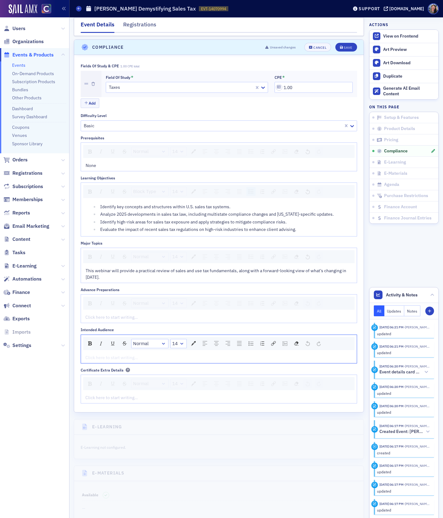
click at [97, 354] on div "rdw-editor" at bounding box center [219, 357] width 267 height 7
click at [106, 314] on div "rdw-editor" at bounding box center [219, 317] width 267 height 7
click at [338, 43] on button "Save" at bounding box center [345, 47] width 21 height 9
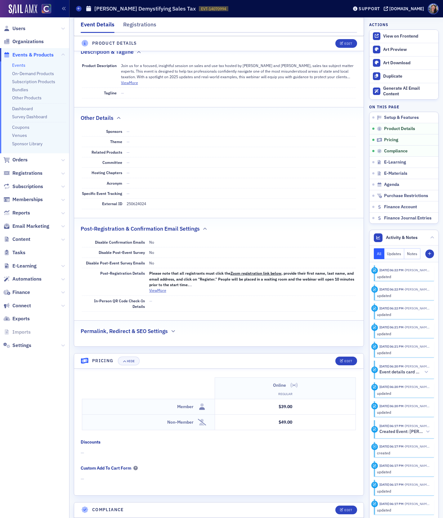
scroll to position [0, 0]
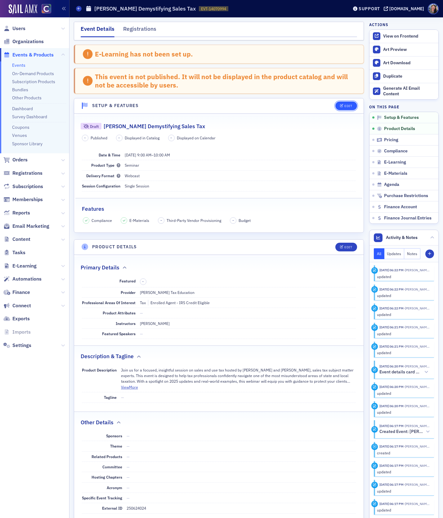
click at [352, 102] on button "Edit" at bounding box center [345, 105] width 21 height 9
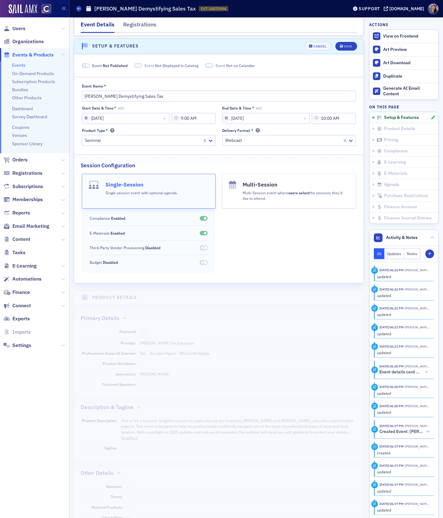
scroll to position [61, 0]
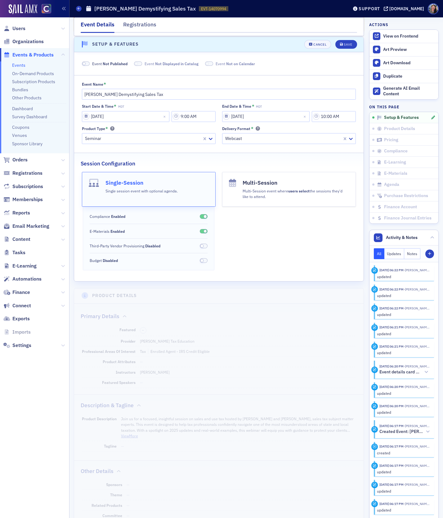
click at [110, 63] on span "Not Published" at bounding box center [115, 63] width 25 height 5
click at [347, 43] on div "Save" at bounding box center [348, 44] width 8 height 3
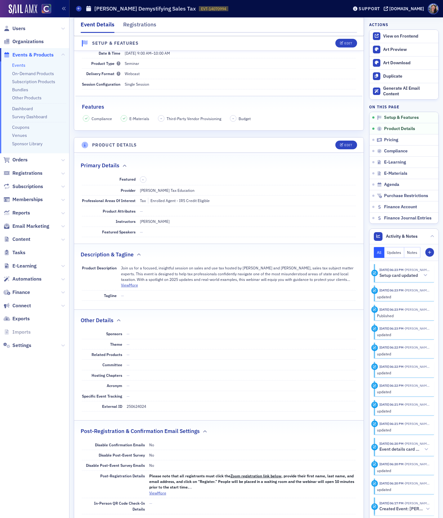
scroll to position [74, 0]
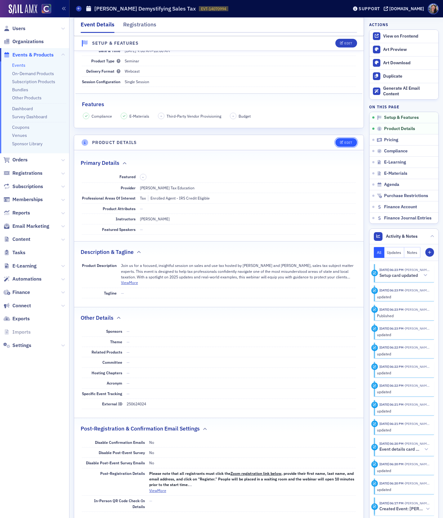
click at [344, 141] on span "Edit" at bounding box center [346, 142] width 12 height 3
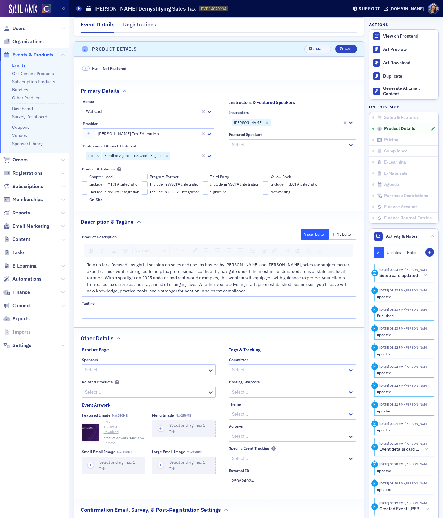
scroll to position [172, 0]
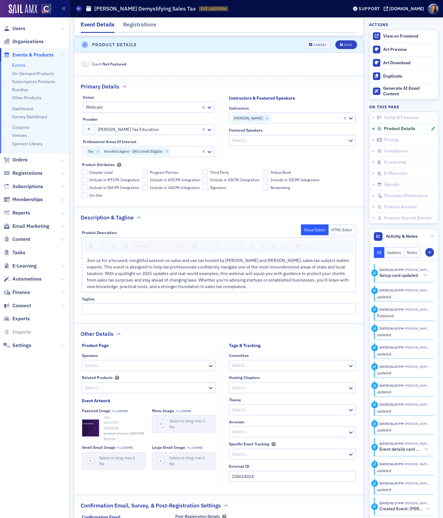
click at [157, 154] on div "Tax Enrolled Agent - IRS Credit Eligible" at bounding box center [142, 151] width 118 height 10
click at [167, 149] on icon "Remove Enrolled Agent - IRS Credit Eligible" at bounding box center [167, 151] width 4 height 4
click at [348, 40] on button "Save" at bounding box center [345, 44] width 21 height 9
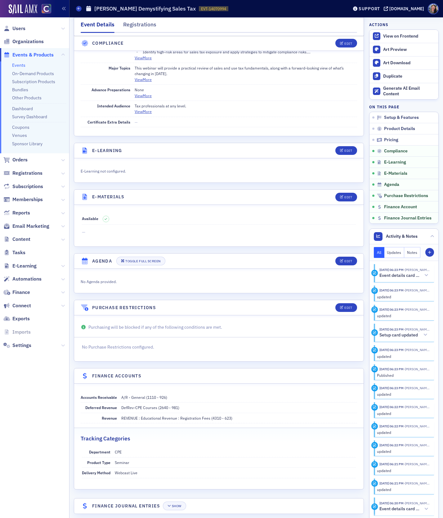
scroll to position [0, 0]
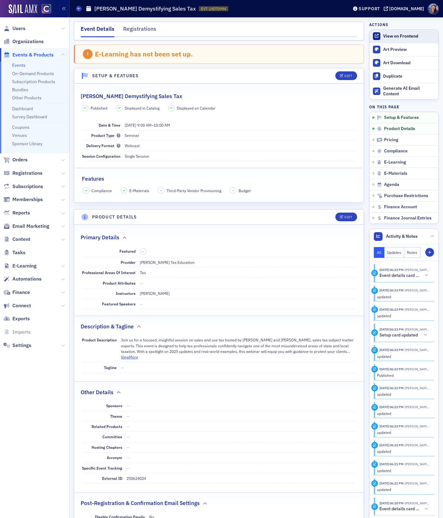
click at [399, 36] on div "View on Frontend" at bounding box center [409, 36] width 52 height 6
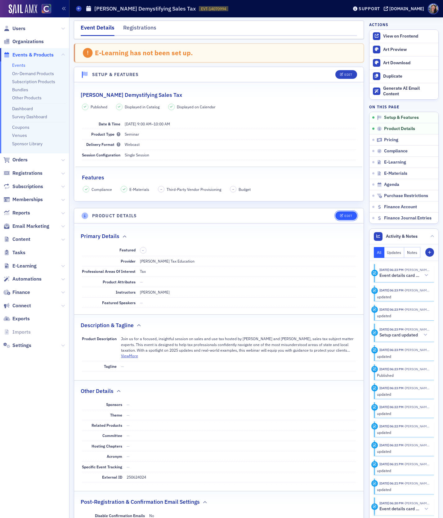
click at [345, 217] on button "Edit" at bounding box center [345, 215] width 21 height 9
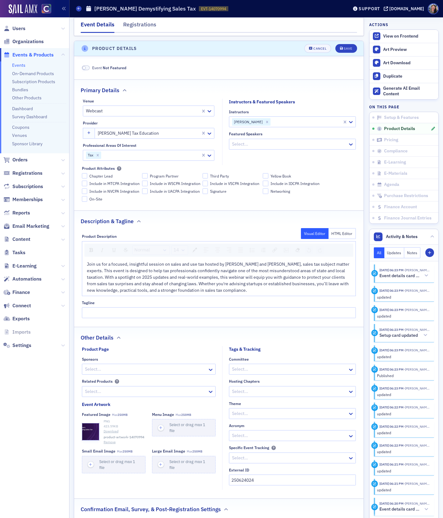
scroll to position [172, 0]
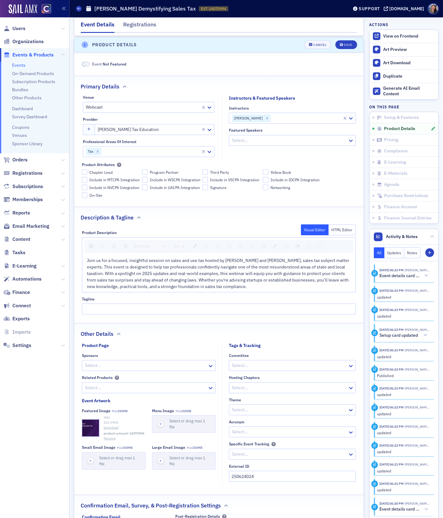
click at [298, 118] on div at bounding box center [306, 118] width 70 height 8
paste input "Aldo Rodriguez"
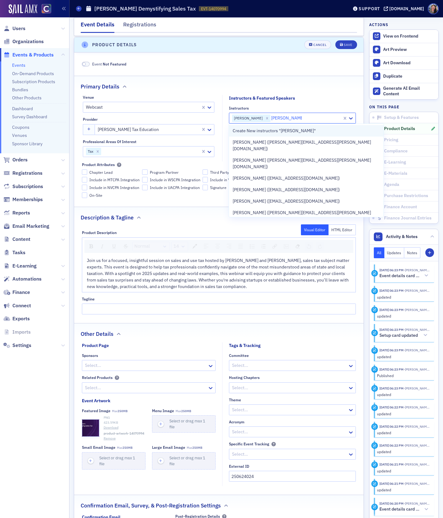
click at [293, 130] on span "Create New instructors "Aldo Rodriguez"" at bounding box center [274, 130] width 83 height 7
type input "Aldo Rodriguez"
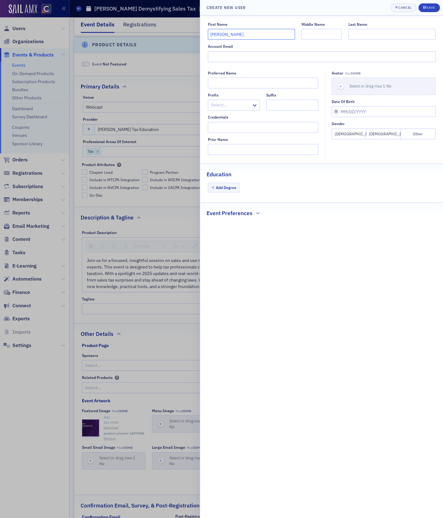
click at [231, 35] on input "Aldo Rodriguez" at bounding box center [251, 34] width 87 height 11
type input "Aldo"
click at [371, 32] on input "Last Name" at bounding box center [391, 34] width 87 height 11
paste input "Rodriguez"
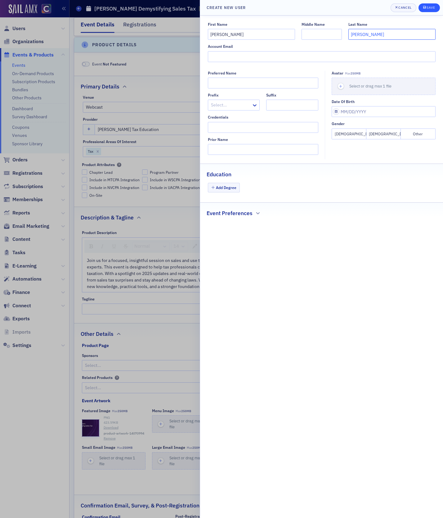
type input "Rodriguez"
click at [431, 10] on span "Save" at bounding box center [429, 7] width 12 height 5
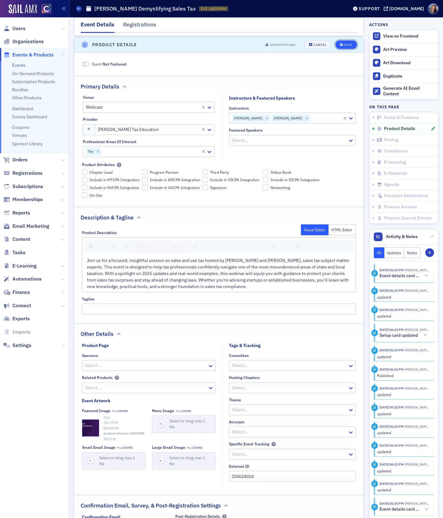
click at [345, 44] on div "Save" at bounding box center [348, 44] width 8 height 3
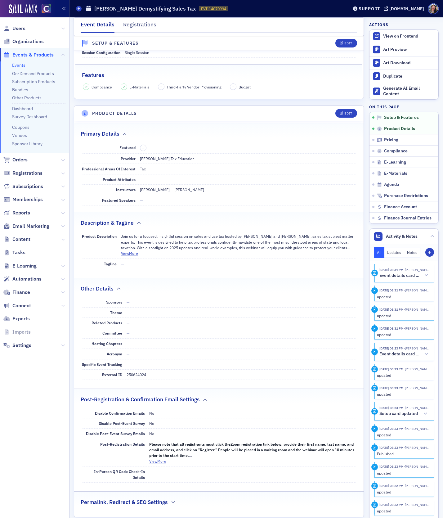
scroll to position [0, 0]
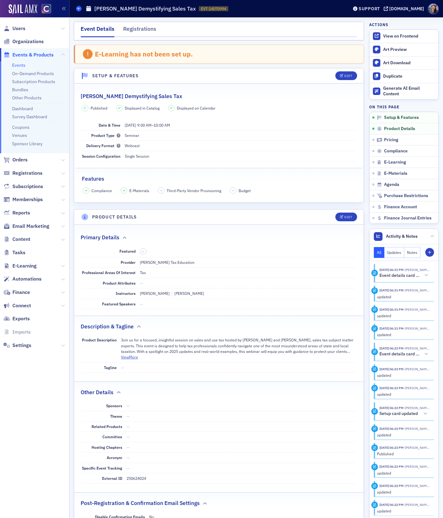
click at [78, 8] on icon at bounding box center [79, 8] width 2 height 3
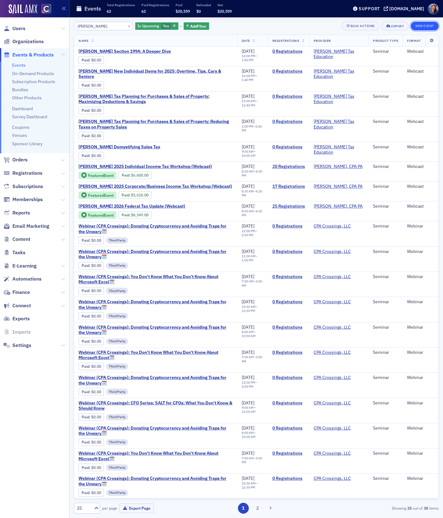
click at [430, 24] on button "New Event" at bounding box center [425, 26] width 28 height 9
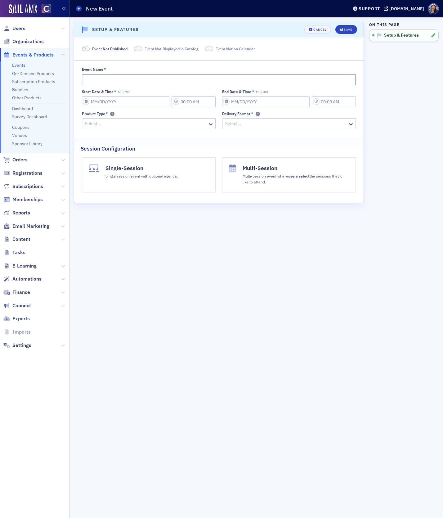
click at [131, 82] on input "Event Name *" at bounding box center [219, 79] width 274 height 11
paste input "Don Farmer's ChatGPT: A Quick Guide to NexGen Tax Research"
type input "Don Farmer's ChatGPT: A Quick Guide to NexGen Tax Research"
select select "9"
select select "2025"
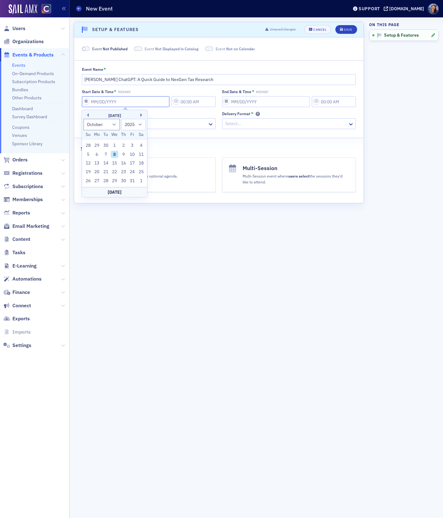
click at [105, 101] on input "Start Date & Time * MST/MDT" at bounding box center [126, 101] width 88 height 11
click at [107, 146] on div "30" at bounding box center [105, 145] width 7 height 7
type input "09/30/2025"
type input "6:00 PM"
type input "09/30/2025"
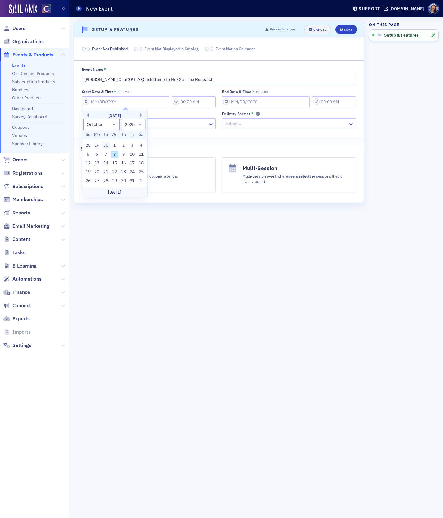
type input "7:00 PM"
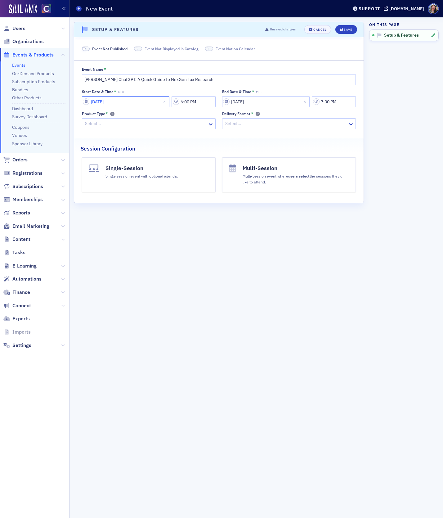
click at [106, 101] on input "09/30/2025" at bounding box center [126, 101] width 88 height 11
select select "8"
select select "2025"
click at [141, 114] on button "Next Month" at bounding box center [142, 115] width 4 height 4
select select "9"
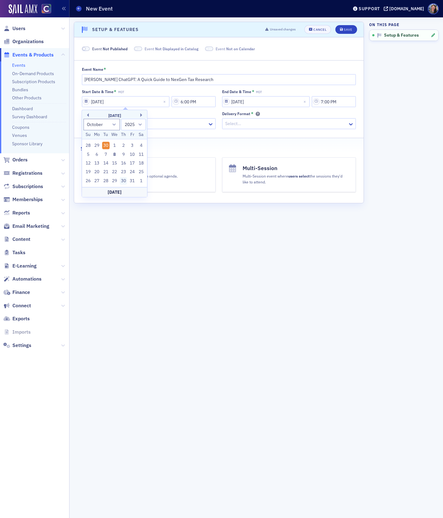
click at [123, 180] on div "30" at bounding box center [123, 180] width 7 height 7
type input "10/30/2025"
drag, startPoint x: 207, startPoint y: 101, endPoint x: 117, endPoint y: 90, distance: 90.9
click at [118, 90] on div "Start Date & Time * MDT 10/30/2025 6:00 PM" at bounding box center [149, 98] width 134 height 18
type input "12:00 PM"
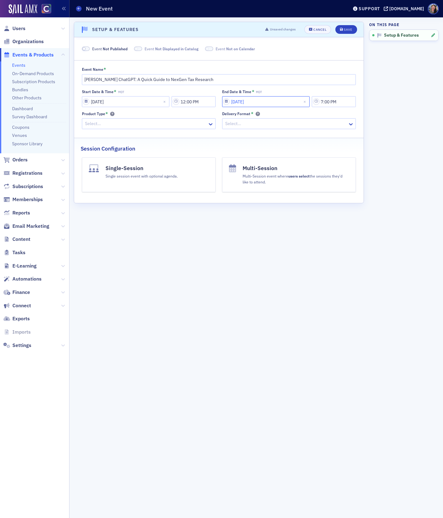
select select "8"
select select "2025"
click at [235, 100] on input "09/30/2025" at bounding box center [266, 101] width 88 height 11
type input "1/30/2025"
select select "0"
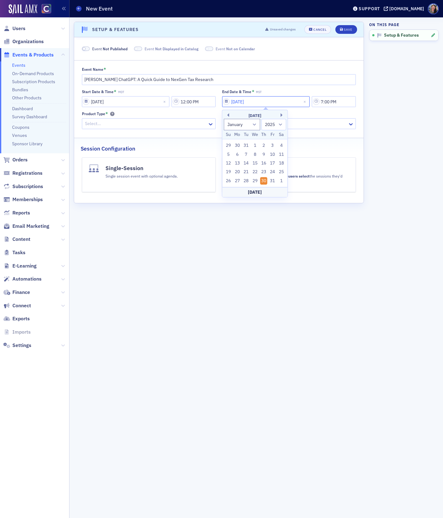
type input "10/30/2025"
select select "9"
type input "10/30/2025"
type input "1:40 PM"
click at [180, 125] on div at bounding box center [145, 124] width 123 height 8
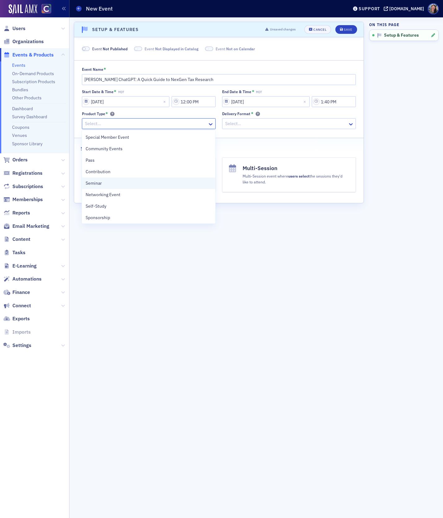
click at [154, 183] on div "Seminar" at bounding box center [149, 183] width 126 height 7
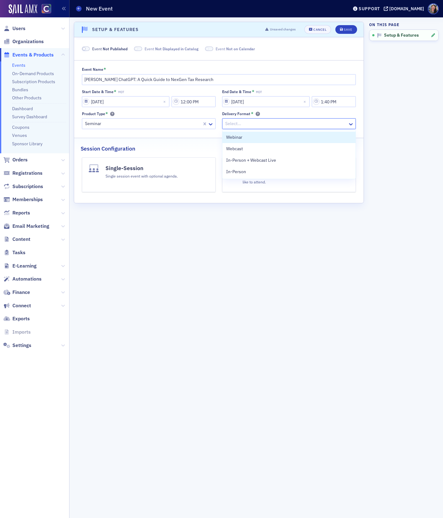
click at [259, 126] on div at bounding box center [286, 124] width 123 height 8
click at [252, 146] on div "Webcast" at bounding box center [289, 148] width 126 height 7
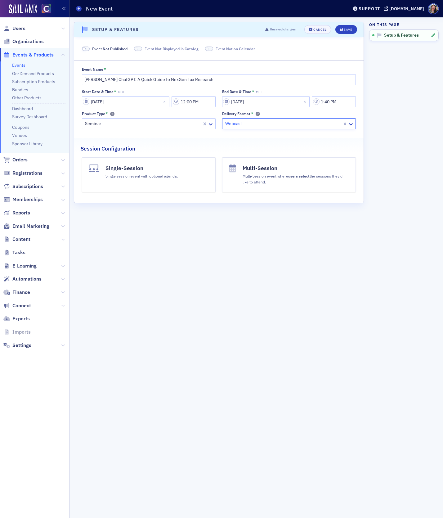
click at [160, 173] on div "Single session event with optional agenda." at bounding box center [141, 175] width 72 height 7
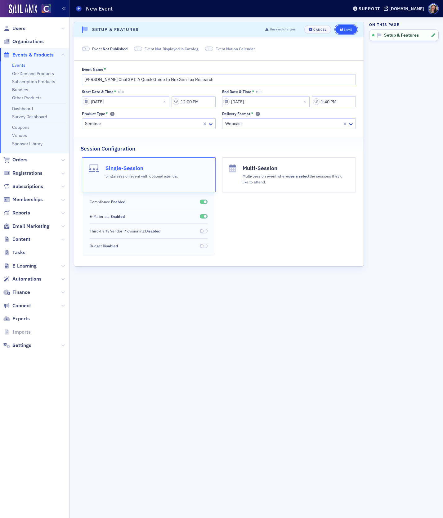
click at [347, 27] on button "Save" at bounding box center [345, 29] width 21 height 9
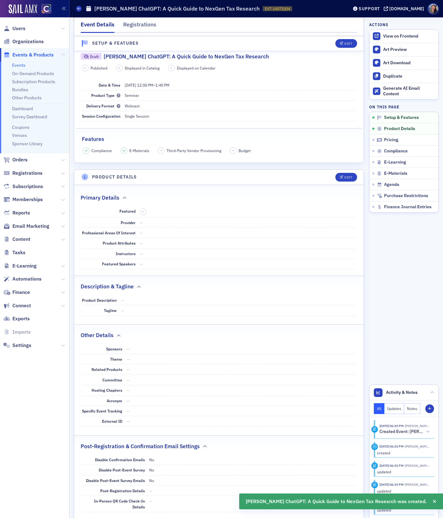
scroll to position [123, 0]
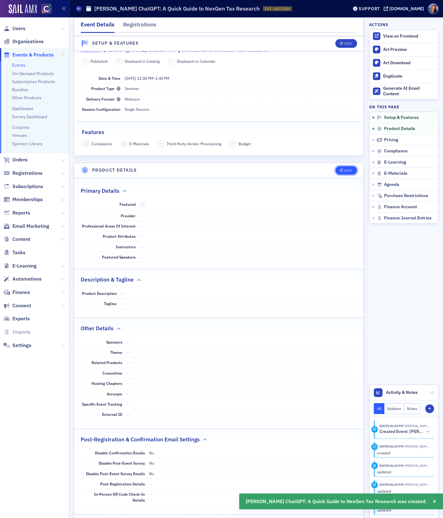
click at [345, 171] on button "Edit" at bounding box center [345, 170] width 21 height 9
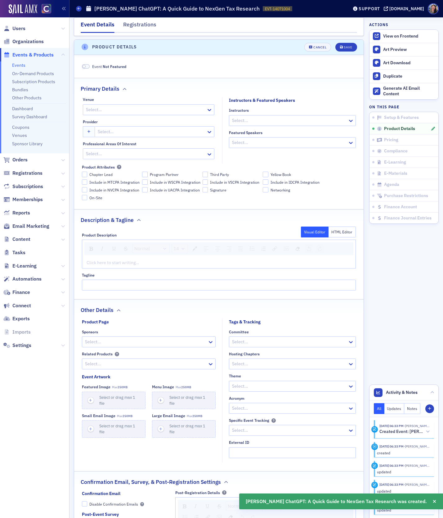
scroll to position [248, 0]
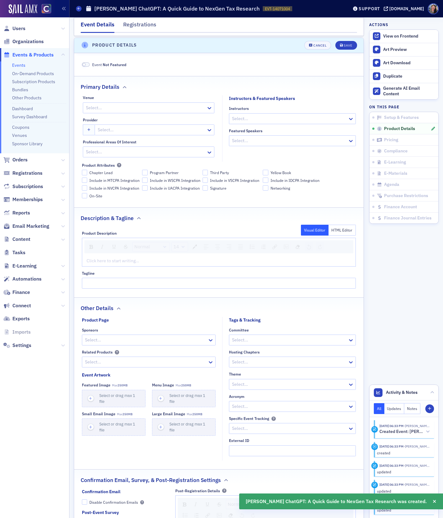
click at [115, 108] on div at bounding box center [145, 108] width 120 height 8
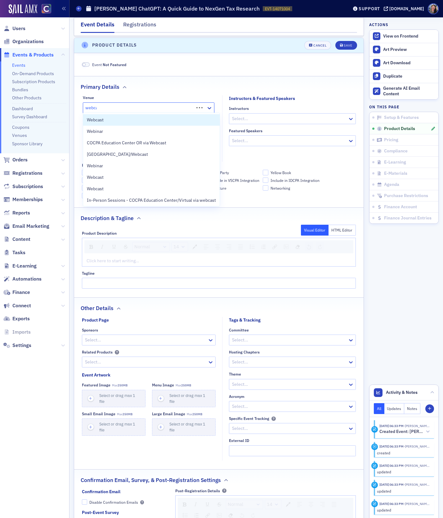
type input "webcas"
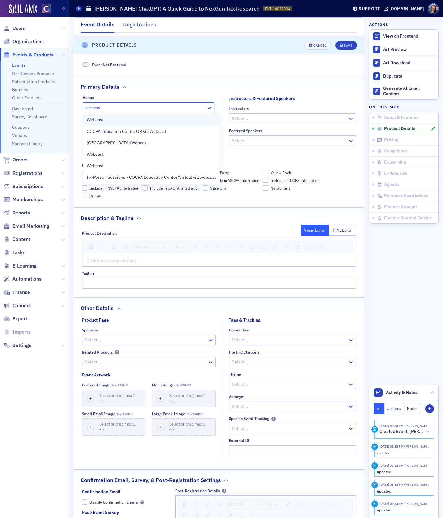
click at [123, 120] on div "Webcast" at bounding box center [151, 120] width 129 height 7
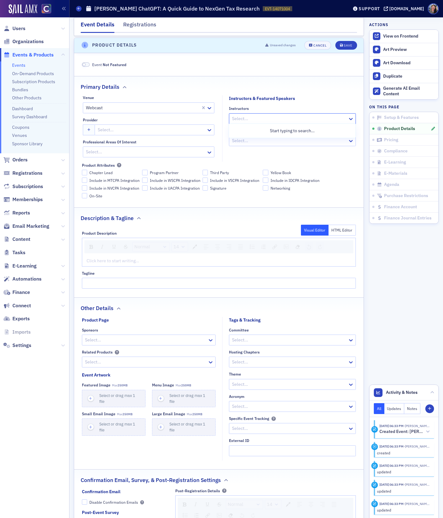
click at [257, 115] on div at bounding box center [289, 119] width 116 height 8
click at [248, 117] on div at bounding box center [289, 119] width 116 height 8
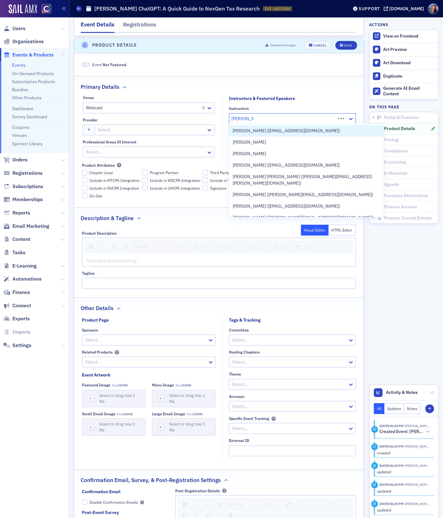
type input "george kout"
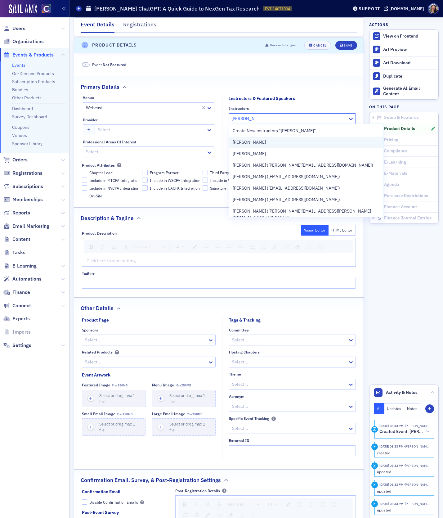
click at [254, 145] on span "[PERSON_NAME]" at bounding box center [249, 142] width 33 height 7
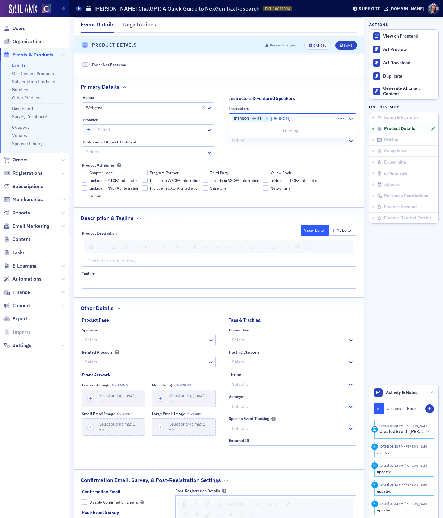
type input "[PERSON_NAME]"
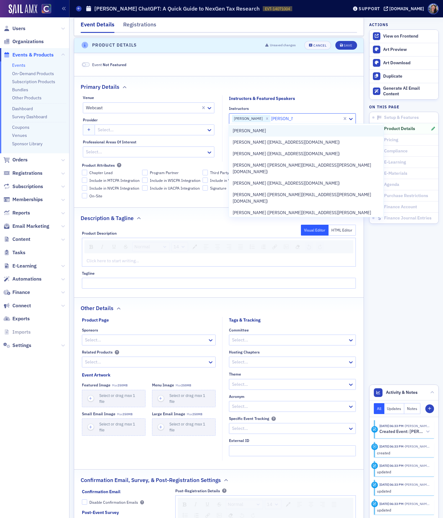
click at [283, 131] on div "[PERSON_NAME]" at bounding box center [306, 130] width 147 height 7
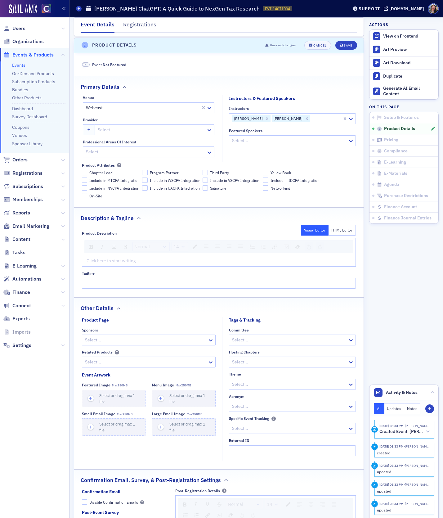
click at [322, 160] on div "Venue Webcast Provider Select… Professional Areas of Interest Select... Instruc…" at bounding box center [218, 146] width 289 height 103
click at [125, 129] on div at bounding box center [151, 130] width 109 height 8
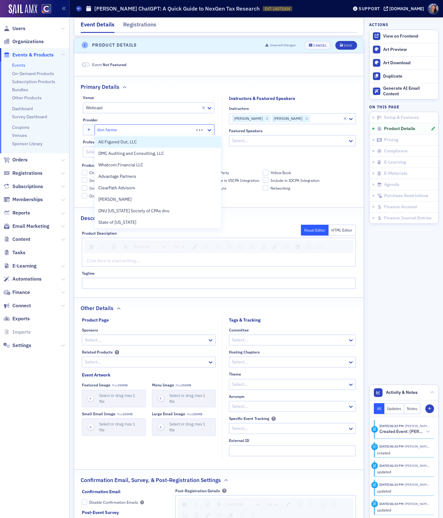
type input "[PERSON_NAME]"
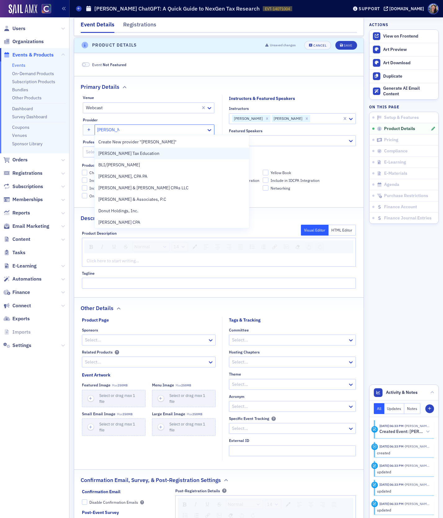
click at [127, 151] on span "[PERSON_NAME] Tax Education" at bounding box center [128, 153] width 61 height 7
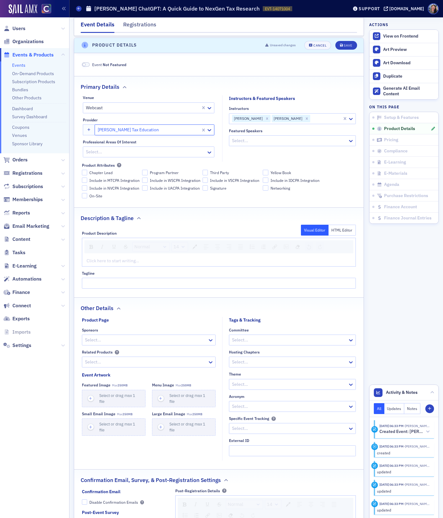
click at [121, 151] on div at bounding box center [145, 152] width 120 height 8
type input "tax"
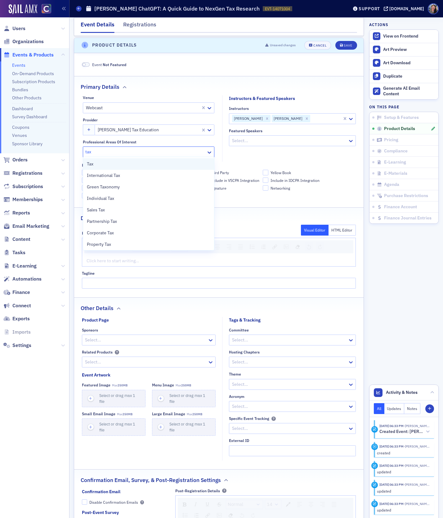
click at [113, 166] on div "Tax" at bounding box center [149, 164] width 124 height 7
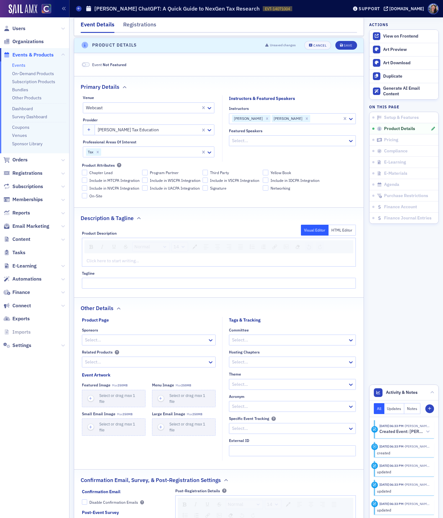
click at [273, 156] on fieldset "Instructors & Featured Speakers Instructors George Koutelleris Greg White Featu…" at bounding box center [290, 128] width 137 height 66
click at [96, 259] on div "rdw-editor" at bounding box center [219, 260] width 265 height 7
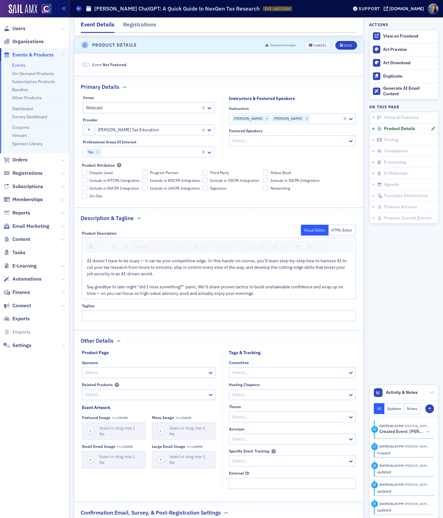
scroll to position [317, 0]
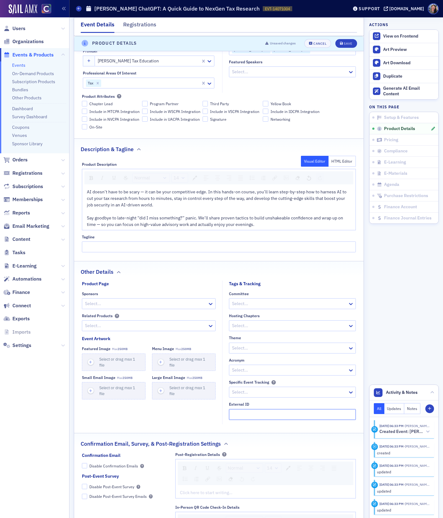
click at [246, 410] on input "External ID" at bounding box center [292, 414] width 127 height 11
paste input "250625024"
type input "250625024"
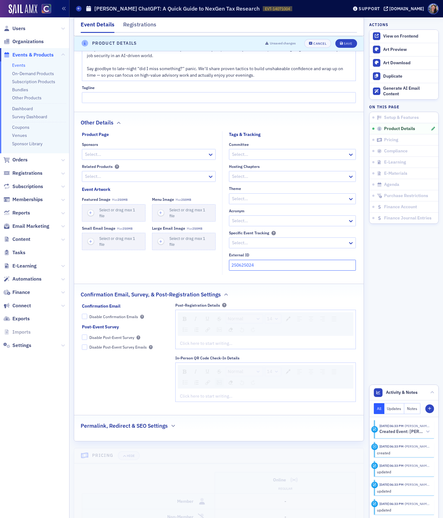
scroll to position [469, 0]
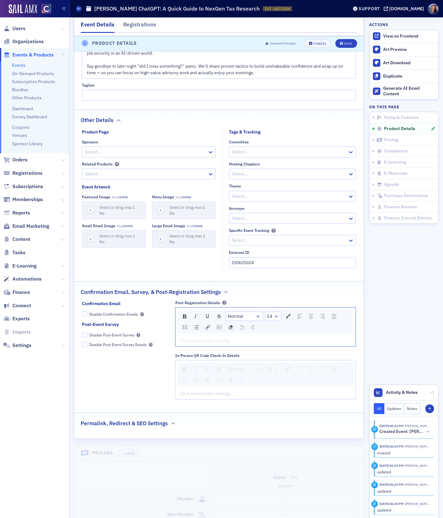
click at [212, 341] on div "rdw-editor" at bounding box center [265, 340] width 171 height 7
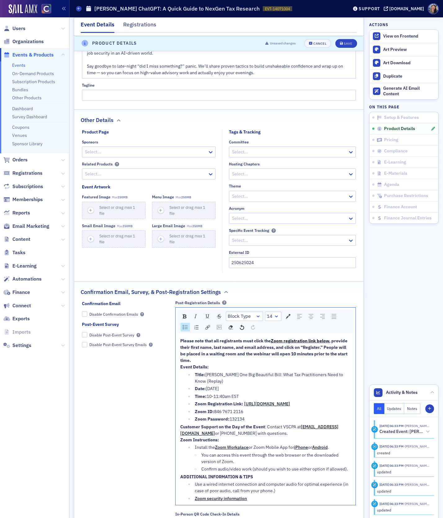
drag, startPoint x: 253, startPoint y: 421, endPoint x: 202, endPoint y: 386, distance: 61.8
click at [202, 386] on ul "Title: [PERSON_NAME] One Big Beautiful Bill: What Tax Practitioners Need to Kno…" at bounding box center [265, 396] width 171 height 51
click at [202, 386] on span "Date:" at bounding box center [200, 388] width 11 height 6
drag, startPoint x: 245, startPoint y: 393, endPoint x: 162, endPoint y: 370, distance: 86.6
click at [162, 370] on div "Confirmation Email Disable Confirmation Emails Post-Event Survey Disable Post-E…" at bounding box center [219, 431] width 274 height 262
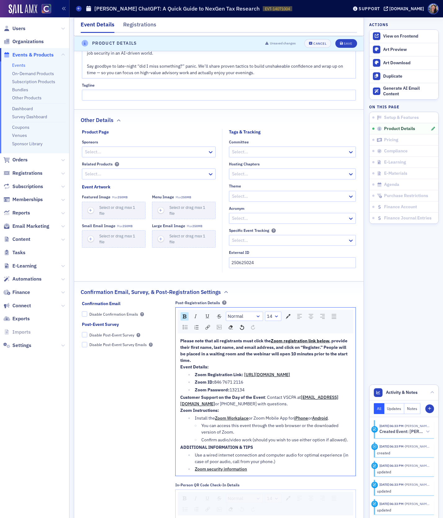
drag, startPoint x: 189, startPoint y: 379, endPoint x: 348, endPoint y: 383, distance: 158.8
click at [348, 383] on ul "Zoom Registration Link: https://us06web.zoom.us/webinar/register/WN_fX2LVaWKTG2…" at bounding box center [265, 382] width 171 height 22
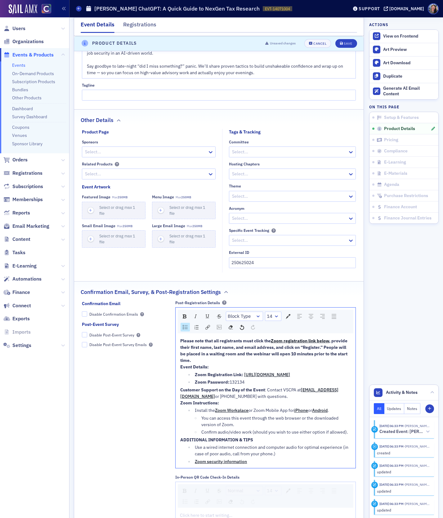
drag, startPoint x: 306, startPoint y: 386, endPoint x: 166, endPoint y: 387, distance: 140.5
click at [166, 386] on div "Confirmation Email Disable Confirmation Emails Post-Event Survey Disable Post-E…" at bounding box center [219, 412] width 274 height 225
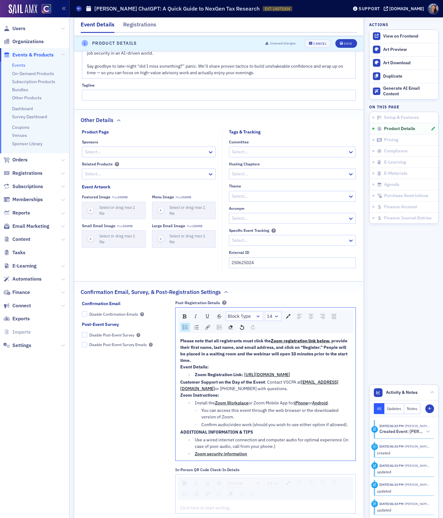
click at [180, 385] on span "Customer Support on the Day of the Event" at bounding box center [222, 382] width 85 height 6
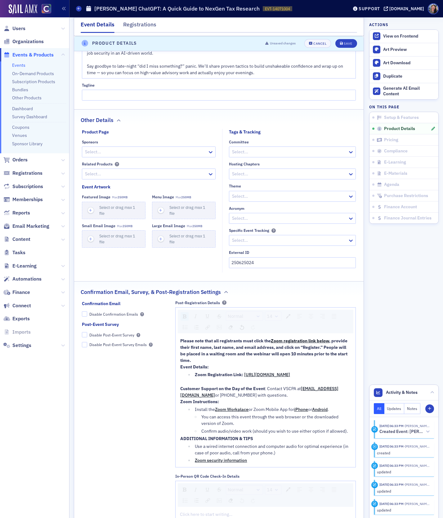
click at [180, 405] on div "Please note that all registrants must click the Zoom registration link below , …" at bounding box center [265, 400] width 171 height 126
click at [180, 404] on span "Zoom Instructions:" at bounding box center [199, 402] width 39 height 6
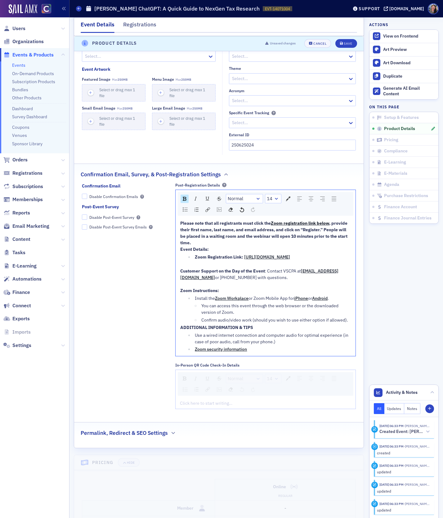
scroll to position [587, 0]
click at [345, 44] on div "Save" at bounding box center [348, 43] width 8 height 3
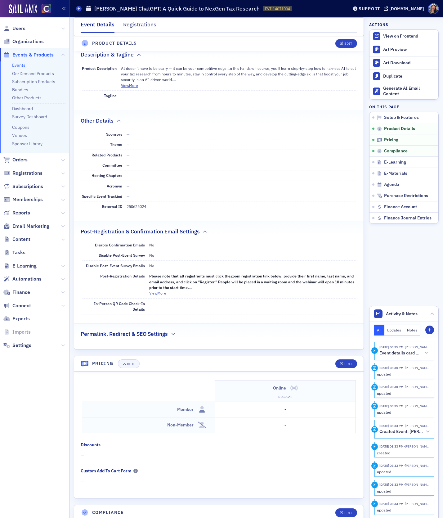
scroll to position [373, 0]
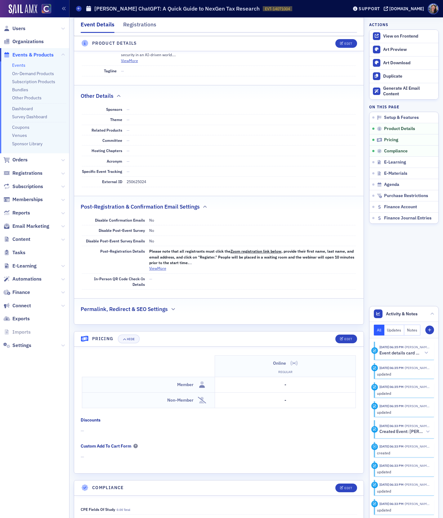
click at [143, 177] on dd "250625024" at bounding box center [241, 181] width 229 height 10
copy dd "250625024"
click at [344, 336] on button "Edit" at bounding box center [345, 338] width 21 height 9
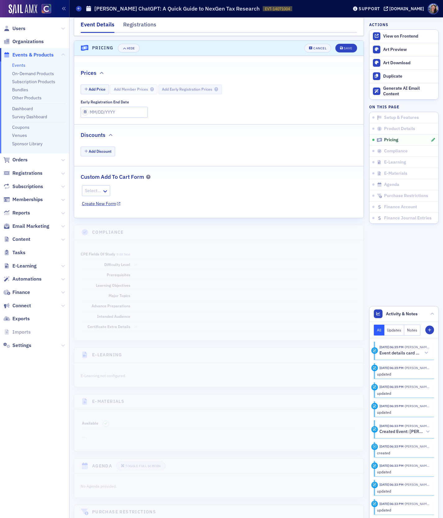
scroll to position [664, 0]
click at [99, 87] on button "Add Price" at bounding box center [95, 89] width 29 height 10
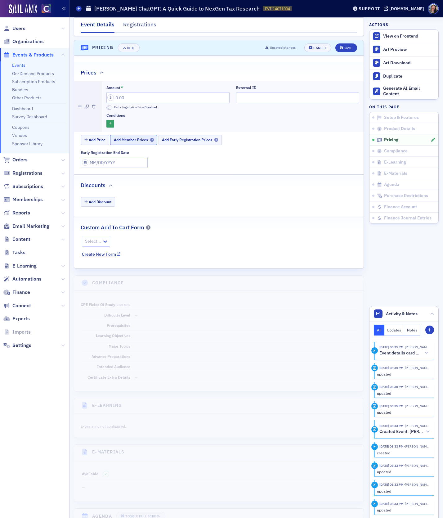
click at [130, 137] on span "Add Member Prices" at bounding box center [134, 139] width 40 height 5
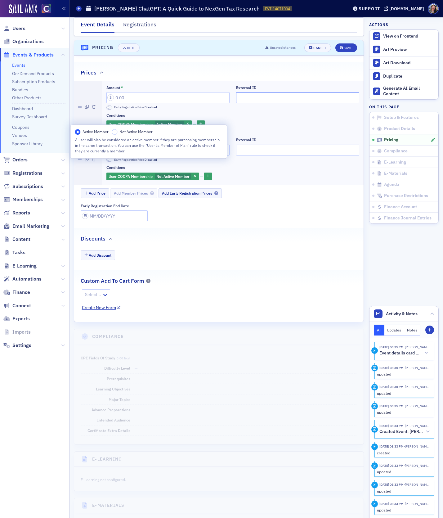
click at [253, 92] on input "External ID" at bounding box center [297, 97] width 123 height 11
paste input "250625024"
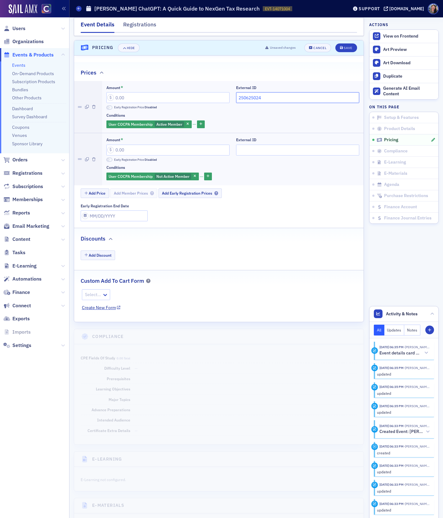
type input "250625024"
click at [251, 146] on input "External ID" at bounding box center [297, 150] width 123 height 11
paste input "250625024"
type input "250625024"
click at [140, 93] on input "Amount *" at bounding box center [167, 97] width 123 height 11
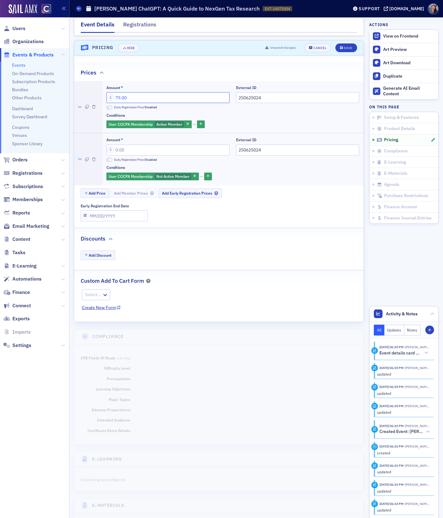
type input "79.00"
click at [127, 145] on input "Amount *" at bounding box center [167, 150] width 123 height 11
type input "99.00"
click at [351, 43] on button "Save" at bounding box center [345, 47] width 21 height 9
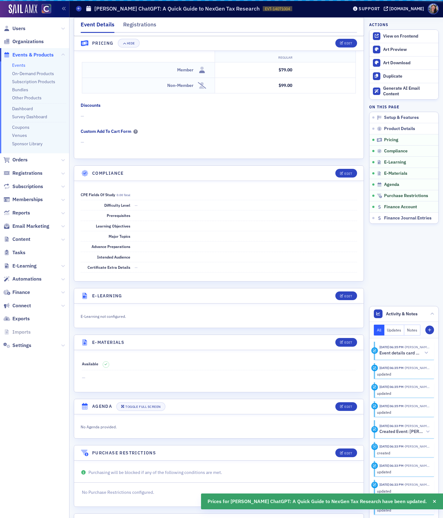
scroll to position [641, 0]
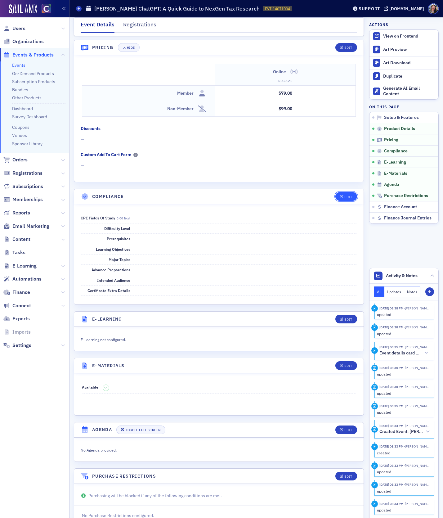
click at [350, 195] on div "Edit" at bounding box center [348, 196] width 8 height 3
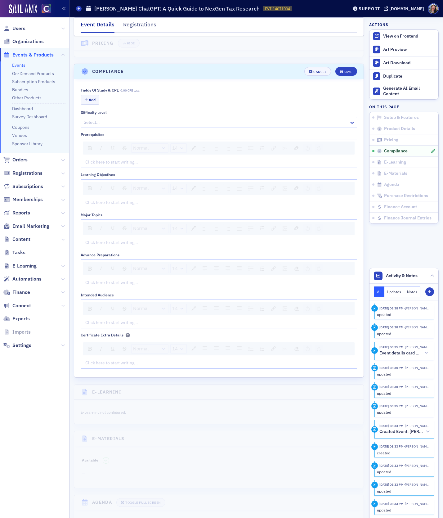
scroll to position [789, 0]
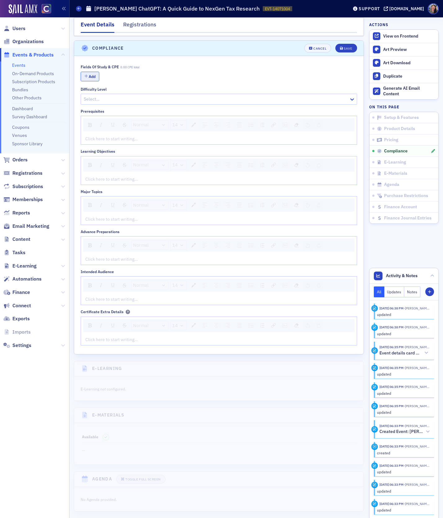
click at [94, 76] on button "Add" at bounding box center [90, 77] width 19 height 10
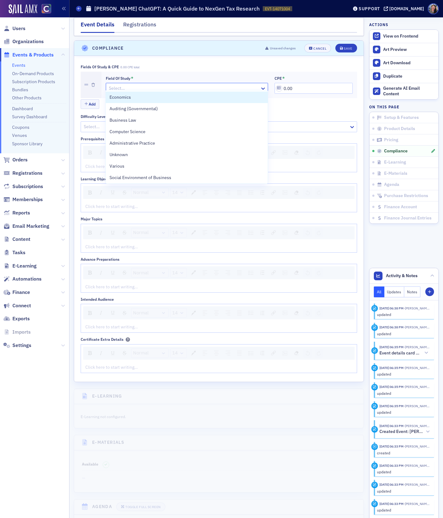
click at [119, 85] on div at bounding box center [183, 88] width 151 height 8
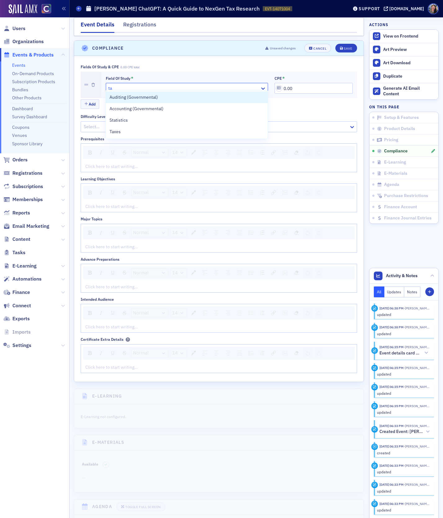
type input "tax"
click at [116, 98] on span "Taxes" at bounding box center [114, 97] width 11 height 7
drag, startPoint x: 301, startPoint y: 84, endPoint x: 251, endPoint y: 70, distance: 52.2
click at [251, 72] on div "Field of Study * Taxes CPE * 0.00" at bounding box center [229, 85] width 256 height 26
type input "2.00"
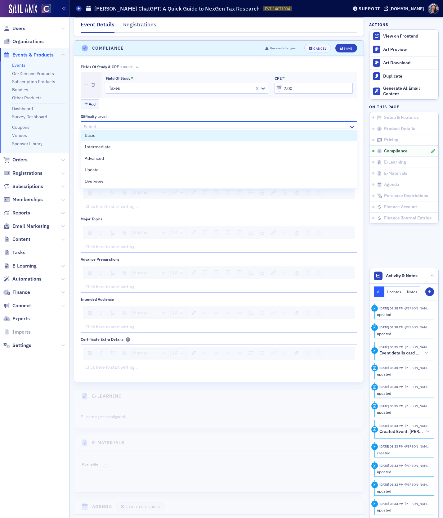
click at [105, 123] on div at bounding box center [215, 127] width 265 height 8
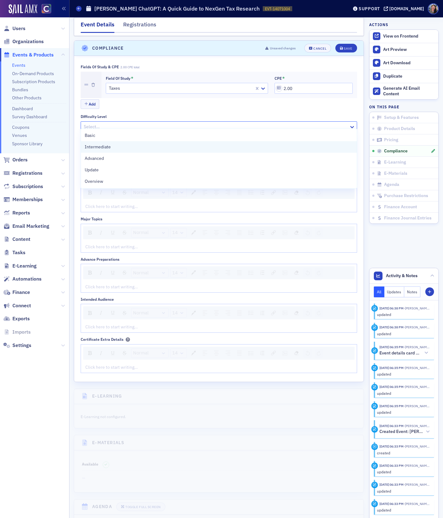
click at [100, 145] on span "Intermediate" at bounding box center [98, 147] width 26 height 7
click at [104, 163] on div "rdw-editor" at bounding box center [219, 166] width 267 height 7
click at [100, 203] on div "rdw-editor" at bounding box center [219, 206] width 267 height 7
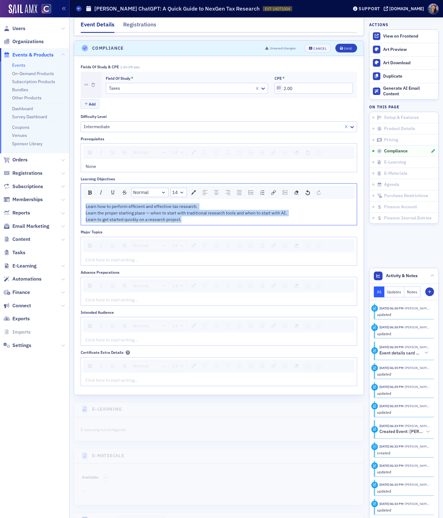
drag, startPoint x: 189, startPoint y: 216, endPoint x: 47, endPoint y: 193, distance: 144.5
click at [47, 194] on div "Users Organizations Events & Products Events On-Demand Products Subscription Pr…" at bounding box center [221, 259] width 443 height 518
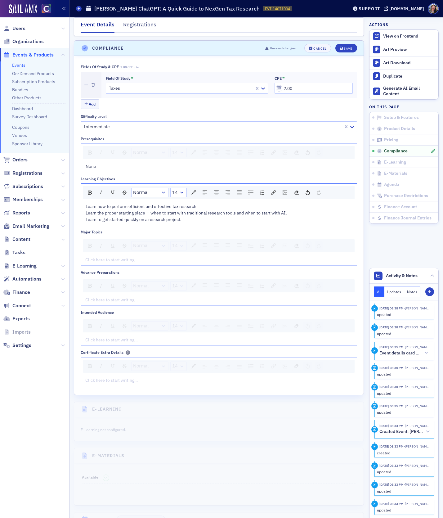
scroll to position [790, 0]
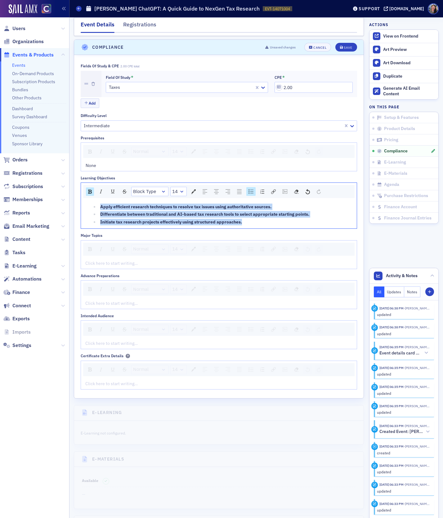
drag, startPoint x: 246, startPoint y: 220, endPoint x: 56, endPoint y: 197, distance: 190.5
click at [56, 198] on div "Users Organizations Events & Products Events On-Demand Products Subscription Pr…" at bounding box center [221, 259] width 443 height 518
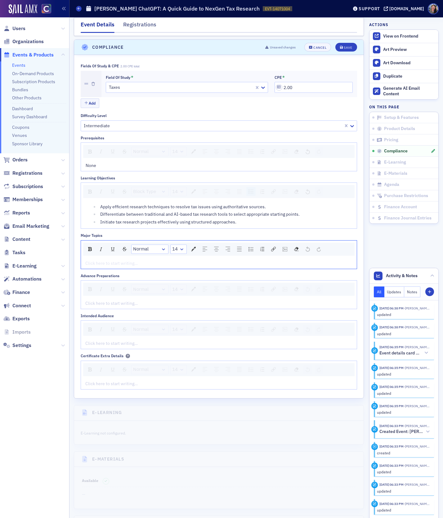
click at [118, 260] on div "rdw-editor" at bounding box center [219, 263] width 267 height 7
click at [108, 260] on div "rdw-editor" at bounding box center [219, 263] width 267 height 7
click at [109, 302] on div "Click here to start writing…" at bounding box center [219, 303] width 276 height 11
click at [105, 340] on div "rdw-editor" at bounding box center [219, 343] width 267 height 7
click at [106, 298] on div "Click here to start writing…" at bounding box center [219, 303] width 276 height 11
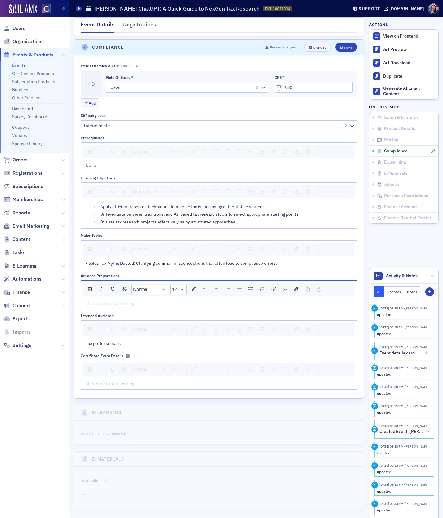
click at [106, 300] on div "rdw-editor" at bounding box center [219, 303] width 267 height 7
click at [105, 380] on div "rdw-editor" at bounding box center [219, 383] width 267 height 7
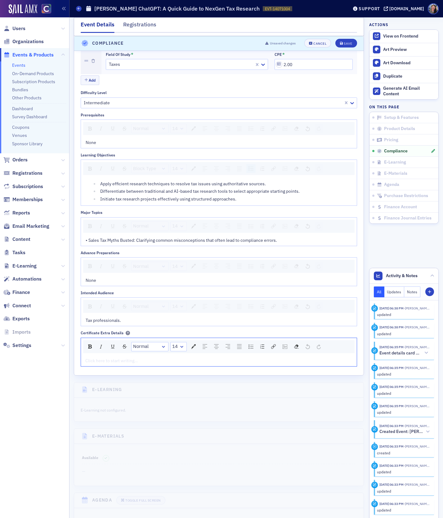
scroll to position [819, 0]
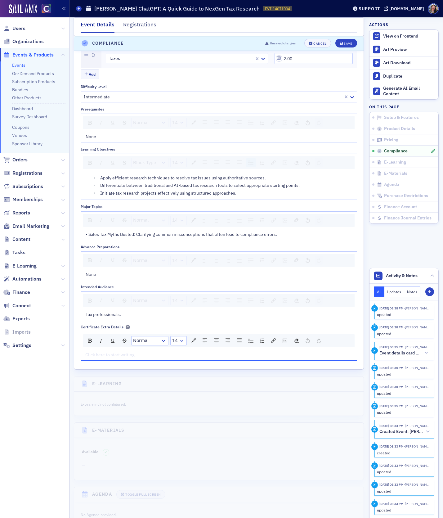
click at [137, 311] on div "Tax professionals." at bounding box center [219, 314] width 267 height 7
click at [89, 231] on span "• Sales Tax Myths Busted: Clarifying common misconceptions that often lead to c…" at bounding box center [181, 234] width 191 height 6
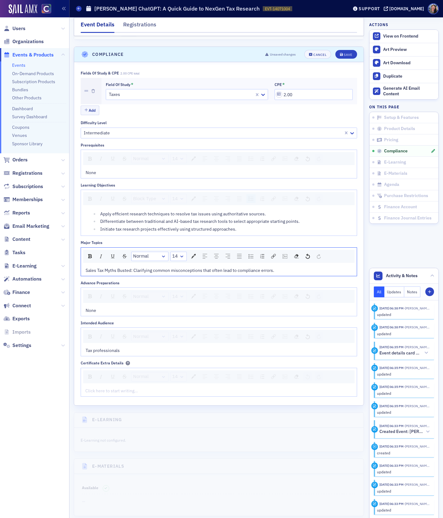
scroll to position [795, 0]
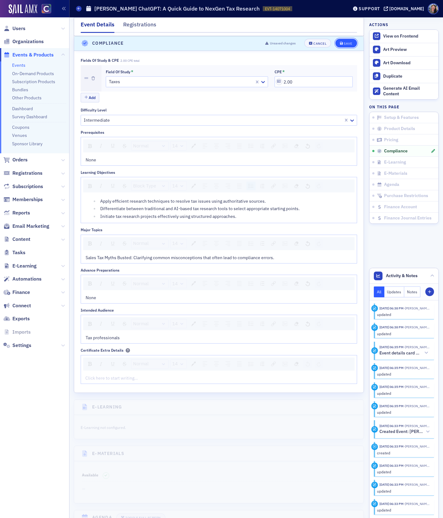
click at [348, 44] on div "Save" at bounding box center [348, 43] width 8 height 3
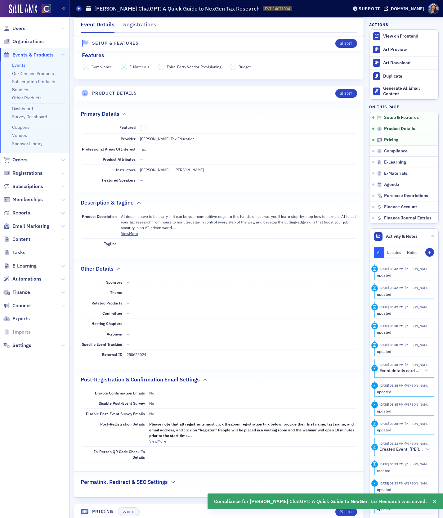
scroll to position [147, 0]
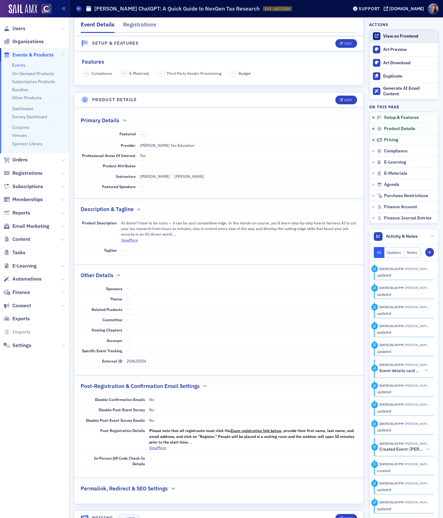
click at [386, 36] on div "View on Frontend" at bounding box center [409, 36] width 52 height 6
click at [401, 37] on div "View on Frontend" at bounding box center [409, 36] width 52 height 6
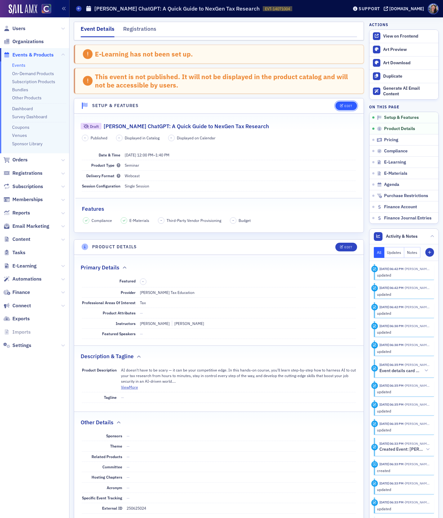
click at [346, 106] on div "Edit" at bounding box center [348, 105] width 8 height 3
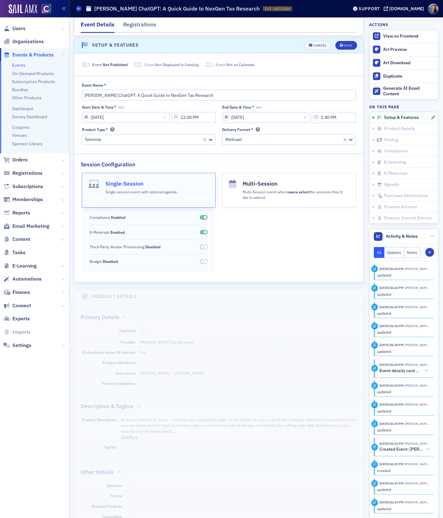
scroll to position [61, 0]
click at [119, 61] on span "Not Published" at bounding box center [115, 63] width 25 height 5
click at [341, 40] on button "Save" at bounding box center [345, 44] width 21 height 9
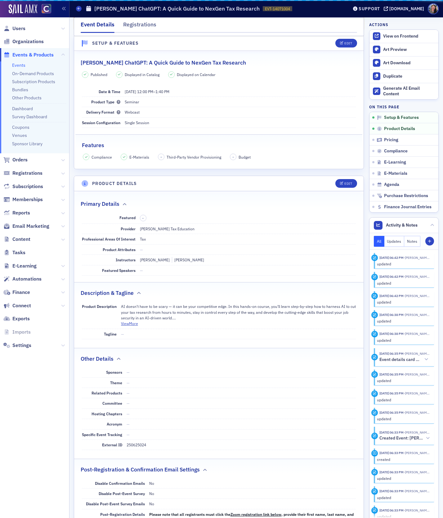
scroll to position [32, 0]
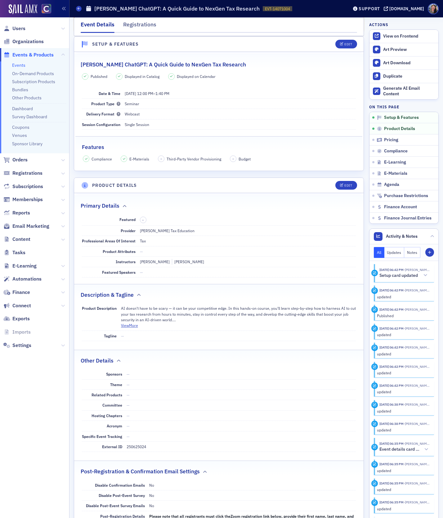
click at [19, 66] on link "Events" at bounding box center [18, 65] width 13 height 6
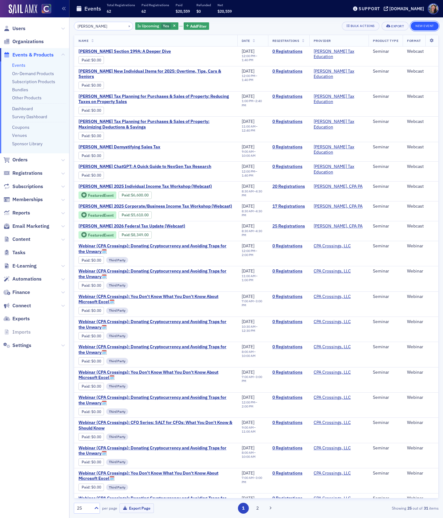
click at [425, 26] on button "New Event" at bounding box center [425, 26] width 28 height 9
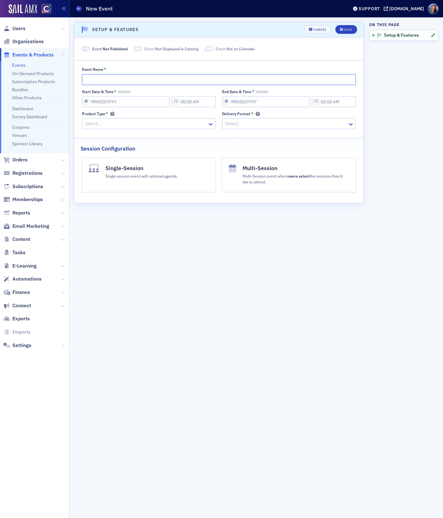
click at [94, 75] on input "Event Name *" at bounding box center [219, 79] width 274 height 11
paste input "Don Farmer's Annual Required IRS Ethics Class for Enrolled Agents"
type input "Don Farmer's Annual Required IRS Ethics Class for Enrolled Agents"
click at [116, 101] on input "Start Date & Time * MST/MDT" at bounding box center [126, 101] width 88 height 11
select select "9"
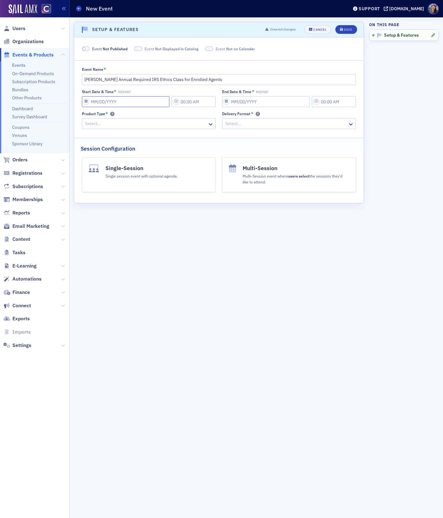
select select "2025"
click at [142, 113] on div "[DATE]" at bounding box center [114, 116] width 65 height 6
click at [140, 114] on button "Next Month" at bounding box center [142, 115] width 4 height 4
select select "10"
click at [107, 163] on div "11" at bounding box center [105, 162] width 7 height 7
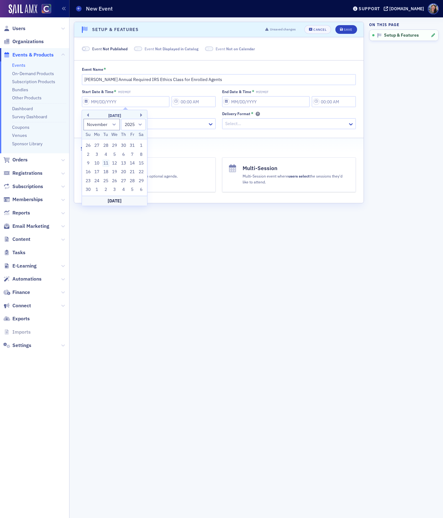
type input "11/11/2025"
type input "6:00 PM"
type input "11/11/2025"
type input "7:00 PM"
click at [193, 101] on input "6:00 PM" at bounding box center [194, 101] width 44 height 11
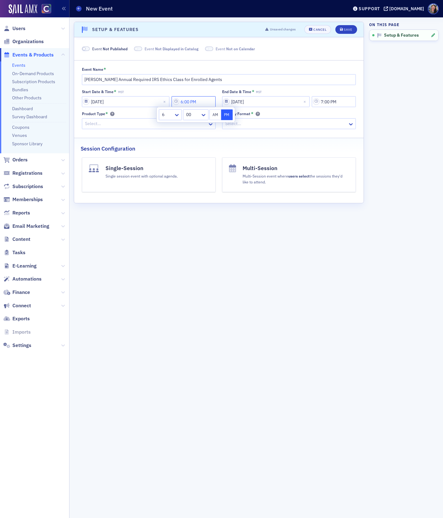
click at [193, 101] on input "6:00 PM" at bounding box center [194, 101] width 44 height 11
click at [226, 114] on button "PM" at bounding box center [227, 114] width 12 height 11
click at [190, 113] on div at bounding box center [193, 115] width 13 height 8
click at [197, 102] on input "12" at bounding box center [194, 101] width 44 height 11
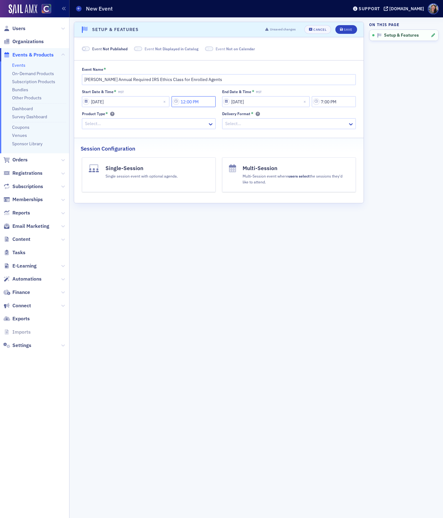
type input "12:00 PM"
select select "10"
select select "2025"
click at [330, 101] on input "12:00" at bounding box center [334, 101] width 44 height 11
click at [314, 117] on div at bounding box center [308, 115] width 13 height 8
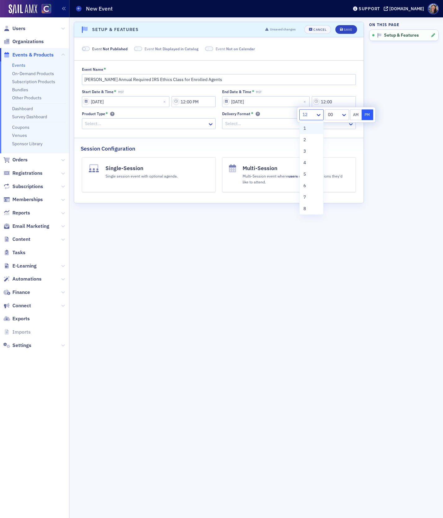
click at [309, 130] on div "1" at bounding box center [311, 128] width 16 height 7
type input "1:00 PM"
click at [333, 118] on div at bounding box center [333, 115] width 14 height 8
click at [332, 116] on div at bounding box center [333, 115] width 14 height 8
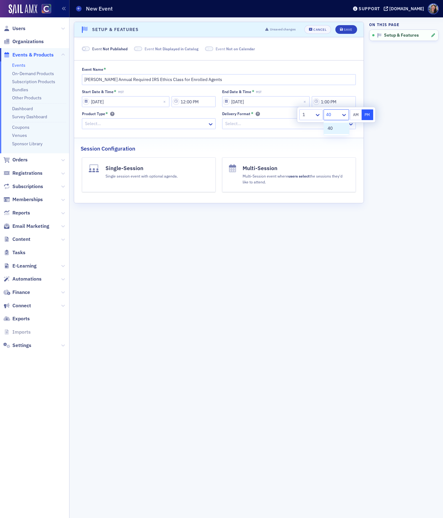
type input "40"
click at [369, 115] on button "PM" at bounding box center [368, 114] width 12 height 11
click at [331, 102] on input "1:00 PM" at bounding box center [334, 101] width 44 height 11
type input "1:40 PM"
click at [396, 147] on aside "On this page Setup & Features" at bounding box center [403, 267] width 69 height 500
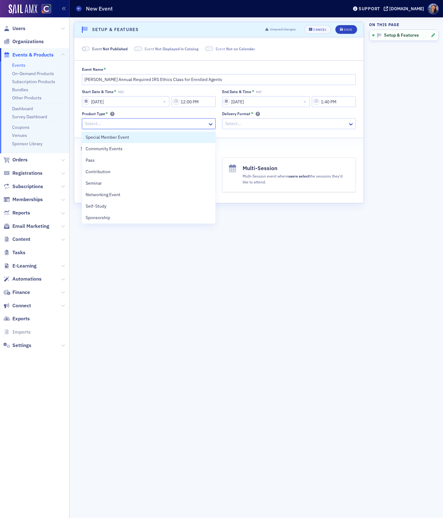
click at [178, 121] on div at bounding box center [145, 124] width 123 height 8
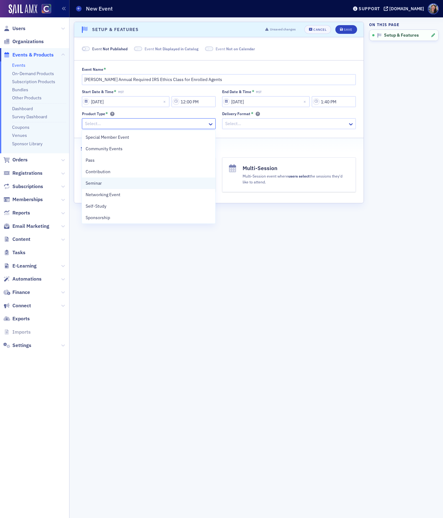
click at [100, 183] on span "Seminar" at bounding box center [94, 183] width 16 height 7
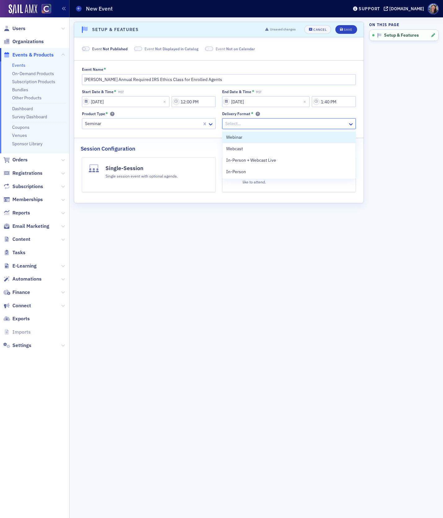
click at [244, 123] on div at bounding box center [286, 124] width 123 height 8
click at [241, 147] on span "Webcast" at bounding box center [234, 148] width 17 height 7
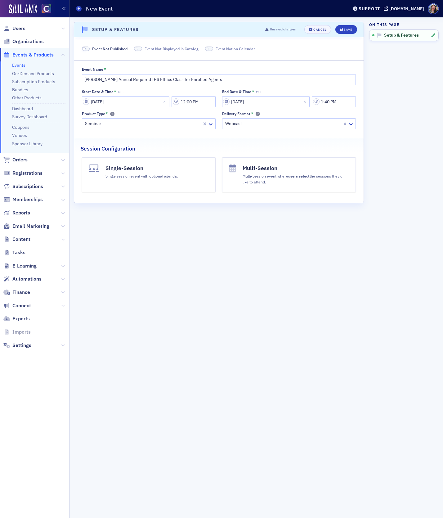
click at [153, 162] on button "Single-Session Single session event with optional agenda." at bounding box center [149, 174] width 134 height 35
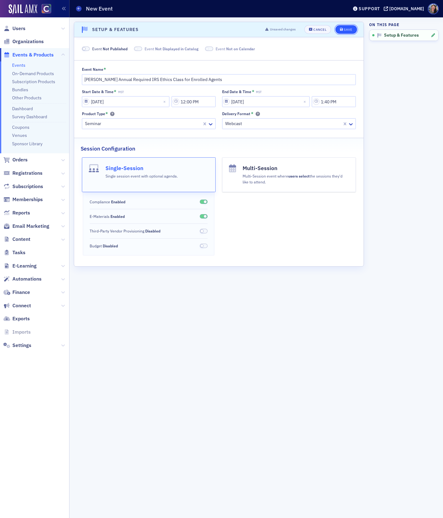
click at [350, 28] on div "Save" at bounding box center [348, 29] width 8 height 3
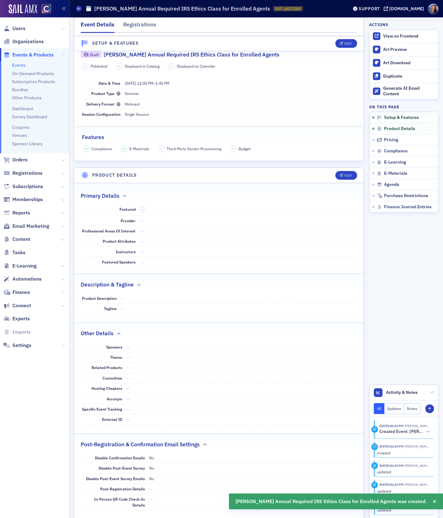
scroll to position [123, 0]
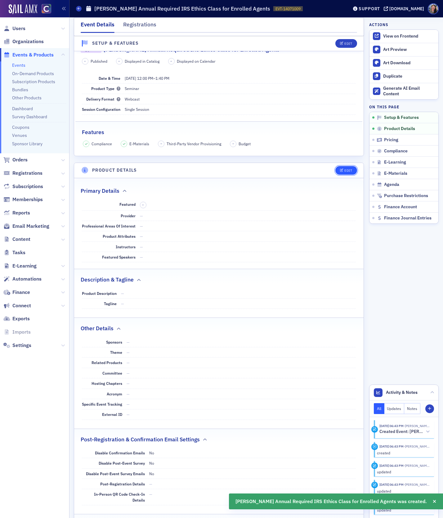
click at [345, 169] on div "Edit" at bounding box center [348, 170] width 8 height 3
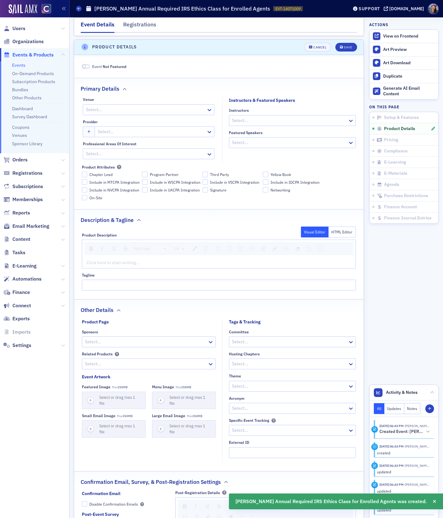
scroll to position [248, 0]
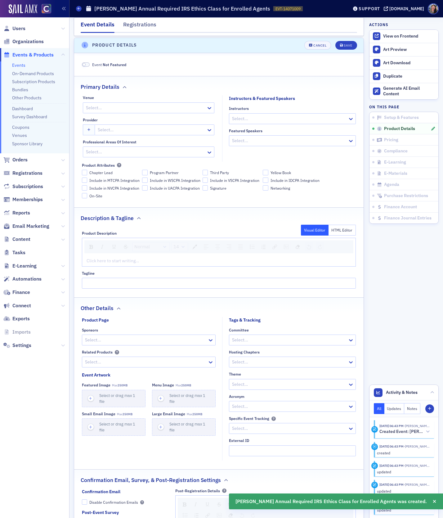
click at [105, 109] on div at bounding box center [145, 108] width 120 height 8
type input "web"
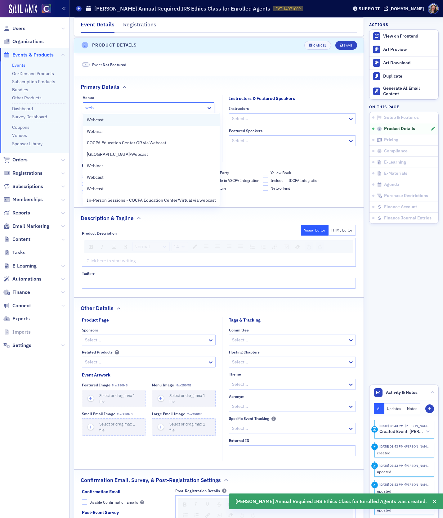
click at [107, 119] on div "Webcast" at bounding box center [151, 120] width 129 height 7
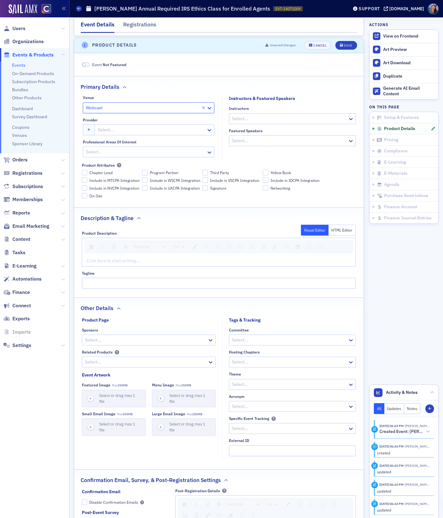
click at [106, 129] on div at bounding box center [151, 130] width 109 height 8
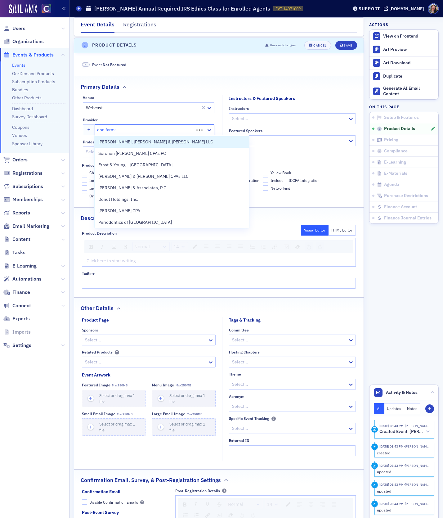
type input "[PERSON_NAME]"
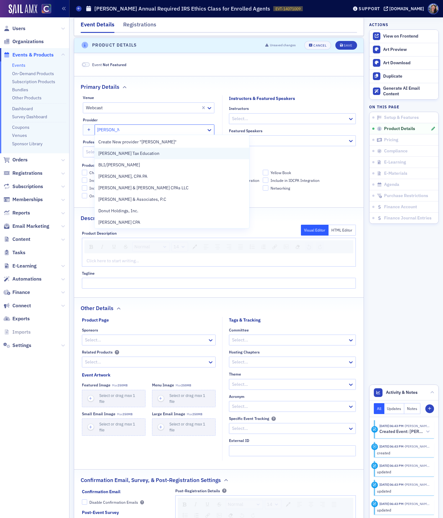
click at [119, 155] on span "[PERSON_NAME] Tax Education" at bounding box center [128, 153] width 61 height 7
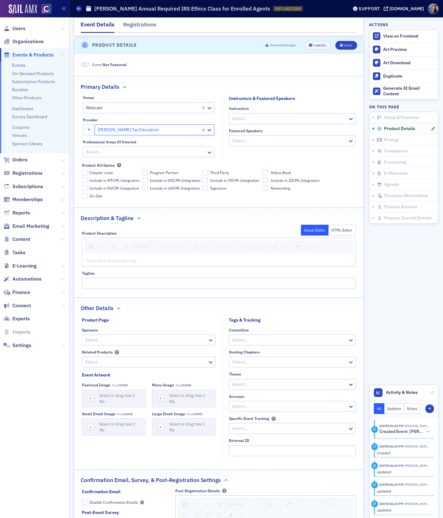
click at [249, 115] on div at bounding box center [289, 119] width 116 height 8
paste input "Vaughan Long"
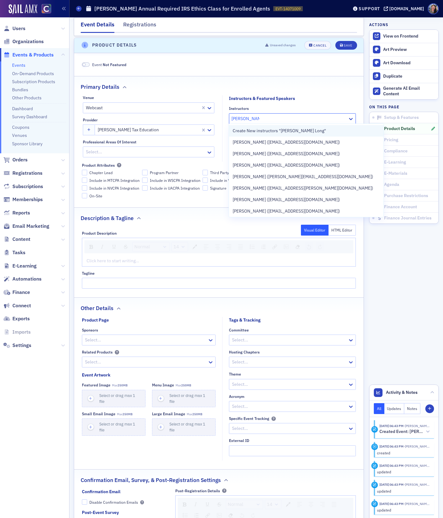
click at [273, 131] on span "Create New instructors "Vaughan Long"" at bounding box center [279, 130] width 93 height 7
type input "Vaughan Long"
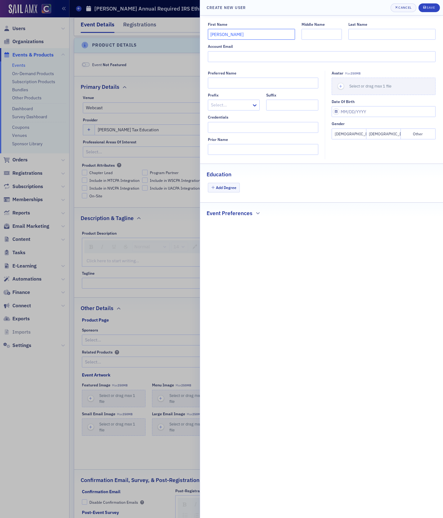
click at [232, 33] on input "Vaughan Long" at bounding box center [251, 34] width 87 height 11
type input "Vaughan"
click at [399, 36] on input "Last Name" at bounding box center [391, 34] width 87 height 11
paste input "Long"
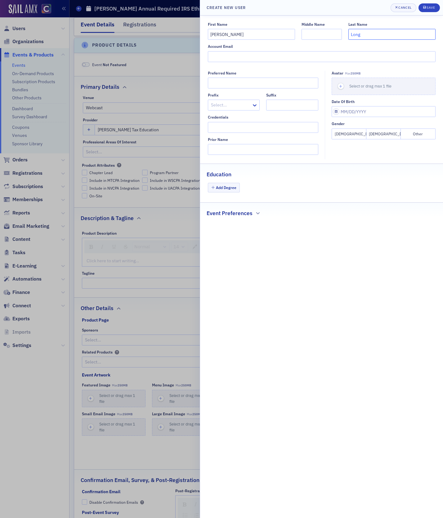
type input "Long"
click at [352, 268] on div "First Name Vaughan Middle Name Last Name Long Account Email Preferred Name Pref…" at bounding box center [321, 267] width 243 height 502
click at [425, 8] on icon "submit" at bounding box center [424, 7] width 3 height 3
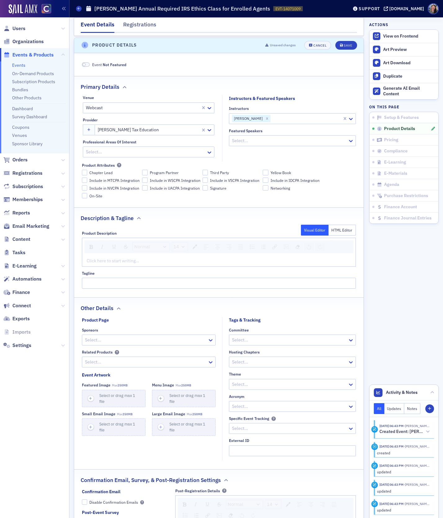
click at [116, 149] on div at bounding box center [145, 152] width 120 height 8
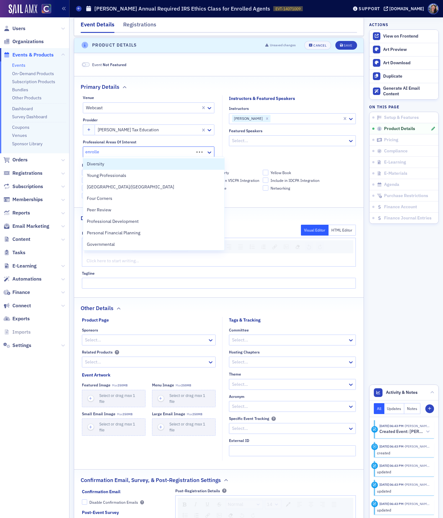
type input "enrolled"
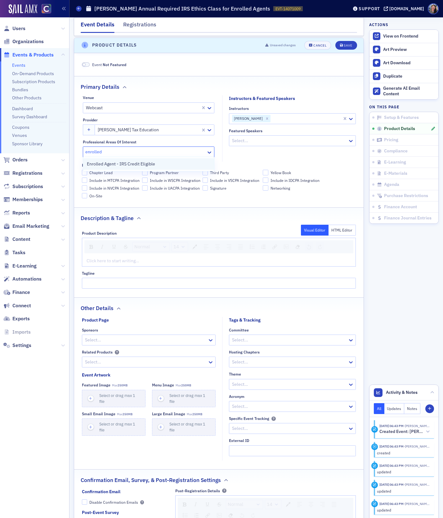
click at [127, 164] on span "Enrolled Agent - IRS Credit Eligible" at bounding box center [121, 164] width 68 height 7
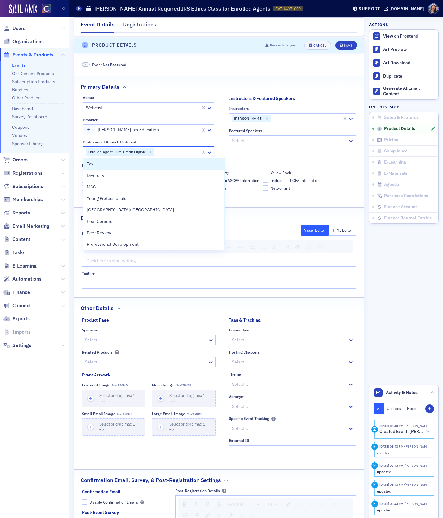
click at [251, 150] on fieldset "Instructors & Featured Speakers Instructors Vaughan Long Featured Speakers Sele…" at bounding box center [290, 128] width 137 height 66
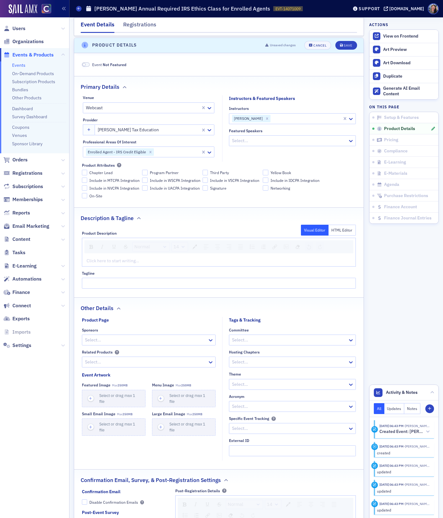
click at [144, 261] on div "rdw-editor" at bounding box center [219, 260] width 265 height 7
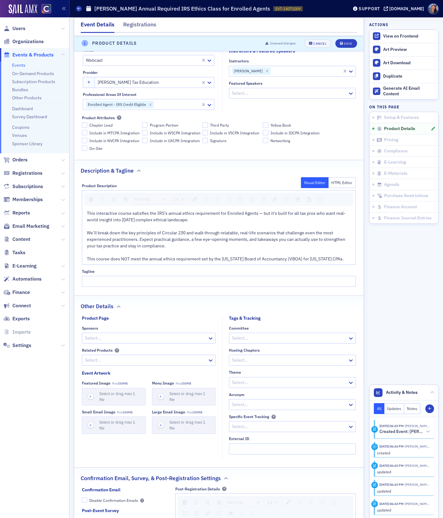
scroll to position [299, 0]
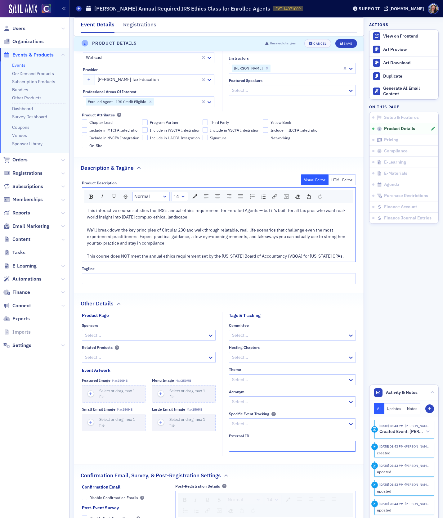
click at [240, 442] on input "External ID" at bounding box center [292, 445] width 127 height 11
paste input "250626024"
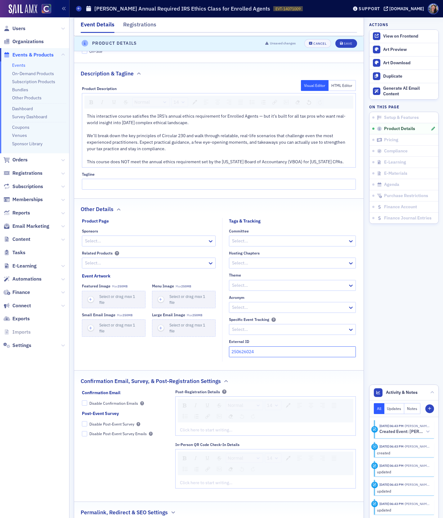
scroll to position [397, 0]
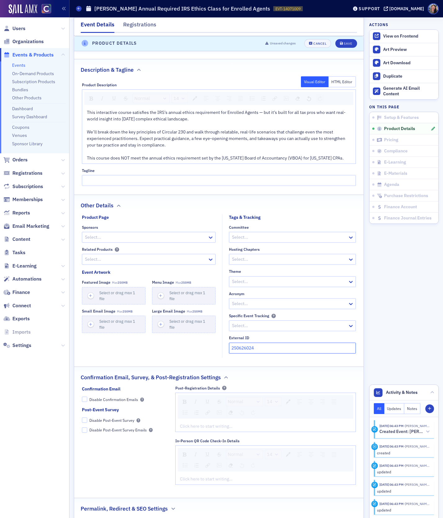
type input "250626024"
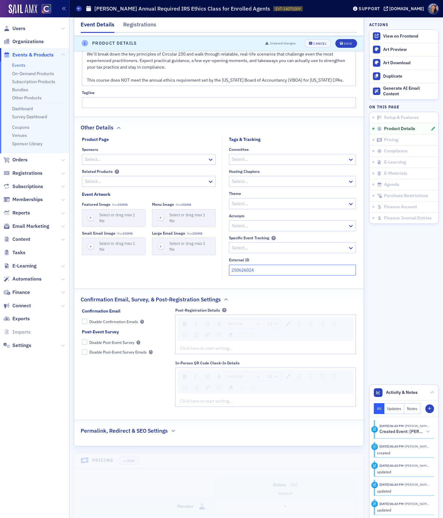
scroll to position [480, 0]
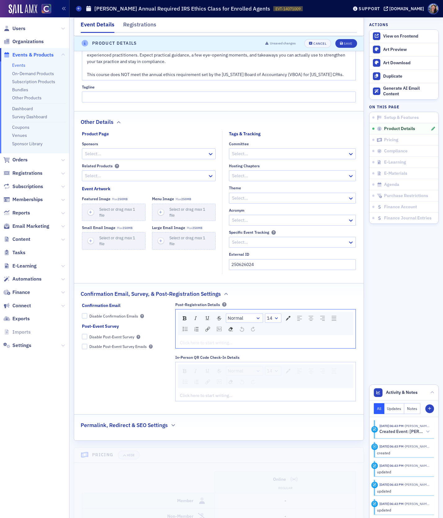
click at [236, 341] on div "rdw-editor" at bounding box center [265, 342] width 171 height 7
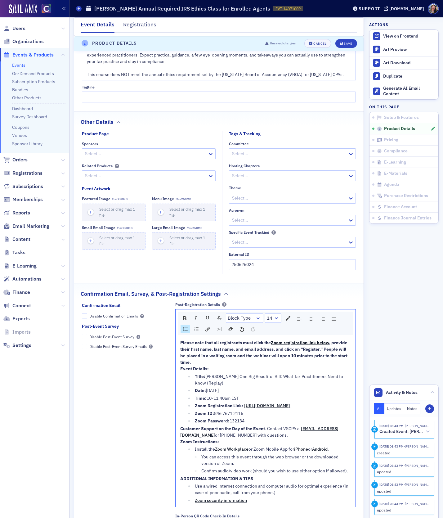
click at [247, 402] on div "Zoom Registration Link: https://us06web.zoom.us/webinar/register/WN_fX2LVaWKTG2…" at bounding box center [273, 405] width 156 height 7
drag, startPoint x: 245, startPoint y: 402, endPoint x: 208, endPoint y: 375, distance: 45.7
click at [207, 376] on ul "Title: [PERSON_NAME] One Big Beautiful Bill: What Tax Practitioners Need to Kno…" at bounding box center [265, 398] width 171 height 51
click at [208, 375] on span "[PERSON_NAME] One Big Beautiful Bill: What Tax Practitioners Need to Know (Repl…" at bounding box center [269, 379] width 149 height 12
drag, startPoint x: 243, startPoint y: 397, endPoint x: 188, endPoint y: 374, distance: 59.9
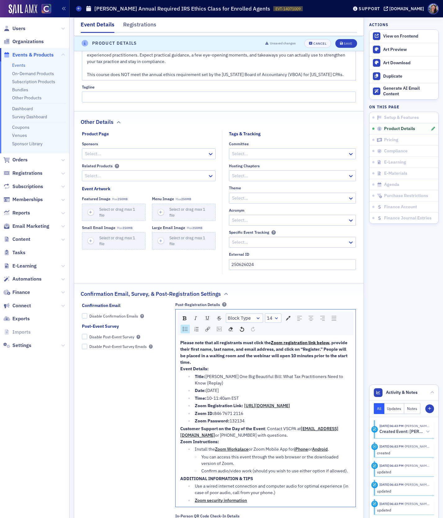
click at [188, 374] on ul "Title: [PERSON_NAME] One Big Beautiful Bill: What Tax Practitioners Need to Kno…" at bounding box center [265, 398] width 171 height 51
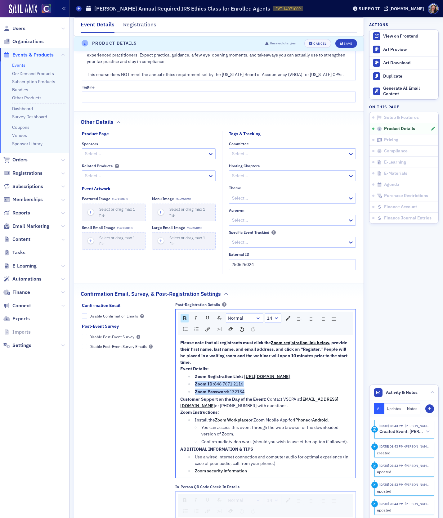
drag, startPoint x: 250, startPoint y: 399, endPoint x: 187, endPoint y: 390, distance: 63.1
click at [187, 390] on div "Please note that all registrants must click the Zoom registration link below , …" at bounding box center [265, 406] width 171 height 135
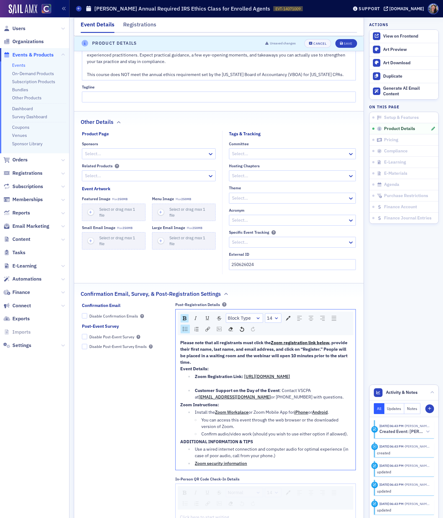
click at [184, 327] on img "rdw-list-control" at bounding box center [185, 329] width 5 height 4
click at [257, 379] on span "[URL][DOMAIN_NAME]" at bounding box center [267, 376] width 46 height 6
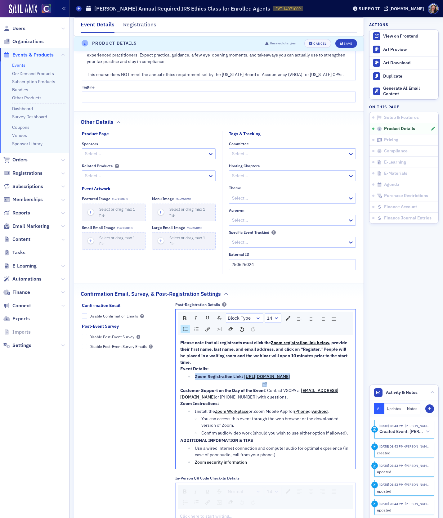
click at [257, 379] on span "[URL][DOMAIN_NAME]" at bounding box center [267, 376] width 46 height 6
drag, startPoint x: 349, startPoint y: 381, endPoint x: 194, endPoint y: 382, distance: 154.8
click at [194, 382] on li "Zoom Registration Link: https://us06web.zoom.us/webinar/register/WN_fX2LVaWKTG2…" at bounding box center [272, 379] width 158 height 13
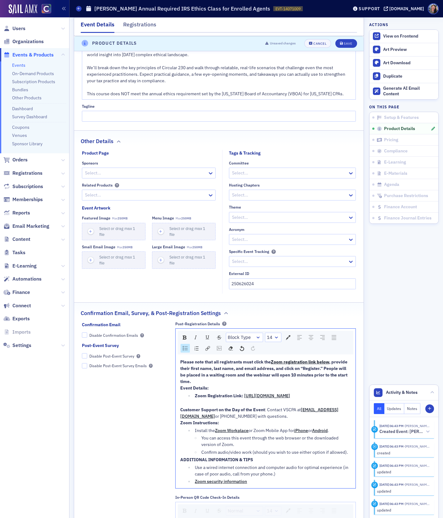
scroll to position [461, 0]
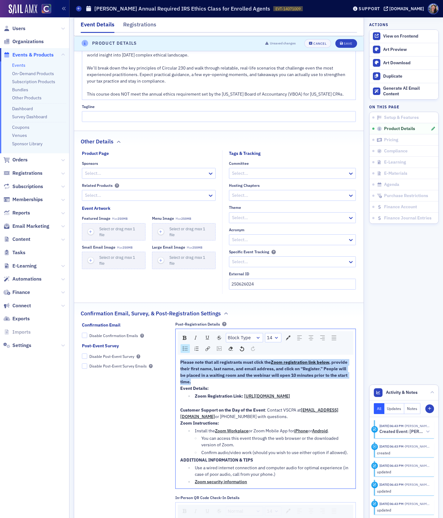
drag, startPoint x: 195, startPoint y: 378, endPoint x: 97, endPoint y: 323, distance: 112.7
click at [97, 323] on div "Confirmation Email Disable Confirmation Emails Post-Event Survey Disable Post-E…" at bounding box center [219, 434] width 274 height 224
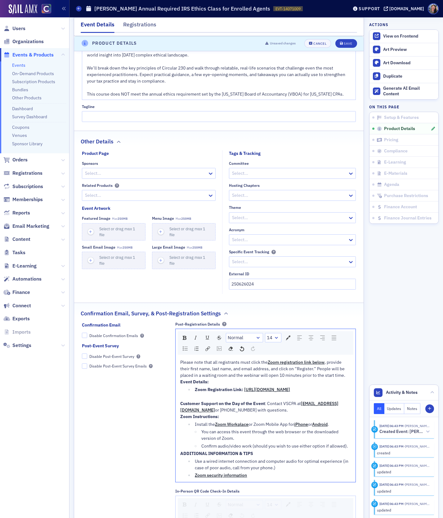
click at [247, 380] on div "Event Details:" at bounding box center [265, 381] width 171 height 7
click at [348, 373] on div "Please note that all registrants must click the Zoom registration link below , …" at bounding box center [265, 369] width 171 height 20
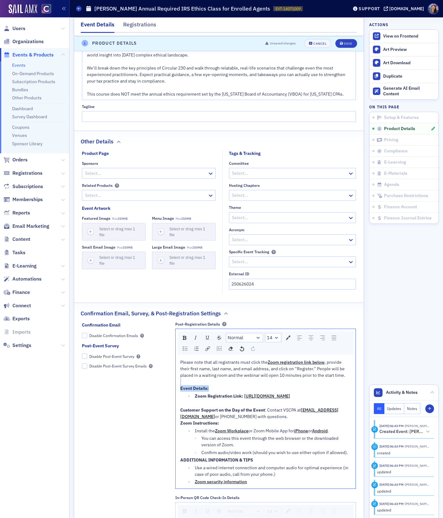
drag, startPoint x: 220, startPoint y: 386, endPoint x: 139, endPoint y: 381, distance: 81.4
click at [139, 381] on div "Confirmation Email Disable Confirmation Emails Post-Event Survey Disable Post-E…" at bounding box center [219, 434] width 274 height 224
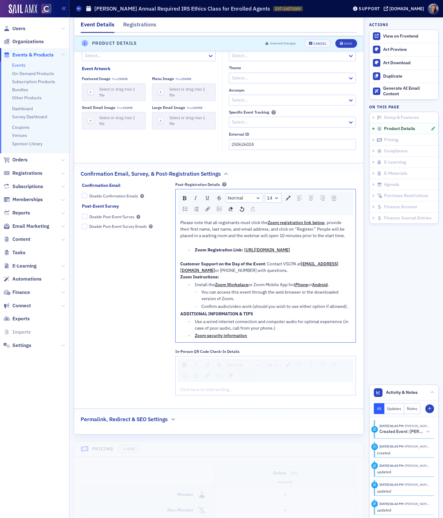
scroll to position [599, 0]
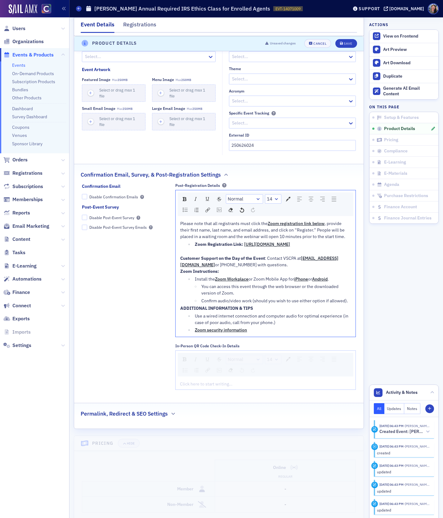
click at [196, 242] on span "Zoom Registration Link:" at bounding box center [219, 244] width 48 height 6
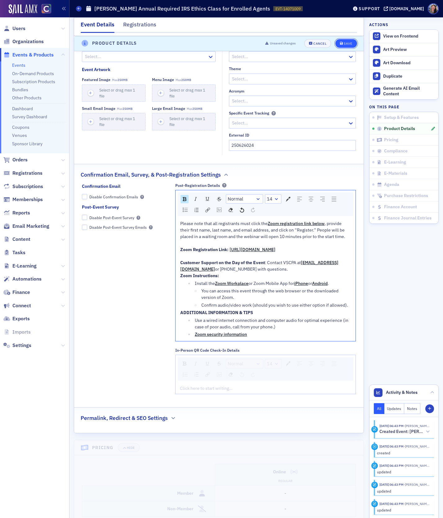
click at [345, 43] on div "Save" at bounding box center [348, 43] width 8 height 3
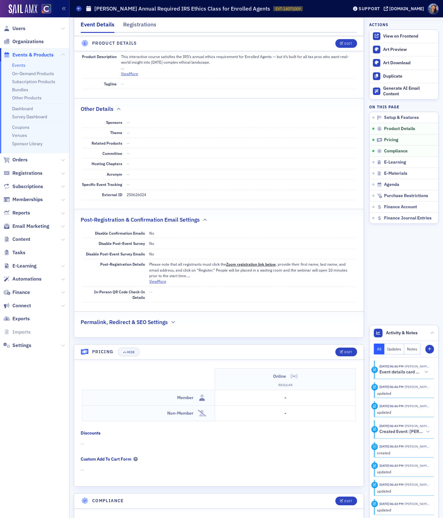
scroll to position [448, 0]
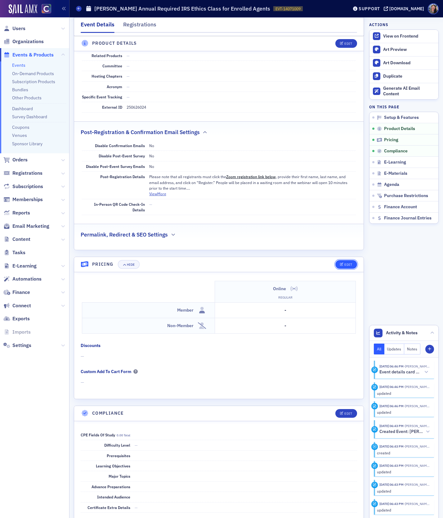
click at [347, 262] on button "Edit" at bounding box center [345, 264] width 21 height 9
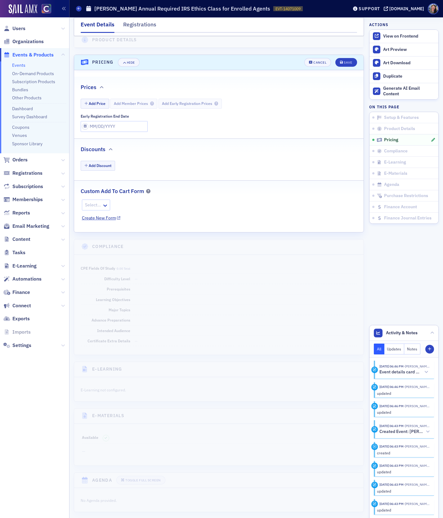
scroll to position [664, 0]
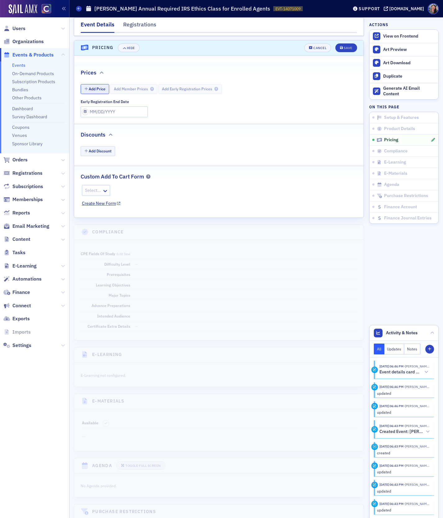
click at [98, 87] on button "Add Price" at bounding box center [95, 89] width 29 height 10
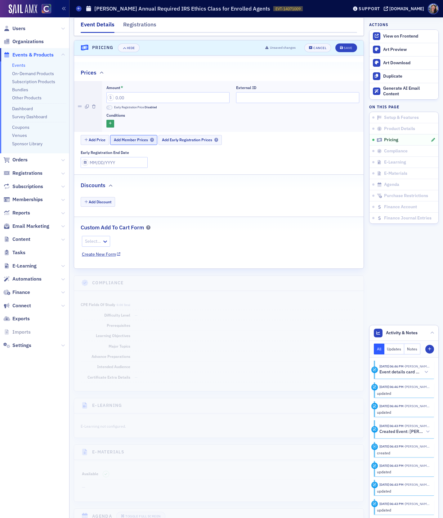
click at [139, 137] on span "Add Member Prices" at bounding box center [134, 139] width 40 height 5
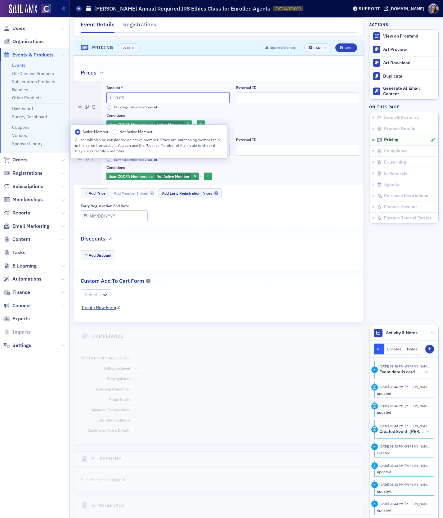
click at [134, 93] on input "Amount *" at bounding box center [167, 97] width 123 height 11
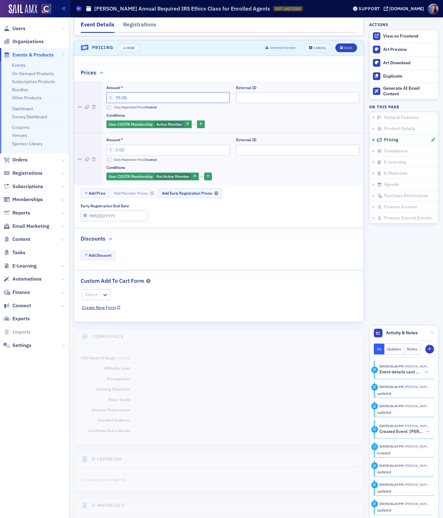
type input "79.00"
click at [140, 145] on input "Amount *" at bounding box center [167, 150] width 123 height 11
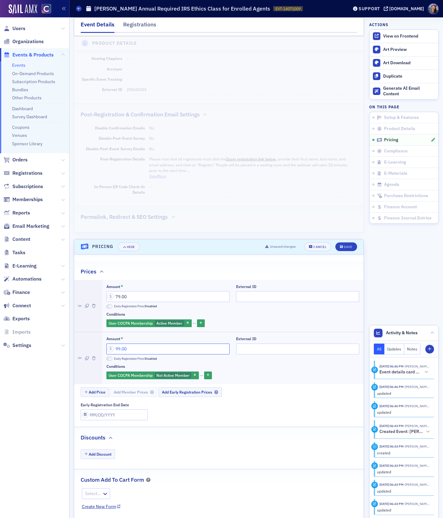
scroll to position [463, 0]
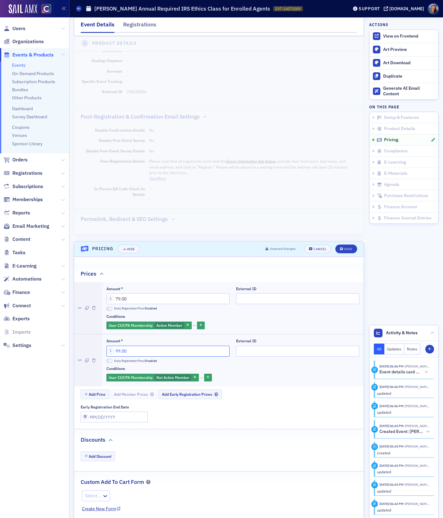
type input "99.00"
click at [135, 89] on dd "250626024" at bounding box center [241, 92] width 229 height 10
copy dd "250626024"
click at [254, 296] on input "External ID" at bounding box center [297, 298] width 123 height 11
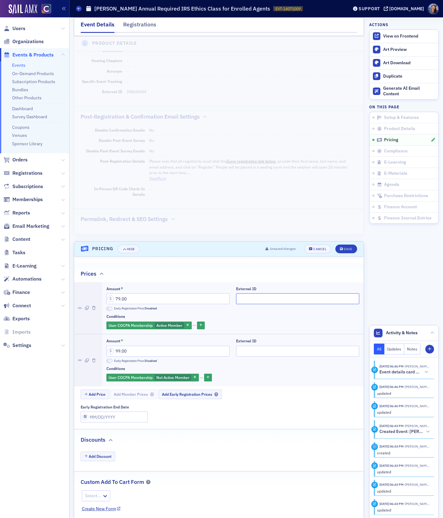
paste input "250626024"
type input "250626024"
click at [247, 347] on input "External ID" at bounding box center [297, 350] width 123 height 11
paste input "250626024"
type input "250626024"
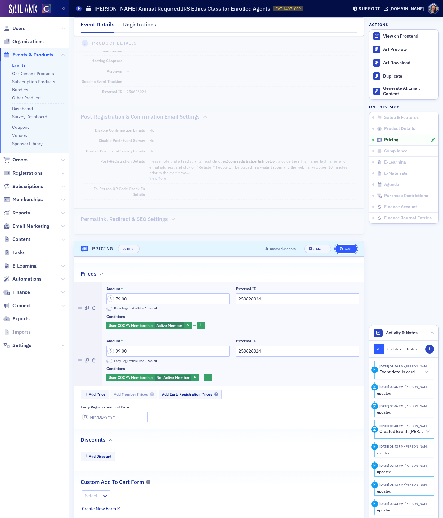
click at [343, 247] on span "Save" at bounding box center [346, 248] width 12 height 3
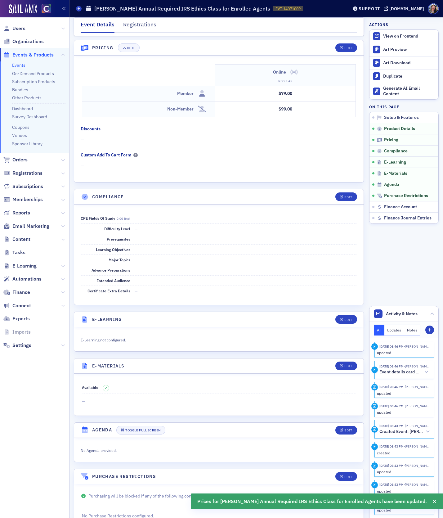
scroll to position [641, 0]
click at [347, 195] on button "Edit" at bounding box center [345, 196] width 21 height 9
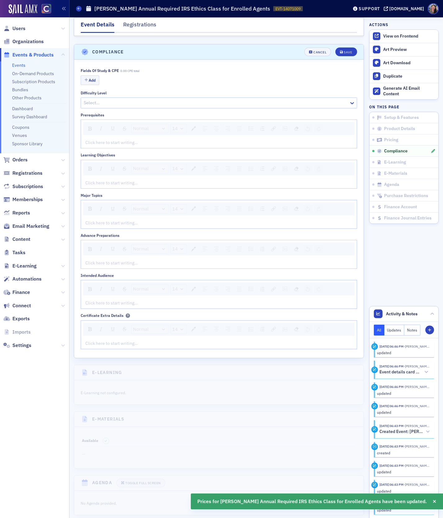
scroll to position [789, 0]
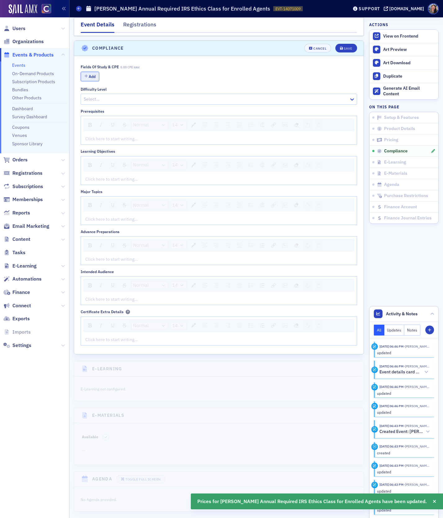
click at [91, 73] on button "Add" at bounding box center [90, 77] width 19 height 10
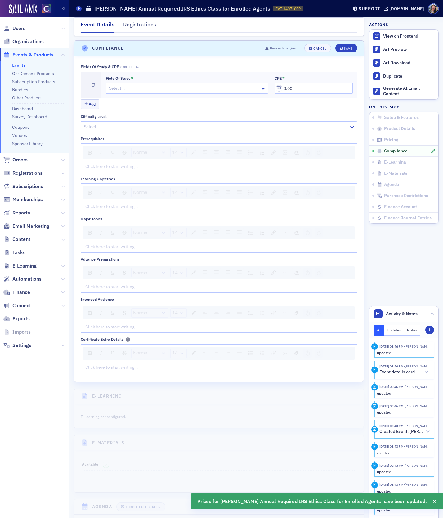
click at [118, 87] on div at bounding box center [183, 88] width 151 height 8
type input "reg"
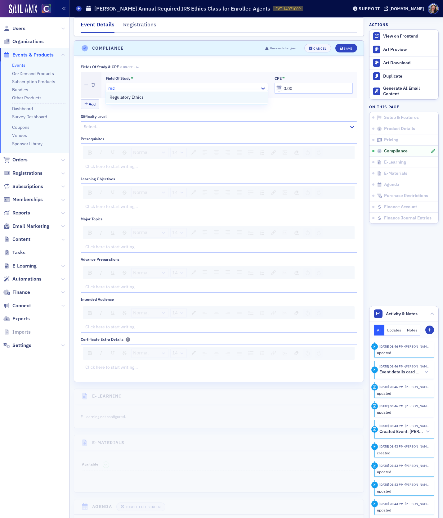
click at [114, 96] on span "Regulatory Ethics" at bounding box center [126, 97] width 34 height 7
drag, startPoint x: 305, startPoint y: 83, endPoint x: 229, endPoint y: 66, distance: 77.7
click at [229, 65] on div "Fields of Study & CPE 0.00 CPE total Field of Study * Regulatory Ethics CPE * 0…" at bounding box center [219, 87] width 276 height 45
type input "2.00"
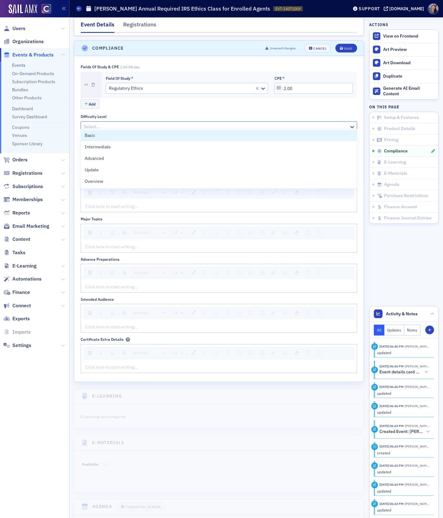
click at [171, 123] on div at bounding box center [215, 127] width 265 height 8
click at [157, 131] on div "Basic" at bounding box center [219, 135] width 276 height 11
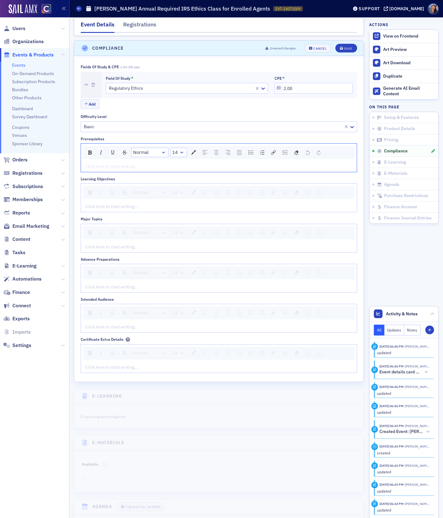
click at [141, 163] on div "rdw-editor" at bounding box center [219, 166] width 267 height 7
click at [134, 203] on div "rdw-editor" at bounding box center [219, 206] width 267 height 7
click at [93, 203] on div "rdw-editor" at bounding box center [219, 206] width 267 height 7
click at [104, 243] on div "rdw-editor" at bounding box center [219, 246] width 267 height 7
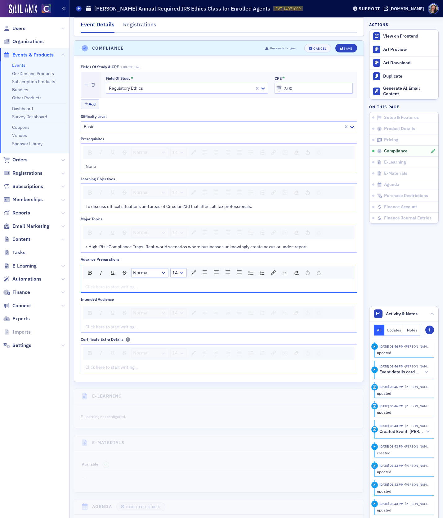
click at [103, 283] on div "rdw-editor" at bounding box center [219, 286] width 267 height 7
click at [109, 328] on div "Fields of Study & CPE 2.00 CPE total Field of Study * Regulatory Ethics CPE * 2…" at bounding box center [219, 219] width 276 height 308
click at [109, 324] on div "rdw-editor" at bounding box center [219, 326] width 267 height 7
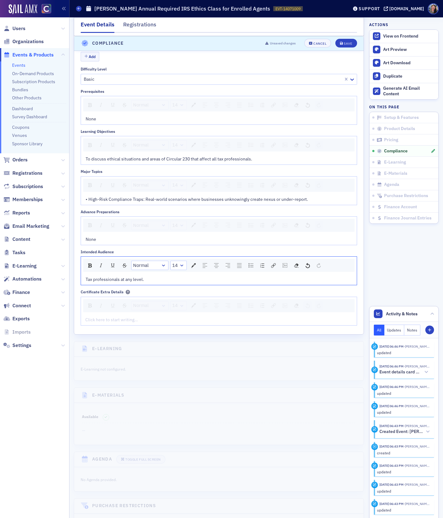
scroll to position [839, 0]
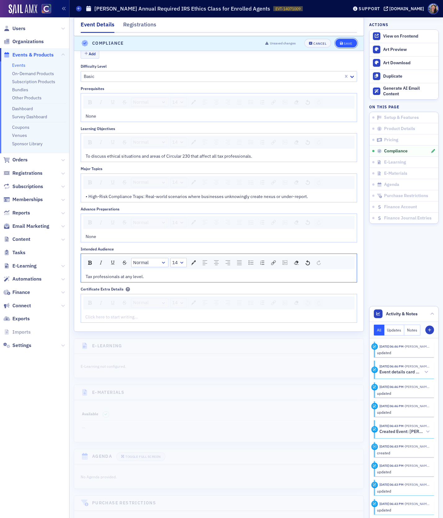
click at [342, 42] on icon "submit" at bounding box center [341, 43] width 3 height 3
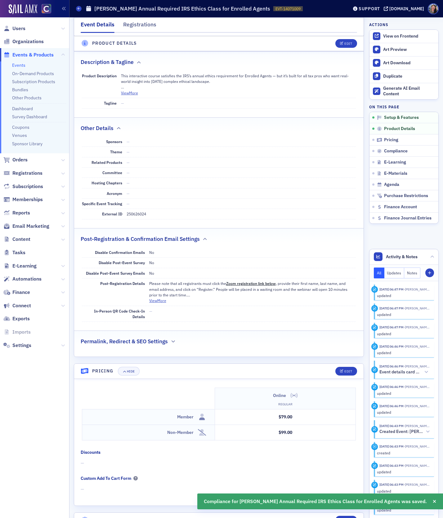
scroll to position [0, 0]
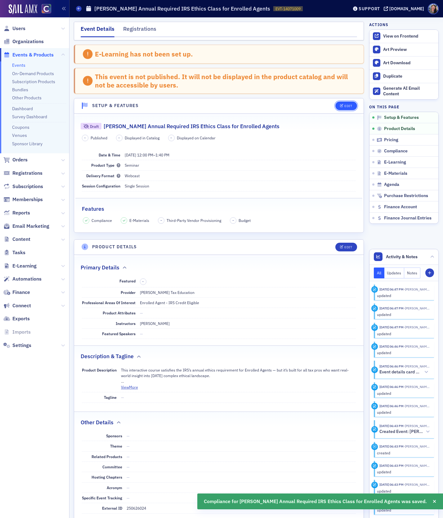
click at [343, 104] on icon "button" at bounding box center [342, 105] width 4 height 3
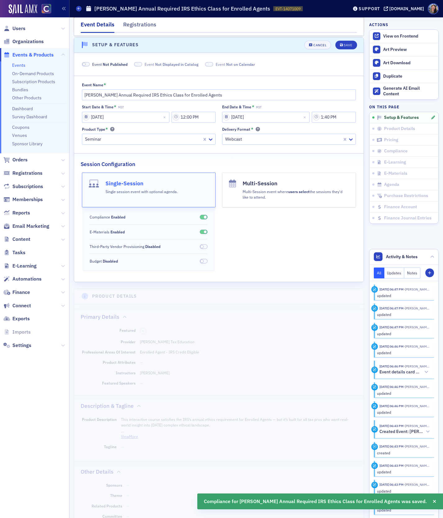
scroll to position [61, 0]
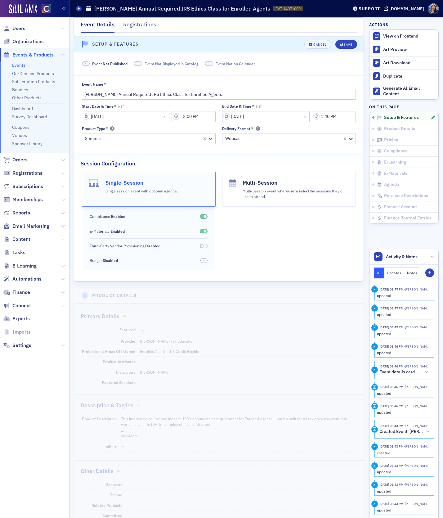
click at [95, 61] on span "Event Not Published" at bounding box center [109, 64] width 35 height 6
click at [346, 43] on div "Save" at bounding box center [348, 44] width 8 height 3
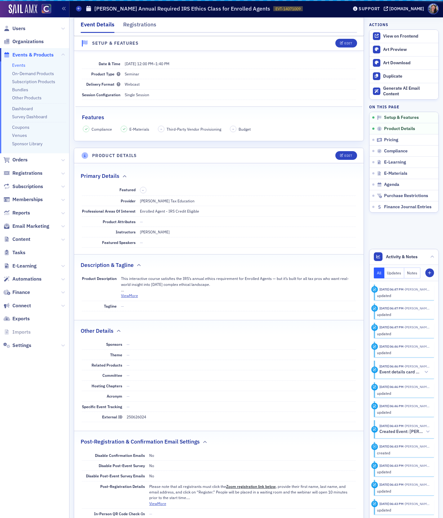
scroll to position [32, 0]
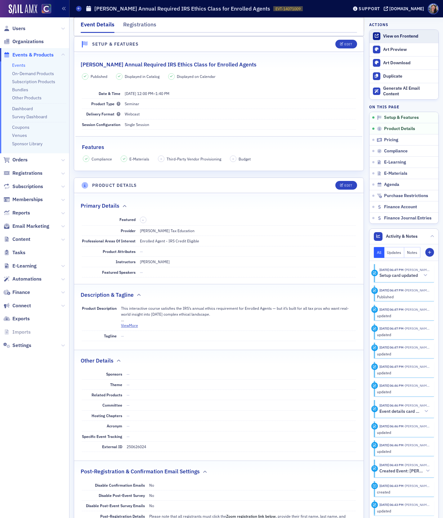
click at [398, 35] on div "View on Frontend" at bounding box center [409, 36] width 52 height 6
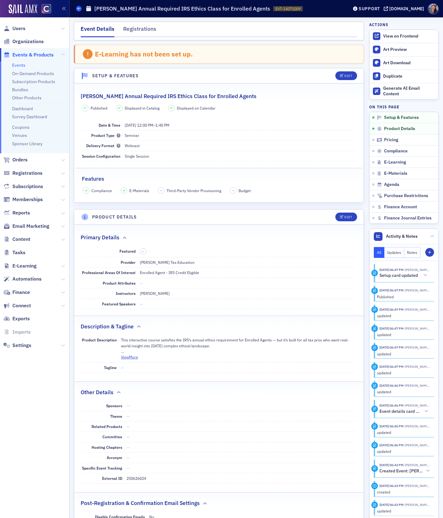
click at [78, 8] on icon at bounding box center [79, 8] width 2 height 3
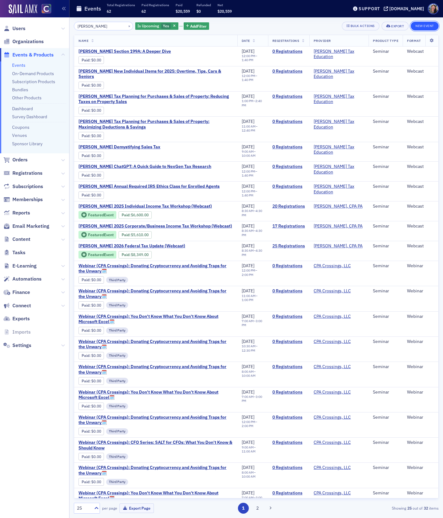
click at [419, 26] on button "New Event" at bounding box center [425, 26] width 28 height 9
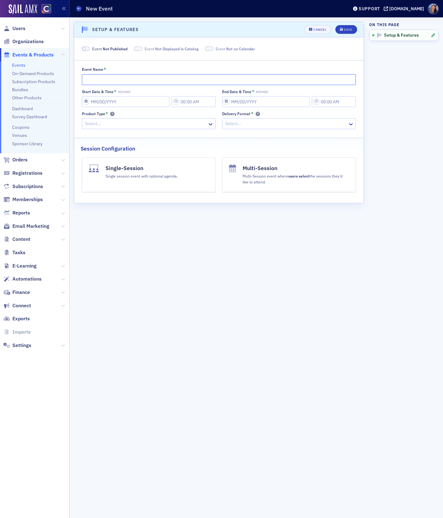
click at [106, 82] on input "Event Name *" at bounding box center [219, 79] width 274 height 11
paste input "Don Farmer's Sec. §199A QBID: Foundational Rules & Planning Strategies"
type input "Don Farmer's Sec. §199A QBID: Foundational Rules & Planning Strategies"
select select "9"
select select "2025"
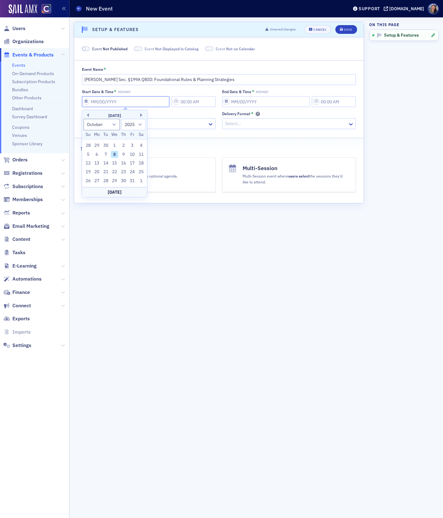
click at [98, 99] on input "Start Date & Time * MST/MDT" at bounding box center [126, 101] width 88 height 11
click at [140, 115] on button "Next Month" at bounding box center [142, 115] width 4 height 4
select select "11"
click at [96, 145] on div "1" at bounding box center [96, 145] width 7 height 7
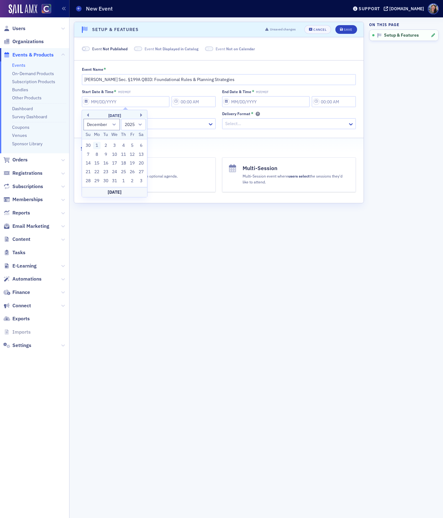
type input "12/01/2025"
type input "6:00 PM"
type input "12/01/2025"
type input "7:00 PM"
drag, startPoint x: 207, startPoint y: 101, endPoint x: 130, endPoint y: 94, distance: 77.0
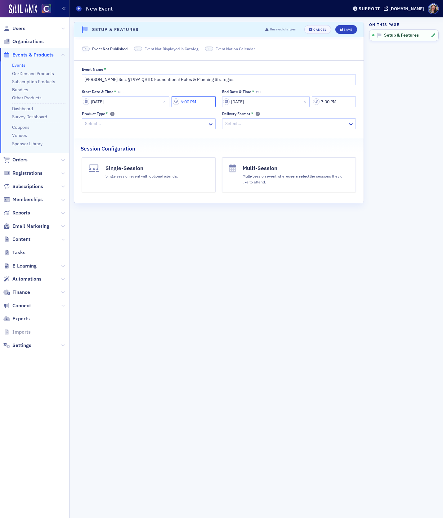
click at [133, 95] on div "Start Date & Time * MST 12/01/2025 6:00 PM" at bounding box center [149, 98] width 134 height 18
type input "11:00 AM"
select select "11"
select select "2025"
type input "12:40 PM"
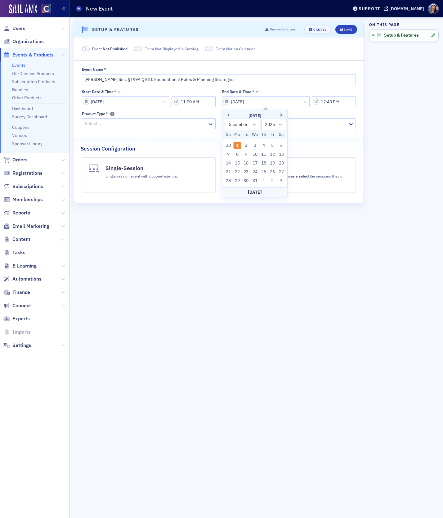
click at [159, 129] on div "Select…" at bounding box center [149, 123] width 134 height 11
click at [159, 126] on div at bounding box center [145, 124] width 123 height 8
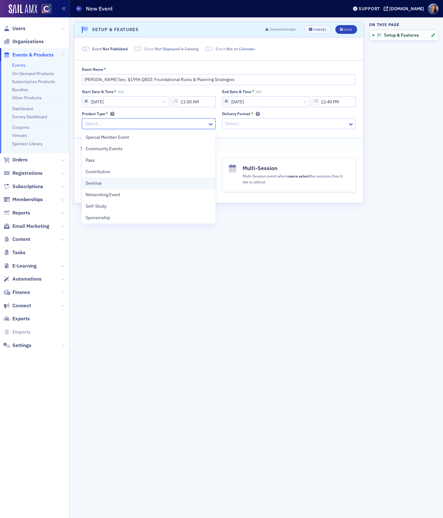
click at [151, 181] on div "Seminar" at bounding box center [149, 183] width 126 height 7
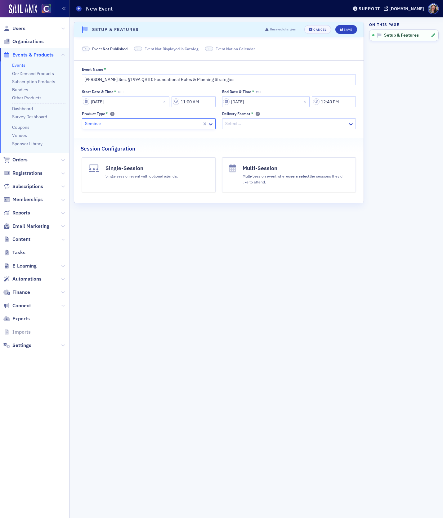
click at [242, 118] on div "Delivery Format * Select…" at bounding box center [289, 120] width 134 height 18
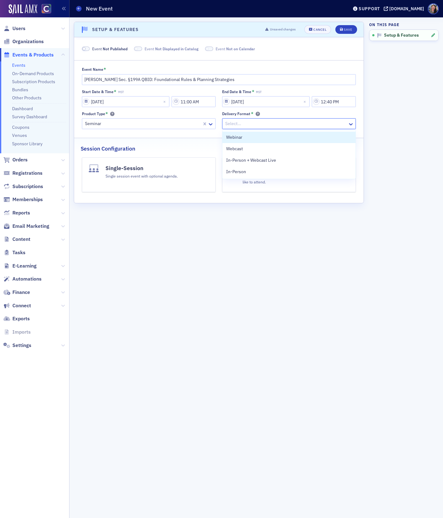
click at [240, 123] on div at bounding box center [286, 124] width 123 height 8
click at [238, 151] on span "Webcast" at bounding box center [234, 148] width 17 height 7
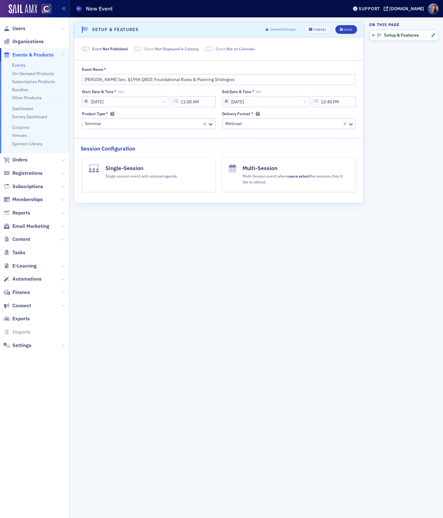
click at [163, 171] on h4 "Single-Session" at bounding box center [141, 168] width 72 height 8
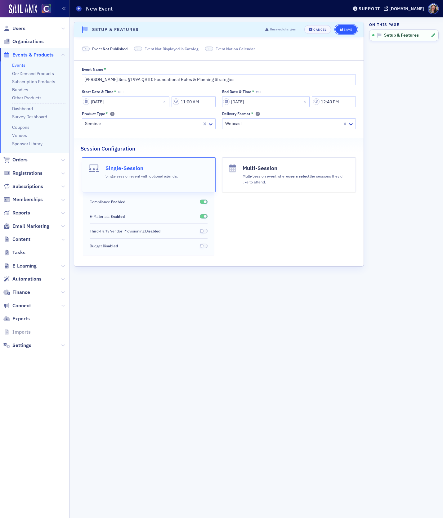
click at [351, 29] on div "Save" at bounding box center [348, 29] width 8 height 3
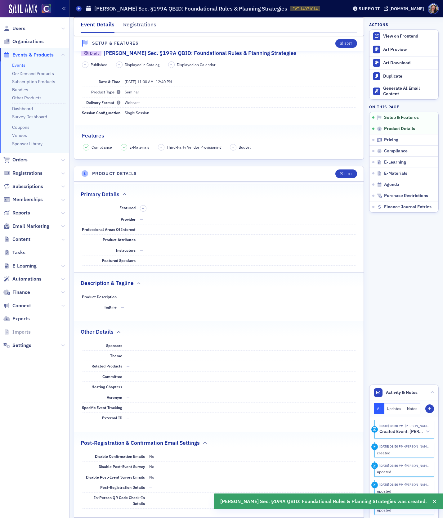
scroll to position [123, 0]
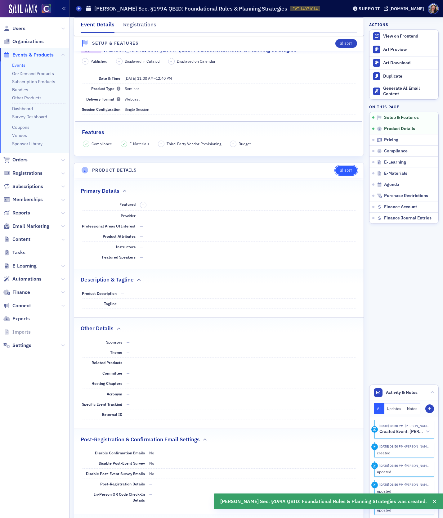
click at [347, 169] on div "Edit" at bounding box center [348, 170] width 8 height 3
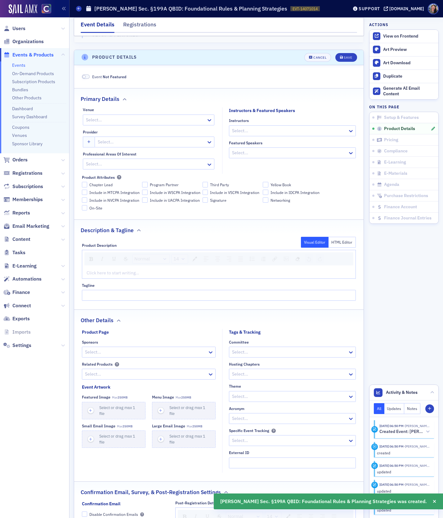
scroll to position [248, 0]
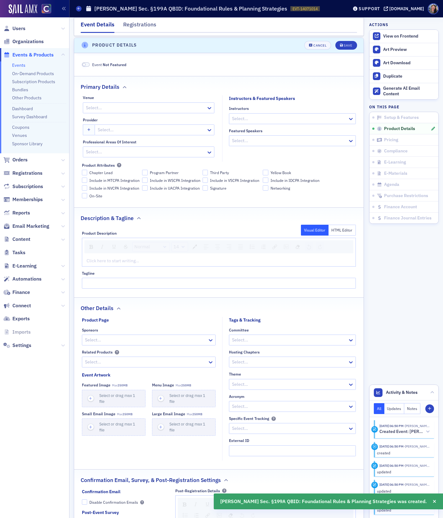
click at [113, 111] on div "Select…" at bounding box center [148, 107] width 131 height 11
type input "web"
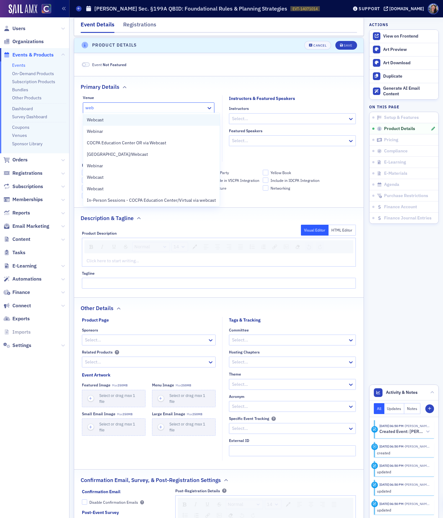
click at [111, 122] on div "Webcast" at bounding box center [151, 120] width 129 height 7
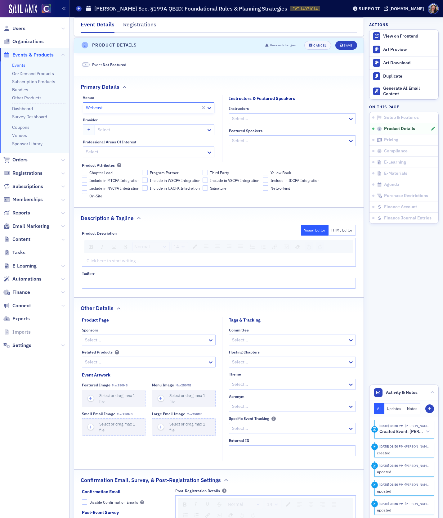
click at [111, 130] on div at bounding box center [151, 130] width 109 height 8
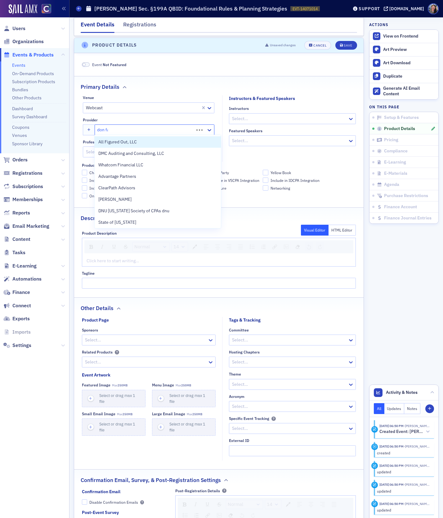
type input "don far"
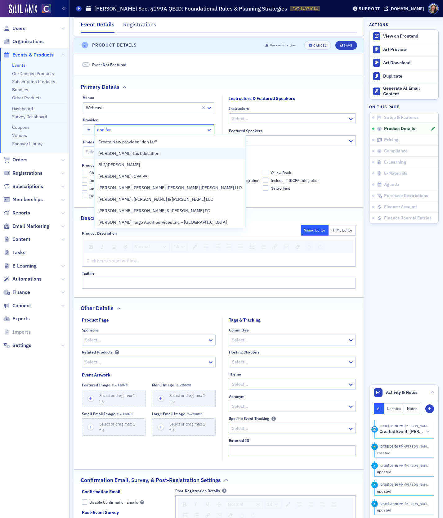
click at [121, 153] on span "[PERSON_NAME] Tax Education" at bounding box center [128, 153] width 61 height 7
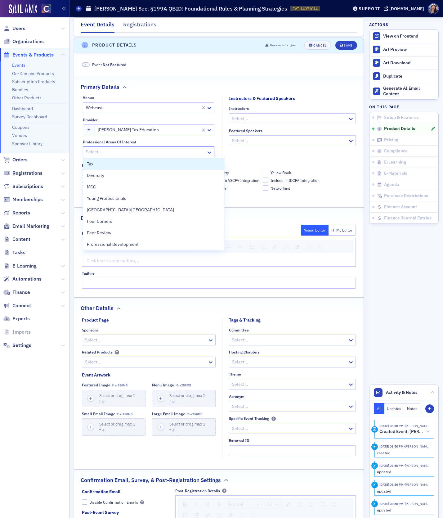
click at [154, 150] on div at bounding box center [145, 152] width 120 height 8
click at [151, 159] on div "Tax" at bounding box center [148, 163] width 131 height 11
click at [254, 120] on div at bounding box center [289, 119] width 116 height 8
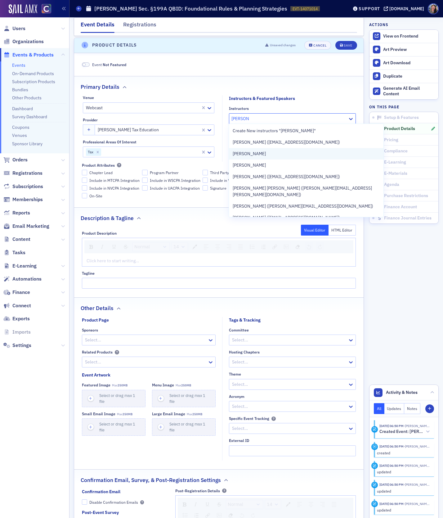
click at [266, 155] on span "[PERSON_NAME]" at bounding box center [249, 153] width 33 height 7
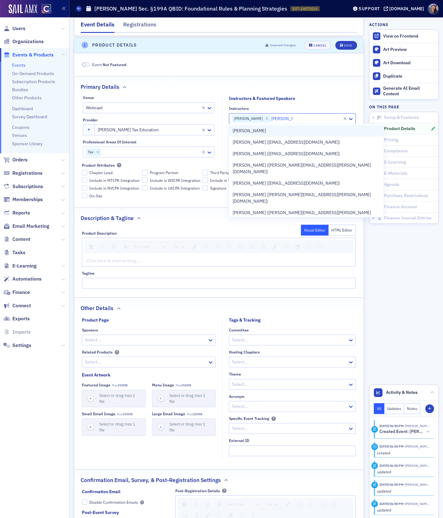
click at [253, 131] on span "[PERSON_NAME]" at bounding box center [249, 130] width 33 height 7
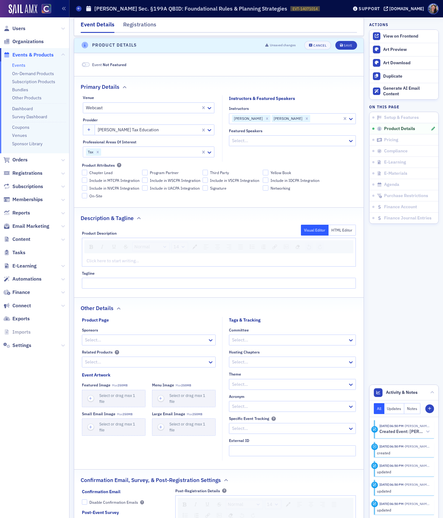
click at [278, 72] on div "Event Not Featured Primary Details Venue Webcast Provider Don Farmer Tax Educat…" at bounding box center [218, 339] width 289 height 573
click at [100, 260] on div "rdw-editor" at bounding box center [219, 260] width 265 height 7
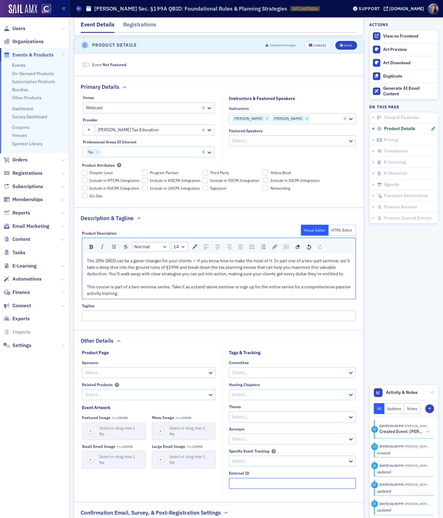
click at [237, 479] on input "External ID" at bounding box center [292, 483] width 127 height 11
paste input "250627024"
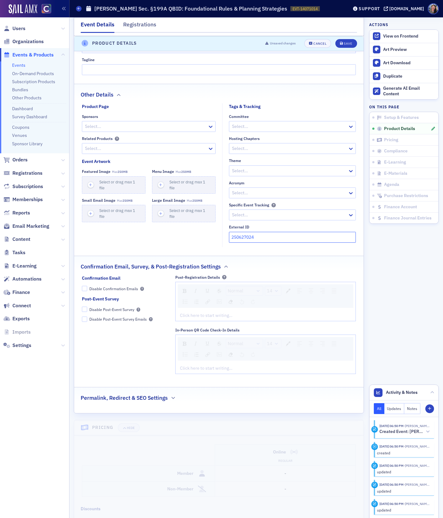
scroll to position [506, 0]
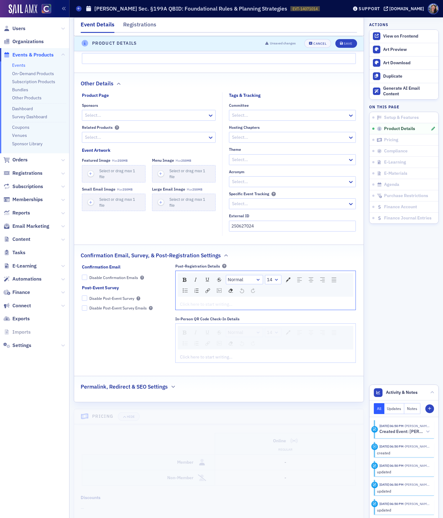
click at [210, 301] on div "rdw-editor" at bounding box center [265, 304] width 171 height 7
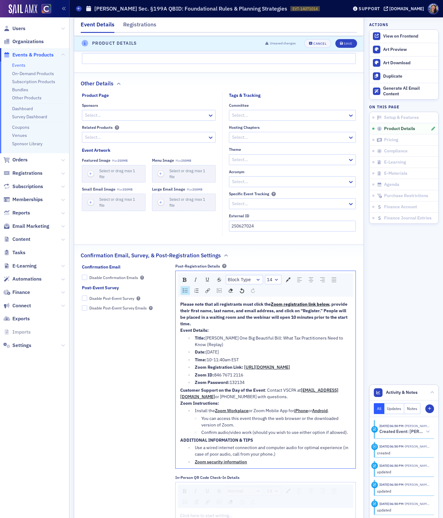
drag, startPoint x: 252, startPoint y: 386, endPoint x: 185, endPoint y: 381, distance: 66.9
click at [185, 381] on ul "Title: [PERSON_NAME] One Big Beautiful Bill: What Tax Practitioners Need to Kno…" at bounding box center [265, 360] width 171 height 51
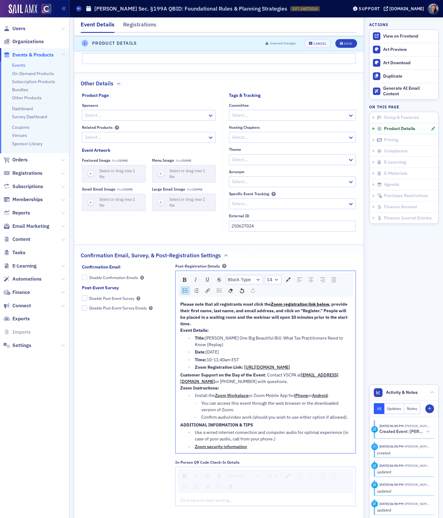
drag, startPoint x: 245, startPoint y: 357, endPoint x: 177, endPoint y: 330, distance: 72.8
click at [177, 330] on div "Please note that all registrants must click the Zoom registration link below , …" at bounding box center [266, 376] width 180 height 154
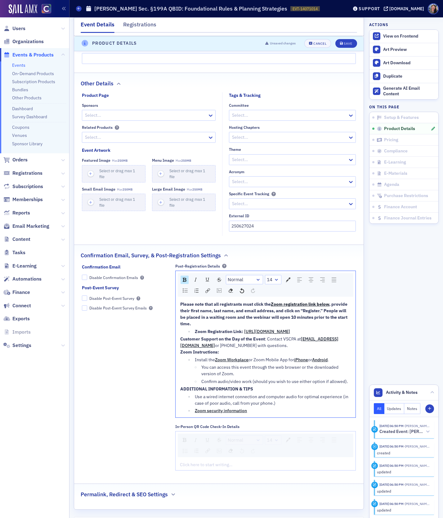
click at [195, 328] on span "Zoom Registration Link:" at bounding box center [219, 331] width 48 height 6
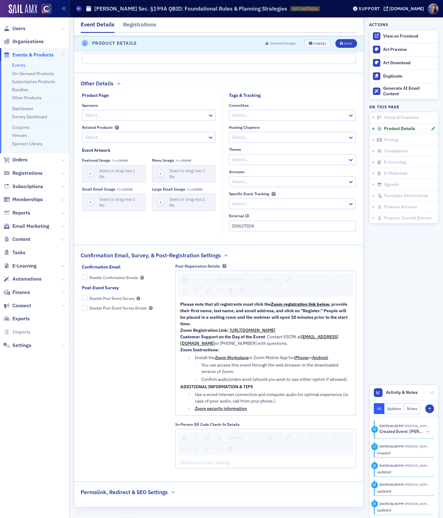
click at [229, 333] on span "[URL][DOMAIN_NAME]" at bounding box center [252, 330] width 46 height 6
click at [338, 333] on div "Zoom Registration Link: https://us06web.zoom.us/webinar/register/WN_fX2LVaWKTG2…" at bounding box center [265, 330] width 171 height 7
drag, startPoint x: 338, startPoint y: 335, endPoint x: 167, endPoint y: 331, distance: 171.5
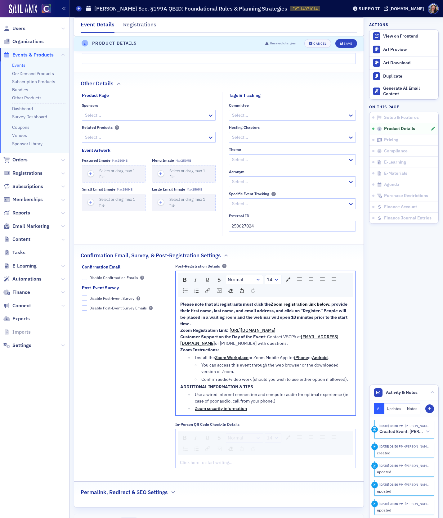
click at [167, 331] on div "Confirmation Email Disable Confirmation Emails Post-Event Survey Disable Post-E…" at bounding box center [219, 368] width 274 height 209
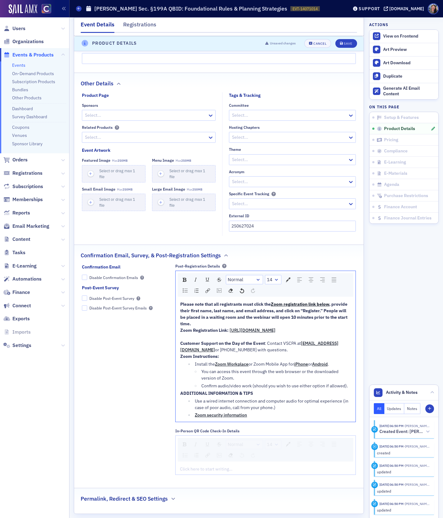
click at [306, 322] on div "Please note that all registrants must click the Zoom registration link below , …" at bounding box center [265, 314] width 171 height 26
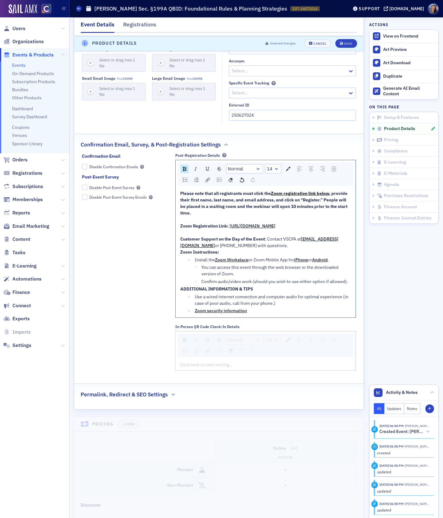
scroll to position [618, 0]
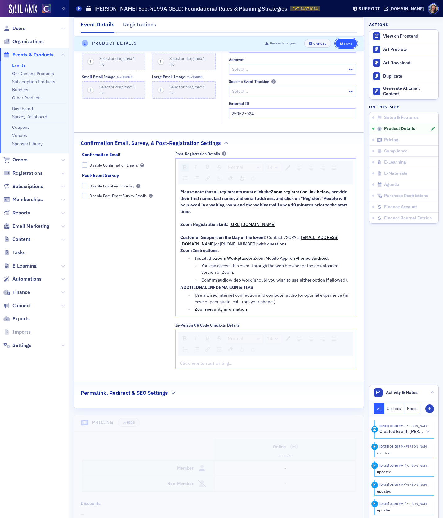
click at [344, 44] on div "Save" at bounding box center [348, 43] width 8 height 3
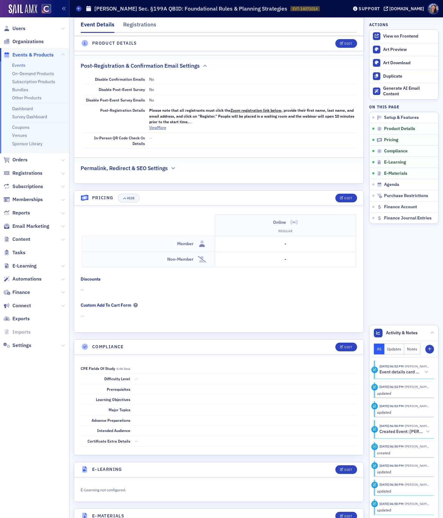
scroll to position [555, 0]
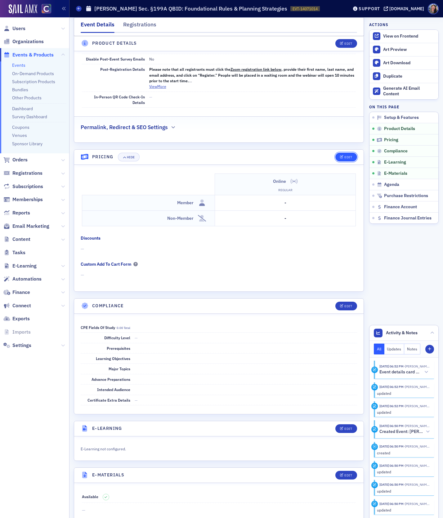
click at [345, 153] on button "Edit" at bounding box center [345, 157] width 21 height 9
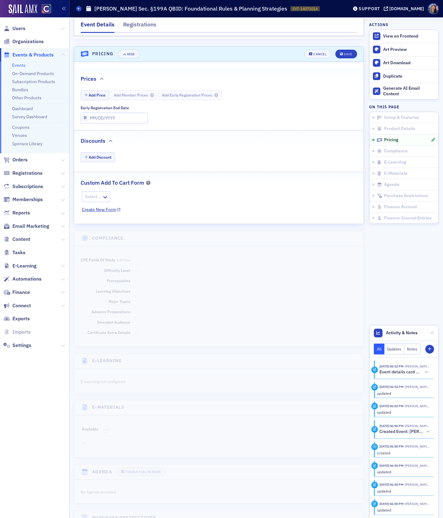
scroll to position [664, 0]
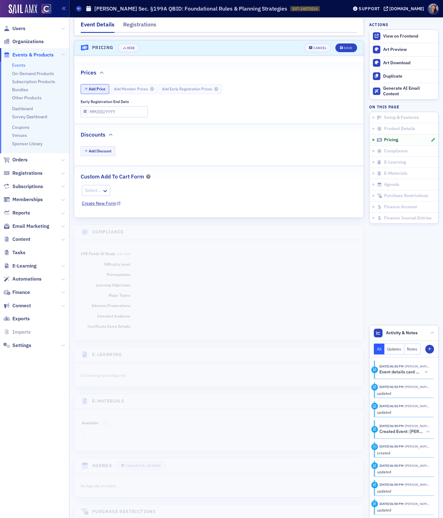
click at [101, 84] on button "Add Price" at bounding box center [95, 89] width 29 height 10
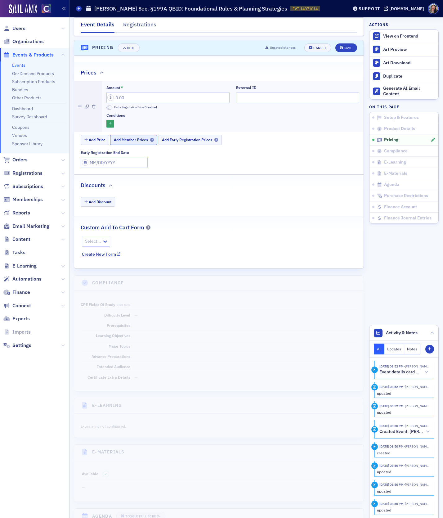
click at [132, 137] on span "Add Member Prices" at bounding box center [134, 139] width 40 height 5
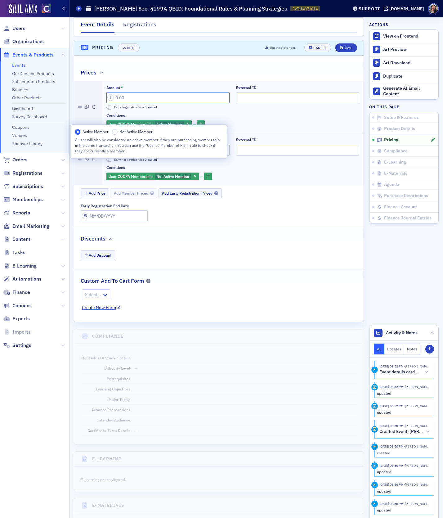
click at [133, 95] on input "Amount *" at bounding box center [167, 97] width 123 height 11
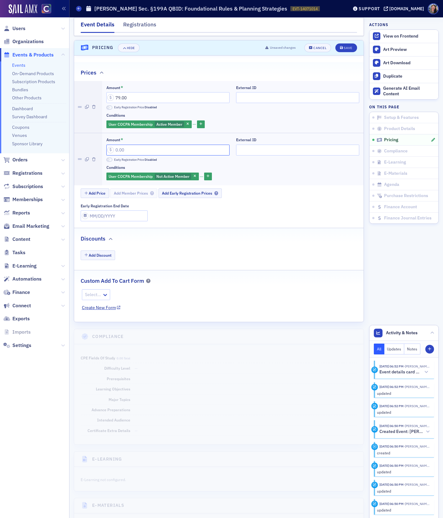
click at [114, 147] on input "Amount *" at bounding box center [167, 150] width 123 height 11
click at [244, 94] on input "External ID" at bounding box center [297, 97] width 123 height 11
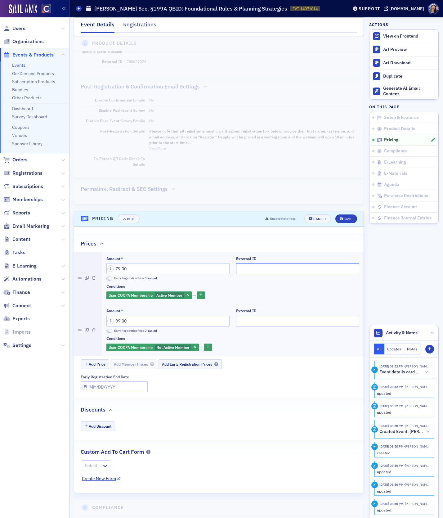
scroll to position [487, 0]
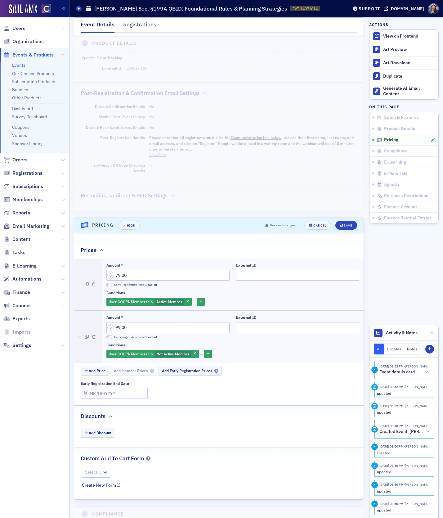
click at [140, 64] on dd "250627024" at bounding box center [241, 68] width 229 height 10
copy dd "250627024"
click at [269, 270] on input "External ID" at bounding box center [297, 275] width 123 height 11
paste input "250627024"
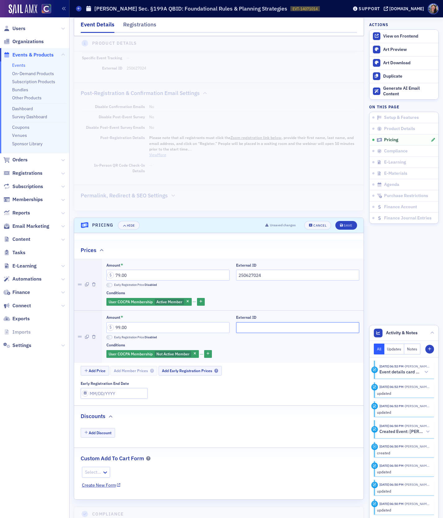
click at [254, 323] on input "External ID" at bounding box center [297, 327] width 123 height 11
paste input "250627024"
click at [348, 224] on div "Save" at bounding box center [348, 225] width 8 height 3
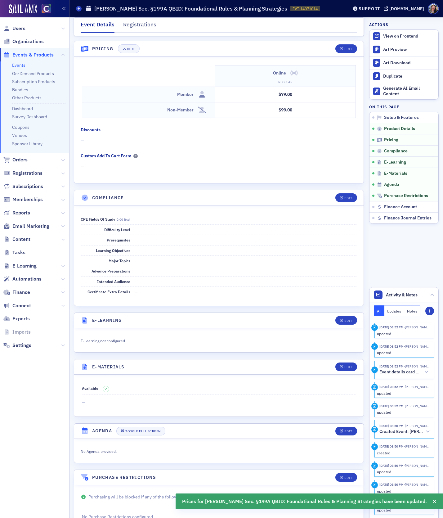
scroll to position [641, 0]
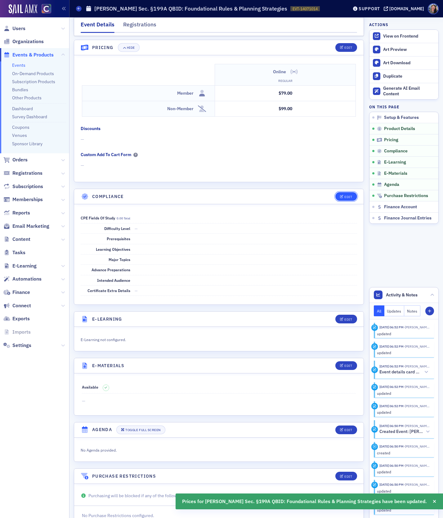
click at [345, 195] on div "Edit" at bounding box center [348, 196] width 8 height 3
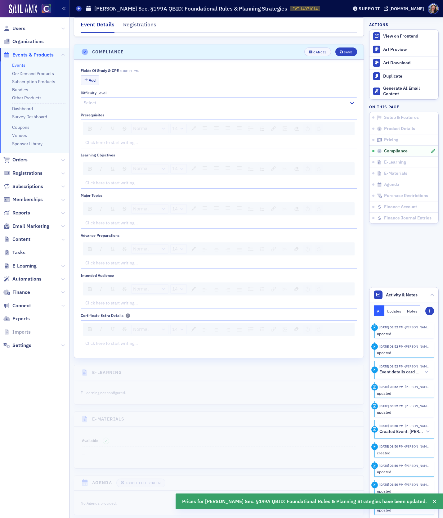
scroll to position [789, 0]
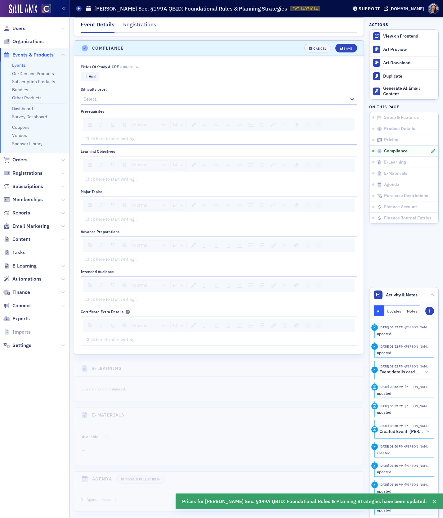
click at [107, 72] on div "Add" at bounding box center [219, 77] width 276 height 11
click at [86, 74] on button "Add" at bounding box center [90, 77] width 19 height 10
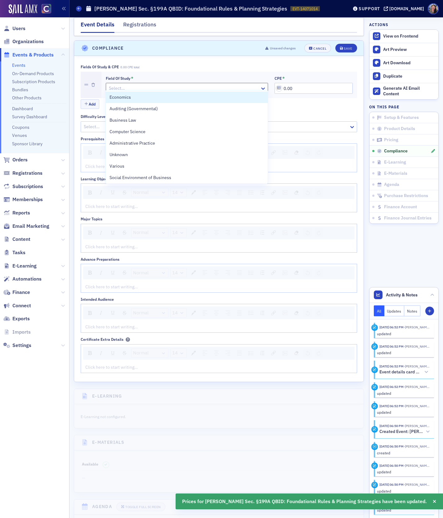
click at [112, 87] on div at bounding box center [183, 88] width 151 height 8
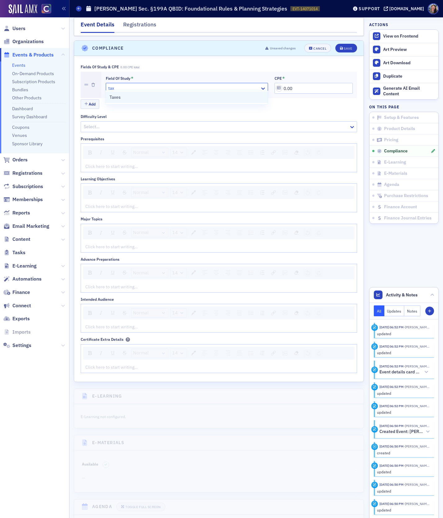
click at [120, 96] on span "Taxes" at bounding box center [114, 97] width 11 height 7
drag, startPoint x: 301, startPoint y: 87, endPoint x: 241, endPoint y: 76, distance: 61.0
click at [242, 77] on div "Field of Study * Taxes CPE * 0.00" at bounding box center [229, 85] width 247 height 18
click at [103, 124] on div at bounding box center [215, 127] width 265 height 8
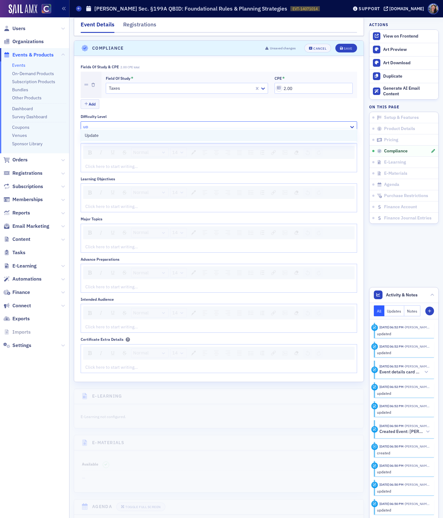
click at [96, 137] on span "Update" at bounding box center [92, 135] width 14 height 7
click at [94, 166] on div "Click here to start writing…" at bounding box center [219, 166] width 276 height 11
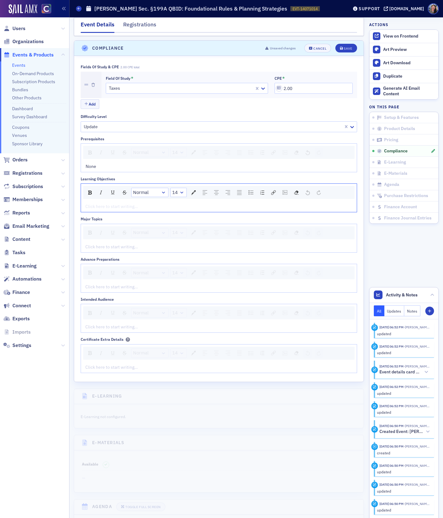
click at [96, 203] on div "rdw-editor" at bounding box center [219, 206] width 267 height 7
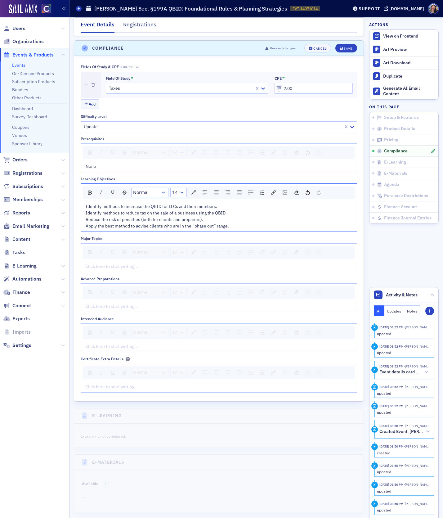
click at [93, 265] on div "Click here to start writing…" at bounding box center [219, 266] width 276 height 11
click at [88, 263] on span "• 2025 Sales Tax Legislative and Regulatory Updates: What’s new at the federal …" at bounding box center [197, 266] width 223 height 6
click at [101, 305] on div "Click here to start writing…" at bounding box center [219, 306] width 276 height 11
click at [92, 343] on div "rdw-editor" at bounding box center [219, 346] width 267 height 7
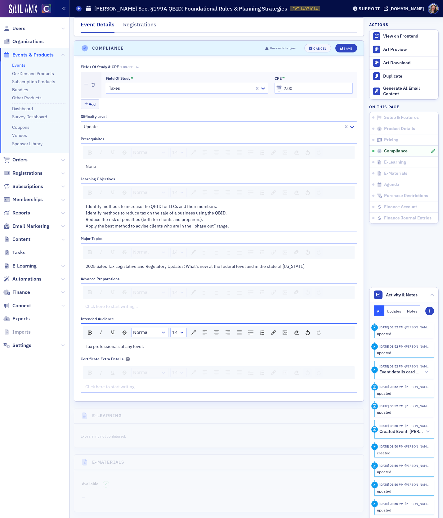
click at [96, 303] on div "rdw-editor" at bounding box center [219, 306] width 267 height 7
click at [113, 216] on span "Identify methods to increase the QBID for LLCs and their members. Identify meth…" at bounding box center [157, 215] width 143 height 25
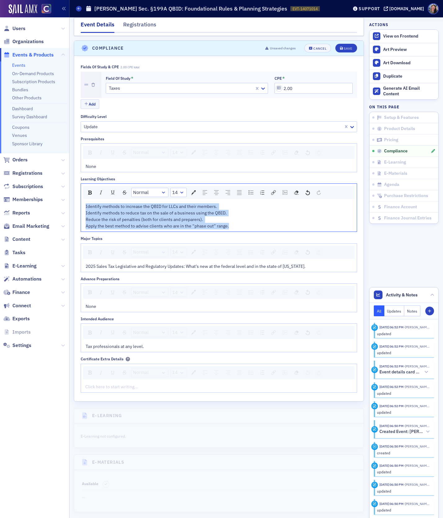
drag, startPoint x: 235, startPoint y: 224, endPoint x: 24, endPoint y: 169, distance: 218.1
click at [25, 169] on div "Users Organizations Events & Products Events On-Demand Products Subscription Pr…" at bounding box center [221, 259] width 443 height 518
copy span "Identify methods to increase the QBID for LLCs and their members. Identify meth…"
click at [187, 216] on span "Identify methods to increase the QBID for LLCs and their members. Identify meth…" at bounding box center [157, 215] width 143 height 25
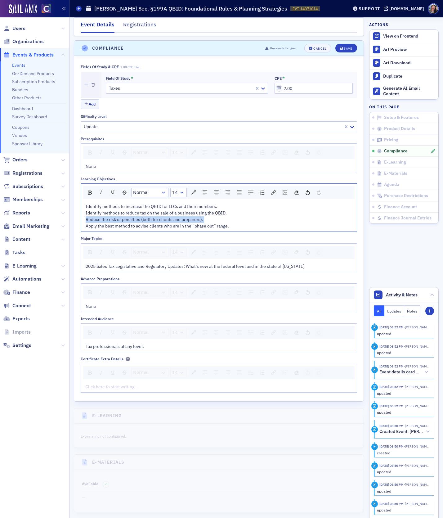
drag, startPoint x: 222, startPoint y: 212, endPoint x: 73, endPoint y: 214, distance: 149.2
click at [73, 214] on div "Event Details Registrations E-Learning has not been set up. Compliance has not …" at bounding box center [255, 3] width 373 height 1551
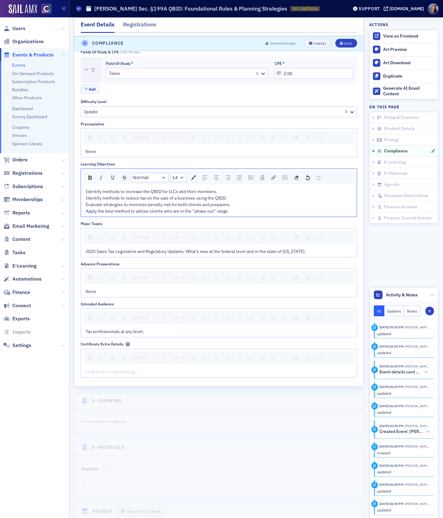
scroll to position [806, 0]
click at [342, 42] on icon "submit" at bounding box center [341, 43] width 3 height 3
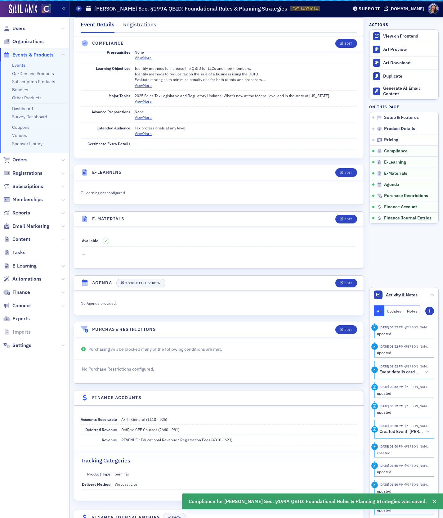
scroll to position [766, 0]
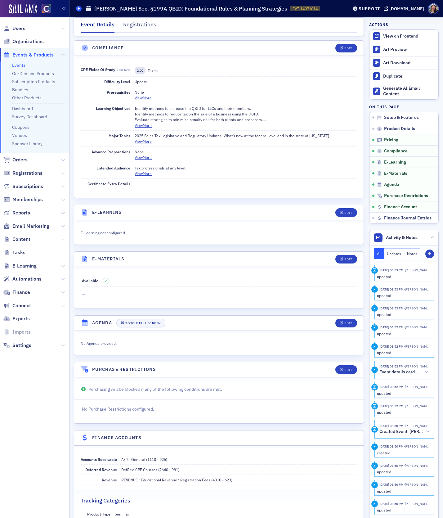
click at [79, 8] on icon at bounding box center [79, 8] width 2 height 3
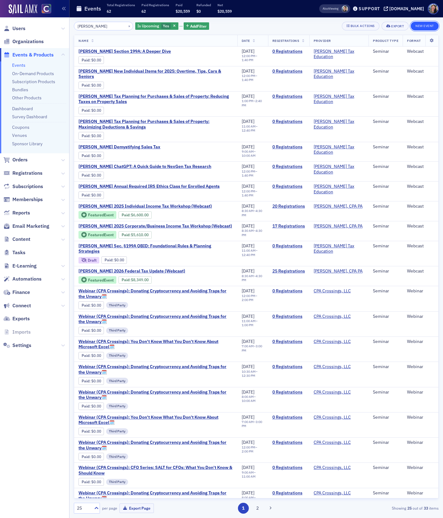
click at [427, 26] on button "New Event" at bounding box center [425, 26] width 28 height 9
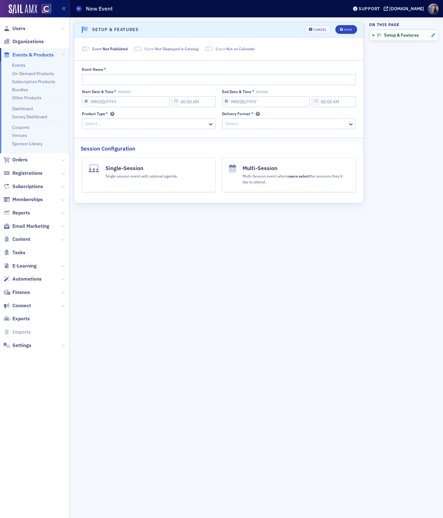
click at [126, 68] on div "Event Name *" at bounding box center [219, 69] width 274 height 5
click at [126, 78] on input "Event Name *" at bounding box center [219, 79] width 274 height 11
paste input "Don Farmer's Sec. §199A QBID: Advanced Applications & Maximizing the 20% Deduct…"
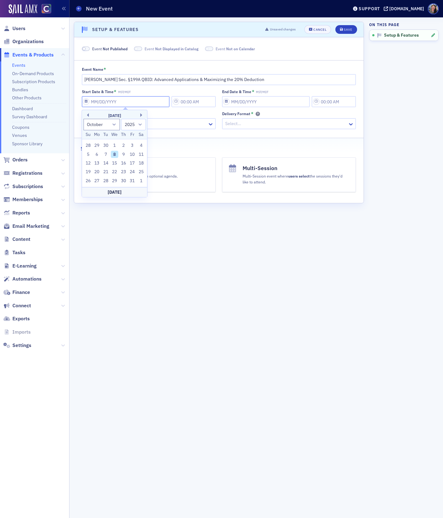
click at [105, 102] on input "Start Date & Time * MST/MDT" at bounding box center [126, 101] width 88 height 11
click at [141, 114] on button "Next Month" at bounding box center [142, 115] width 4 height 4
click at [98, 145] on div "1" at bounding box center [96, 145] width 7 height 7
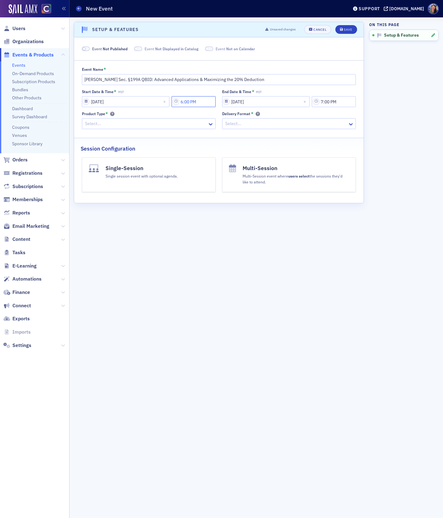
drag, startPoint x: 207, startPoint y: 102, endPoint x: 125, endPoint y: 93, distance: 81.7
click at [125, 94] on div "Start Date & Time * MST 12/01/2025 6:00 PM" at bounding box center [149, 98] width 134 height 18
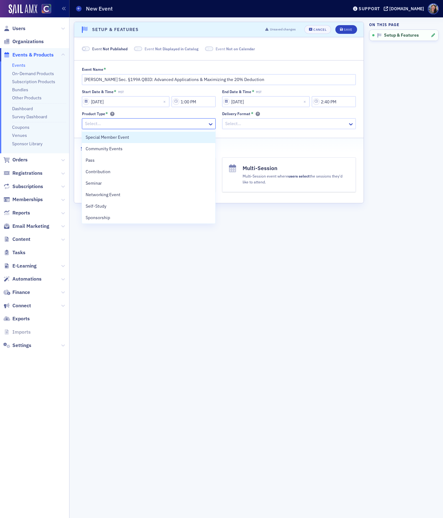
click at [94, 124] on div at bounding box center [145, 124] width 123 height 8
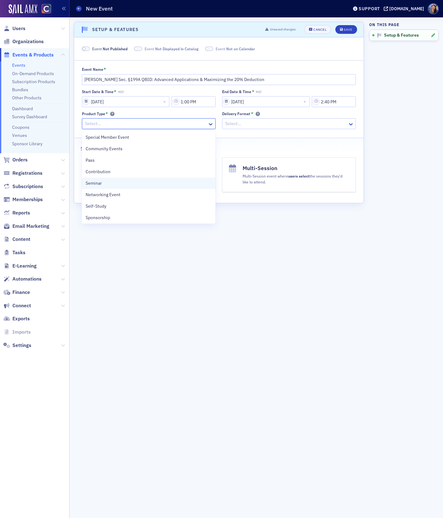
click at [105, 185] on div "Seminar" at bounding box center [149, 183] width 126 height 7
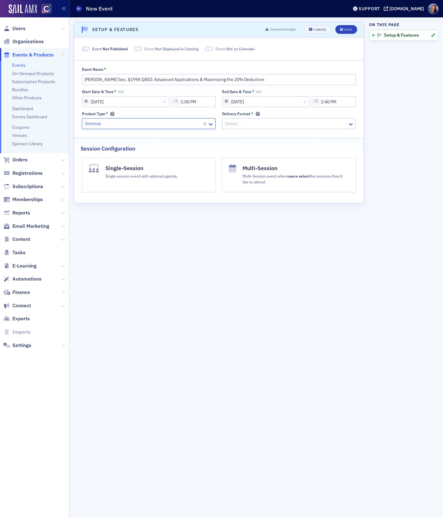
click at [274, 123] on div at bounding box center [286, 124] width 123 height 8
click at [269, 147] on div "Webcast" at bounding box center [289, 148] width 126 height 7
click at [176, 184] on button "Single-Session Single session event with optional agenda." at bounding box center [149, 174] width 134 height 35
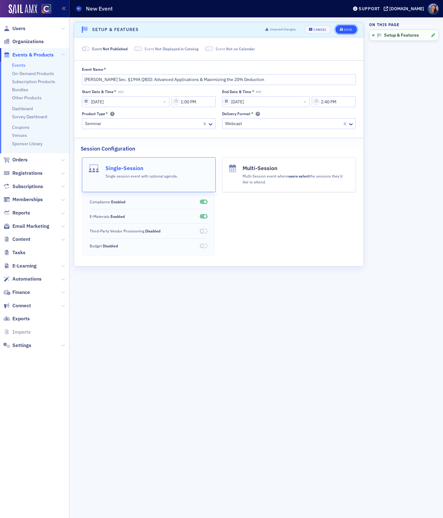
click at [349, 33] on button "Save" at bounding box center [345, 29] width 21 height 9
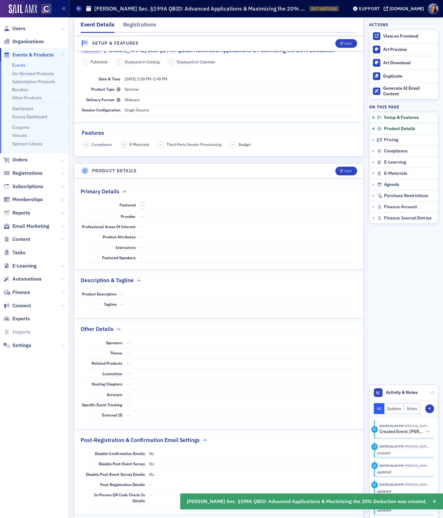
scroll to position [123, 0]
click at [342, 170] on button "Edit" at bounding box center [345, 170] width 21 height 9
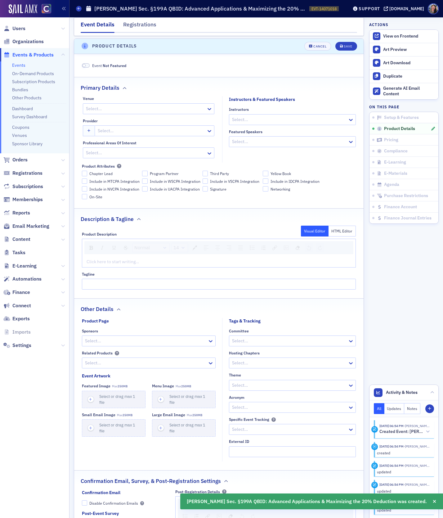
scroll to position [248, 0]
click at [99, 108] on div at bounding box center [145, 108] width 120 height 8
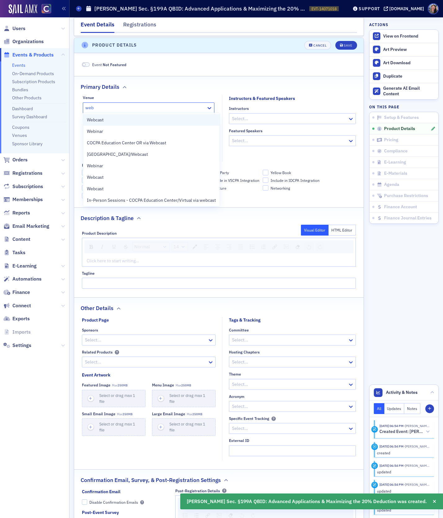
click at [100, 118] on span "Webcast" at bounding box center [95, 120] width 17 height 7
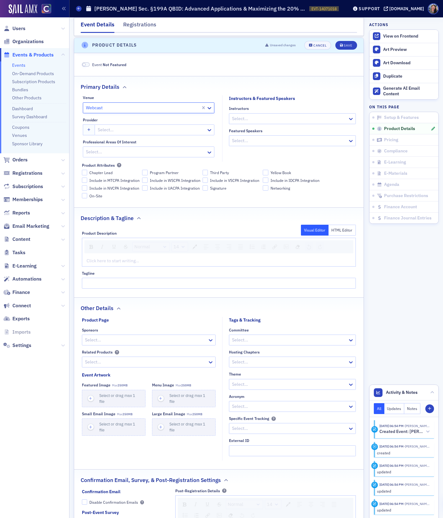
click at [101, 128] on div at bounding box center [151, 130] width 109 height 8
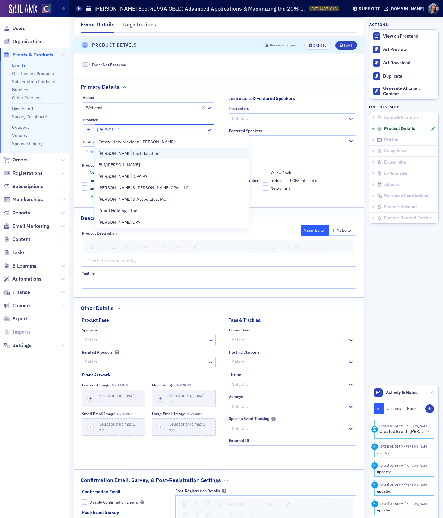
click at [111, 155] on span "[PERSON_NAME] Tax Education" at bounding box center [128, 153] width 61 height 7
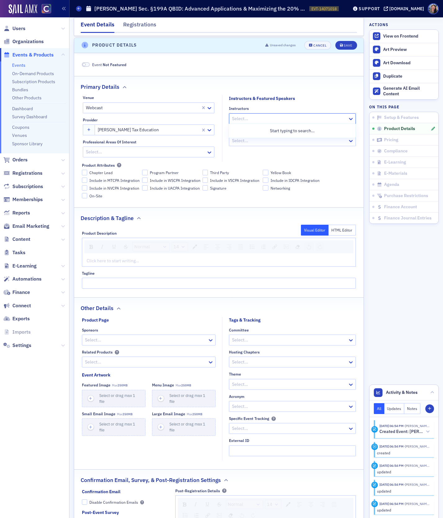
click at [261, 118] on div at bounding box center [289, 119] width 116 height 8
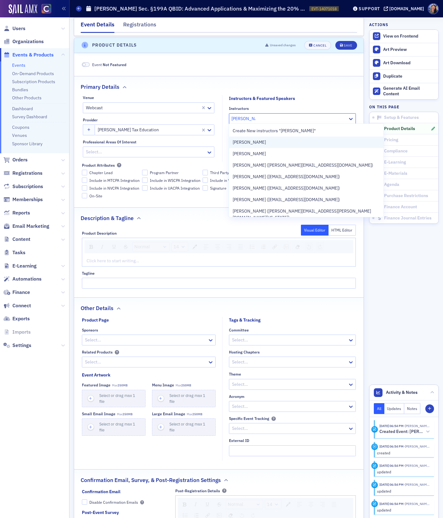
click at [262, 142] on span "[PERSON_NAME]" at bounding box center [249, 142] width 33 height 7
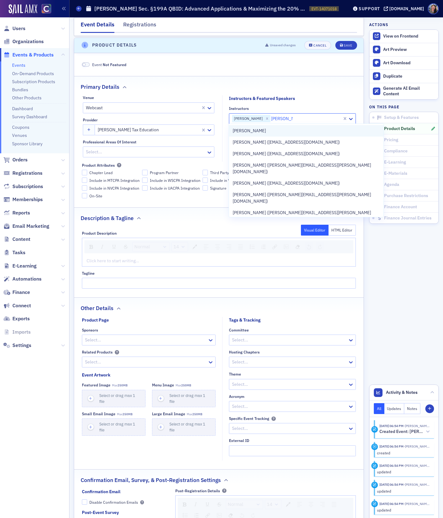
click at [307, 127] on div "[PERSON_NAME]" at bounding box center [306, 130] width 154 height 11
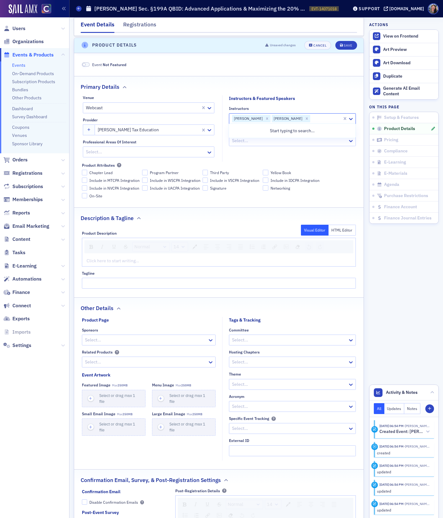
click at [168, 152] on div at bounding box center [145, 152] width 120 height 8
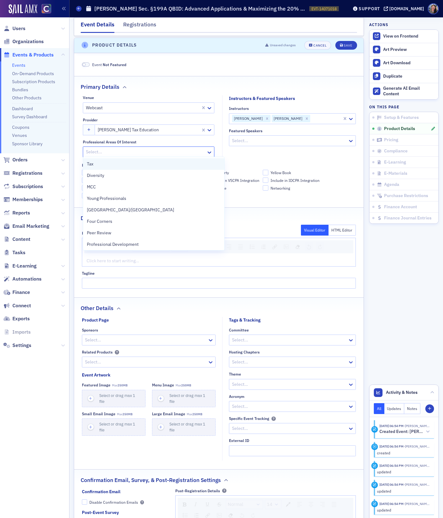
click at [166, 164] on div "Tax" at bounding box center [154, 164] width 134 height 7
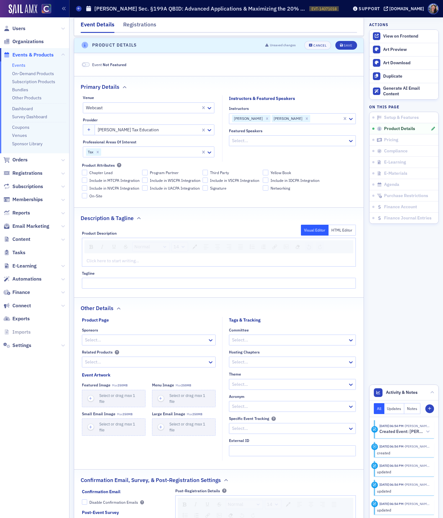
click at [247, 155] on fieldset "Instructors & Featured Speakers Instructors George Koutelleris Greg White Featu…" at bounding box center [290, 128] width 137 height 66
click at [102, 257] on div "rdw-editor" at bounding box center [219, 260] width 265 height 7
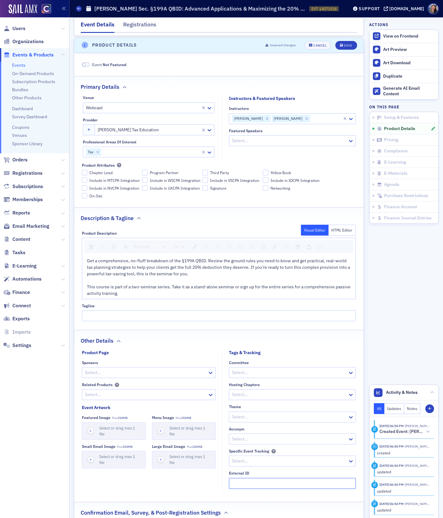
click at [238, 478] on input "External ID" at bounding box center [292, 483] width 127 height 11
paste input "250628024"
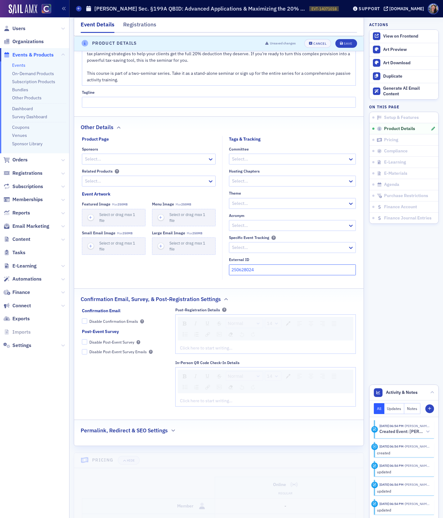
scroll to position [487, 0]
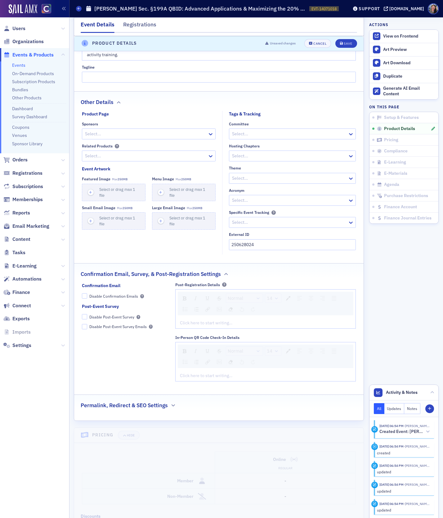
click at [219, 319] on div "rdw-editor" at bounding box center [265, 322] width 171 height 7
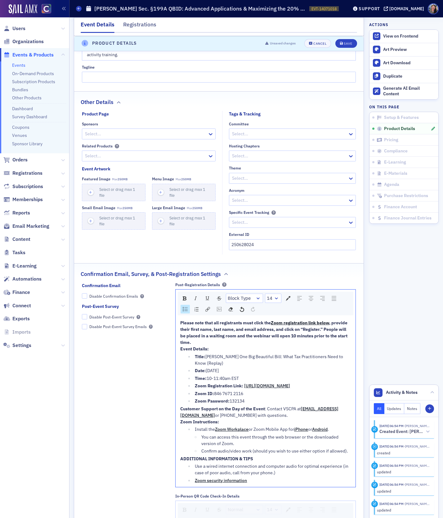
drag, startPoint x: 252, startPoint y: 403, endPoint x: 180, endPoint y: 352, distance: 87.9
click at [180, 353] on ul "Title: [PERSON_NAME] One Big Beautiful Bill: What Tax Practitioners Need to Kno…" at bounding box center [265, 378] width 171 height 51
drag, startPoint x: 249, startPoint y: 376, endPoint x: 158, endPoint y: 355, distance: 93.7
click at [158, 355] on div "Confirmation Email Disable Confirmation Emails Post-Event Survey Disable Post-E…" at bounding box center [219, 413] width 274 height 262
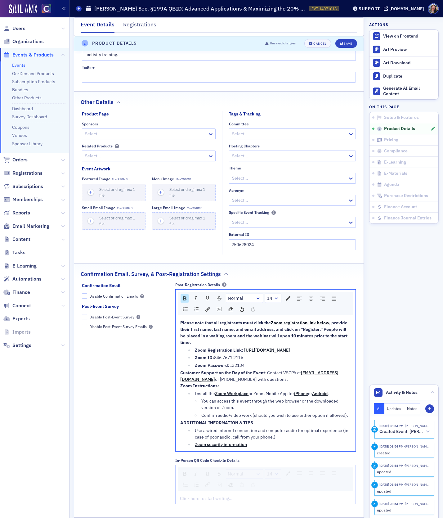
click at [244, 353] on span "[URL][DOMAIN_NAME]" at bounding box center [267, 350] width 46 height 6
drag, startPoint x: 247, startPoint y: 372, endPoint x: 192, endPoint y: 356, distance: 57.3
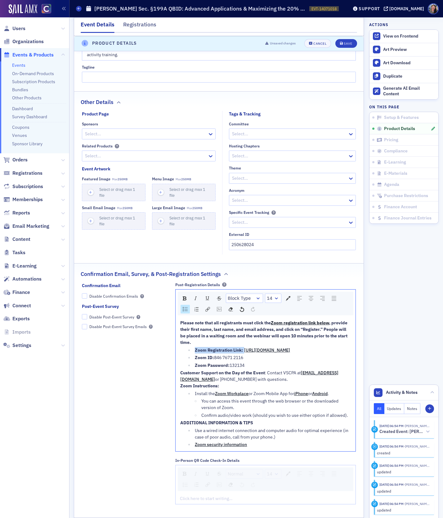
click at [192, 356] on ul "Zoom Registration Link: https://us06web.zoom.us/webinar/register/WN_fX2LVaWKTG2…" at bounding box center [265, 358] width 171 height 22
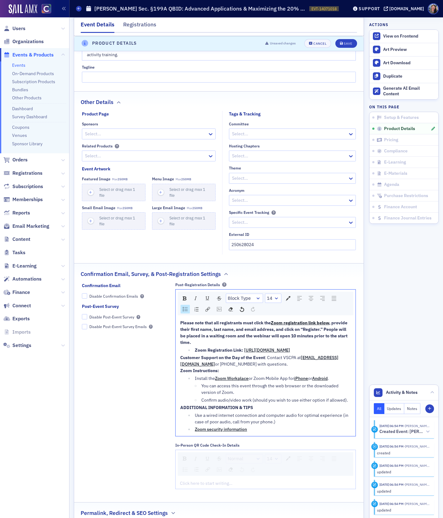
click at [181, 360] on span "Customer Support on the Day of the Event" at bounding box center [222, 357] width 85 height 6
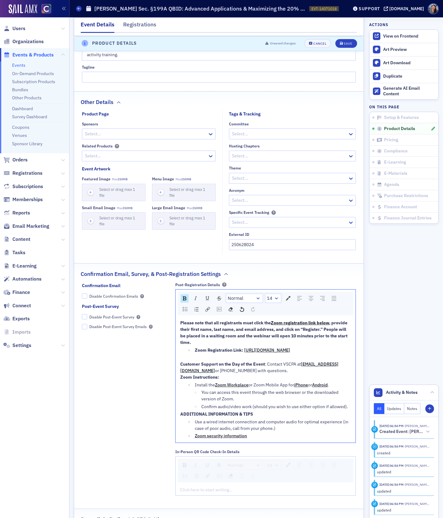
click at [180, 380] on span "Zoom Instructions:" at bounding box center [199, 377] width 39 height 6
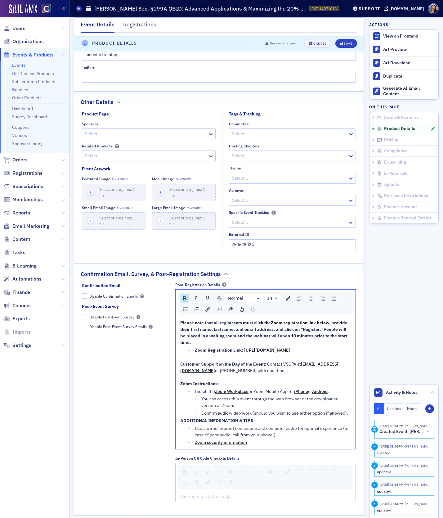
click at [180, 423] on div "Please note that all registrants must click the Zoom registration link below , …" at bounding box center [265, 382] width 171 height 126
click at [180, 423] on span "ADDITIONAL INFORMATION & TIPS" at bounding box center [216, 420] width 73 height 6
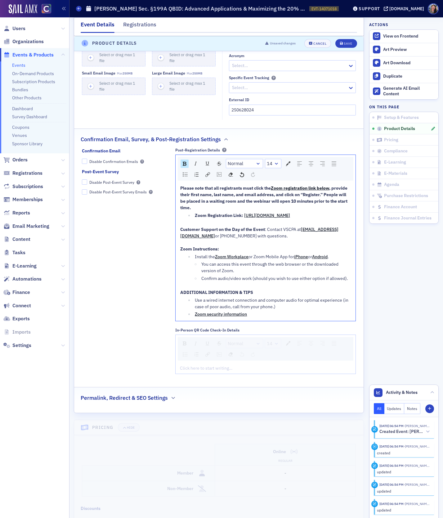
scroll to position [632, 0]
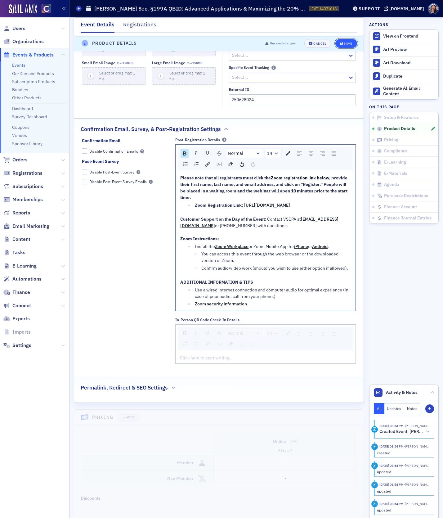
click at [346, 42] on div "Save" at bounding box center [348, 43] width 8 height 3
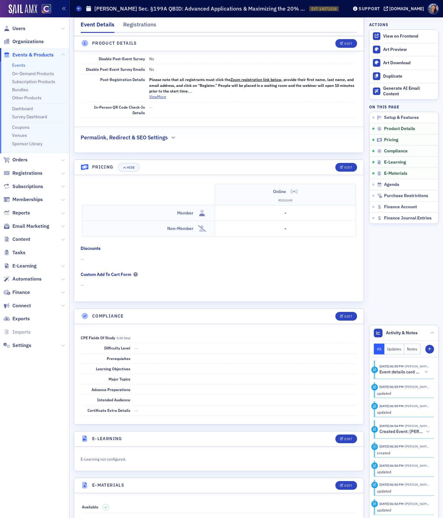
scroll to position [544, 0]
click at [348, 163] on button "Edit" at bounding box center [345, 167] width 21 height 9
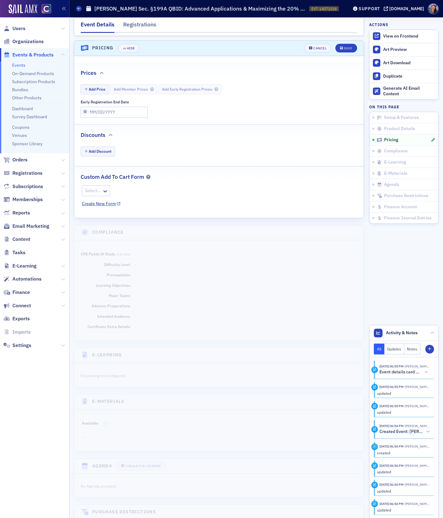
scroll to position [664, 0]
click at [100, 84] on button "Add Price" at bounding box center [95, 89] width 29 height 10
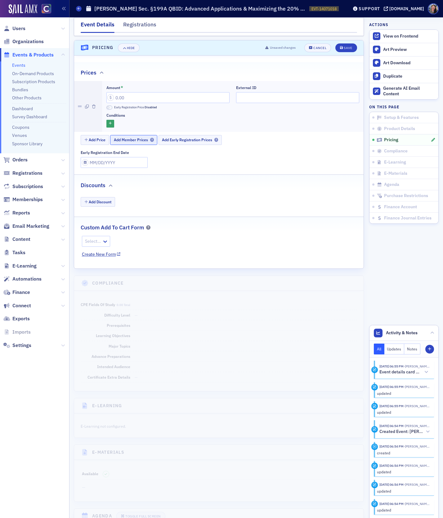
click at [136, 137] on span "Add Member Prices" at bounding box center [134, 139] width 40 height 5
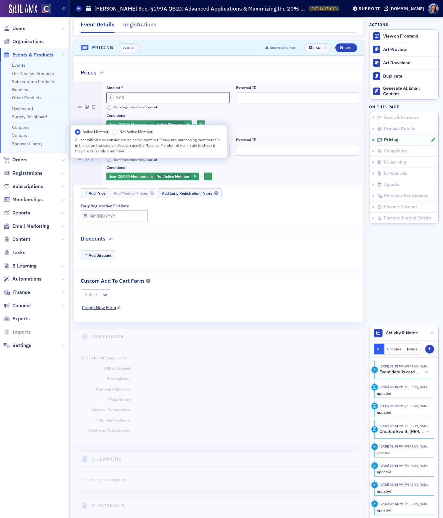
click at [136, 95] on input "Amount *" at bounding box center [167, 97] width 123 height 11
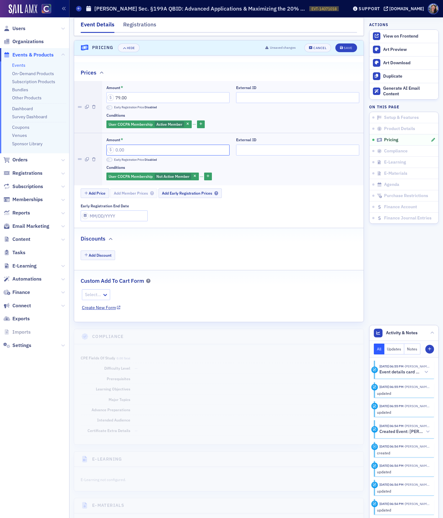
click at [129, 145] on input "Amount *" at bounding box center [167, 150] width 123 height 11
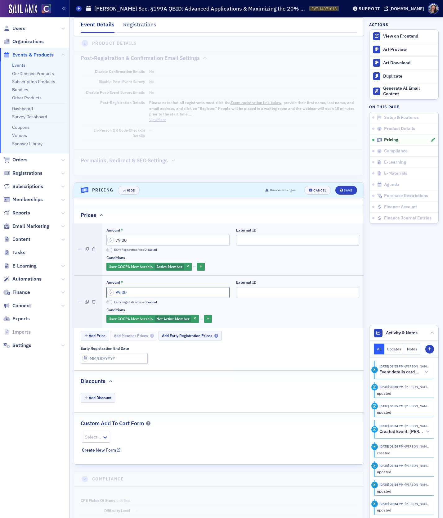
scroll to position [470, 0]
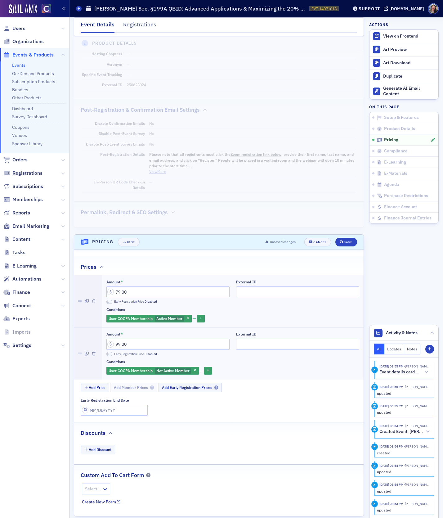
click at [143, 83] on dd "250628024" at bounding box center [241, 85] width 229 height 10
copy dd "250628024"
click at [259, 286] on input "External ID" at bounding box center [297, 291] width 123 height 11
paste input "250628024"
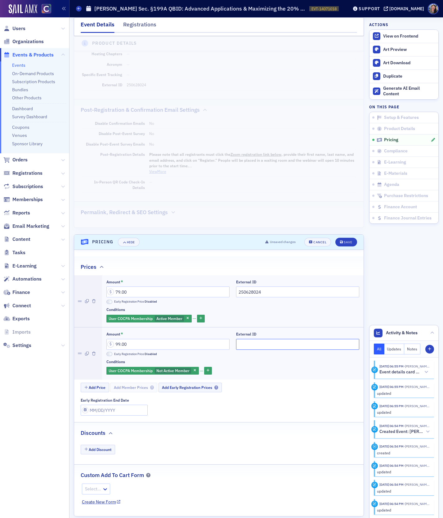
click at [254, 341] on input "External ID" at bounding box center [297, 344] width 123 height 11
paste input "250628024"
click at [345, 240] on div "Save" at bounding box center [348, 241] width 8 height 3
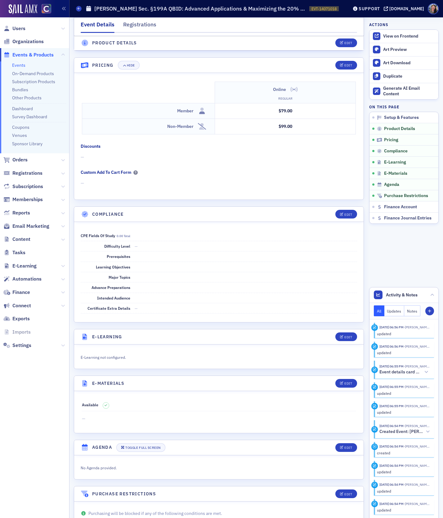
scroll to position [620, 0]
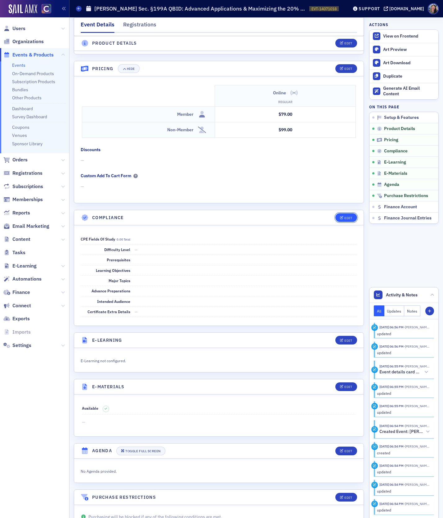
click at [344, 216] on span "Edit" at bounding box center [346, 217] width 12 height 3
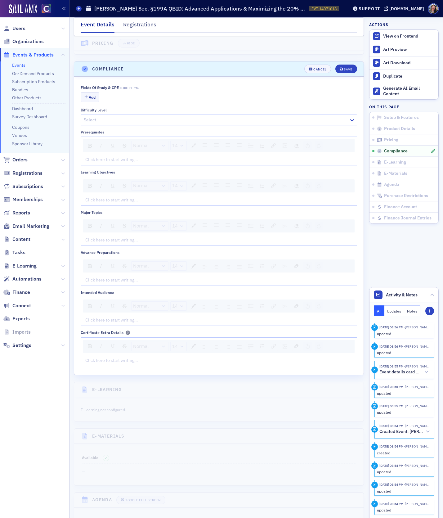
scroll to position [789, 0]
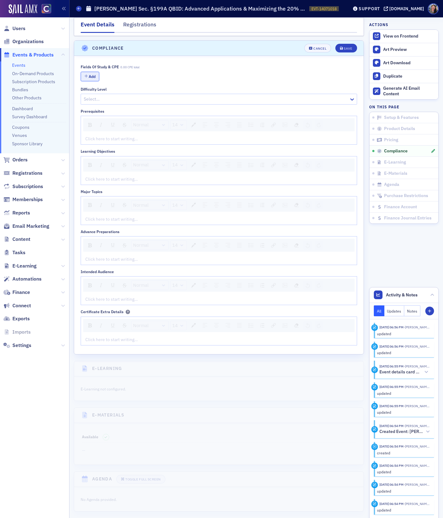
click at [96, 76] on button "Add" at bounding box center [90, 77] width 19 height 10
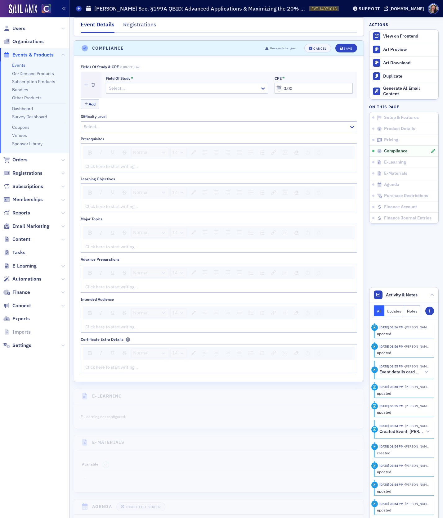
click at [117, 85] on div at bounding box center [183, 88] width 151 height 8
click at [117, 98] on span "Taxes" at bounding box center [114, 97] width 11 height 7
drag, startPoint x: 304, startPoint y: 82, endPoint x: 219, endPoint y: 73, distance: 85.5
click at [223, 76] on div "Field of Study * Taxes CPE * 0.00" at bounding box center [229, 85] width 247 height 18
click at [98, 123] on div at bounding box center [215, 127] width 265 height 8
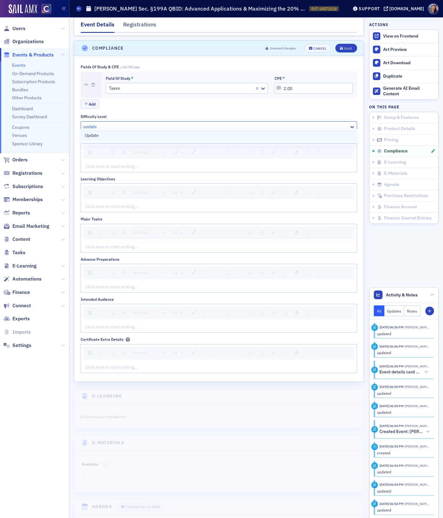
click at [100, 131] on div "Update" at bounding box center [219, 135] width 276 height 11
click at [114, 163] on div "rdw-editor" at bounding box center [219, 166] width 267 height 7
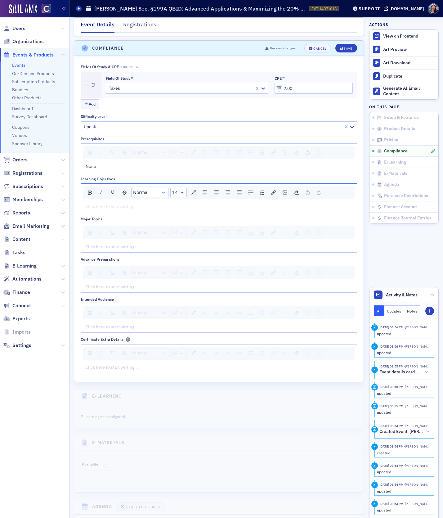
click at [130, 203] on div "rdw-editor" at bounding box center [219, 206] width 267 height 7
click at [86, 203] on span "Analyze the application of qualified business loss carryover rules." at bounding box center [149, 206] width 127 height 6
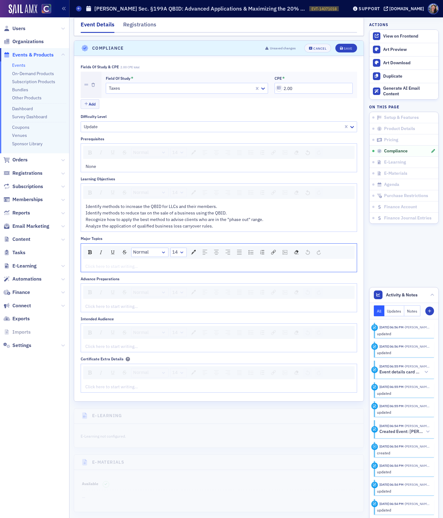
click at [105, 263] on div "rdw-editor" at bounding box center [219, 266] width 267 height 7
click at [87, 263] on span "• Industry-Specific Guidance: How sales tax is evolving in e-commerce, SaaS, pr…" at bounding box center [209, 266] width 246 height 6
click at [88, 303] on div "rdw-editor" at bounding box center [219, 306] width 267 height 7
click at [96, 343] on div "rdw-editor" at bounding box center [219, 346] width 267 height 7
click at [343, 45] on button "Save" at bounding box center [345, 48] width 21 height 9
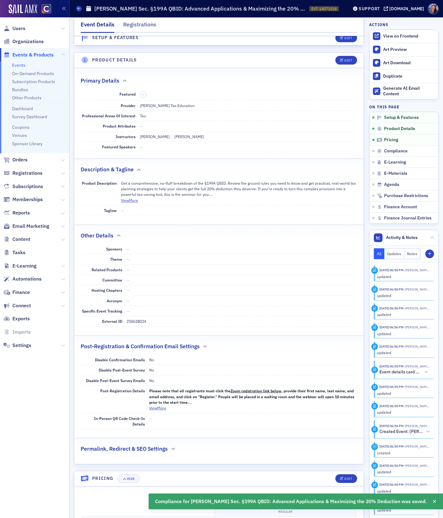
scroll to position [0, 0]
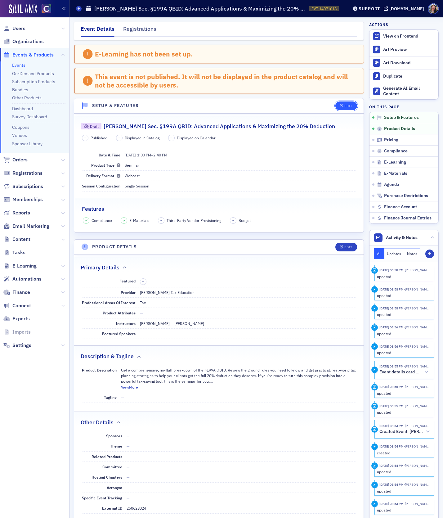
click at [349, 105] on div "Edit" at bounding box center [348, 105] width 8 height 3
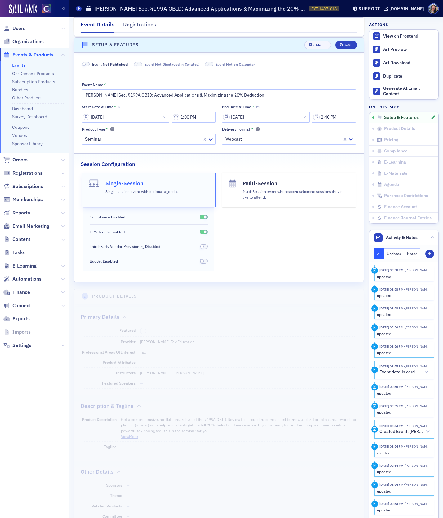
scroll to position [61, 0]
click at [120, 63] on span "Not Published" at bounding box center [115, 63] width 25 height 5
click at [342, 44] on icon "submit" at bounding box center [341, 44] width 3 height 3
click at [380, 33] on link "View on Frontend" at bounding box center [403, 36] width 69 height 13
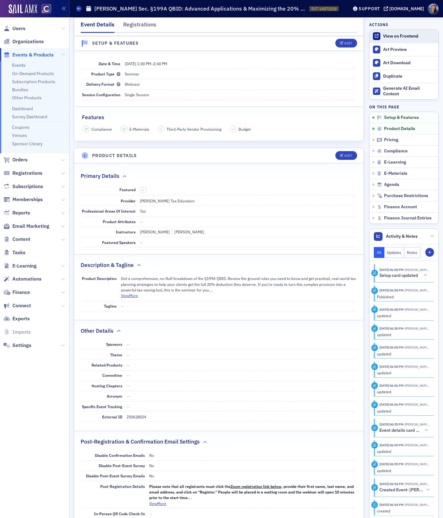
scroll to position [32, 0]
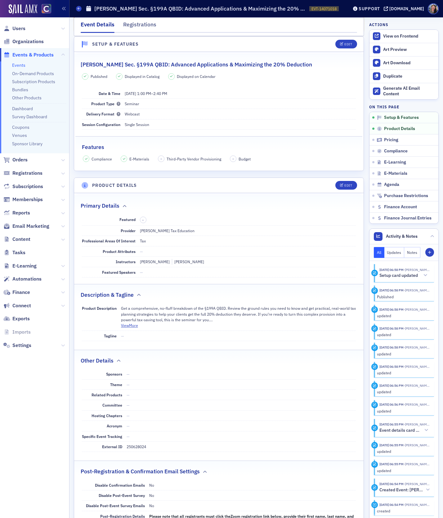
click at [17, 62] on link "Events" at bounding box center [18, 65] width 13 height 6
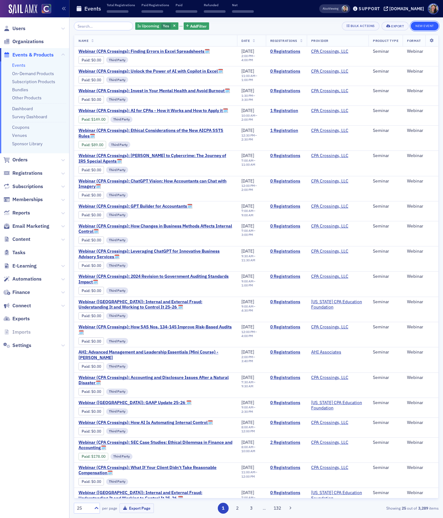
click at [418, 25] on button "New Event" at bounding box center [425, 26] width 28 height 9
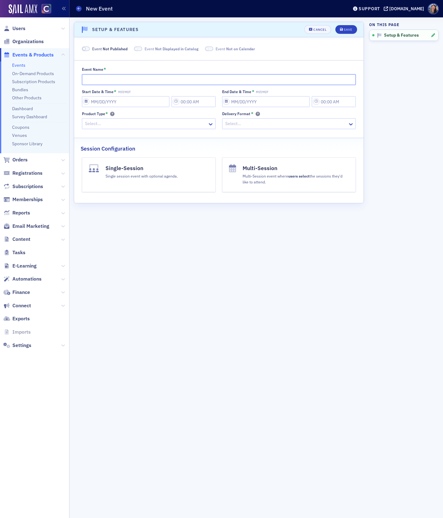
click at [95, 75] on input "Event Name *" at bounding box center [219, 79] width 274 height 11
paste input "Don Farmer’s Passive Activities: Foundational Rules, Income Characterization & …"
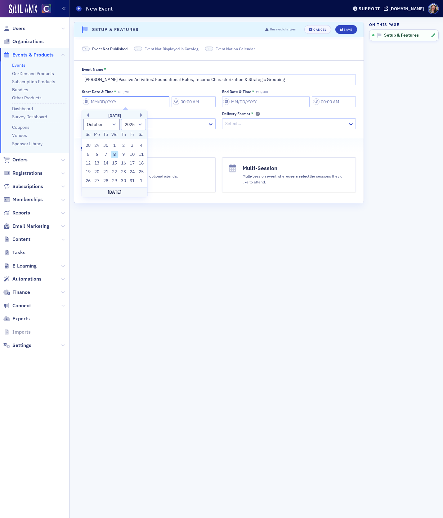
click at [131, 103] on input "Start Date & Time * MST/MDT" at bounding box center [126, 101] width 88 height 11
click at [140, 114] on button "Next Month" at bounding box center [142, 115] width 4 height 4
click at [97, 172] on div "22" at bounding box center [96, 171] width 7 height 7
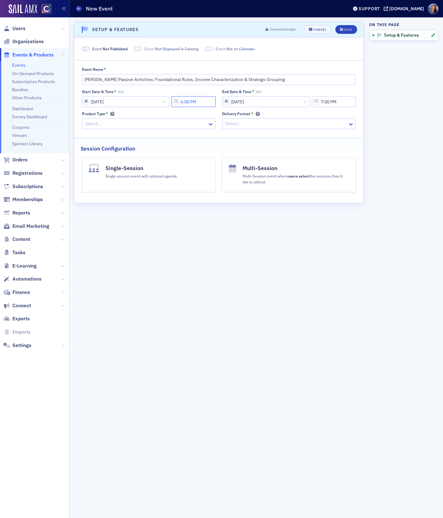
click at [188, 103] on input "6:00 PM" at bounding box center [194, 101] width 44 height 11
drag, startPoint x: 209, startPoint y: 100, endPoint x: 144, endPoint y: 100, distance: 65.7
click at [144, 100] on div "12/22/2025 6:00 PM" at bounding box center [149, 101] width 134 height 11
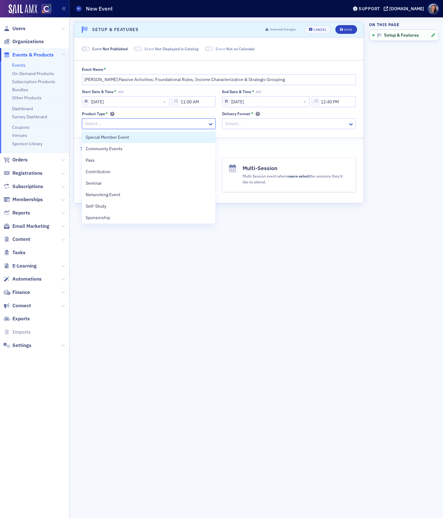
click at [95, 126] on div at bounding box center [145, 124] width 123 height 8
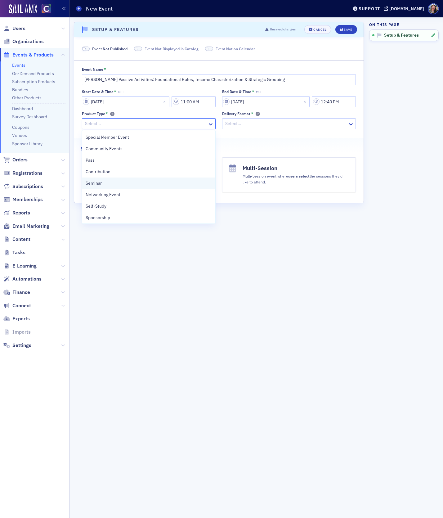
click at [95, 180] on span "Seminar" at bounding box center [94, 183] width 16 height 7
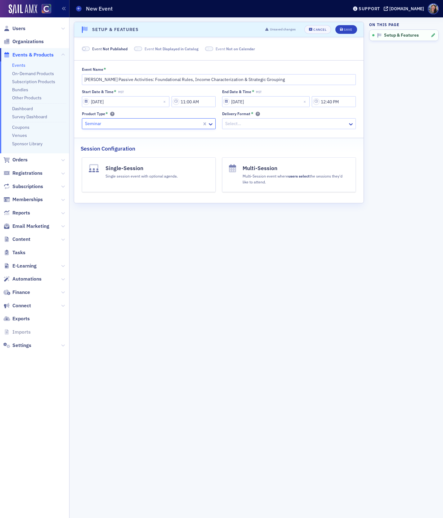
click at [241, 123] on div at bounding box center [286, 124] width 123 height 8
click at [240, 147] on span "Webcast" at bounding box center [234, 148] width 17 height 7
click at [164, 182] on button "Single-Session Single session event with optional agenda." at bounding box center [149, 174] width 134 height 35
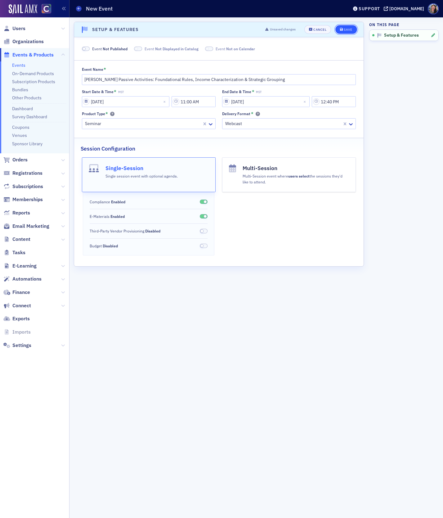
click at [341, 30] on icon "submit" at bounding box center [341, 29] width 3 height 3
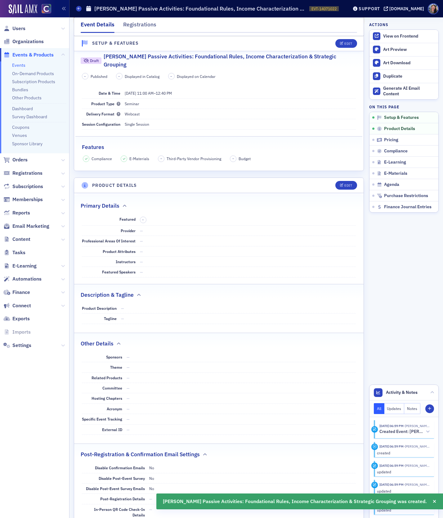
scroll to position [123, 0]
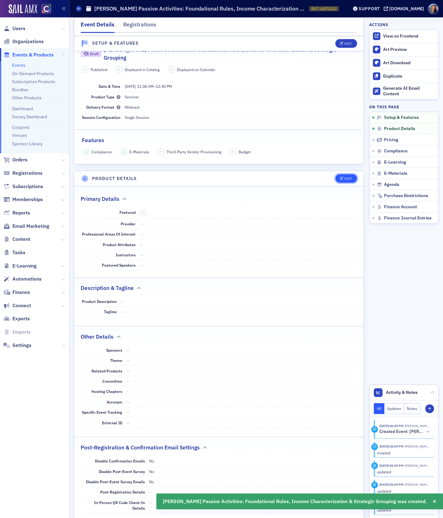
click at [345, 177] on div "Edit" at bounding box center [348, 178] width 8 height 3
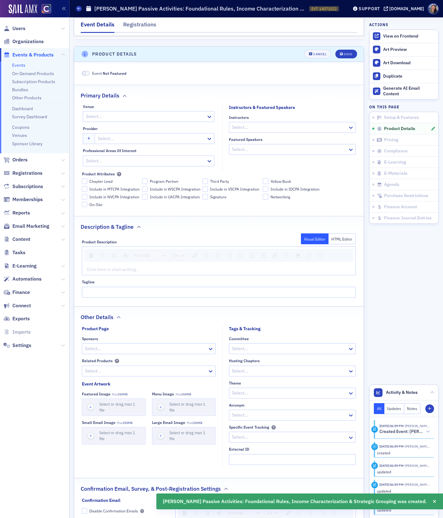
scroll to position [248, 0]
click at [107, 112] on div at bounding box center [139, 116] width 108 height 8
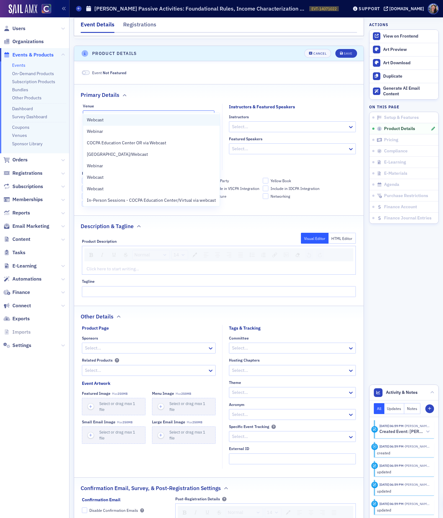
click at [105, 120] on div "Webcast" at bounding box center [151, 120] width 129 height 7
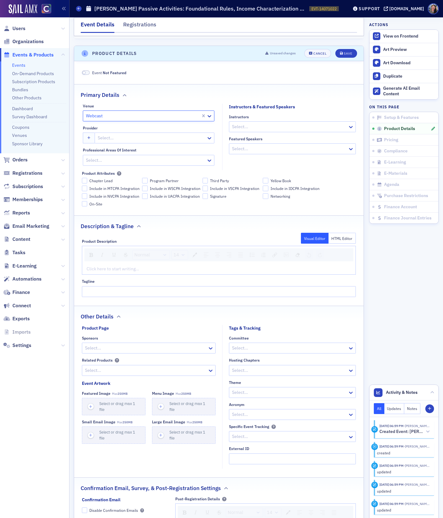
click at [248, 123] on div at bounding box center [289, 127] width 116 height 8
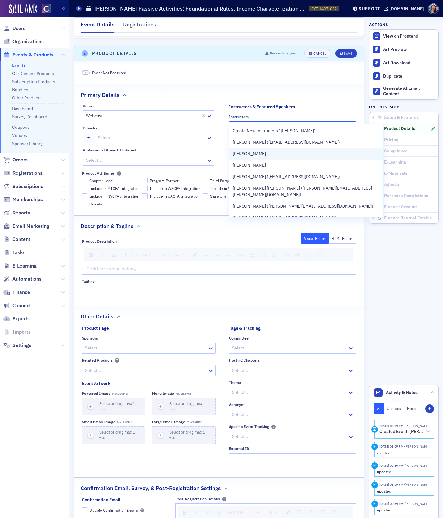
click at [281, 150] on div "[PERSON_NAME]" at bounding box center [306, 153] width 147 height 7
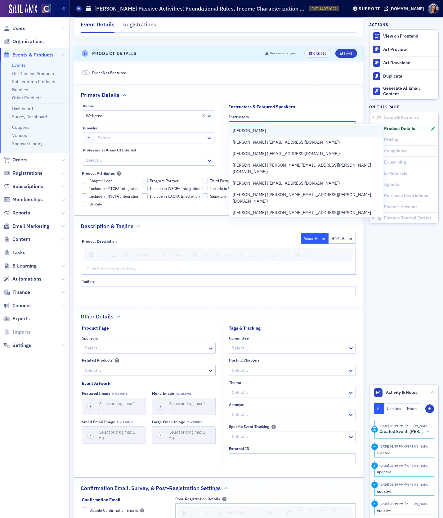
click at [254, 132] on div "[PERSON_NAME]" at bounding box center [306, 130] width 147 height 7
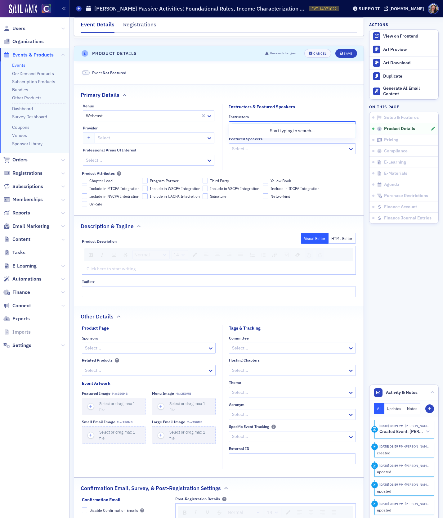
click at [249, 70] on div "Event Not Featured" at bounding box center [219, 73] width 274 height 6
click at [154, 134] on div at bounding box center [151, 138] width 109 height 8
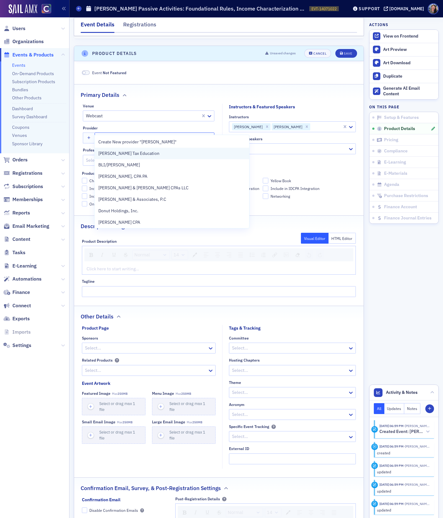
click at [150, 153] on span "[PERSON_NAME] Tax Education" at bounding box center [128, 153] width 61 height 7
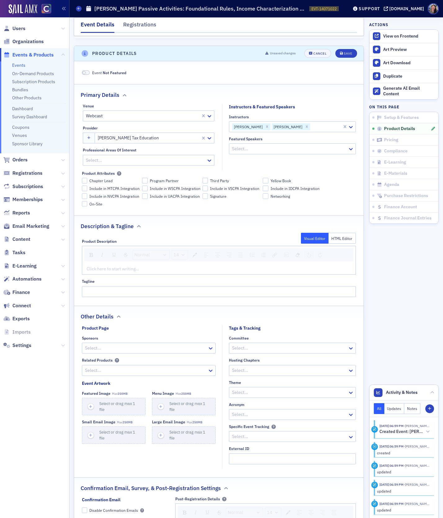
click at [243, 234] on div "Product Description Visual Editor HTML Editor Normal 14 Click here to start wri…" at bounding box center [218, 265] width 289 height 62
click at [100, 265] on div "rdw-editor" at bounding box center [219, 268] width 265 height 7
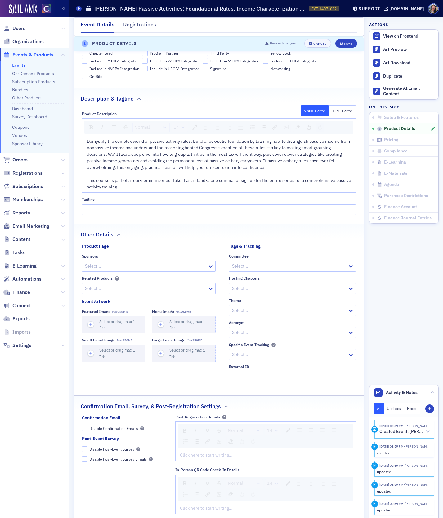
scroll to position [478, 0]
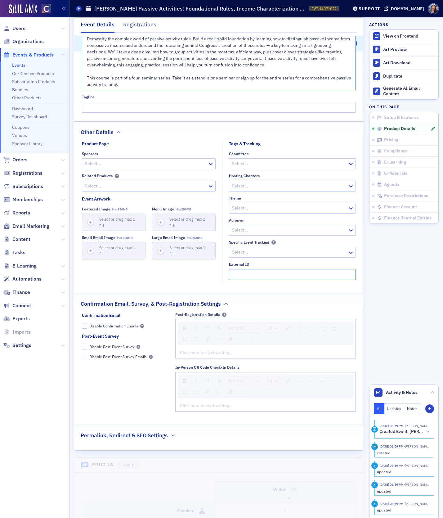
click at [240, 269] on input "External ID" at bounding box center [292, 274] width 127 height 11
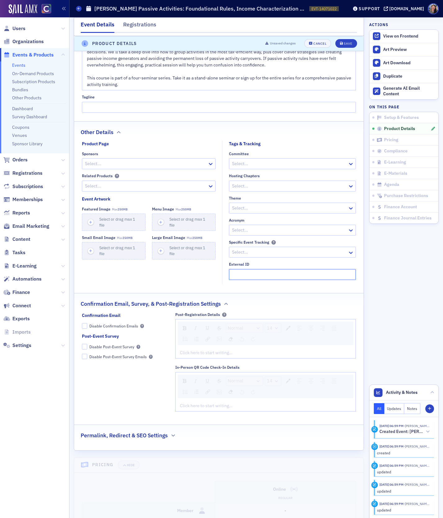
paste input "250629024"
click at [207, 349] on div "rdw-editor" at bounding box center [265, 352] width 171 height 7
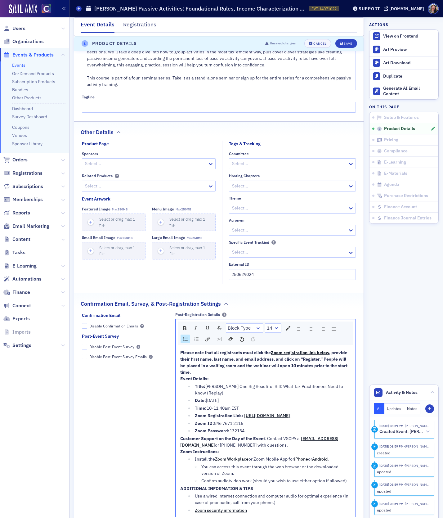
drag, startPoint x: 245, startPoint y: 396, endPoint x: 177, endPoint y: 371, distance: 72.9
click at [177, 371] on div "Please note that all registrants must click the Zoom registration link below , …" at bounding box center [266, 431] width 180 height 169
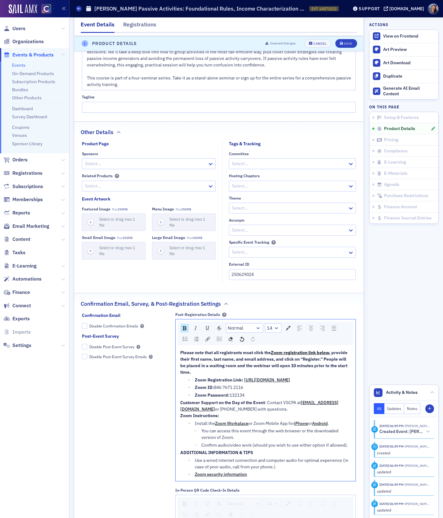
click at [194, 376] on li "Zoom Registration Link: https://us06web.zoom.us/webinar/register/WN_fX2LVaWKTG2…" at bounding box center [272, 379] width 158 height 7
drag, startPoint x: 185, startPoint y: 382, endPoint x: 247, endPoint y: 390, distance: 62.2
click at [247, 390] on ul "Zoom ID: 846 7671 2116 Zoom Password: 132134" at bounding box center [265, 390] width 171 height 14
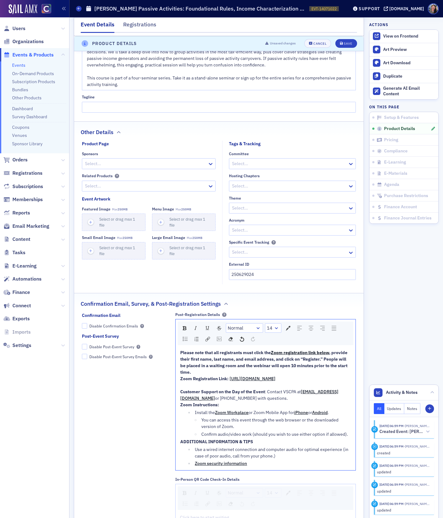
drag, startPoint x: 337, startPoint y: 375, endPoint x: 180, endPoint y: 374, distance: 157.2
click at [179, 374] on div "Please note that all registrants must click the Zoom registration link below , …" at bounding box center [266, 408] width 180 height 123
click at [336, 375] on div "Zoom Registration Link: https://us06web.zoom.us/webinar/register/WN_fX2LVaWKTG2…" at bounding box center [265, 378] width 171 height 7
drag, startPoint x: 337, startPoint y: 373, endPoint x: 165, endPoint y: 374, distance: 171.5
click at [165, 374] on div "Confirmation Email Disable Confirmation Emails Post-Event Survey Disable Post-E…" at bounding box center [219, 419] width 274 height 215
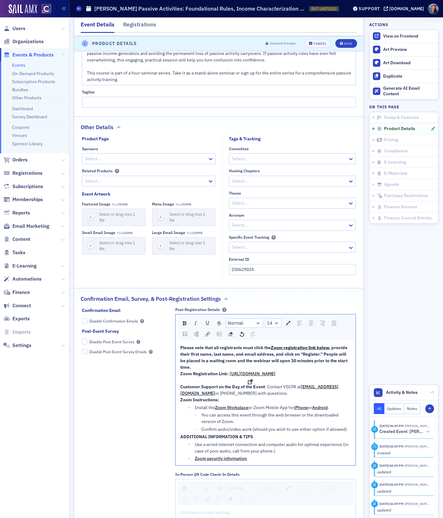
scroll to position [484, 0]
click at [229, 357] on div "Please note that all registrants must click the Zoom registration link below , …" at bounding box center [265, 357] width 171 height 26
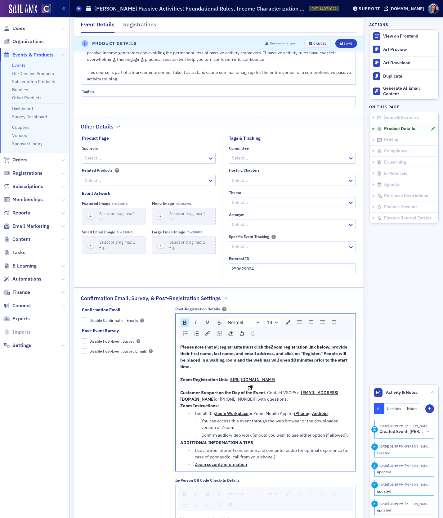
scroll to position [493, 0]
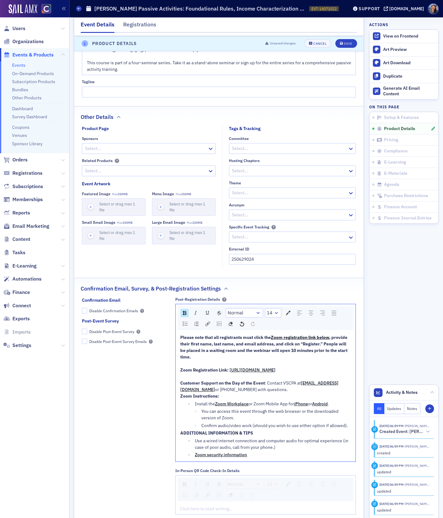
click at [248, 385] on div "Customer Support on the Day of the Event : Contact VSCPA at cpe@vscpa.com or (8…" at bounding box center [265, 386] width 171 height 13
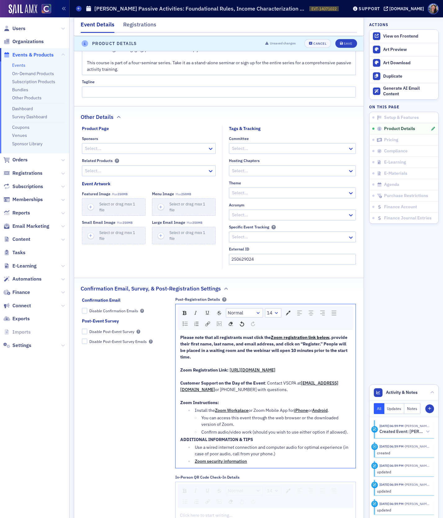
click at [348, 429] on div "Confirm audio/video work (should you wish to use either option if allowed)." at bounding box center [276, 432] width 150 height 7
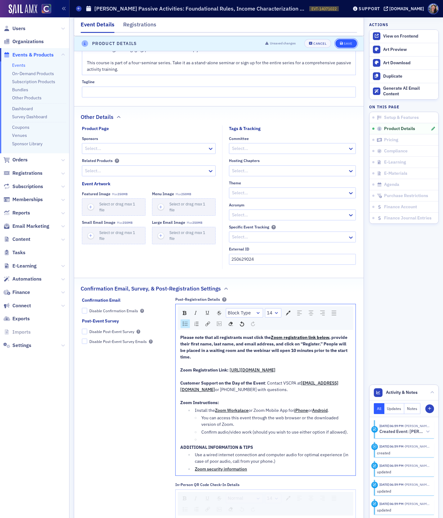
click at [350, 41] on button "Save" at bounding box center [345, 43] width 21 height 9
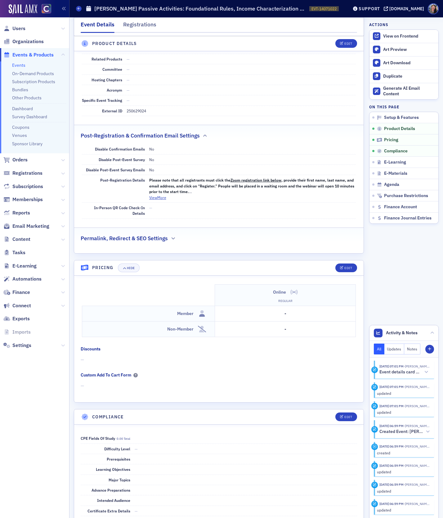
scroll to position [461, 0]
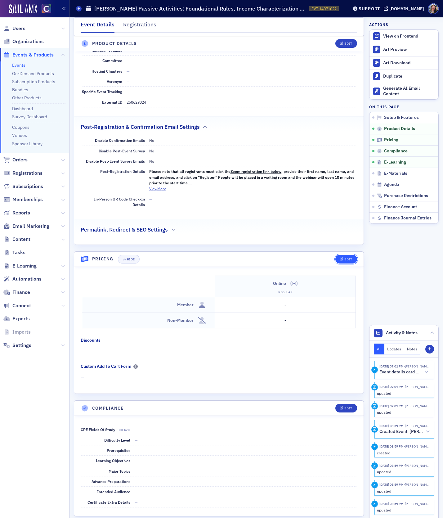
click at [346, 257] on div "Edit" at bounding box center [348, 258] width 8 height 3
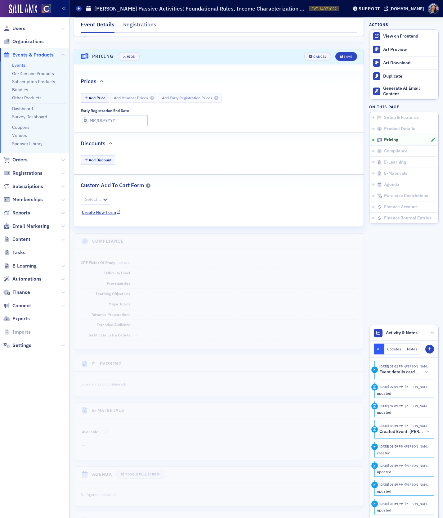
scroll to position [664, 0]
click at [97, 92] on button "Add Price" at bounding box center [95, 97] width 29 height 10
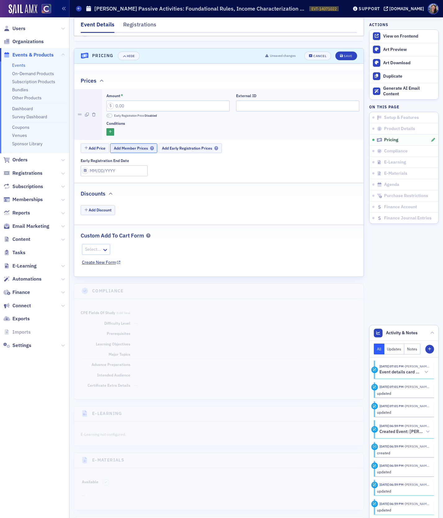
click at [134, 146] on span "Add Member Prices" at bounding box center [134, 148] width 40 height 5
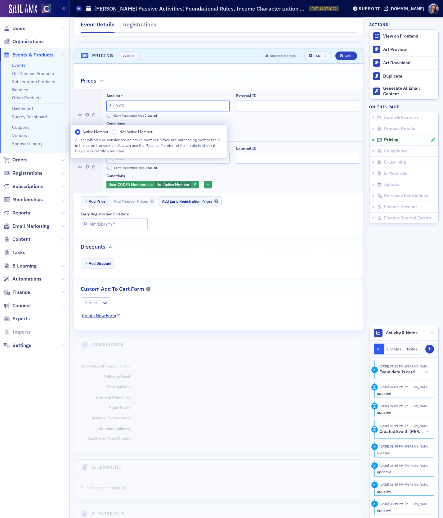
click at [112, 100] on input "Amount *" at bounding box center [167, 105] width 123 height 11
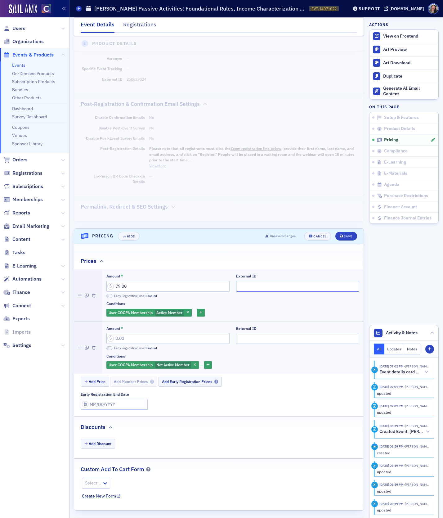
scroll to position [482, 0]
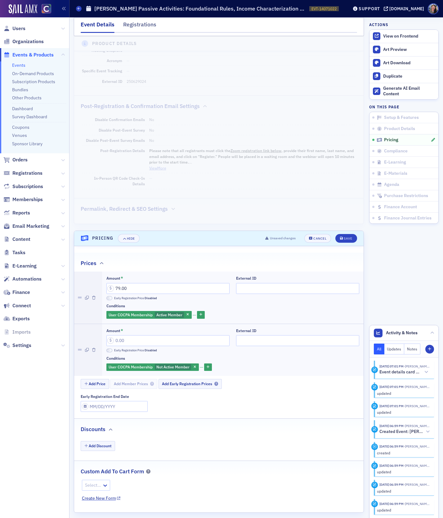
click at [136, 76] on dd "250629024" at bounding box center [241, 81] width 229 height 10
copy dd "250629024"
click at [255, 283] on input "External ID" at bounding box center [297, 288] width 123 height 11
paste input "250629024"
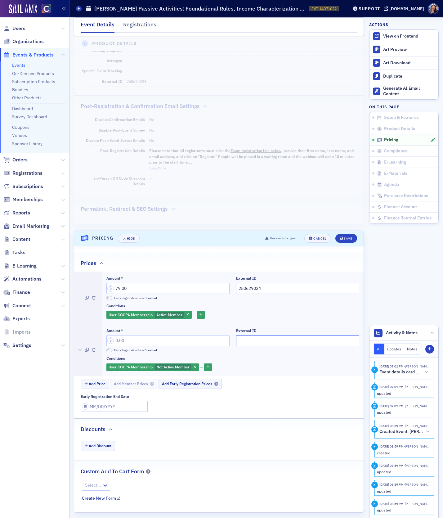
click at [249, 335] on input "External ID" at bounding box center [297, 340] width 123 height 11
paste input "250629024"
click at [168, 335] on input "Amount *" at bounding box center [167, 340] width 123 height 11
click at [350, 237] on div "Save" at bounding box center [348, 238] width 8 height 3
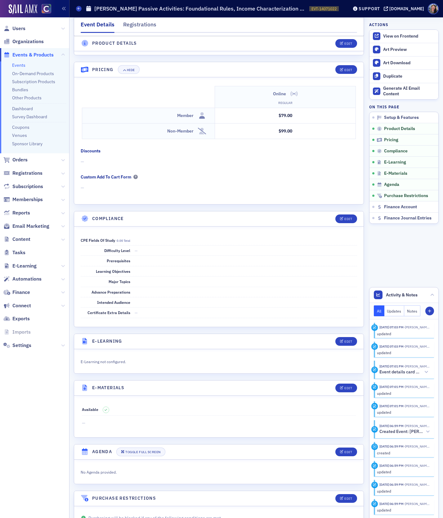
scroll to position [626, 0]
click at [345, 215] on button "Edit" at bounding box center [345, 219] width 21 height 9
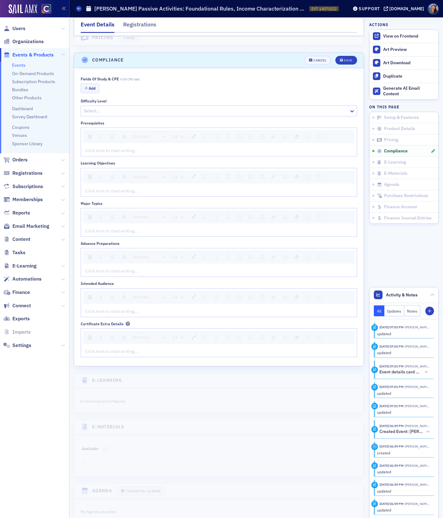
scroll to position [789, 0]
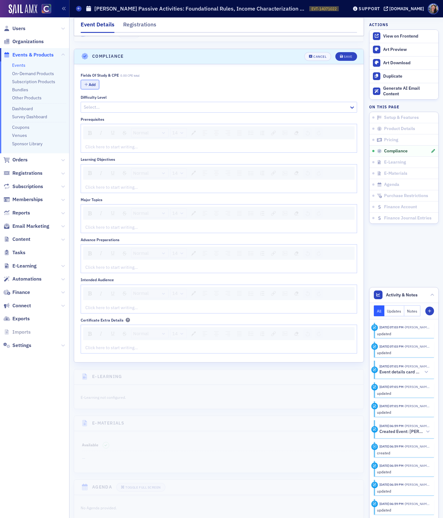
click at [93, 80] on button "Add" at bounding box center [90, 85] width 19 height 10
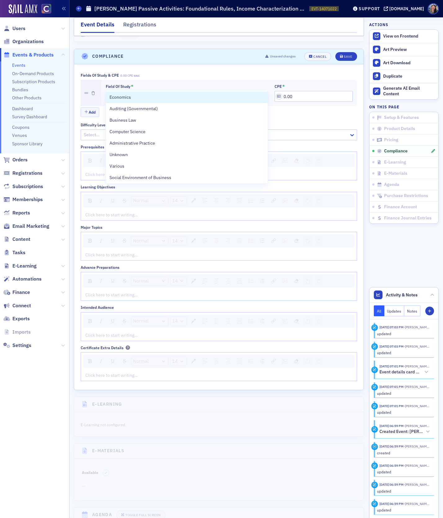
click at [115, 92] on div at bounding box center [183, 96] width 151 height 8
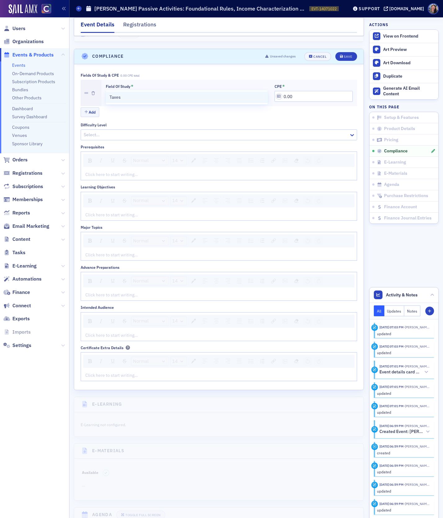
click at [116, 97] on span "Taxes" at bounding box center [114, 97] width 11 height 7
drag, startPoint x: 305, startPoint y: 84, endPoint x: 247, endPoint y: 84, distance: 58.9
click at [248, 84] on div "Field of Study * Taxes CPE * 0.00" at bounding box center [229, 93] width 247 height 18
click at [222, 105] on div "Fields of Study & CPE 2.00 CPE total Field of Study * Taxes CPE * 2.00 Add Diff…" at bounding box center [219, 227] width 276 height 308
click at [104, 131] on div at bounding box center [215, 135] width 265 height 8
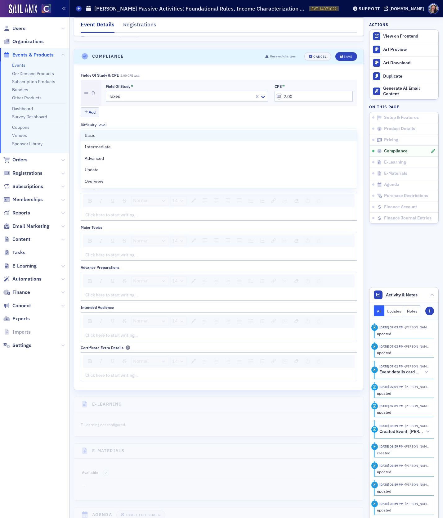
click at [102, 134] on div "Basic" at bounding box center [219, 135] width 268 height 7
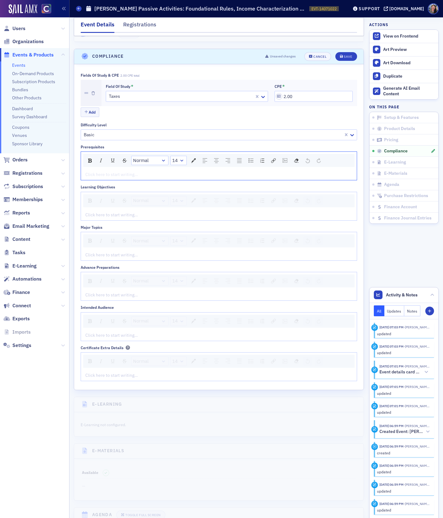
click at [98, 171] on div "rdw-editor" at bounding box center [219, 174] width 267 height 7
click at [99, 212] on div "rdw-editor" at bounding box center [219, 215] width 267 height 7
click at [121, 212] on div "rdw-editor" at bounding box center [219, 215] width 267 height 7
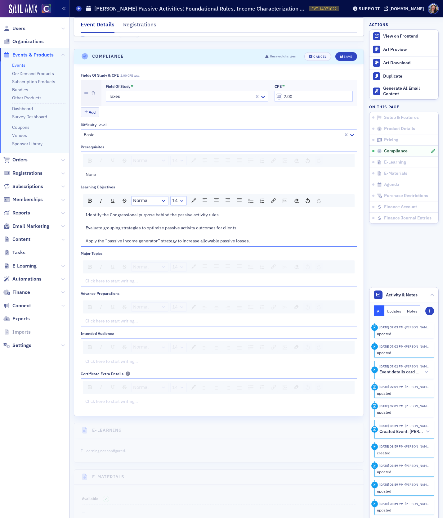
click at [141, 218] on div "rdw-editor" at bounding box center [219, 221] width 267 height 7
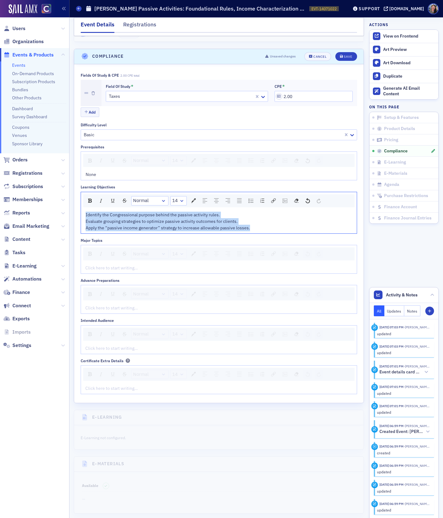
drag, startPoint x: 261, startPoint y: 213, endPoint x: 58, endPoint y: 185, distance: 204.8
click at [58, 185] on div "Users Organizations Events & Products Events On-Demand Products Subscription Pr…" at bounding box center [221, 259] width 443 height 518
click at [251, 198] on img "rdw-list-control" at bounding box center [250, 200] width 5 height 4
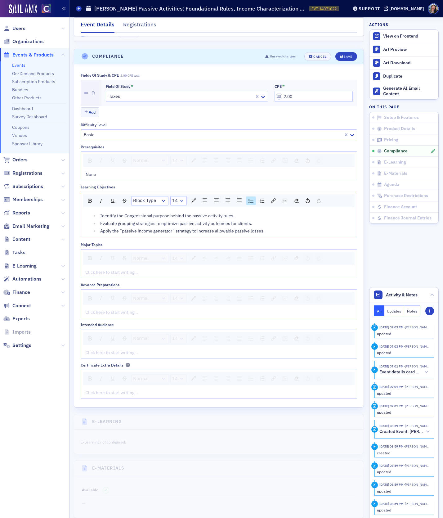
scroll to position [790, 0]
click at [113, 268] on div "rdw-editor" at bounding box center [219, 271] width 267 height 7
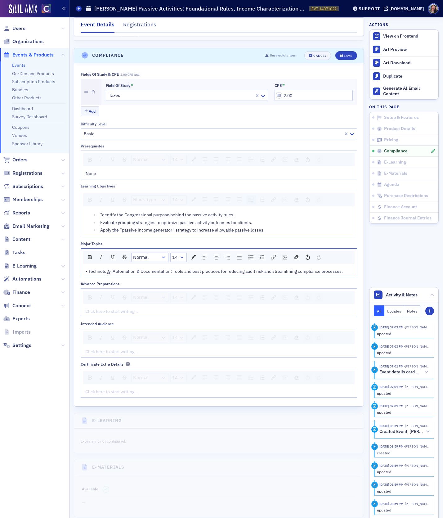
click at [88, 268] on span "• Technology, Automation & Documentation: Tools and best practices for reducing…" at bounding box center [214, 271] width 257 height 6
click at [97, 348] on div "rdw-editor" at bounding box center [219, 351] width 267 height 7
click at [107, 308] on div "rdw-editor" at bounding box center [219, 311] width 267 height 7
click at [346, 54] on div "Save" at bounding box center [348, 55] width 8 height 3
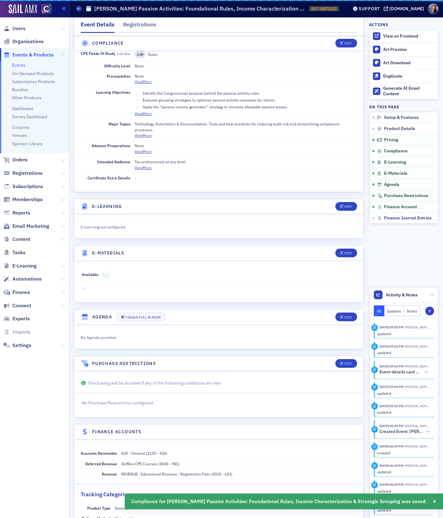
scroll to position [766, 0]
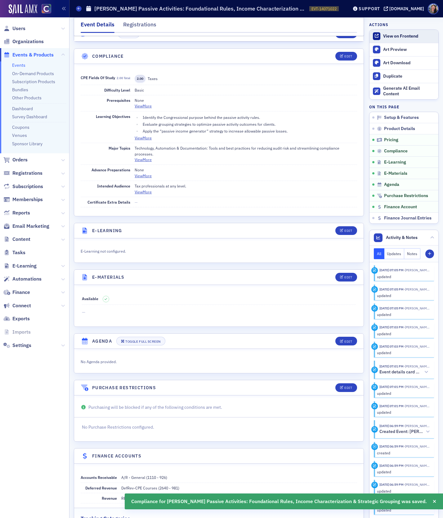
click at [411, 35] on div "View on Frontend" at bounding box center [409, 36] width 52 height 6
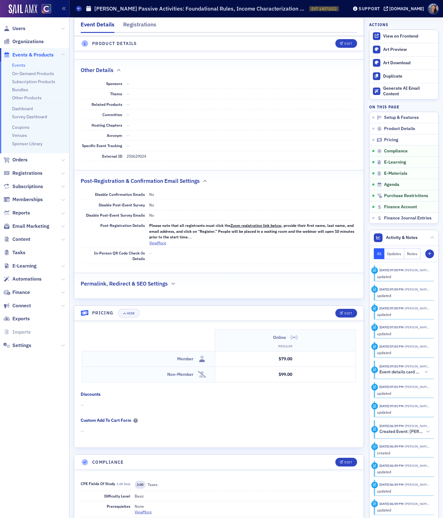
scroll to position [0, 0]
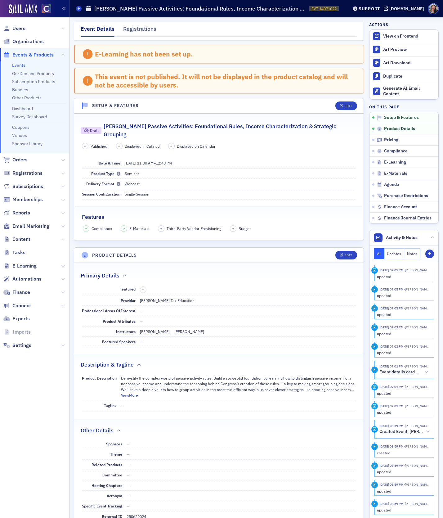
click at [344, 99] on header "Setup & Features Edit" at bounding box center [218, 105] width 289 height 15
click at [344, 104] on span "Edit" at bounding box center [346, 105] width 12 height 3
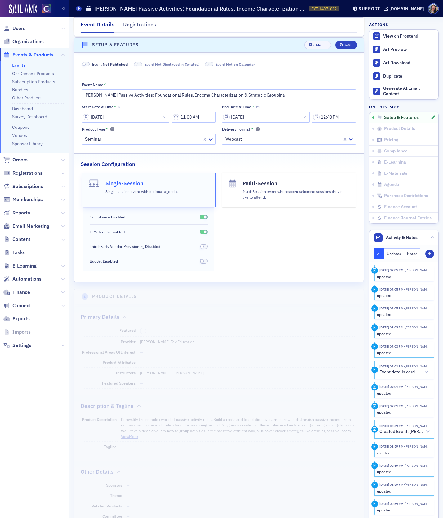
scroll to position [61, 0]
click at [112, 63] on span "Not Published" at bounding box center [115, 63] width 25 height 5
click at [341, 43] on icon "submit" at bounding box center [341, 44] width 3 height 3
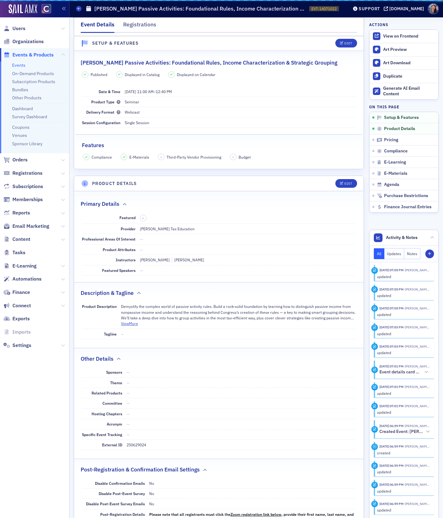
scroll to position [32, 0]
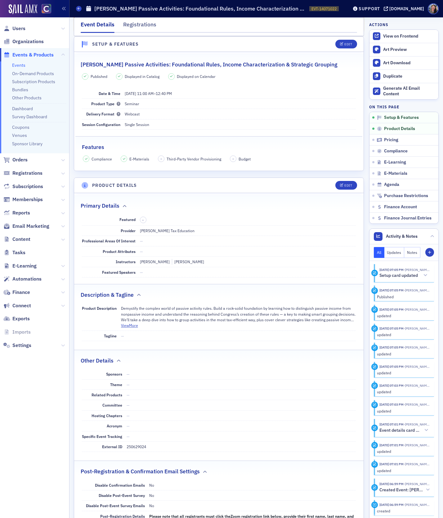
click at [19, 63] on link "Events" at bounding box center [18, 65] width 13 height 6
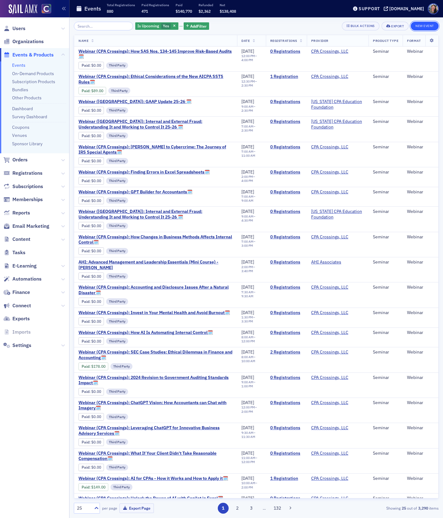
click at [426, 25] on button "New Event" at bounding box center [425, 26] width 28 height 9
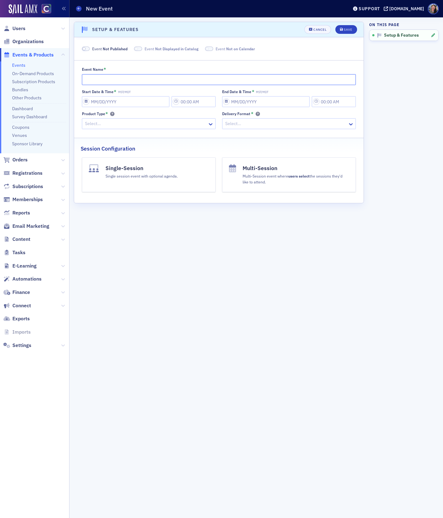
click at [140, 79] on input "Event Name *" at bounding box center [219, 79] width 274 height 11
paste input "Don Farmer’s Passive Activities: Material Participation Rules, Time Tracking & …"
click at [118, 102] on input "Start Date & Time * MST/MDT" at bounding box center [126, 101] width 88 height 11
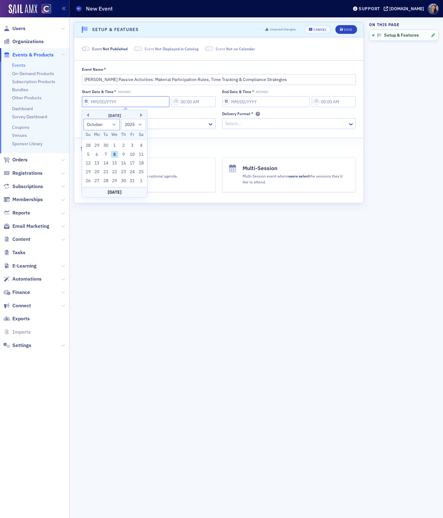
paste input "12/22/2025"
click at [242, 102] on input "12/22/2025" at bounding box center [266, 101] width 88 height 11
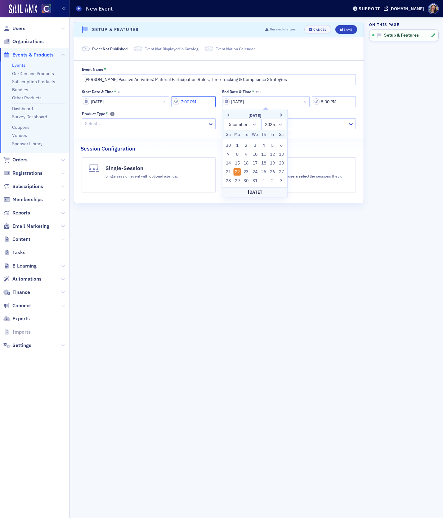
click at [197, 106] on input "7:00 PM" at bounding box center [194, 101] width 44 height 11
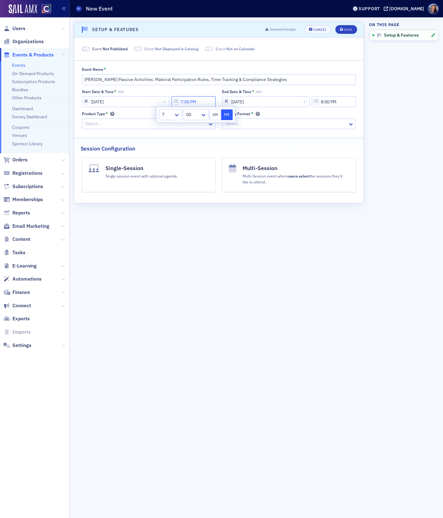
drag, startPoint x: 203, startPoint y: 103, endPoint x: 135, endPoint y: 94, distance: 68.5
click at [137, 95] on div "Start Date & Time * MST 12/22/2025 7:00 PM" at bounding box center [149, 98] width 134 height 18
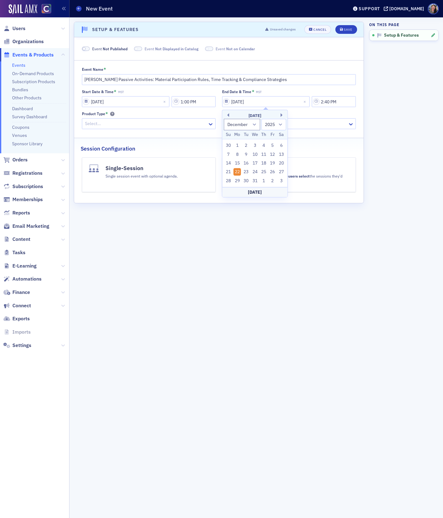
click at [113, 123] on div at bounding box center [145, 124] width 123 height 8
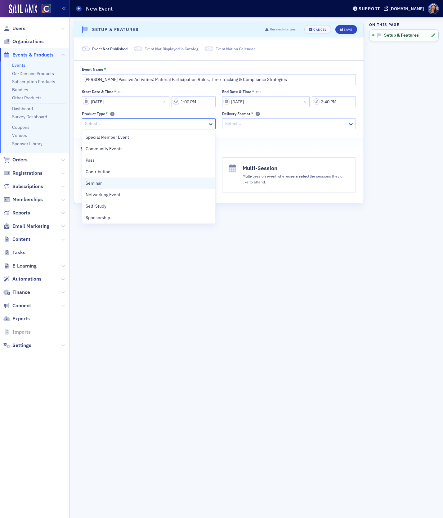
click at [109, 181] on div "Seminar" at bounding box center [149, 183] width 126 height 7
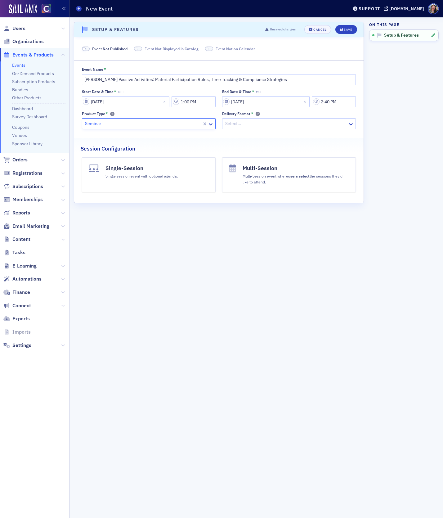
click at [239, 121] on div at bounding box center [286, 124] width 123 height 8
click at [240, 147] on span "Webcast" at bounding box center [234, 148] width 17 height 7
drag, startPoint x: 217, startPoint y: 248, endPoint x: 179, endPoint y: 194, distance: 66.2
click at [214, 247] on div "Scroll to Setup & Features Setup & Features Unsaved changes Cancel Save Event N…" at bounding box center [219, 268] width 290 height 492
click at [179, 191] on button "Single-Session Single session event with optional agenda." at bounding box center [149, 174] width 134 height 35
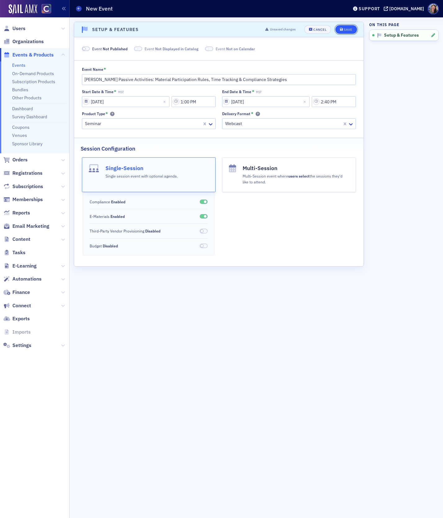
click at [350, 27] on button "Save" at bounding box center [345, 29] width 21 height 9
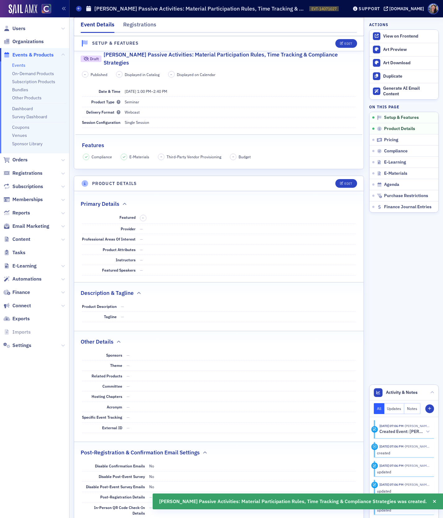
scroll to position [123, 0]
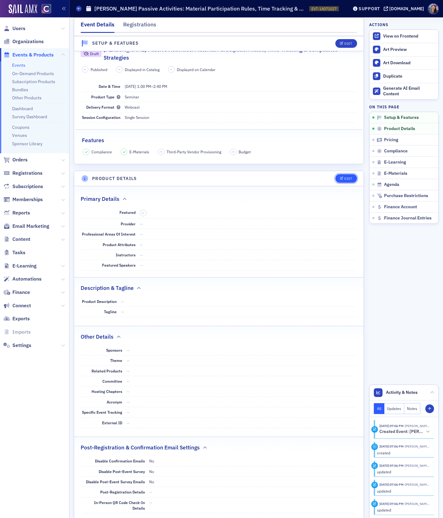
click at [348, 174] on button "Edit" at bounding box center [345, 178] width 21 height 9
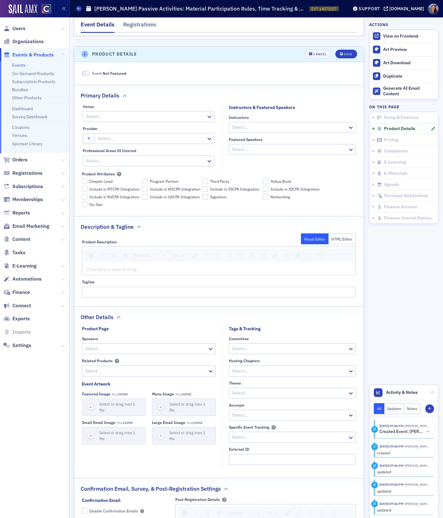
scroll to position [248, 0]
click at [125, 111] on div "Select…" at bounding box center [144, 115] width 123 height 9
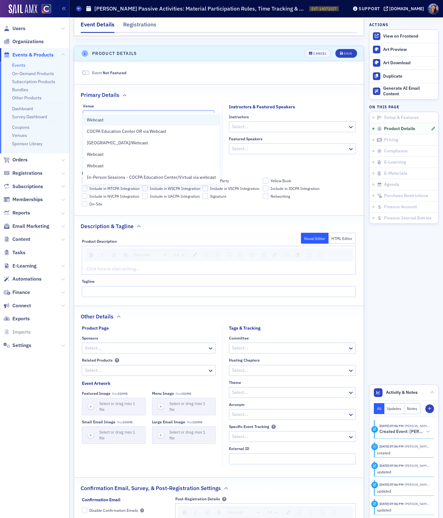
click at [119, 120] on div "Webcast" at bounding box center [151, 120] width 129 height 7
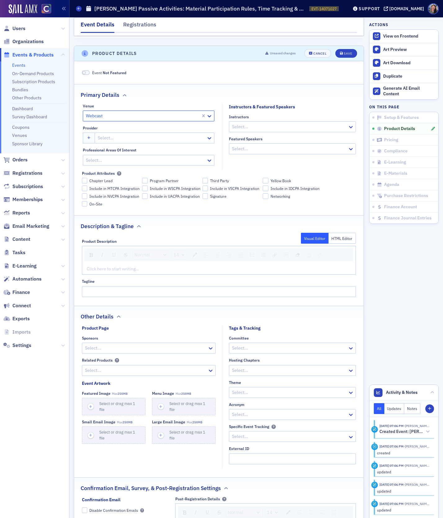
click at [117, 134] on div at bounding box center [151, 138] width 109 height 8
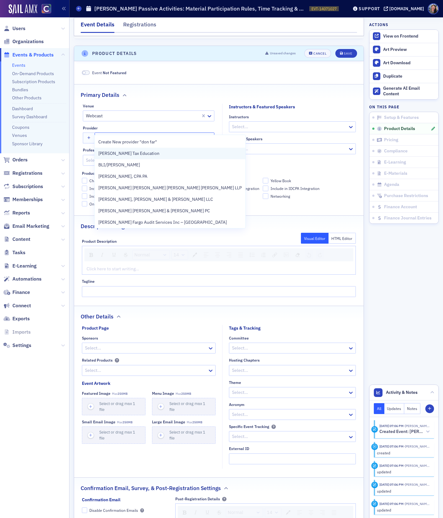
click at [129, 153] on span "[PERSON_NAME] Tax Education" at bounding box center [128, 153] width 61 height 7
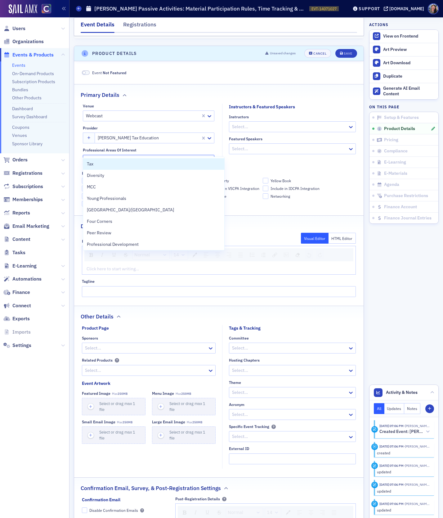
click at [121, 156] on div at bounding box center [145, 160] width 120 height 8
click at [115, 167] on div "Tax" at bounding box center [154, 164] width 134 height 7
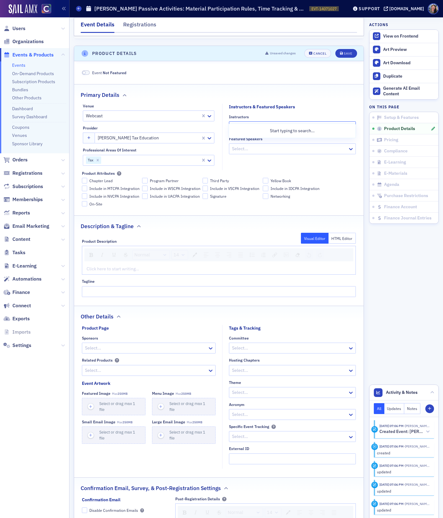
click at [273, 123] on div at bounding box center [289, 127] width 116 height 8
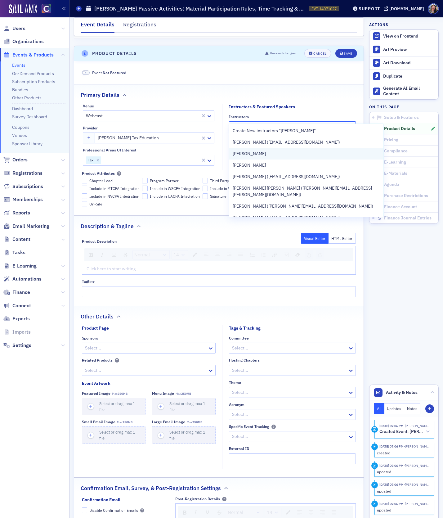
click at [283, 153] on div "[PERSON_NAME]" at bounding box center [306, 153] width 147 height 7
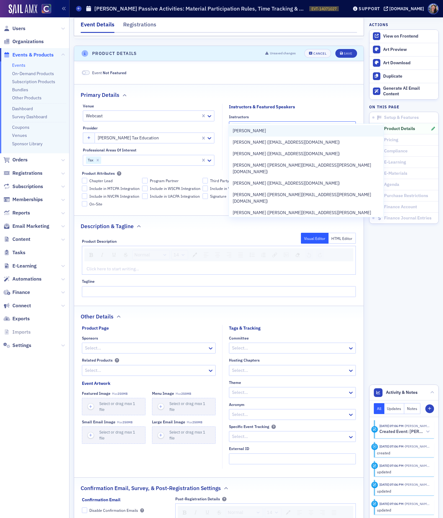
click at [268, 134] on div "[PERSON_NAME]" at bounding box center [306, 130] width 147 height 7
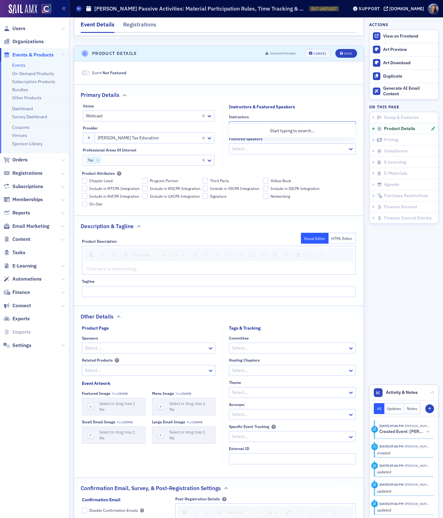
click at [233, 154] on fieldset "Instructors & Featured Speakers Instructors option Greg White, selected. Use Up…" at bounding box center [290, 137] width 137 height 66
click at [103, 265] on div "rdw-editor" at bounding box center [219, 268] width 265 height 7
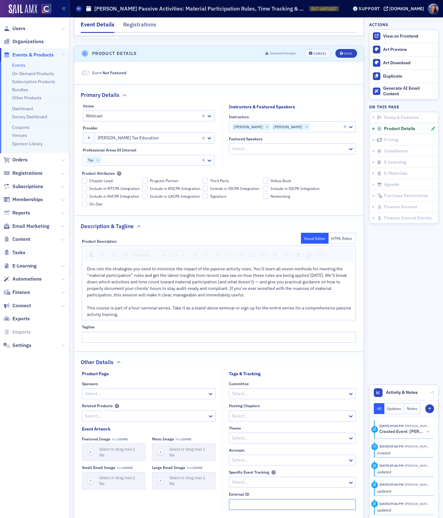
click at [231, 499] on input "External ID" at bounding box center [292, 504] width 127 height 11
paste input "250630024"
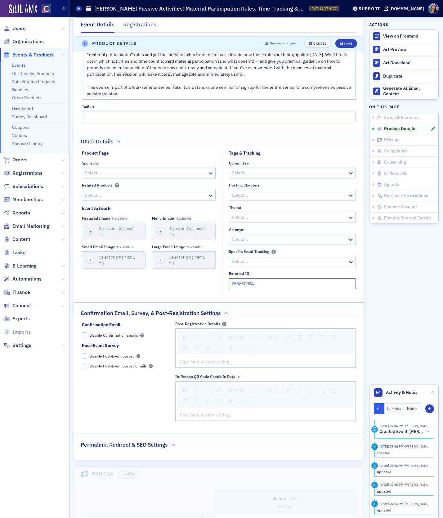
scroll to position [473, 0]
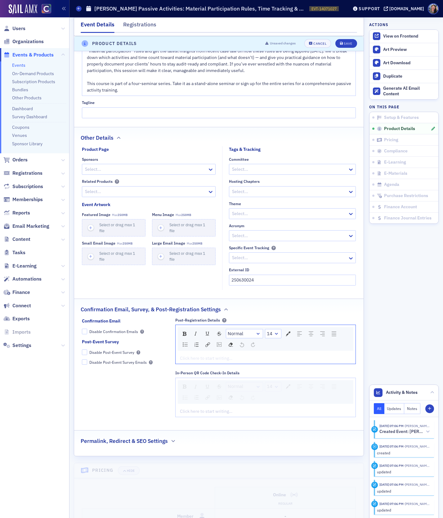
click at [194, 355] on div "rdw-editor" at bounding box center [265, 358] width 171 height 7
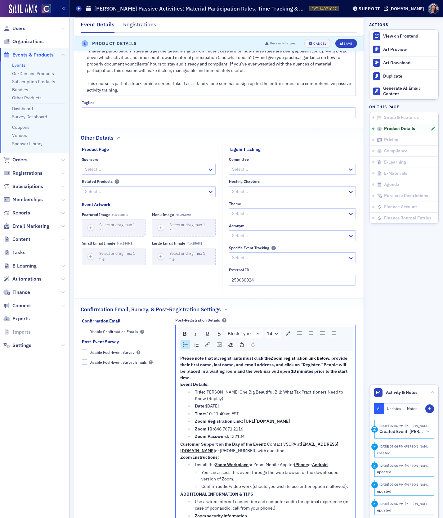
drag, startPoint x: 248, startPoint y: 432, endPoint x: 188, endPoint y: 418, distance: 61.7
click at [188, 418] on ul "Title: [PERSON_NAME] One Big Beautiful Bill: What Tax Practitioners Need to Kno…" at bounding box center [265, 414] width 171 height 51
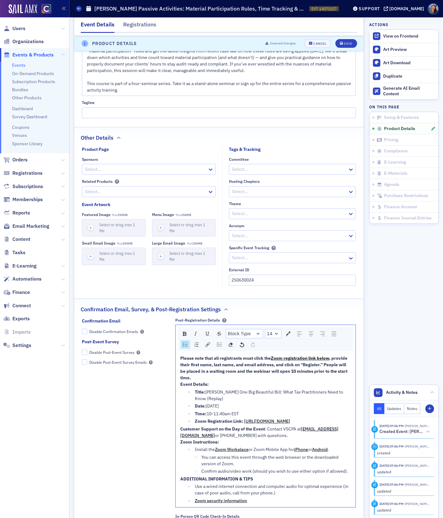
drag, startPoint x: 241, startPoint y: 400, endPoint x: 176, endPoint y: 375, distance: 69.8
click at [176, 375] on div "Please note that all registrants must click the Zoom registration link below , …" at bounding box center [266, 430] width 180 height 154
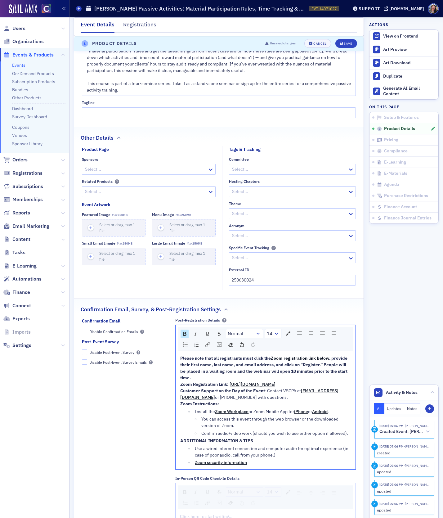
click at [180, 388] on span "Customer Support on the Day of the Event" at bounding box center [222, 391] width 85 height 6
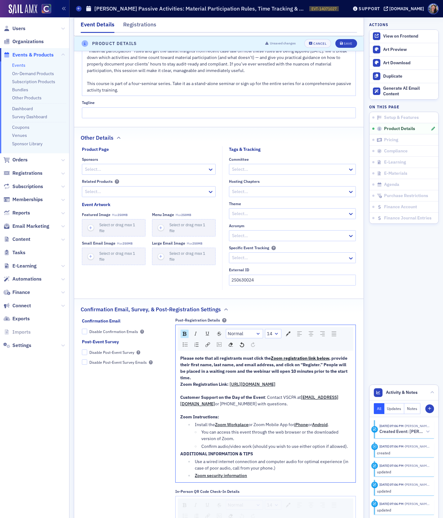
click at [180, 448] on div "Please note that all registrants must click the Zoom registration link below , …" at bounding box center [265, 417] width 171 height 124
click at [180, 451] on span "ADDITIONAL INFORMATION & TIPS" at bounding box center [216, 454] width 73 height 6
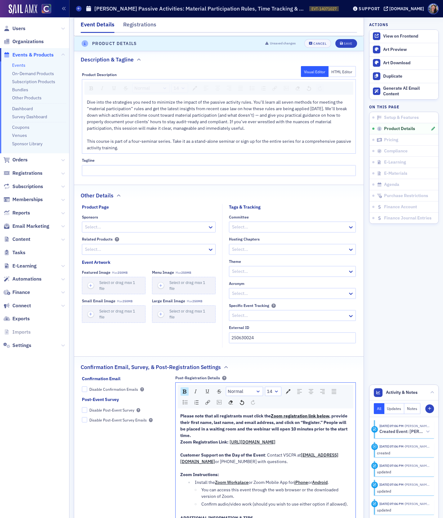
scroll to position [413, 0]
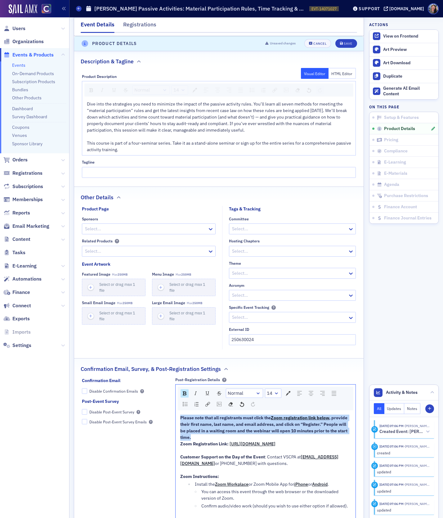
drag, startPoint x: 195, startPoint y: 427, endPoint x: 159, endPoint y: 377, distance: 61.9
click at [159, 377] on div "Confirmation Email Disable Confirmation Emails Post-Event Survey Disable Post-E…" at bounding box center [219, 491] width 274 height 228
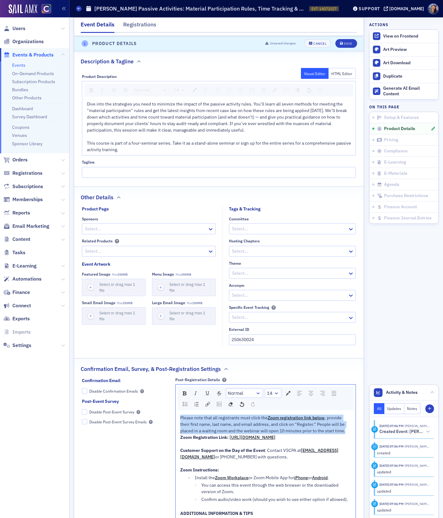
click at [348, 422] on div "Please note that all registrants must click the Zoom registration link below , …" at bounding box center [265, 424] width 171 height 20
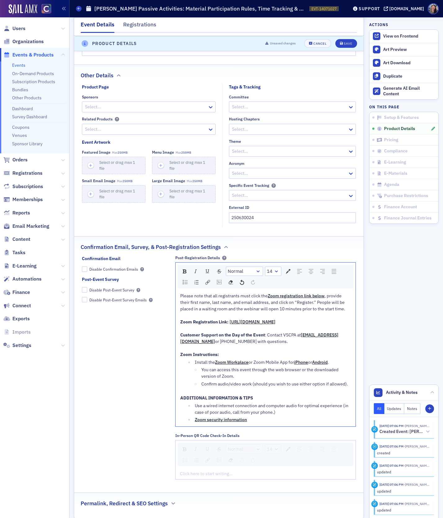
scroll to position [536, 0]
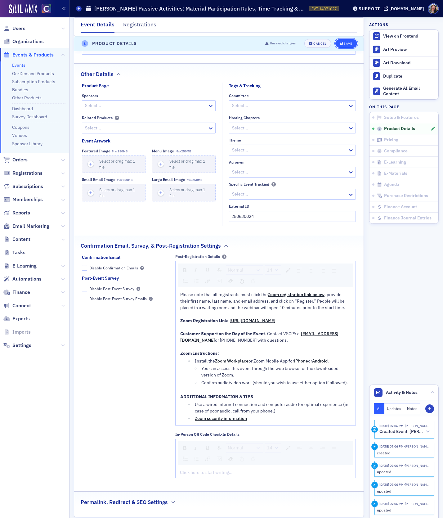
click at [350, 42] on div "Save" at bounding box center [348, 43] width 8 height 3
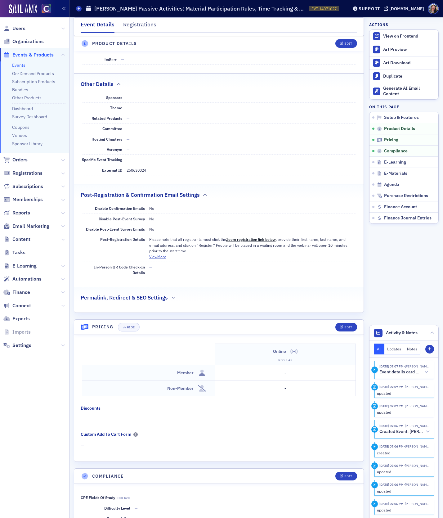
scroll to position [395, 0]
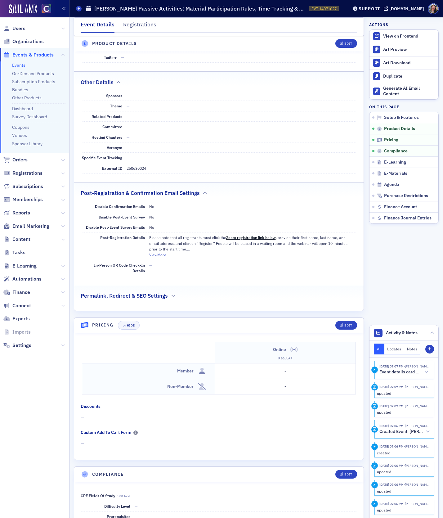
click at [345, 318] on header "Pricing Hide Edit" at bounding box center [218, 325] width 289 height 15
click at [345, 321] on button "Edit" at bounding box center [345, 325] width 21 height 9
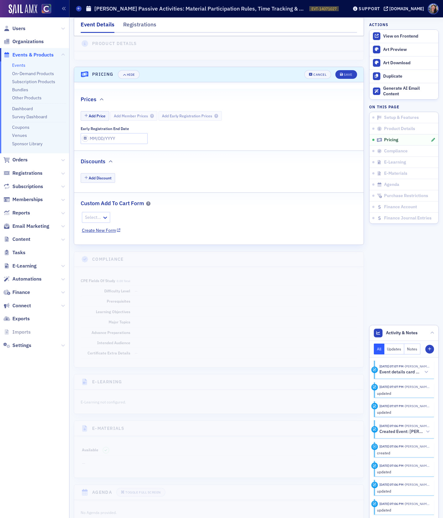
scroll to position [664, 0]
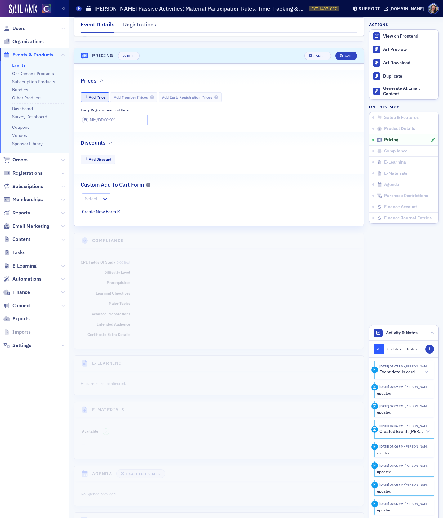
click at [99, 92] on button "Add Price" at bounding box center [95, 97] width 29 height 10
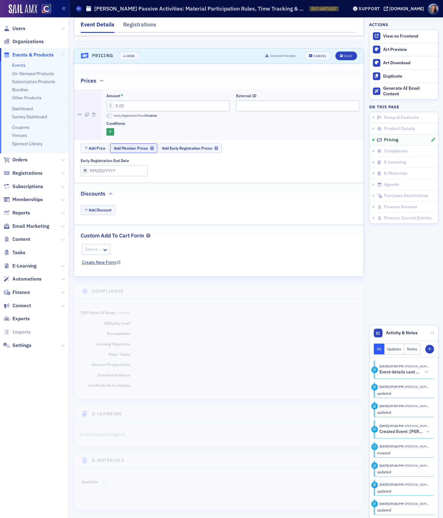
click at [122, 146] on span "Add Member Prices" at bounding box center [134, 148] width 40 height 5
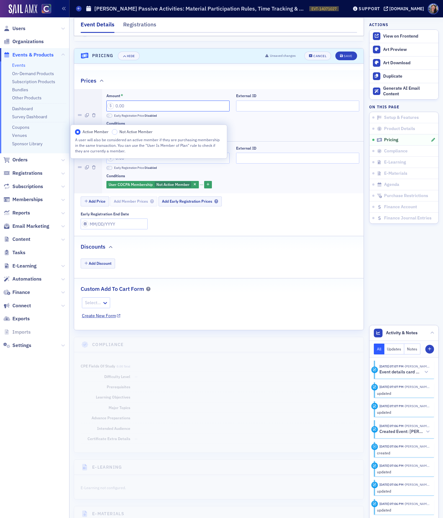
click at [131, 100] on input "Amount *" at bounding box center [167, 105] width 123 height 11
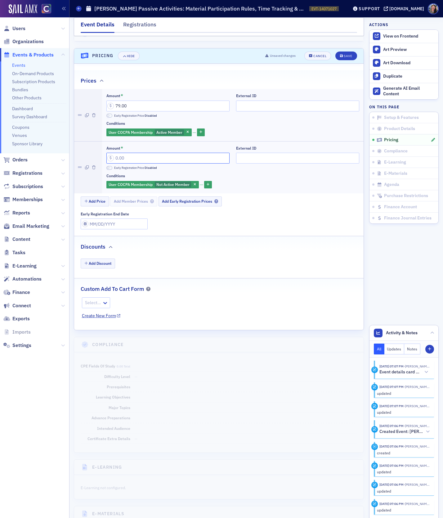
click at [124, 153] on input "Amount *" at bounding box center [167, 158] width 123 height 11
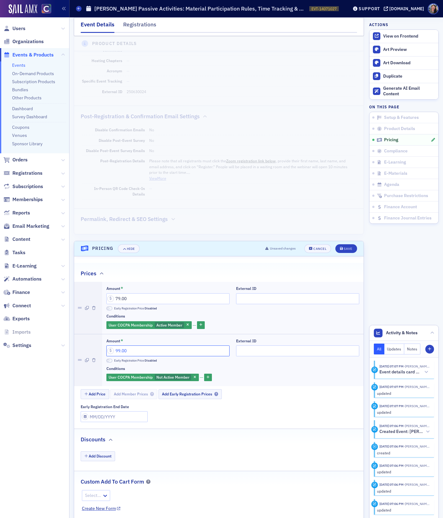
scroll to position [469, 0]
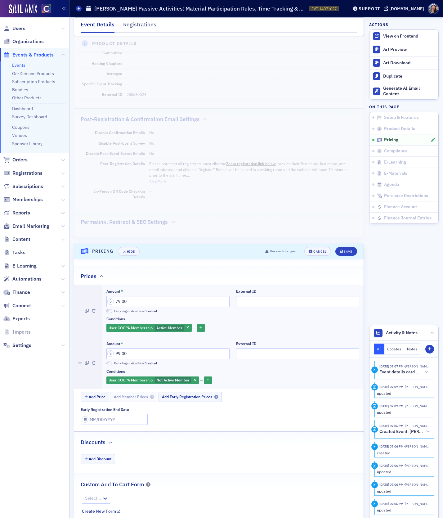
click at [144, 89] on dd "250630024" at bounding box center [241, 94] width 229 height 10
copy dd "250630024"
click at [260, 296] on input "External ID" at bounding box center [297, 301] width 123 height 11
paste input "250630024"
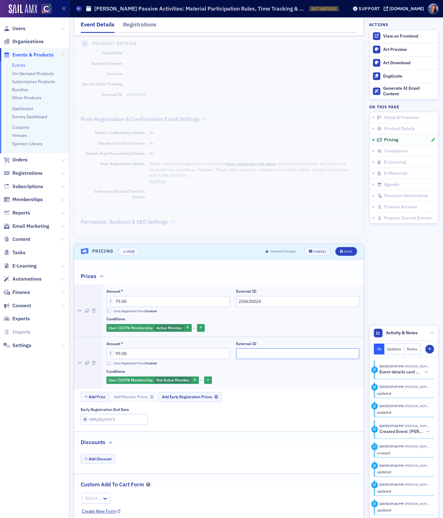
click at [254, 348] on input "External ID" at bounding box center [297, 353] width 123 height 11
paste input "250630024"
click at [345, 250] on div "Save" at bounding box center [348, 251] width 8 height 3
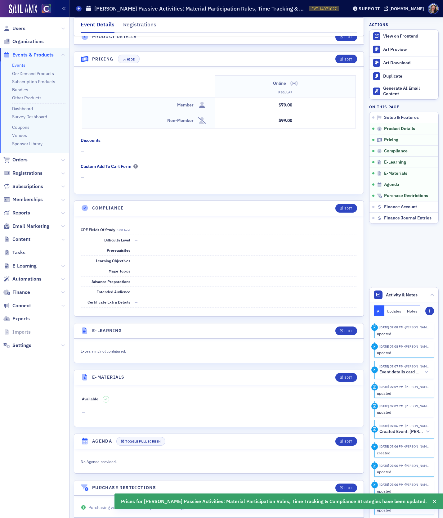
scroll to position [641, 0]
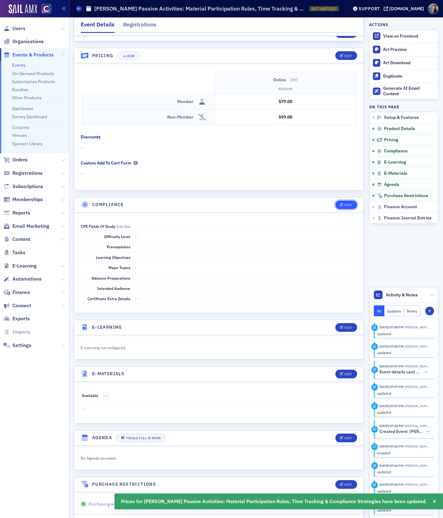
click at [346, 200] on button "Edit" at bounding box center [345, 204] width 21 height 9
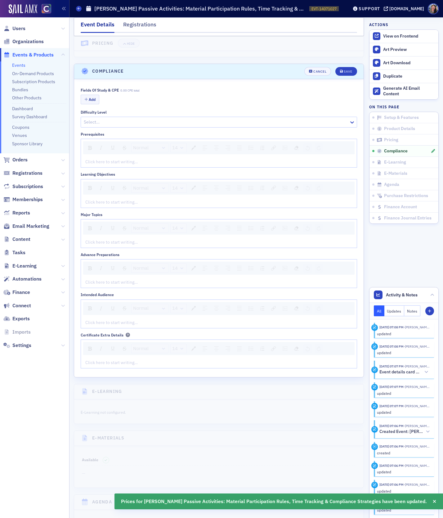
scroll to position [789, 0]
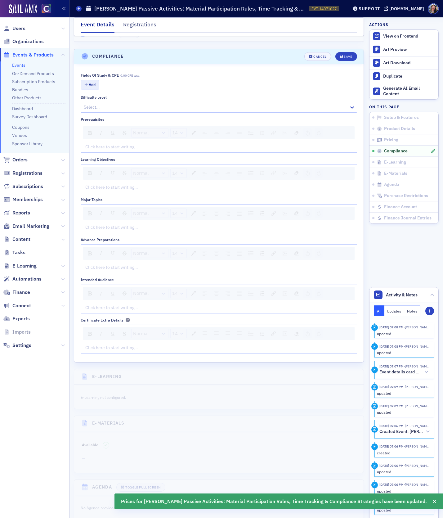
click at [93, 80] on button "Add" at bounding box center [90, 85] width 19 height 10
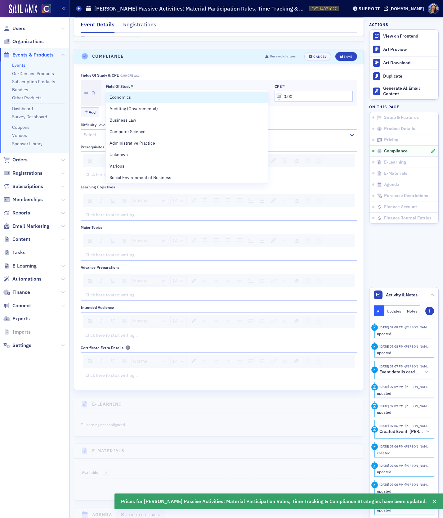
click at [117, 92] on div at bounding box center [183, 96] width 151 height 8
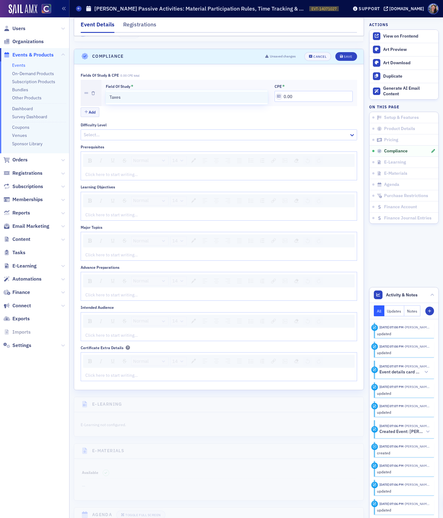
click at [117, 99] on span "Taxes" at bounding box center [114, 97] width 11 height 7
drag, startPoint x: 295, startPoint y: 84, endPoint x: 249, endPoint y: 65, distance: 50.2
click at [250, 73] on div "Fields of Study & CPE 0.00 CPE total Field of Study * Taxes CPE * 0.00 Add" at bounding box center [219, 95] width 276 height 45
click at [138, 131] on div at bounding box center [215, 135] width 265 height 8
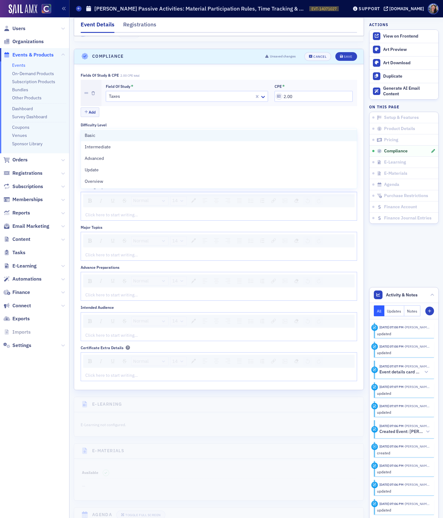
click at [127, 136] on div "Basic" at bounding box center [219, 135] width 268 height 7
click at [106, 171] on div "rdw-editor" at bounding box center [219, 174] width 267 height 7
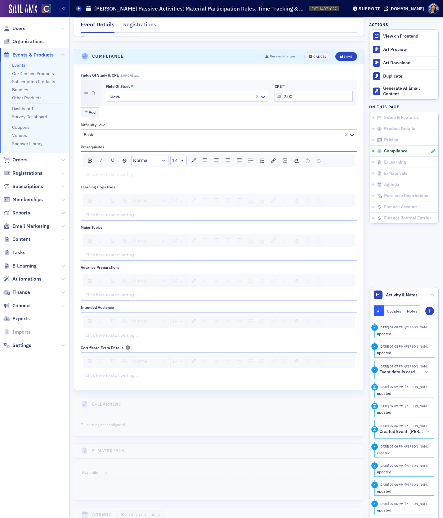
click at [99, 212] on div "rdw-editor" at bounding box center [219, 215] width 267 height 7
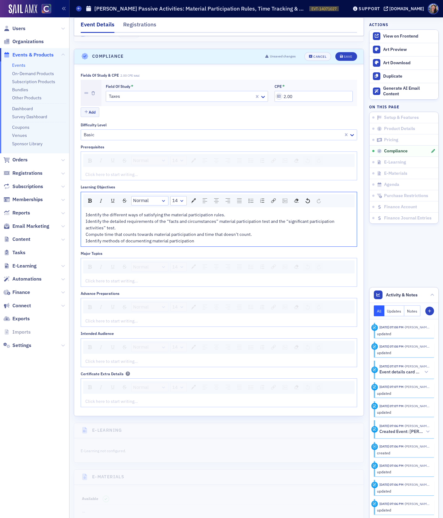
click at [97, 171] on div "rdw-editor" at bounding box center [219, 174] width 267 height 7
click at [108, 278] on div "rdw-editor" at bounding box center [219, 281] width 267 height 7
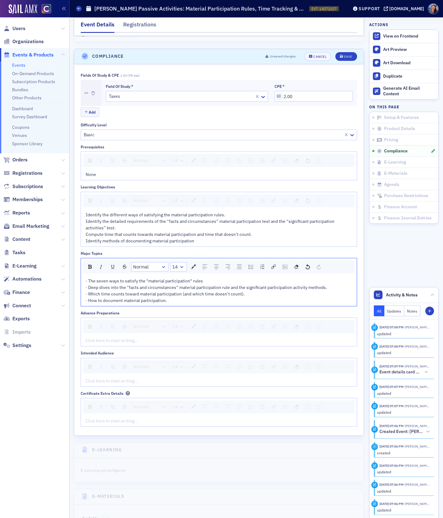
click at [87, 278] on span "· The seven ways to satisfy the "material participation" rules · Deep dives int…" at bounding box center [206, 290] width 241 height 25
click at [113, 337] on div "rdw-editor" at bounding box center [219, 340] width 267 height 7
click at [343, 52] on button "Save" at bounding box center [345, 56] width 21 height 9
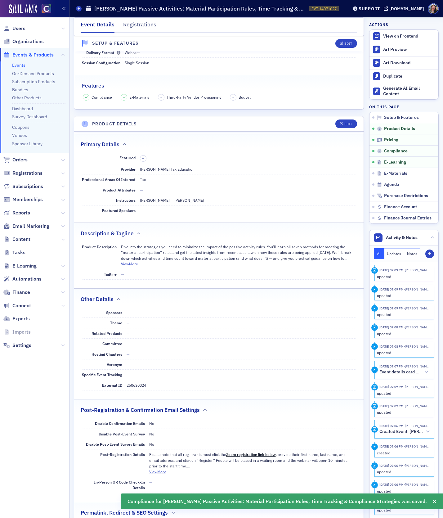
scroll to position [0, 0]
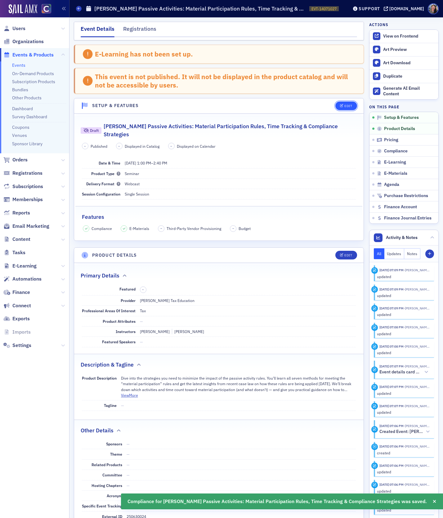
click at [350, 105] on div "Edit" at bounding box center [348, 105] width 8 height 3
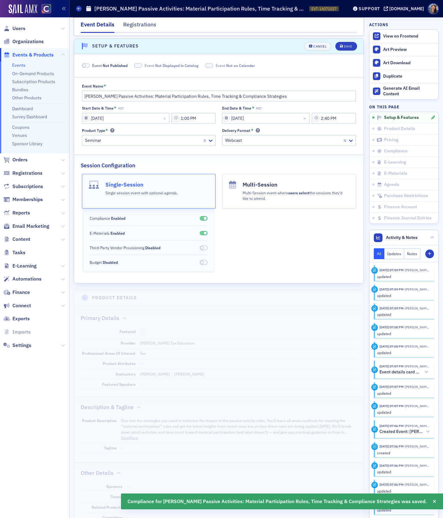
scroll to position [61, 0]
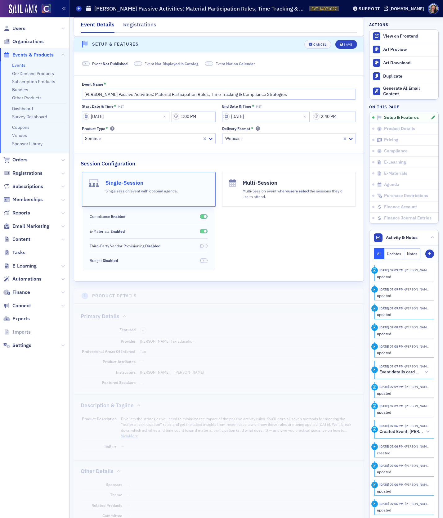
click at [114, 63] on span "Not Published" at bounding box center [115, 63] width 25 height 5
click at [349, 43] on div "Save" at bounding box center [348, 44] width 8 height 3
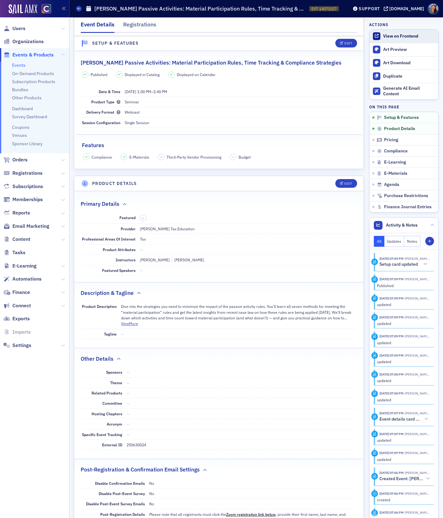
scroll to position [32, 0]
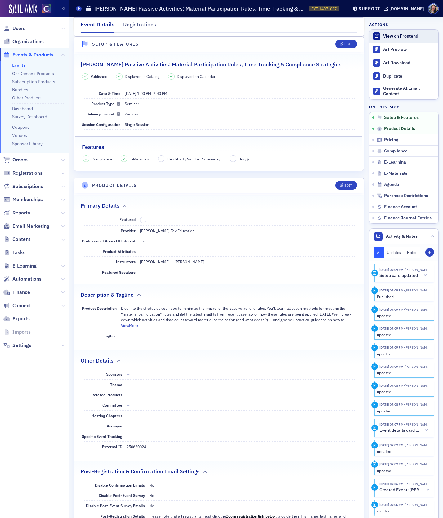
click at [403, 34] on div "View on Frontend" at bounding box center [409, 36] width 52 height 6
click at [18, 65] on link "Events" at bounding box center [18, 65] width 13 height 6
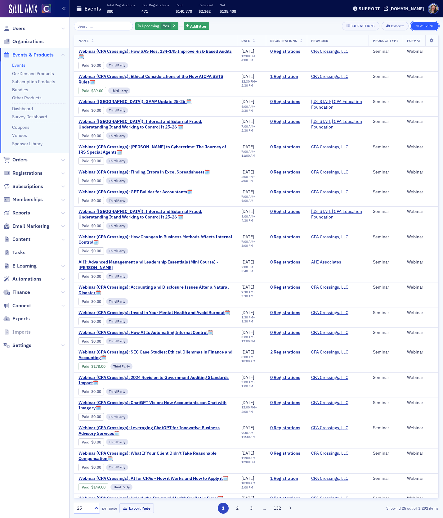
click at [419, 28] on button "New Event" at bounding box center [425, 26] width 28 height 9
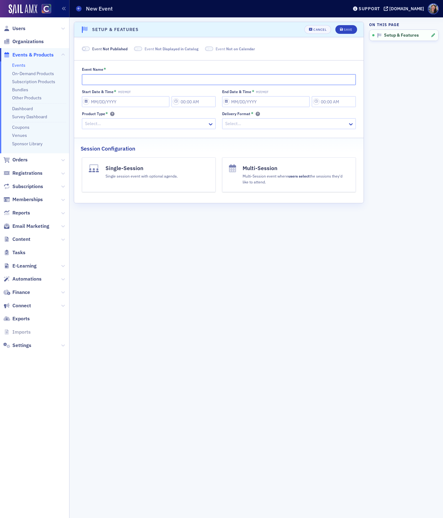
click at [129, 77] on input "Event Name *" at bounding box center [219, 79] width 274 height 11
paste input "[PERSON_NAME] Passive Activities: Rental Real Estate Rules & Exceptions"
click at [104, 106] on input "Start Date & Time * MST/MDT" at bounding box center [126, 101] width 88 height 11
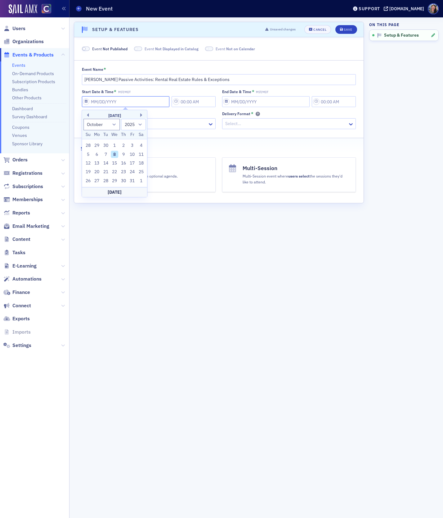
paste input "[DATE]"
click at [203, 102] on input "7:00 PM" at bounding box center [194, 101] width 44 height 11
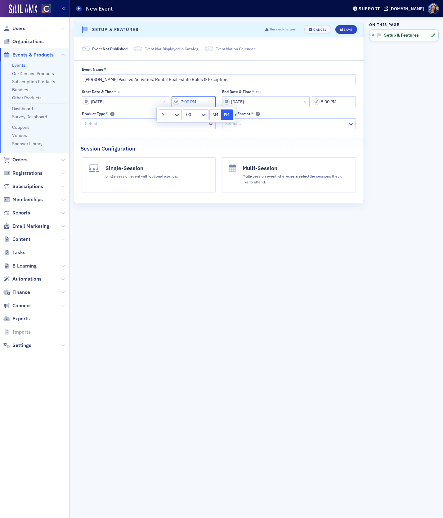
drag, startPoint x: 203, startPoint y: 102, endPoint x: 166, endPoint y: 95, distance: 37.5
click at [167, 95] on div "Start Date & Time * MST [DATE] 7:00 PM" at bounding box center [149, 98] width 134 height 18
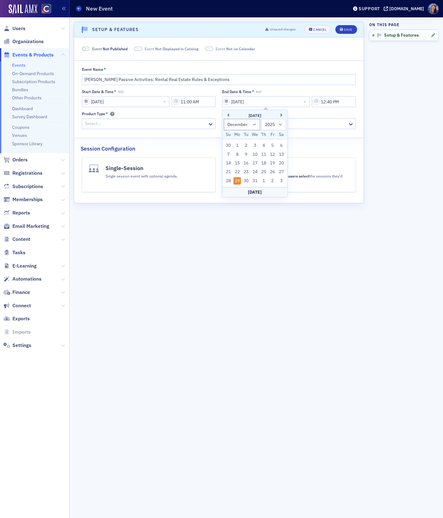
click at [140, 123] on div at bounding box center [145, 124] width 123 height 8
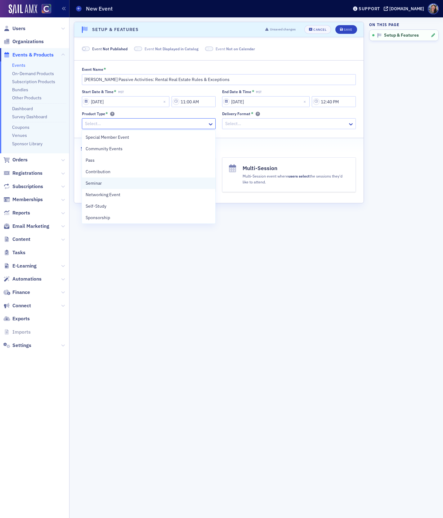
click at [134, 181] on div "Seminar" at bounding box center [149, 183] width 126 height 7
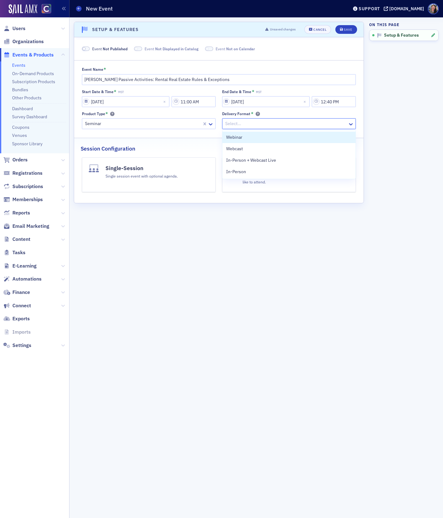
click at [254, 123] on div at bounding box center [286, 124] width 123 height 8
click at [248, 145] on div "Webcast" at bounding box center [289, 148] width 126 height 7
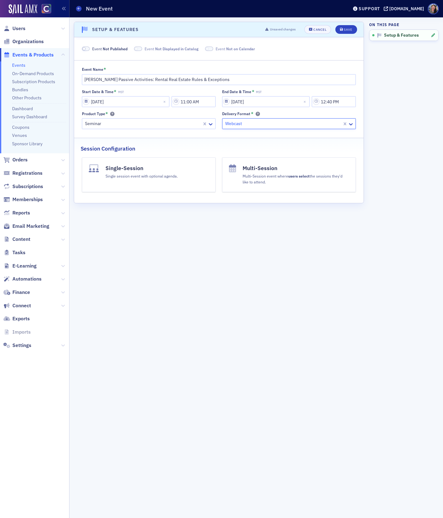
click at [119, 169] on h4 "Single-Session" at bounding box center [141, 168] width 72 height 8
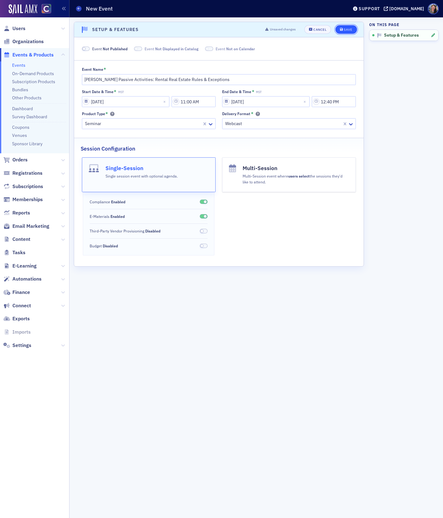
click at [353, 27] on button "Save" at bounding box center [345, 29] width 21 height 9
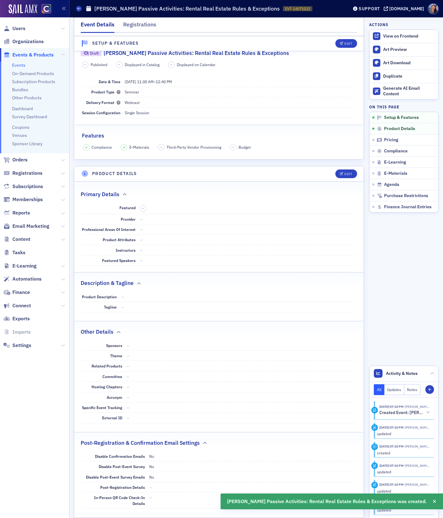
scroll to position [123, 0]
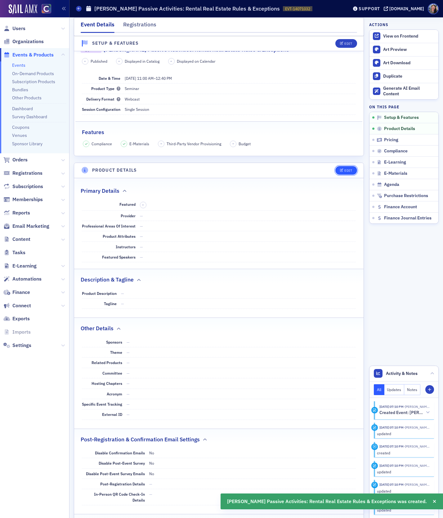
click at [339, 166] on button "Edit" at bounding box center [345, 170] width 21 height 9
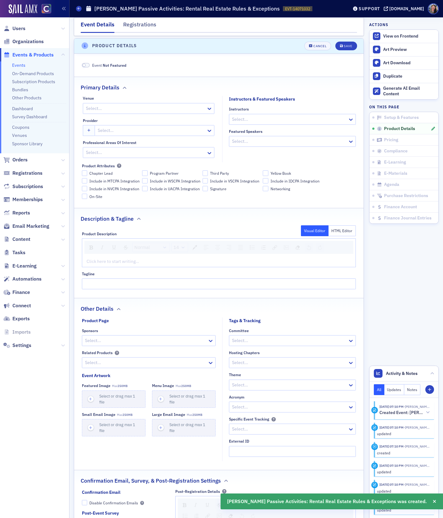
scroll to position [248, 0]
click at [127, 105] on div at bounding box center [139, 108] width 108 height 8
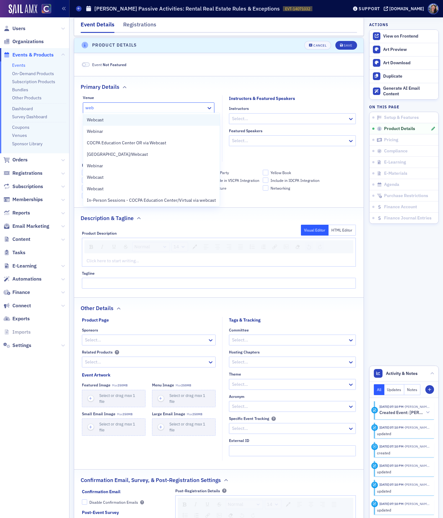
click at [126, 118] on div "Webcast" at bounding box center [151, 120] width 129 height 7
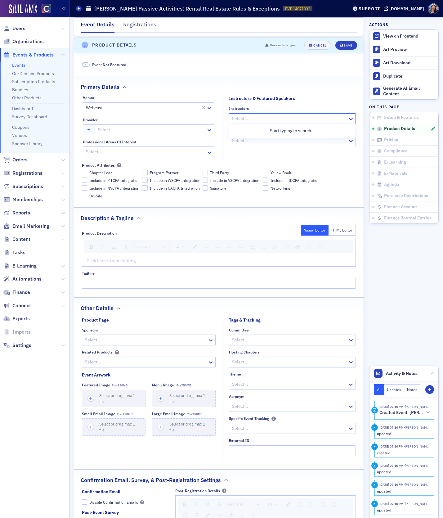
click at [248, 117] on div at bounding box center [289, 119] width 116 height 8
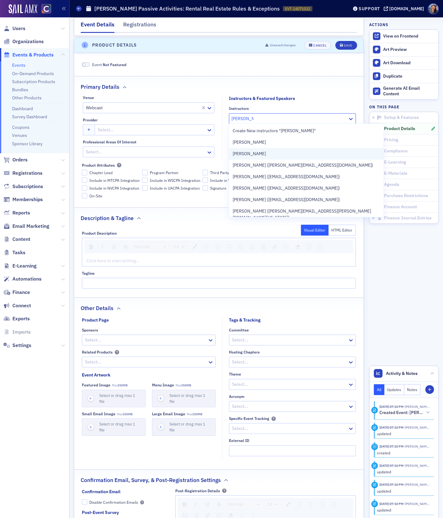
click at [266, 154] on span "[PERSON_NAME]" at bounding box center [249, 153] width 33 height 7
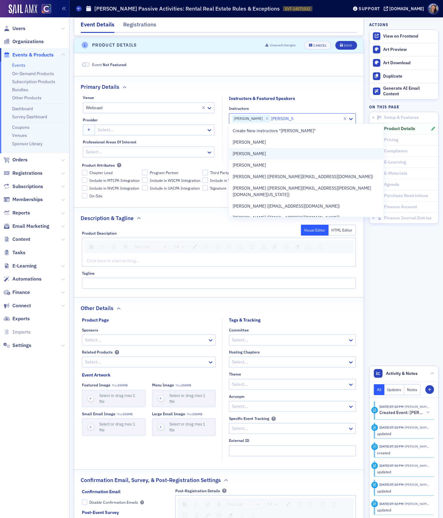
click at [272, 154] on div "[PERSON_NAME]" at bounding box center [306, 153] width 147 height 7
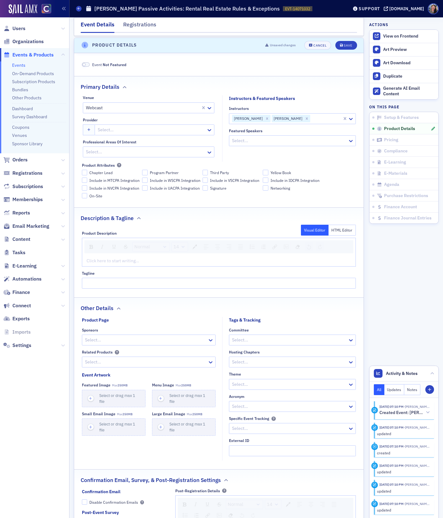
click at [272, 154] on fieldset "Instructors & Featured Speakers Instructors George Koutelieris George White Fea…" at bounding box center [290, 128] width 137 height 66
click at [136, 126] on div at bounding box center [151, 130] width 109 height 8
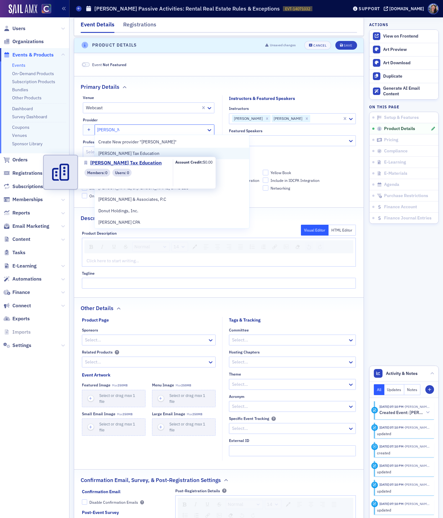
click at [136, 153] on span "[PERSON_NAME] Tax Education" at bounding box center [128, 153] width 61 height 7
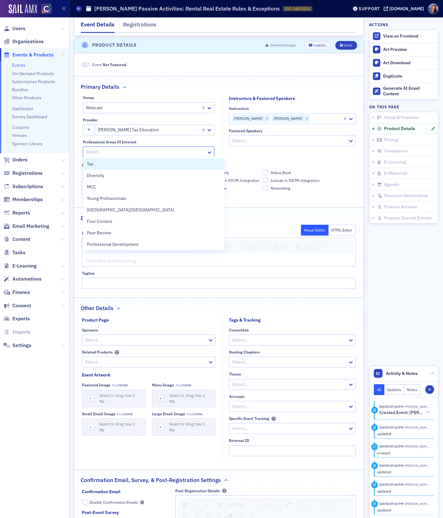
click at [164, 148] on div at bounding box center [145, 152] width 120 height 8
click at [156, 161] on div "Tax" at bounding box center [154, 164] width 134 height 7
click at [247, 152] on fieldset "Instructors & Featured Speakers Instructors George Koutelieris George White Fea…" at bounding box center [290, 128] width 137 height 66
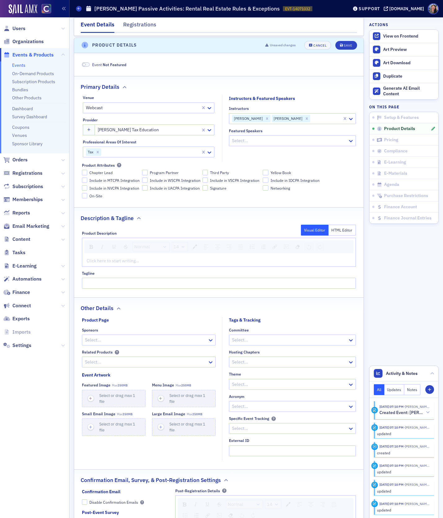
click at [111, 261] on div "rdw-editor" at bounding box center [219, 260] width 265 height 7
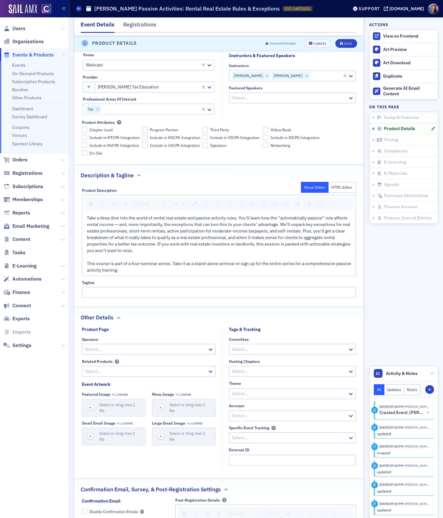
scroll to position [297, 0]
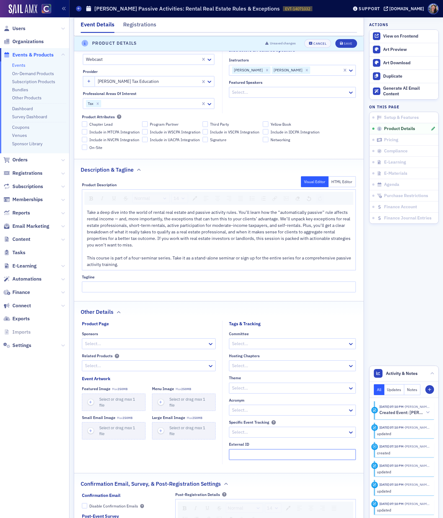
click at [248, 453] on input "External ID" at bounding box center [292, 454] width 127 height 11
paste input "250631024"
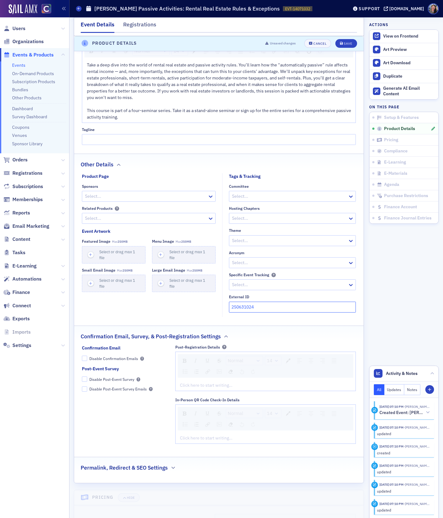
scroll to position [513, 0]
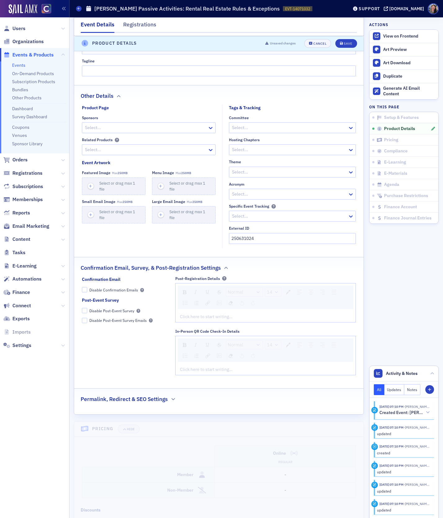
click at [225, 313] on div "rdw-editor" at bounding box center [265, 316] width 171 height 7
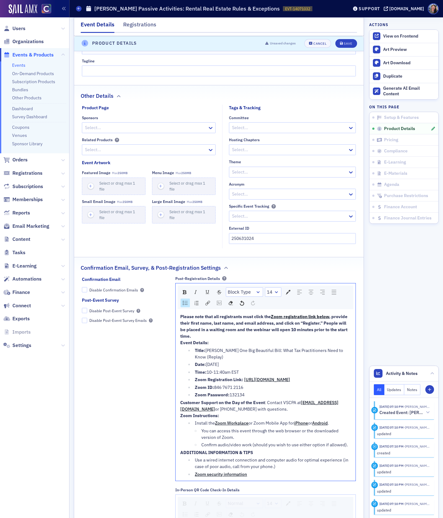
drag, startPoint x: 254, startPoint y: 400, endPoint x: 173, endPoint y: 395, distance: 81.1
click at [173, 395] on div "Confirmation Email Disable Confirmation Emails Post-Event Survey Disable Post-E…" at bounding box center [219, 407] width 274 height 262
drag, startPoint x: 243, startPoint y: 368, endPoint x: 172, endPoint y: 342, distance: 74.9
click at [172, 342] on div "Confirmation Email Disable Confirmation Emails Post-Event Survey Disable Post-E…" at bounding box center [219, 407] width 274 height 262
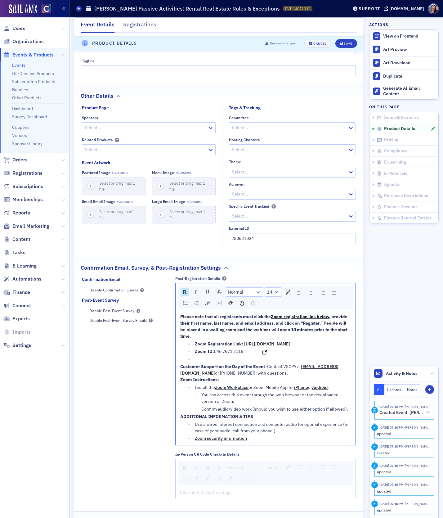
click at [266, 346] on span "[URL][DOMAIN_NAME]" at bounding box center [267, 344] width 46 height 6
click at [263, 354] on div "Zoom ID: 846 7671 2116" at bounding box center [273, 351] width 156 height 7
drag, startPoint x: 255, startPoint y: 355, endPoint x: 190, endPoint y: 350, distance: 65.3
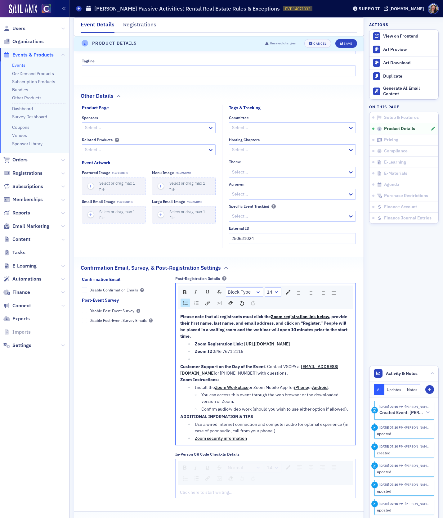
click at [190, 350] on ul "Zoom Registration Link: https://us06web.zoom.us/webinar/register/WN_fX2LVaWKTG2…" at bounding box center [265, 352] width 171 height 22
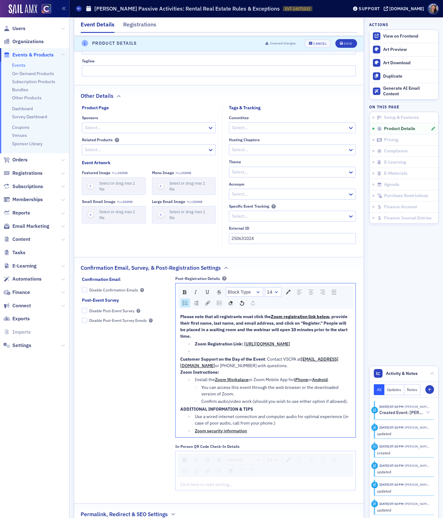
click at [201, 354] on div "rdw-editor" at bounding box center [273, 351] width 156 height 7
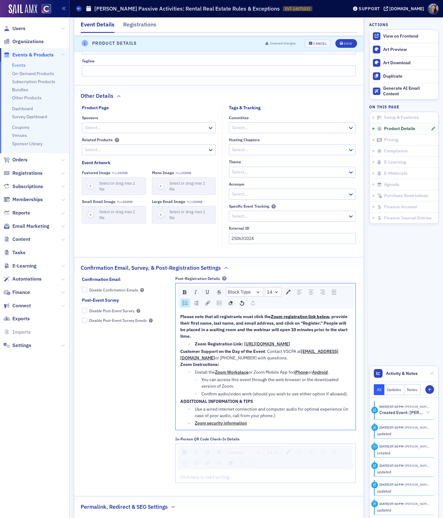
click at [193, 342] on ul "Zoom Registration Link: https://us06web.zoom.us/webinar/register/WN_ijCiAC7wRUC…" at bounding box center [265, 344] width 171 height 7
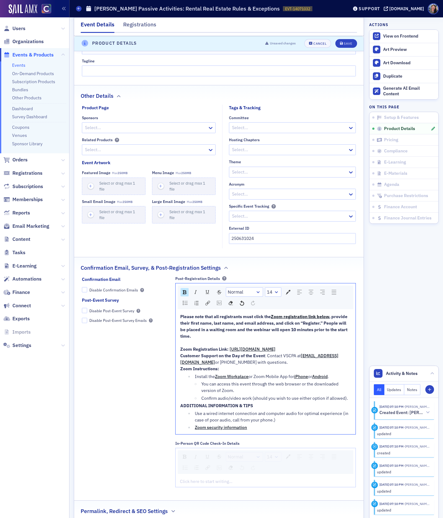
click at [180, 358] on span "Customer Support on the Day of the Event" at bounding box center [222, 356] width 85 height 6
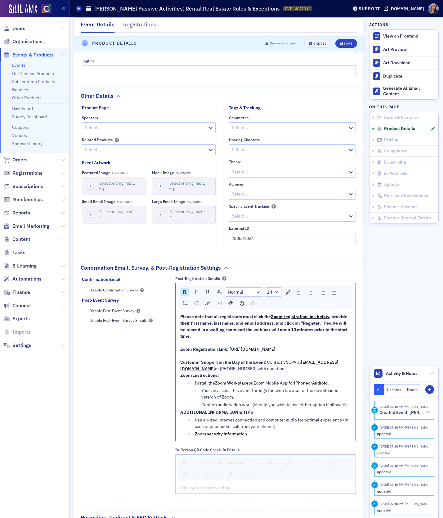
click at [180, 378] on span "Zoom Instructions:" at bounding box center [199, 375] width 39 height 6
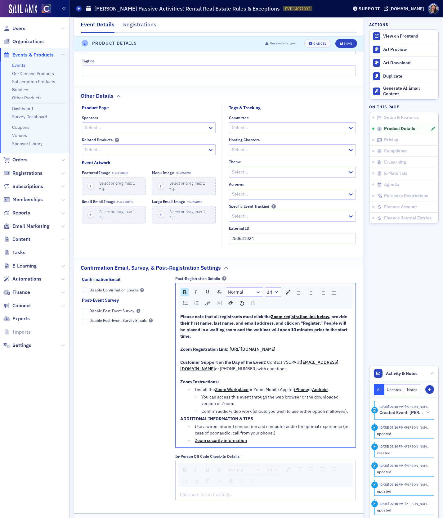
click at [180, 421] on span "ADDITIONAL INFORMATION & TIPS" at bounding box center [216, 419] width 73 height 6
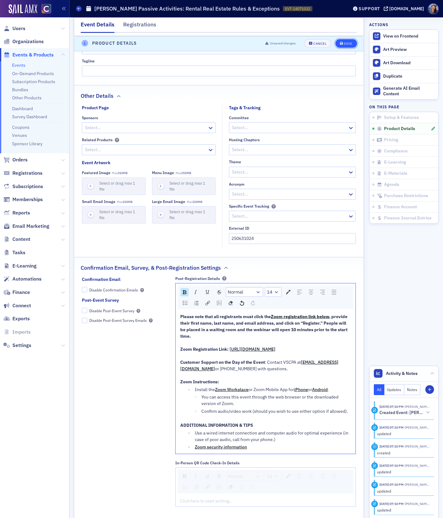
click at [352, 44] on div "Save" at bounding box center [348, 43] width 8 height 3
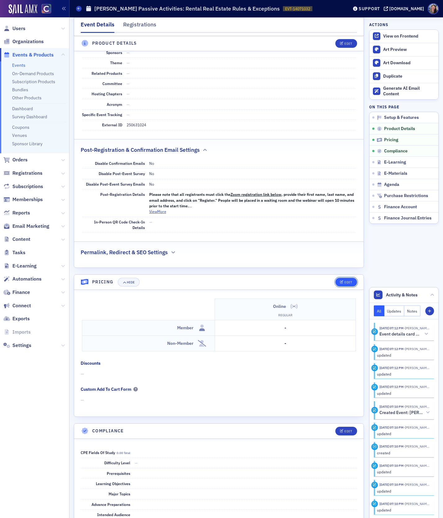
click at [345, 282] on button "Edit" at bounding box center [345, 282] width 21 height 9
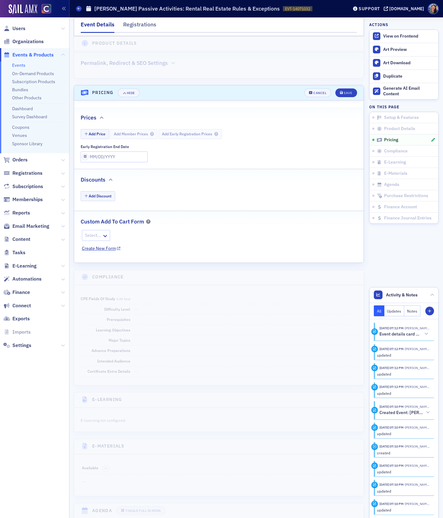
scroll to position [642, 0]
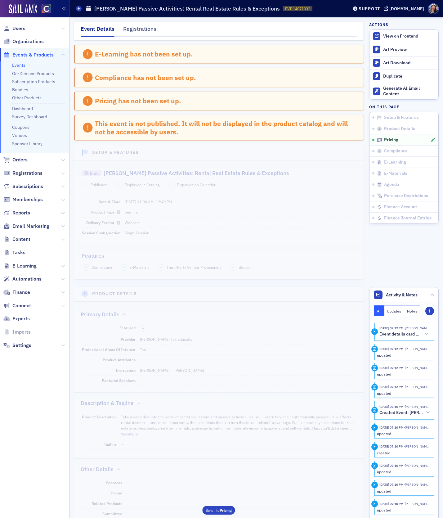
scroll to position [664, 0]
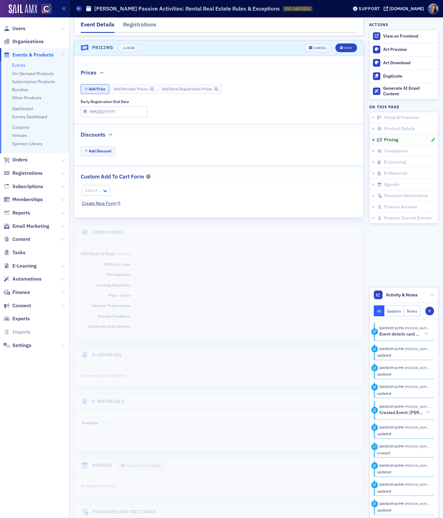
click at [98, 84] on button "Add Price" at bounding box center [95, 89] width 29 height 10
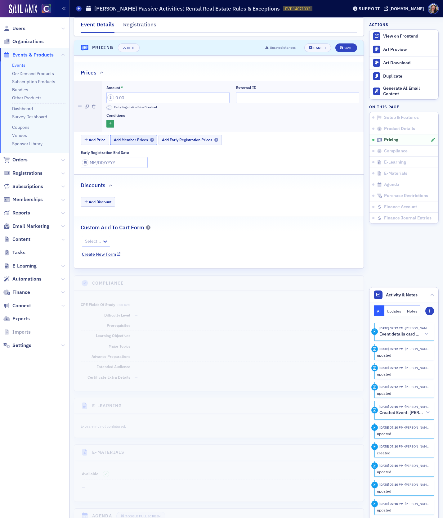
click at [132, 135] on button "Add Member Prices" at bounding box center [133, 140] width 47 height 10
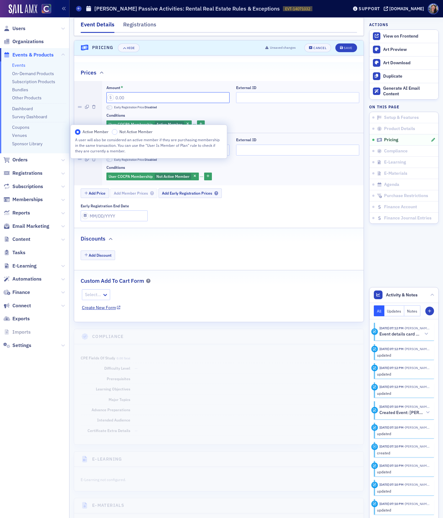
click at [133, 94] on input "Amount *" at bounding box center [167, 97] width 123 height 11
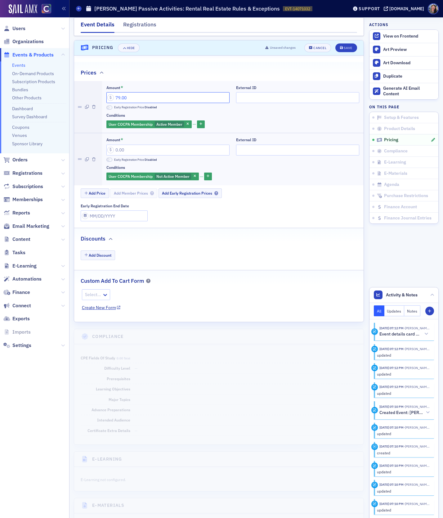
type input "79.00"
click at [128, 146] on input "Amount *" at bounding box center [167, 150] width 123 height 11
type input "99.00"
click at [278, 94] on input "External ID" at bounding box center [297, 97] width 123 height 11
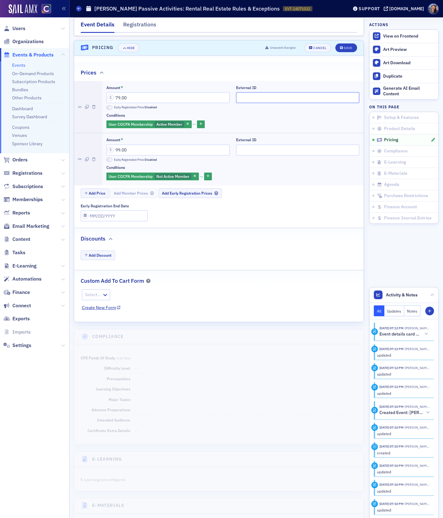
paste input "250631024"
type input "250631024"
click at [268, 145] on input "External ID" at bounding box center [297, 150] width 123 height 11
paste input "250631024"
type input "250631024"
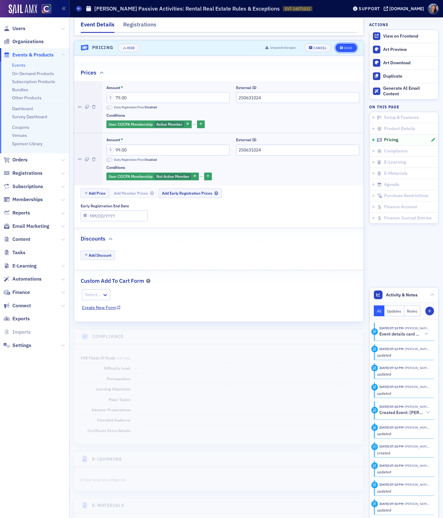
click at [344, 46] on span "Save" at bounding box center [346, 47] width 12 height 3
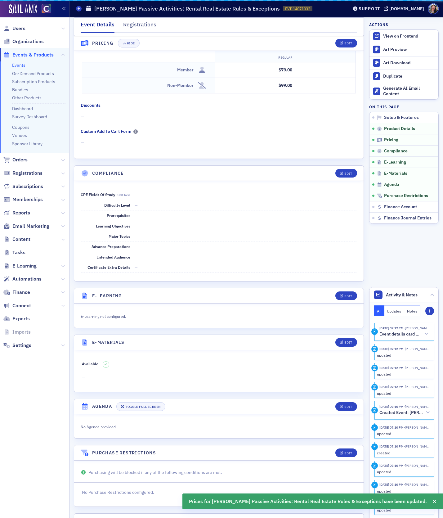
scroll to position [641, 0]
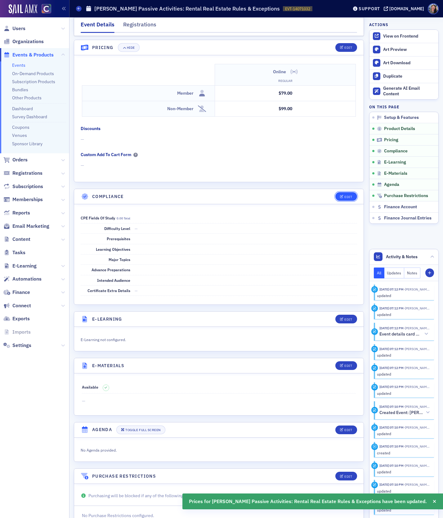
click at [349, 195] on div "Edit" at bounding box center [348, 196] width 8 height 3
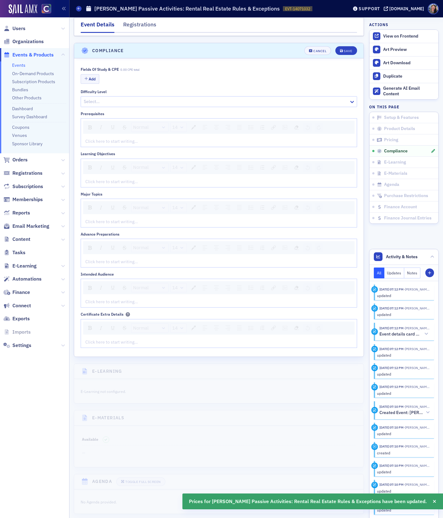
scroll to position [789, 0]
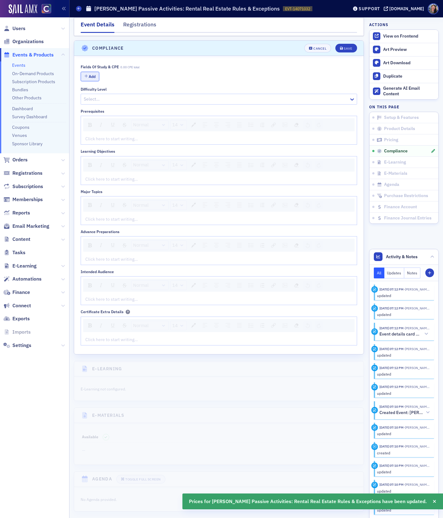
click at [93, 72] on button "Add" at bounding box center [90, 77] width 19 height 10
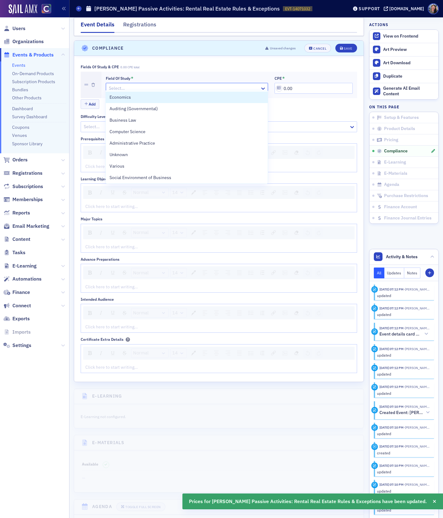
click at [118, 84] on div at bounding box center [183, 88] width 151 height 8
type input "ta"
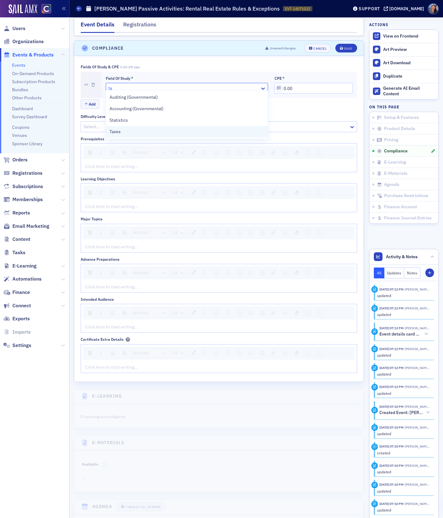
click at [120, 128] on div "Taxes" at bounding box center [187, 131] width 162 height 11
drag, startPoint x: 297, startPoint y: 81, endPoint x: 265, endPoint y: 68, distance: 35.1
click at [266, 72] on div "Field of Study * Taxes CPE * 0.00" at bounding box center [229, 85] width 256 height 26
type input "2.00"
click at [123, 123] on div at bounding box center [215, 127] width 265 height 8
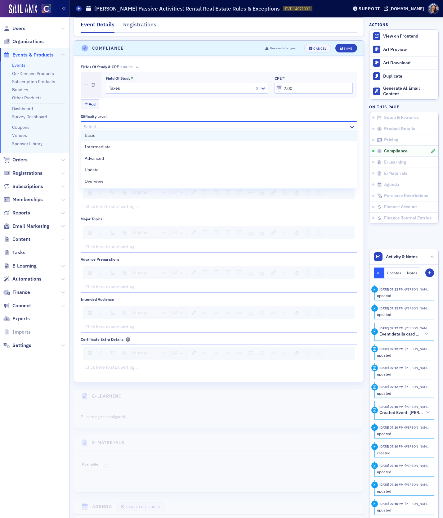
click at [116, 134] on div "Basic" at bounding box center [219, 135] width 268 height 7
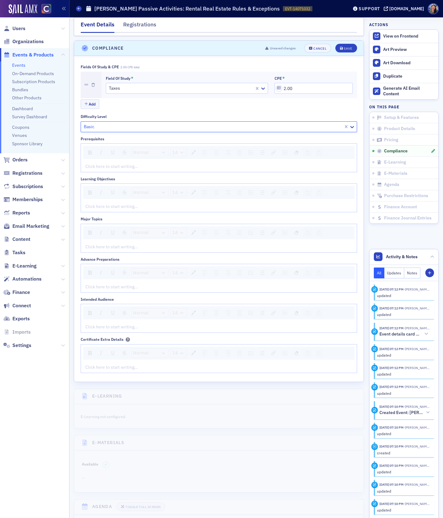
click at [99, 163] on div "rdw-editor" at bounding box center [219, 166] width 267 height 7
click at [105, 201] on div "Click here to start writing…" at bounding box center [219, 206] width 276 height 11
click at [105, 203] on div "rdw-editor" at bounding box center [219, 206] width 267 height 7
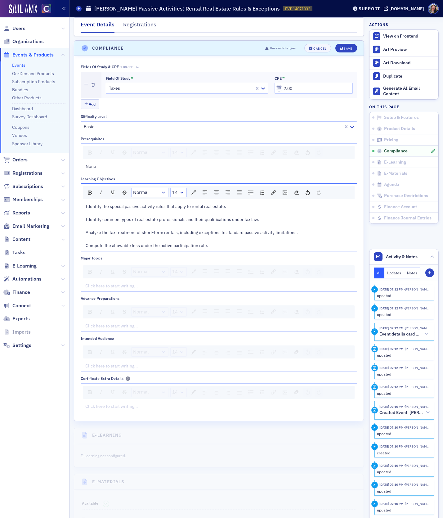
click at [97, 210] on div "rdw-editor" at bounding box center [219, 213] width 267 height 7
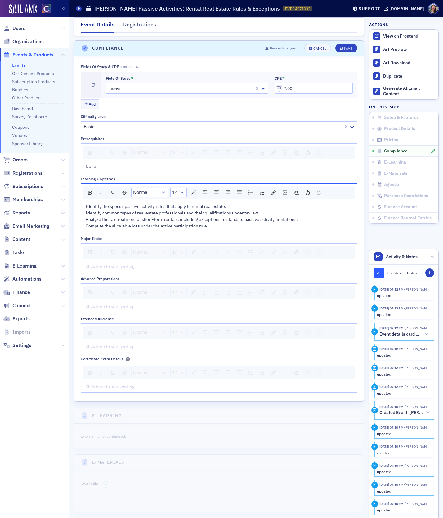
click at [93, 263] on div "rdw-editor" at bounding box center [219, 266] width 267 height 7
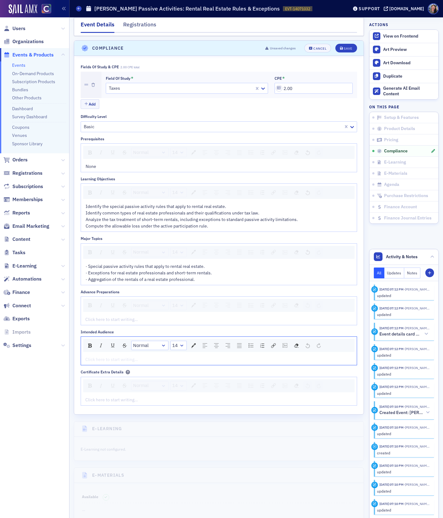
click at [95, 356] on div "rdw-editor" at bounding box center [219, 359] width 267 height 7
click at [99, 316] on div "rdw-editor" at bounding box center [219, 319] width 267 height 7
click at [348, 41] on header "Compliance Unsaved changes Cancel Save" at bounding box center [218, 48] width 289 height 15
click at [348, 47] on div "Save" at bounding box center [348, 48] width 8 height 3
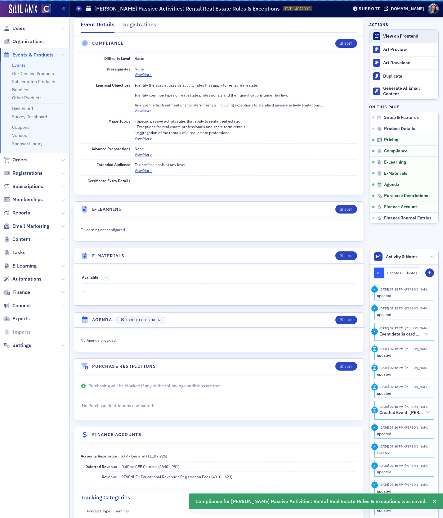
scroll to position [766, 0]
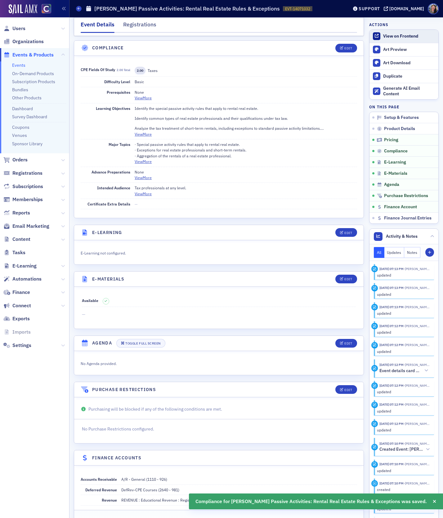
click at [394, 38] on div "View on Frontend" at bounding box center [409, 36] width 52 height 6
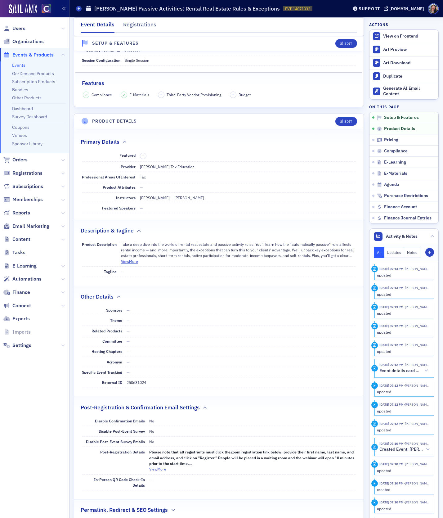
scroll to position [0, 0]
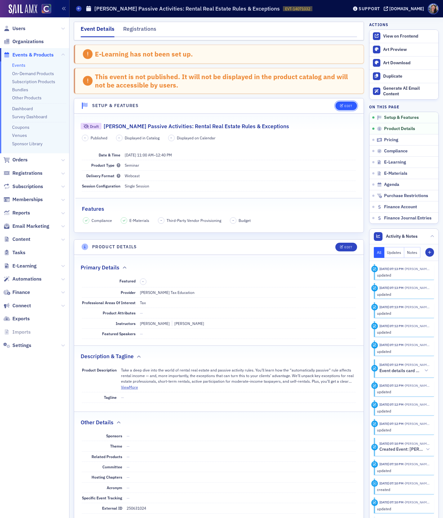
click at [346, 102] on button "Edit" at bounding box center [345, 105] width 21 height 9
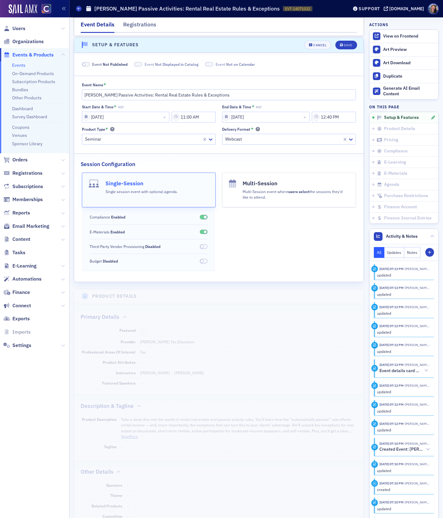
scroll to position [61, 0]
click at [119, 63] on span "Not Published" at bounding box center [115, 63] width 25 height 5
click at [344, 43] on div "Save" at bounding box center [348, 44] width 8 height 3
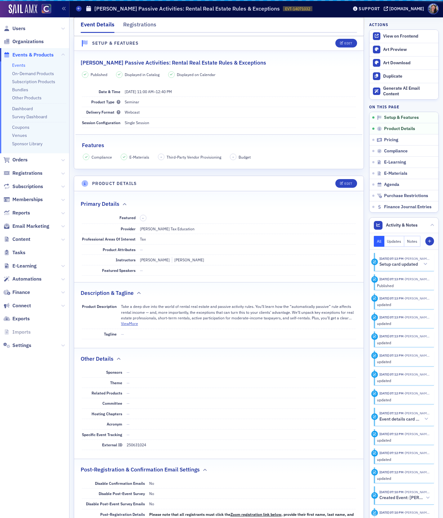
scroll to position [32, 0]
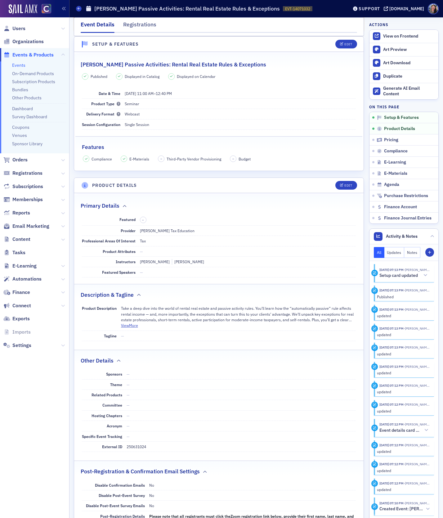
click at [19, 63] on link "Events" at bounding box center [18, 65] width 13 height 6
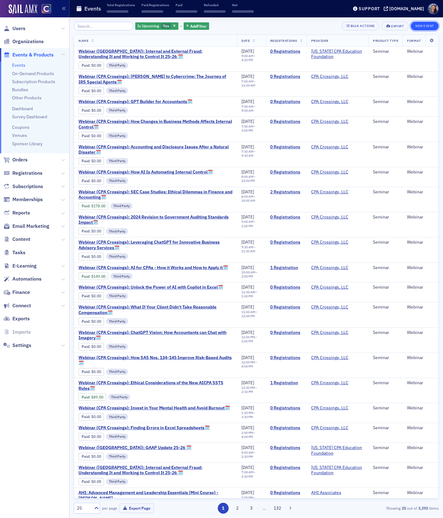
click at [427, 26] on button "New Event" at bounding box center [425, 26] width 28 height 9
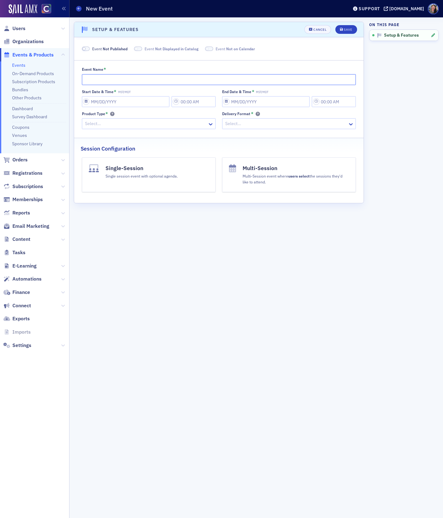
click at [172, 79] on input "Event Name *" at bounding box center [219, 79] width 274 height 11
paste input "[PERSON_NAME] Passive Activities: Recharacterization & Disposition Rules"
paste input "[DATE]"
type input "[PERSON_NAME] Passive Activities: Recharacterization & Disposition Rules"
click at [113, 99] on input "Start Date & Time * MST/MDT" at bounding box center [126, 101] width 88 height 11
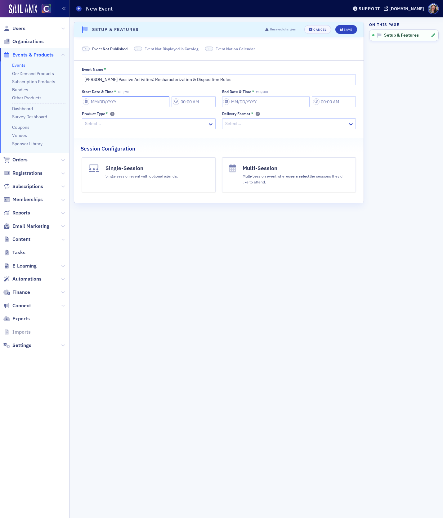
select select "9"
select select "2025"
paste input "[DATE]"
type input "[DATE]"
type input "7:00 PM"
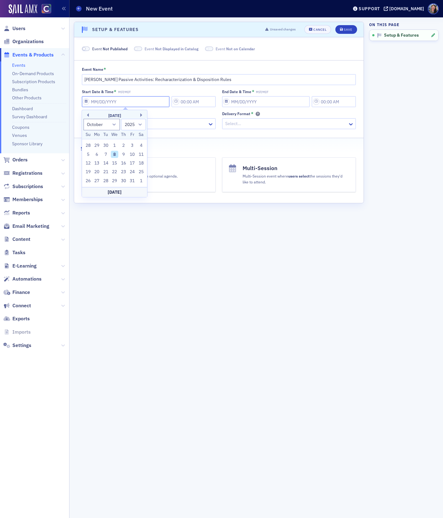
type input "[DATE]"
type input "8:00 PM"
select select "11"
type input "[DATE]"
click at [208, 107] on div "Start Date & Time * MST [DATE] 7:00 PM End Date & Time * MST [DATE] 8:00 PM Pro…" at bounding box center [219, 109] width 274 height 40
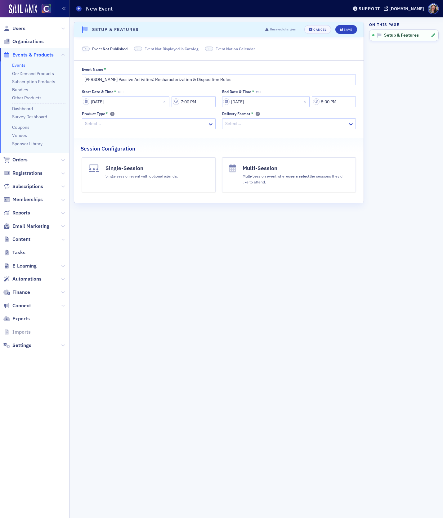
click at [208, 96] on div "Start Date & Time * MST [DATE] 7:00 PM" at bounding box center [149, 98] width 134 height 18
click at [208, 99] on input "7:00 PM" at bounding box center [194, 101] width 44 height 11
click at [186, 100] on input "7:00 PM" at bounding box center [194, 101] width 44 height 11
type input "1:00 PM"
drag, startPoint x: 342, startPoint y: 104, endPoint x: 307, endPoint y: 95, distance: 36.3
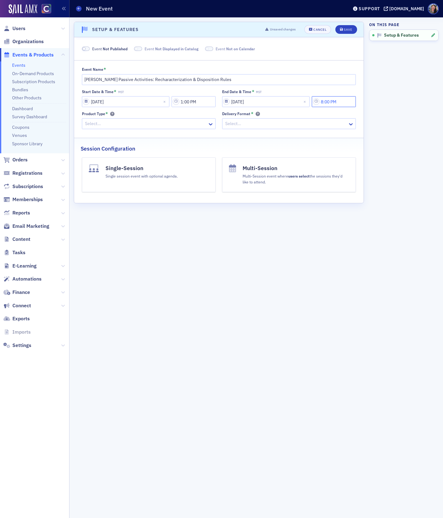
click at [307, 95] on div "End Date & Time * MST [DATE] 8:00 PM" at bounding box center [289, 98] width 134 height 18
type input "2:40 PM"
click at [149, 124] on div at bounding box center [145, 124] width 123 height 8
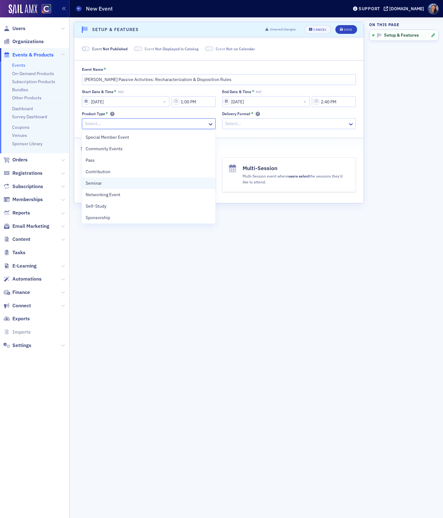
click at [107, 181] on div "Seminar" at bounding box center [149, 183] width 126 height 7
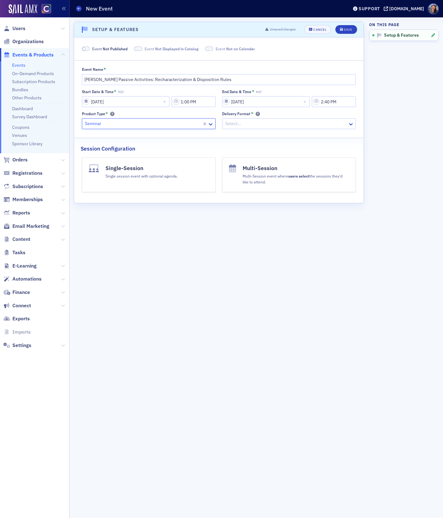
click at [291, 122] on div at bounding box center [286, 124] width 123 height 8
click at [252, 151] on div "Webcast" at bounding box center [289, 148] width 126 height 7
click at [155, 186] on button "Single-Session Single session event with optional agenda." at bounding box center [149, 174] width 134 height 35
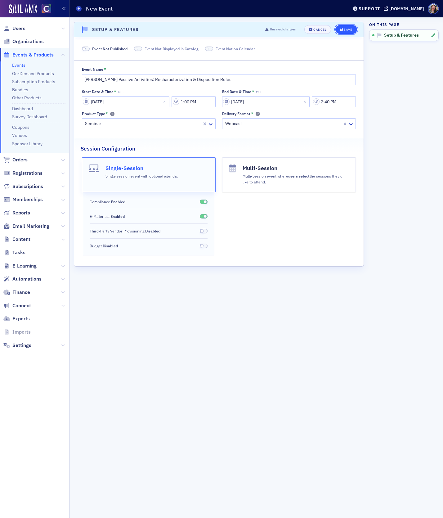
click at [343, 30] on span "Save" at bounding box center [346, 29] width 12 height 3
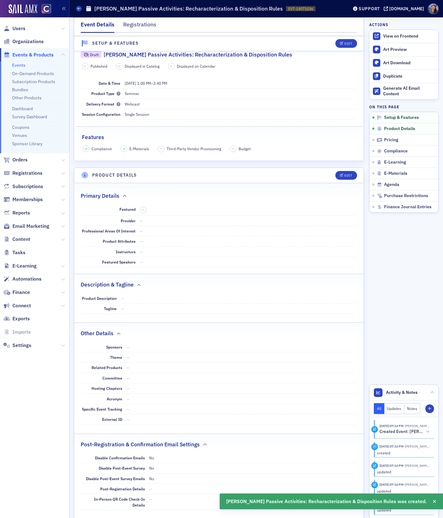
scroll to position [123, 0]
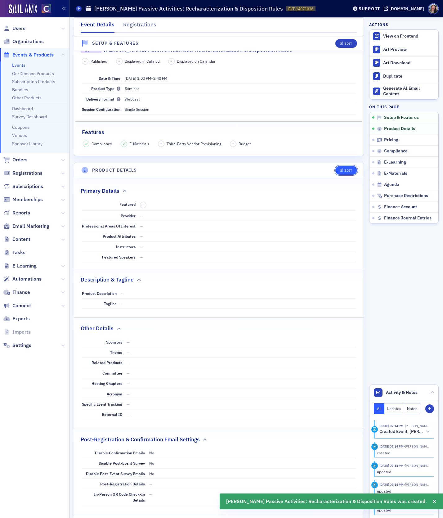
click at [342, 169] on icon "button" at bounding box center [342, 170] width 4 height 3
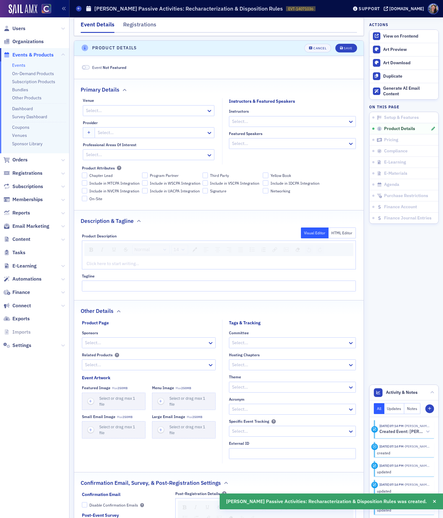
scroll to position [248, 0]
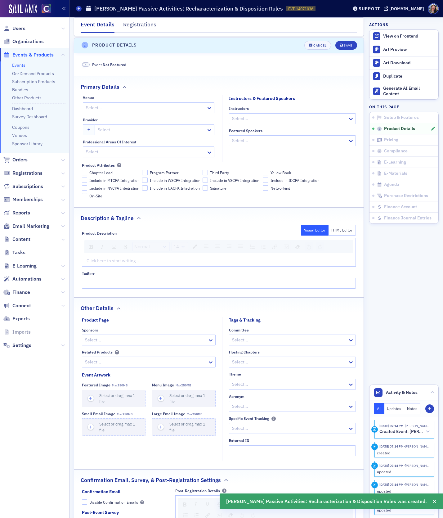
click at [117, 105] on div at bounding box center [145, 108] width 120 height 8
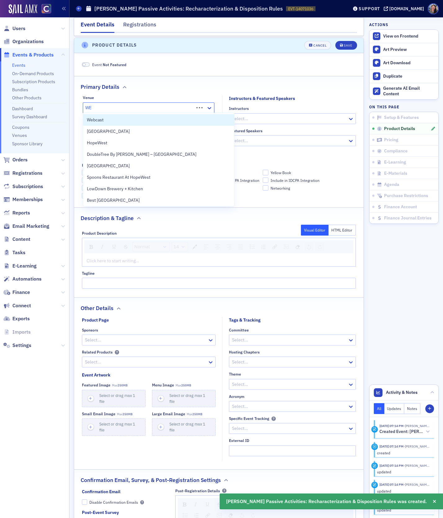
type input "WEB"
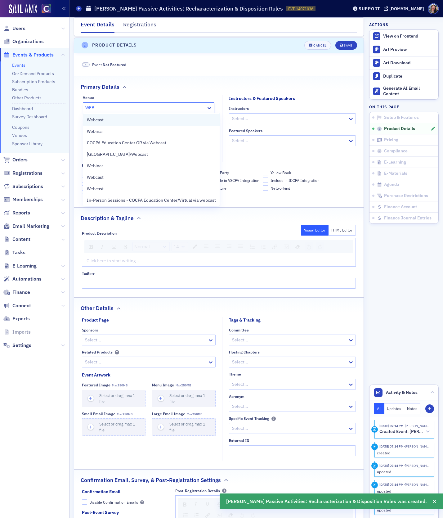
click at [109, 117] on div "Webcast" at bounding box center [151, 120] width 129 height 7
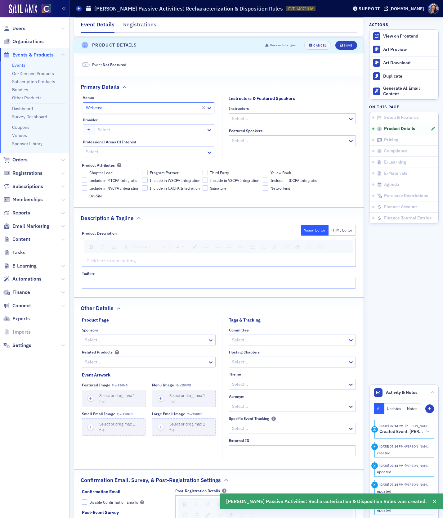
click at [109, 130] on div at bounding box center [151, 130] width 109 height 8
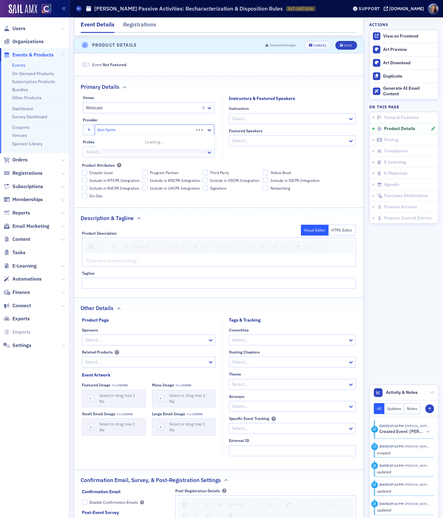
type input "[PERSON_NAME]"
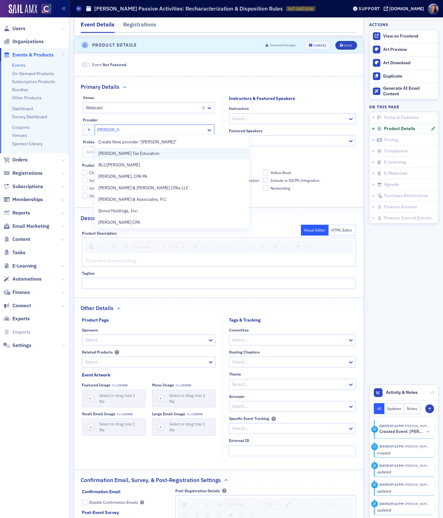
click at [110, 150] on span "[PERSON_NAME] Tax Education" at bounding box center [128, 153] width 61 height 7
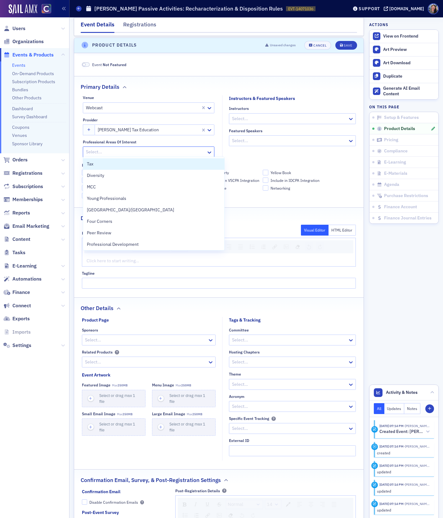
click at [168, 154] on div at bounding box center [145, 152] width 120 height 8
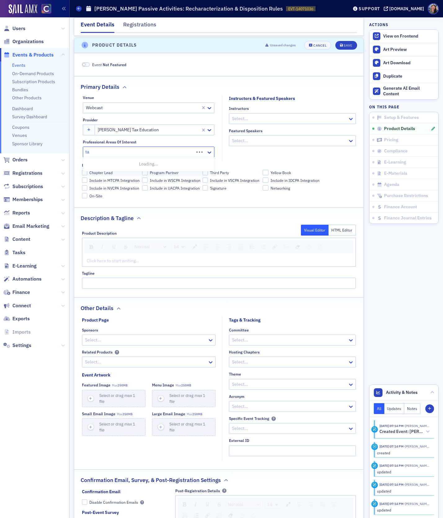
type input "tax"
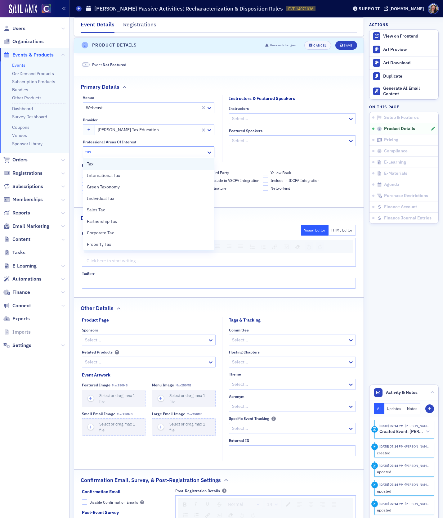
click at [154, 164] on div "Tax" at bounding box center [149, 164] width 124 height 7
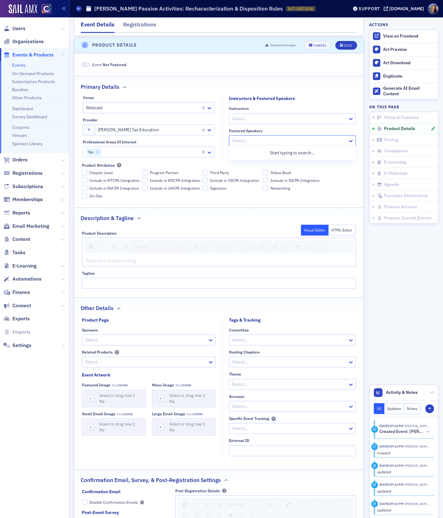
click at [246, 137] on div at bounding box center [289, 141] width 116 height 8
click at [245, 115] on div at bounding box center [289, 119] width 116 height 8
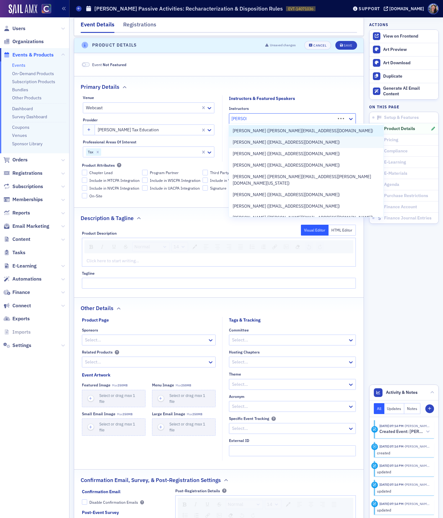
type input "[PERSON_NAME]"
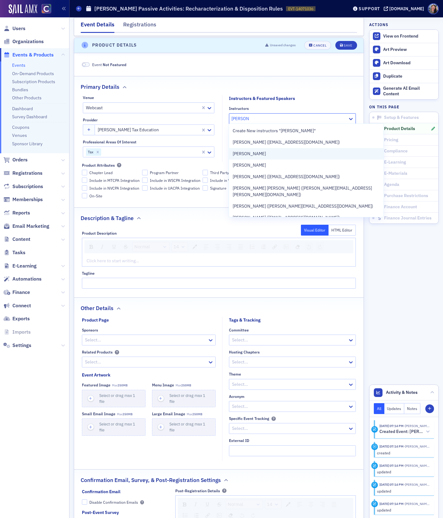
click at [258, 153] on span "[PERSON_NAME]" at bounding box center [249, 153] width 33 height 7
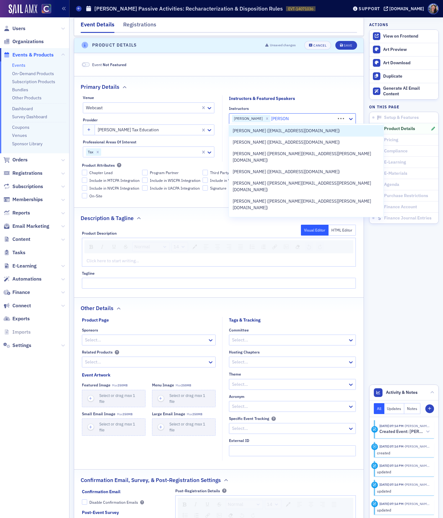
type input "[PERSON_NAME]"
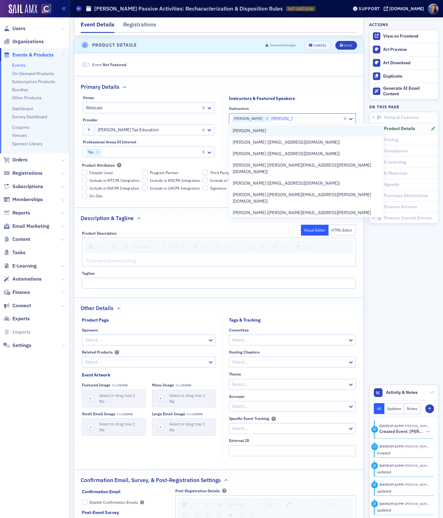
click at [256, 131] on div "[PERSON_NAME]" at bounding box center [306, 130] width 147 height 7
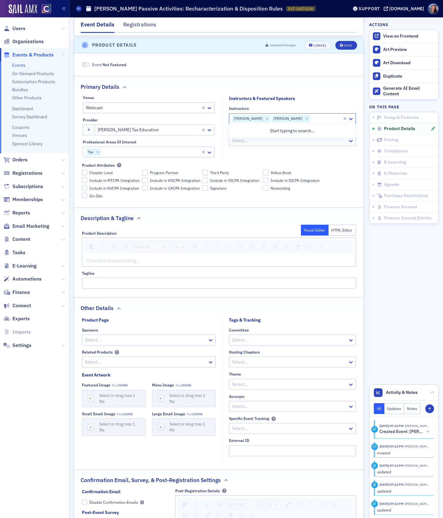
click at [278, 76] on div "Primary Details" at bounding box center [219, 83] width 276 height 15
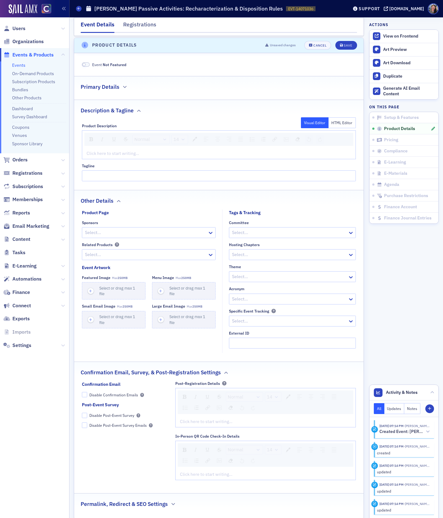
click at [278, 76] on div "Primary Details" at bounding box center [219, 83] width 276 height 15
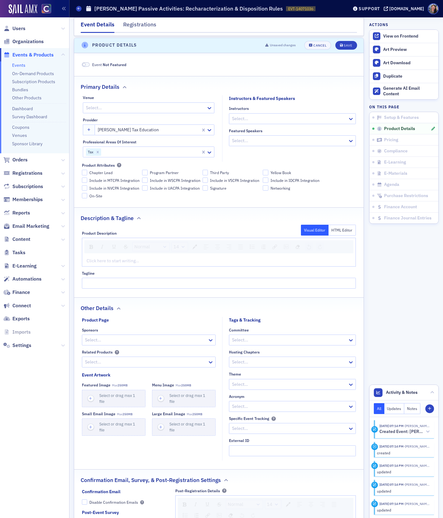
click at [259, 111] on div "Instructors Select..." at bounding box center [292, 115] width 127 height 18
click at [259, 116] on div at bounding box center [289, 119] width 116 height 8
click at [257, 147] on fieldset "Instructors & Featured Speakers Instructors Use Up and Down to choose options, …" at bounding box center [290, 128] width 137 height 66
click at [256, 137] on div at bounding box center [289, 141] width 116 height 8
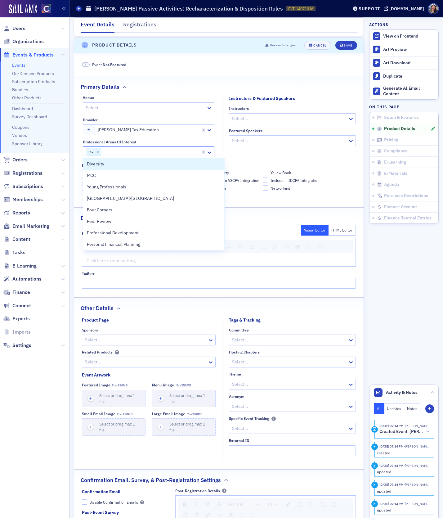
click at [153, 149] on div at bounding box center [151, 152] width 98 height 8
click at [263, 156] on fieldset "Instructors & Featured Speakers Instructors Select... Featured Speakers Select.…" at bounding box center [290, 128] width 137 height 66
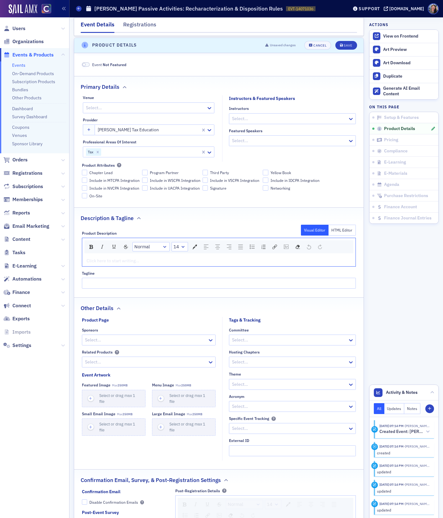
click at [113, 259] on div "rdw-editor" at bounding box center [219, 260] width 265 height 7
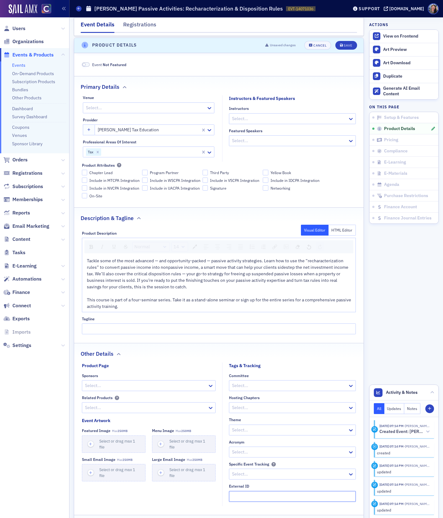
click at [237, 494] on input "External ID" at bounding box center [292, 496] width 127 height 11
paste input "250632024"
type input "250632024"
click at [345, 44] on div "Save" at bounding box center [348, 45] width 8 height 3
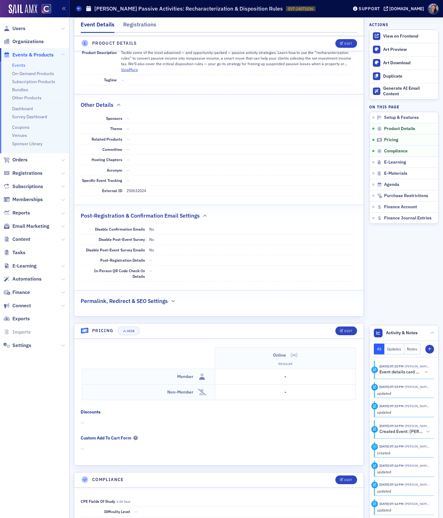
scroll to position [368, 0]
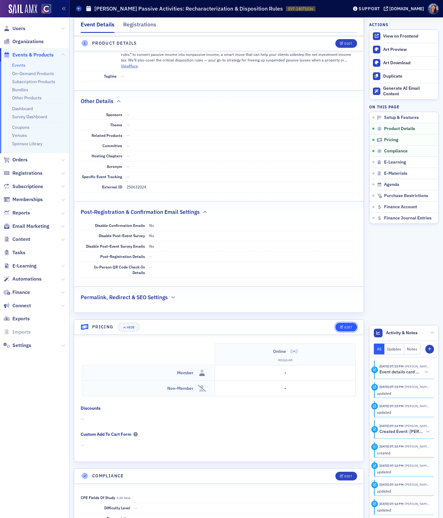
click at [348, 325] on div "Edit" at bounding box center [348, 326] width 8 height 3
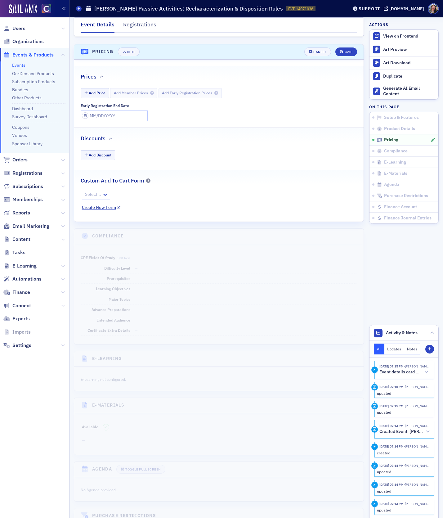
scroll to position [647, 0]
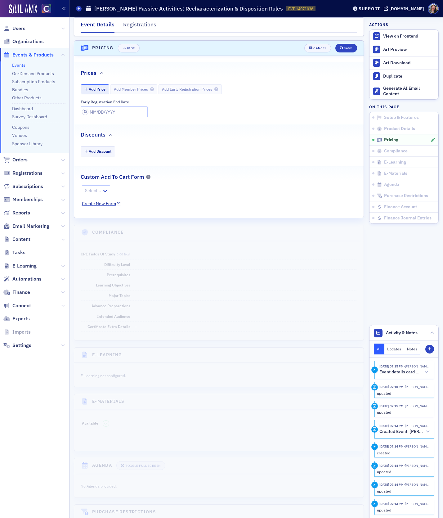
click at [97, 86] on button "Add Price" at bounding box center [95, 89] width 29 height 10
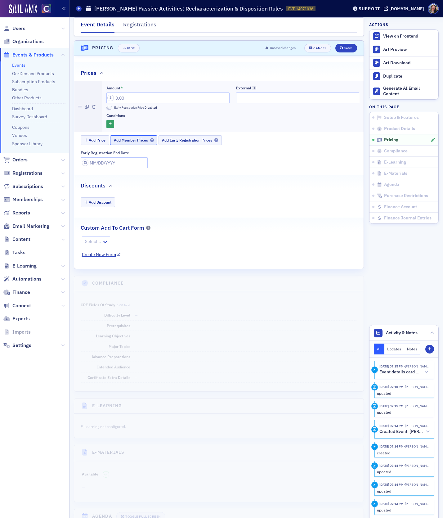
click at [135, 138] on span "Add Member Prices" at bounding box center [134, 140] width 40 height 5
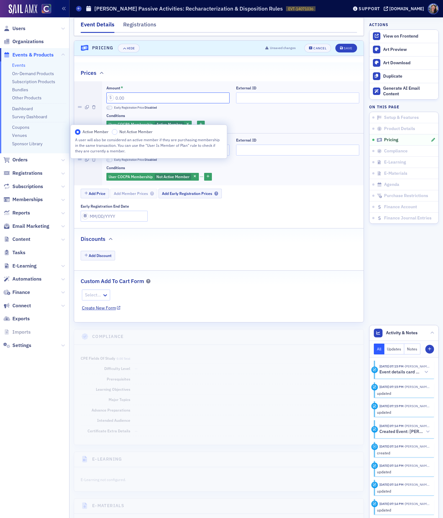
click at [134, 97] on input "Amount *" at bounding box center [167, 97] width 123 height 11
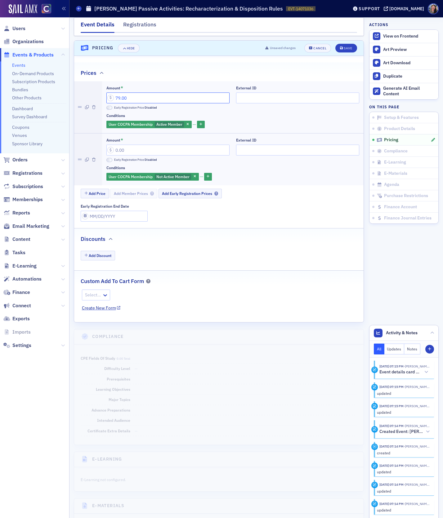
type input "79.00"
click at [124, 145] on input "Amount *" at bounding box center [167, 150] width 123 height 11
type input "99.00"
click at [260, 92] on input "External ID" at bounding box center [297, 97] width 123 height 11
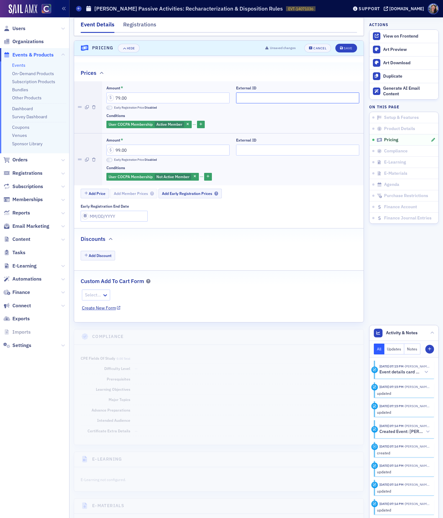
paste input "250632024"
type input "250632024"
click at [254, 148] on input "External ID" at bounding box center [297, 150] width 123 height 11
paste input "250632024"
type input "250632024"
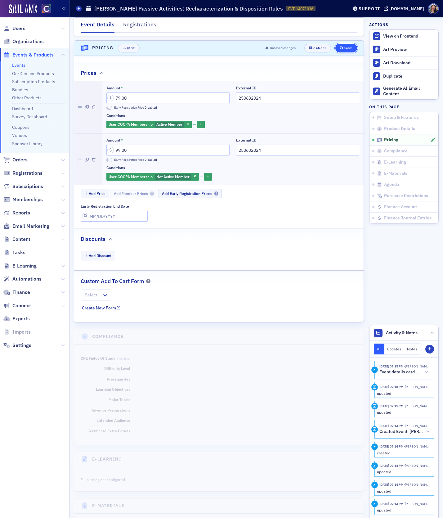
click at [341, 47] on icon "submit" at bounding box center [341, 48] width 3 height 3
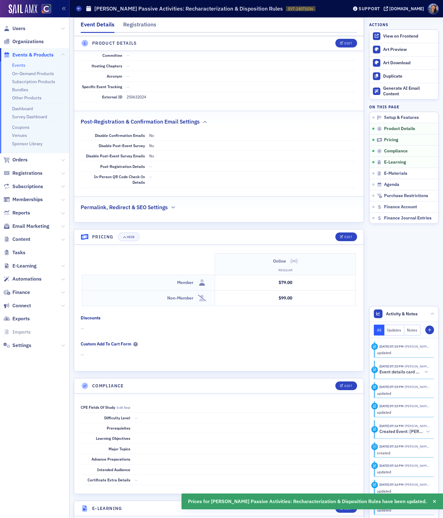
scroll to position [410, 0]
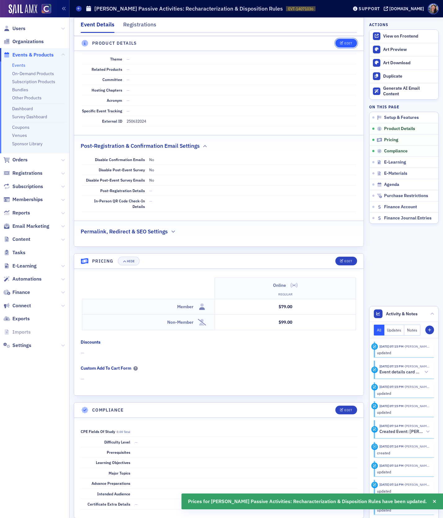
click at [347, 42] on div "Edit" at bounding box center [348, 43] width 8 height 3
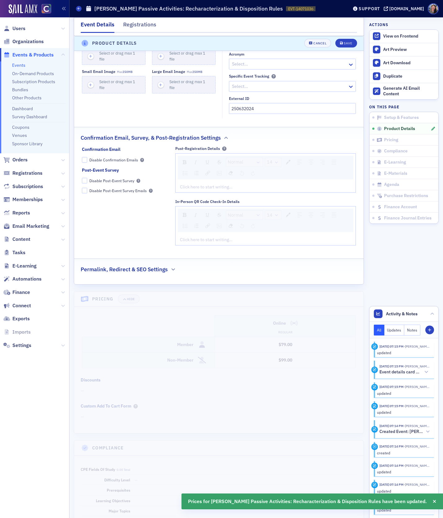
scroll to position [614, 0]
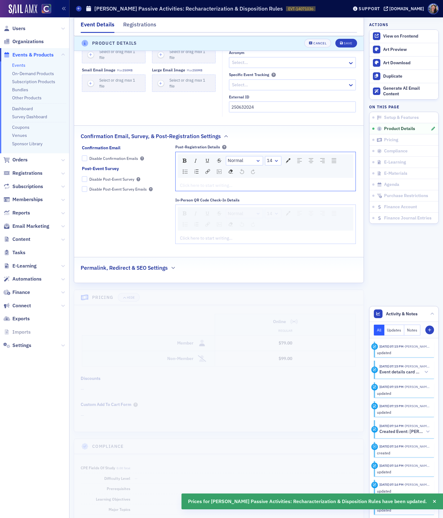
click at [194, 183] on div "rdw-editor" at bounding box center [265, 185] width 171 height 7
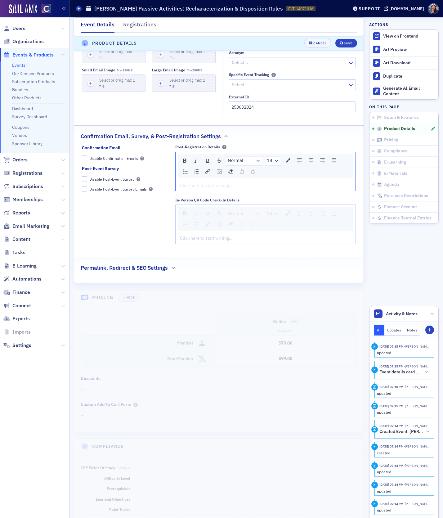
click at [234, 182] on div "rdw-editor" at bounding box center [265, 185] width 171 height 7
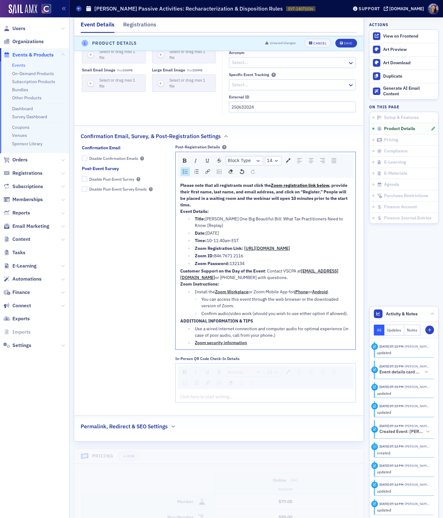
drag, startPoint x: 349, startPoint y: 252, endPoint x: 250, endPoint y: 263, distance: 99.6
click at [250, 263] on ul "Title: [PERSON_NAME] One Big Beautiful Bill: What Tax Practitioners Need to Kno…" at bounding box center [265, 241] width 171 height 51
drag, startPoint x: 248, startPoint y: 267, endPoint x: 191, endPoint y: 254, distance: 58.6
click at [191, 254] on ul "Title: [PERSON_NAME] One Big Beautiful Bill: What Tax Practitioners Need to Kno…" at bounding box center [265, 241] width 171 height 51
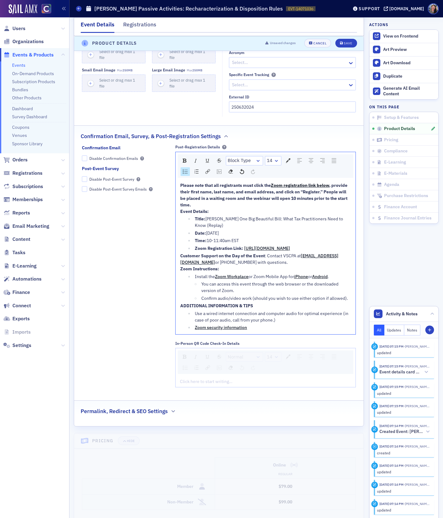
click at [194, 245] on li "Zoom Registration Link: [URL][DOMAIN_NAME]" at bounding box center [272, 248] width 158 height 7
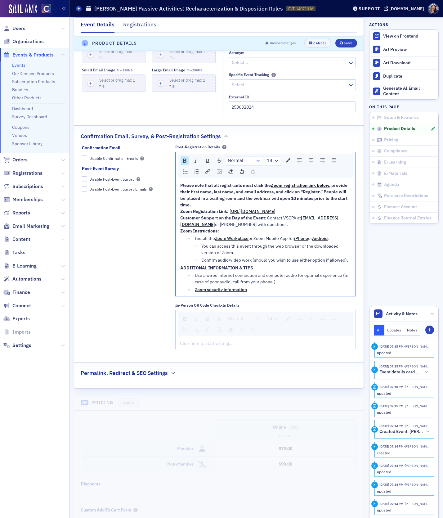
click at [180, 221] on span "Customer Support on the Day of the Event" at bounding box center [222, 218] width 85 height 6
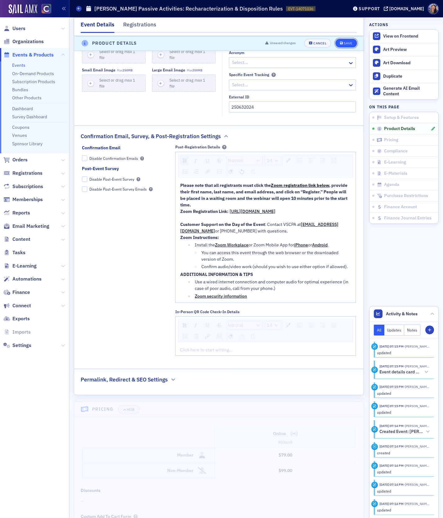
click at [347, 42] on div "Save" at bounding box center [348, 43] width 8 height 3
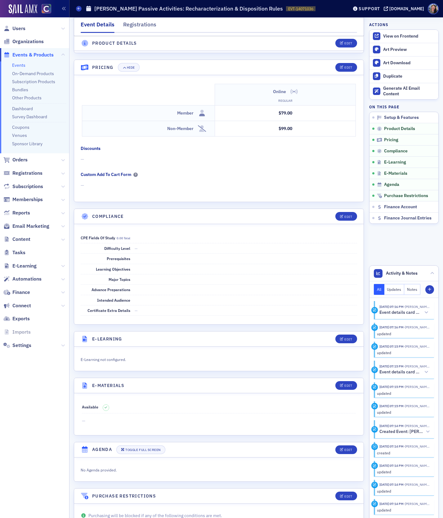
scroll to position [658, 0]
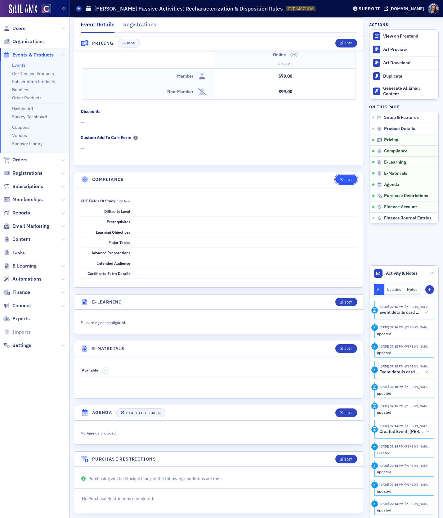
click at [350, 178] on div "Edit" at bounding box center [348, 179] width 8 height 3
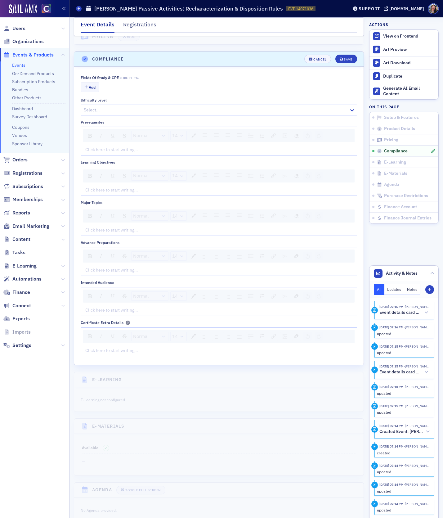
scroll to position [789, 0]
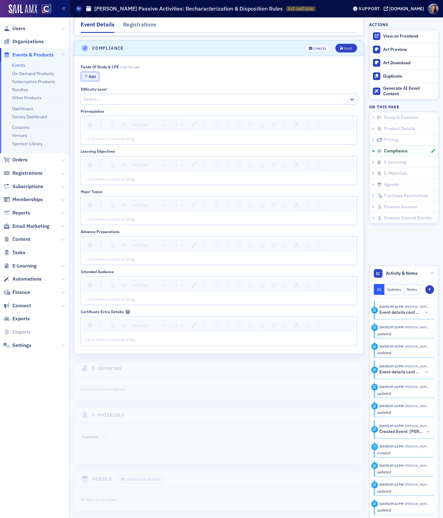
click at [91, 72] on button "Add" at bounding box center [90, 77] width 19 height 10
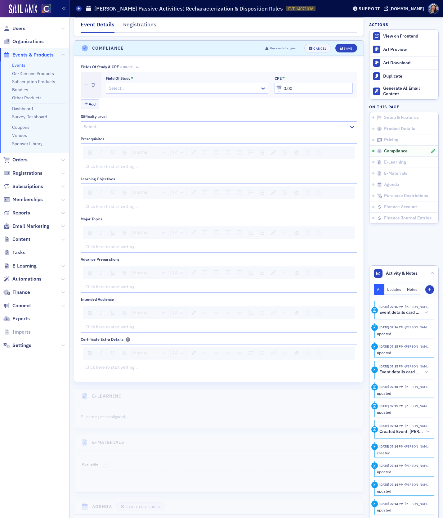
click at [116, 86] on div at bounding box center [183, 88] width 151 height 8
type input "tax"
click at [124, 98] on div "Taxes" at bounding box center [186, 97] width 154 height 7
drag, startPoint x: 294, startPoint y: 82, endPoint x: 223, endPoint y: 62, distance: 73.7
click at [225, 65] on div "Fields of Study & CPE 0.00 CPE total Field of Study * Taxes CPE * 0.00 Add" at bounding box center [219, 87] width 276 height 45
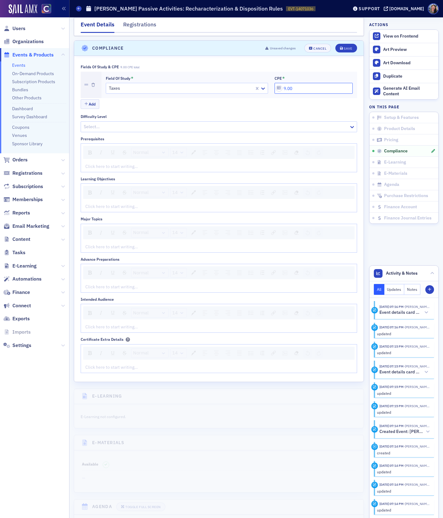
type input "9.00"
click at [93, 126] on div at bounding box center [215, 127] width 265 height 8
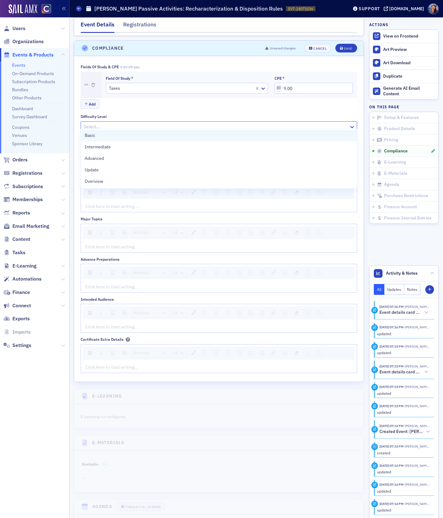
click at [93, 132] on span "Basic" at bounding box center [90, 135] width 11 height 7
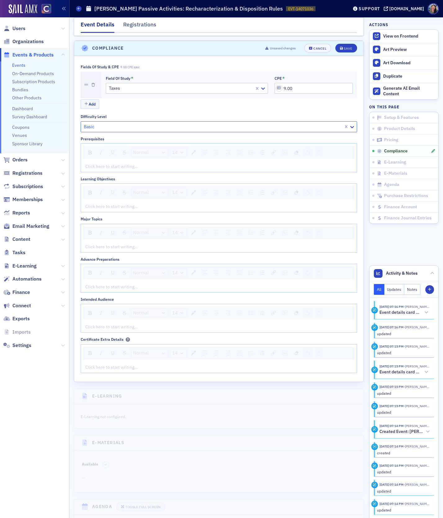
click at [93, 163] on div "rdw-editor" at bounding box center [219, 166] width 267 height 7
click at [114, 203] on div "rdw-editor" at bounding box center [219, 206] width 267 height 7
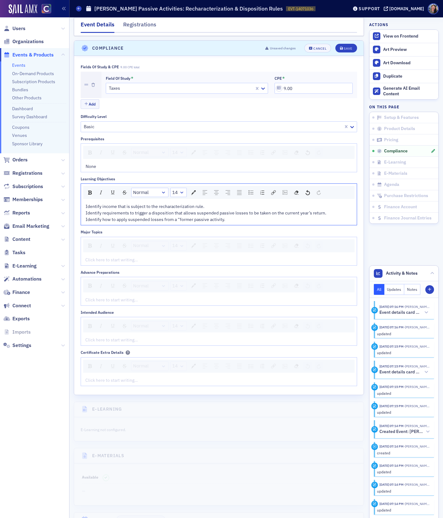
click at [86, 256] on div "rdw-editor" at bounding box center [219, 259] width 267 height 7
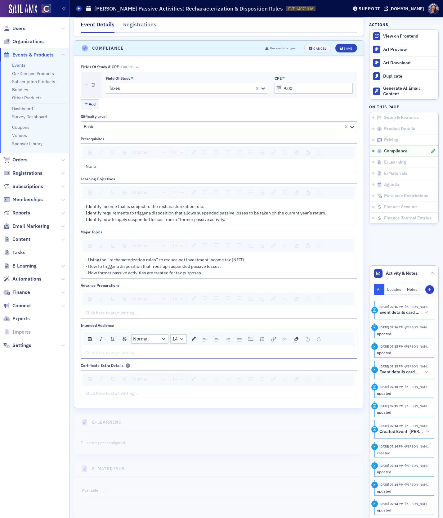
click at [126, 350] on div "rdw-editor" at bounding box center [219, 353] width 267 height 7
click at [111, 310] on div "rdw-editor" at bounding box center [219, 313] width 267 height 7
click at [345, 47] on div "Save" at bounding box center [348, 48] width 8 height 3
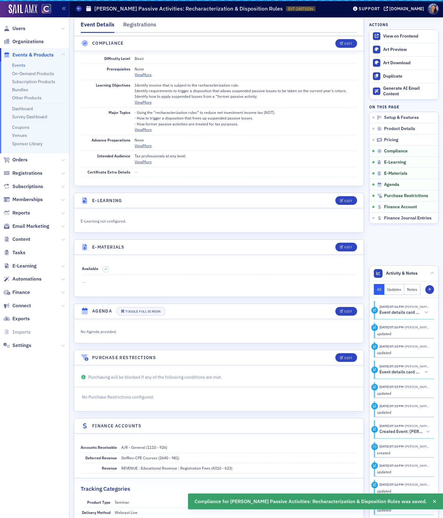
scroll to position [766, 0]
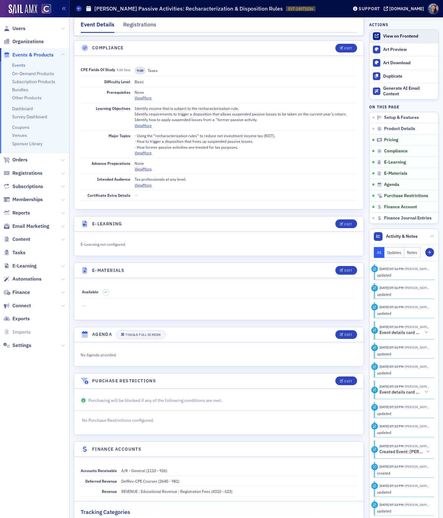
click at [397, 37] on div "View on Frontend" at bounding box center [409, 36] width 52 height 6
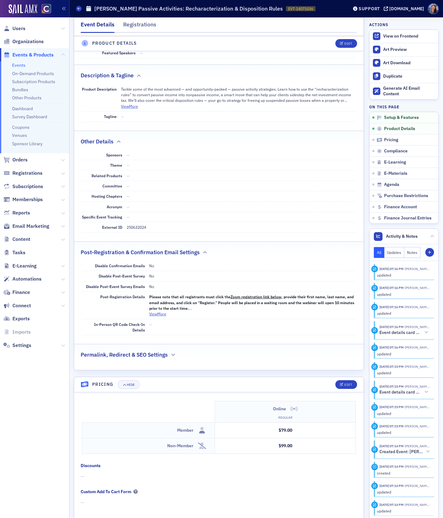
scroll to position [0, 0]
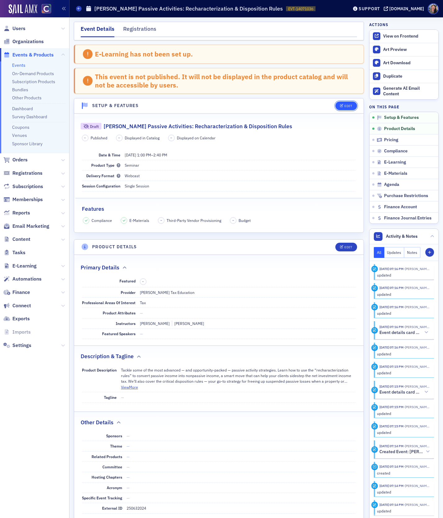
click at [348, 105] on div "Edit" at bounding box center [348, 105] width 8 height 3
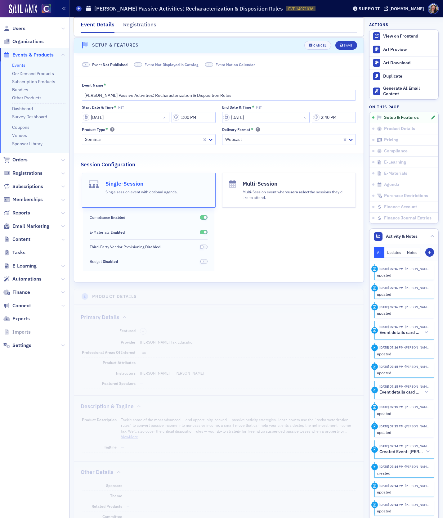
scroll to position [61, 0]
drag, startPoint x: 108, startPoint y: 63, endPoint x: 256, endPoint y: 63, distance: 148.9
click at [108, 63] on span "Not Published" at bounding box center [115, 63] width 25 height 5
click at [341, 43] on icon "submit" at bounding box center [341, 44] width 3 height 3
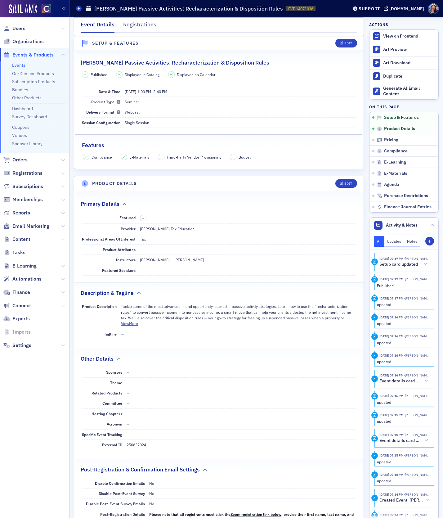
scroll to position [32, 0]
